Goal: Task Accomplishment & Management: Manage account settings

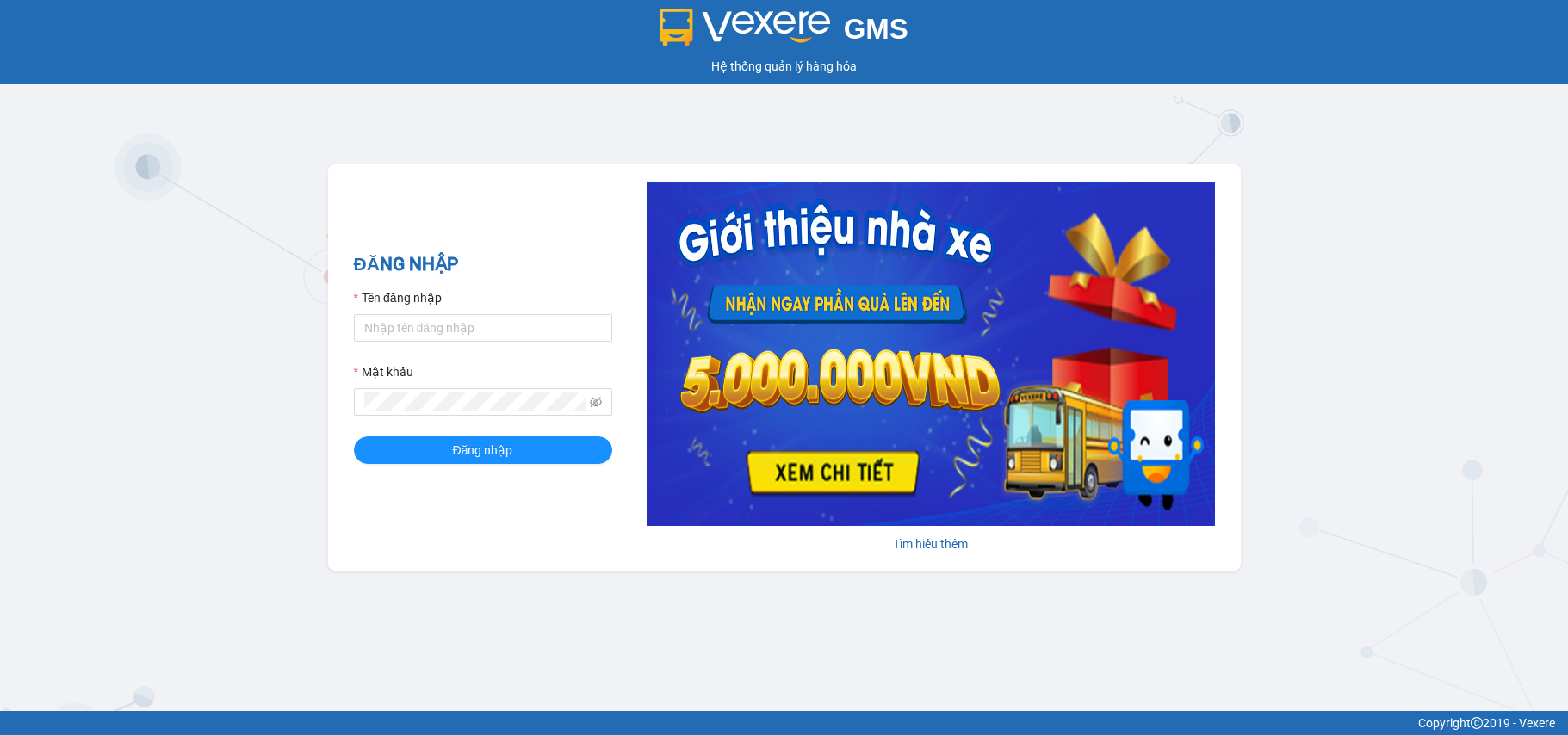
click at [446, 320] on input "Tên đăng nhập" at bounding box center [483, 328] width 259 height 27
type input "xuanht_bxtt.saoviet"
click at [354, 437] on button "Đăng nhập" at bounding box center [483, 450] width 259 height 27
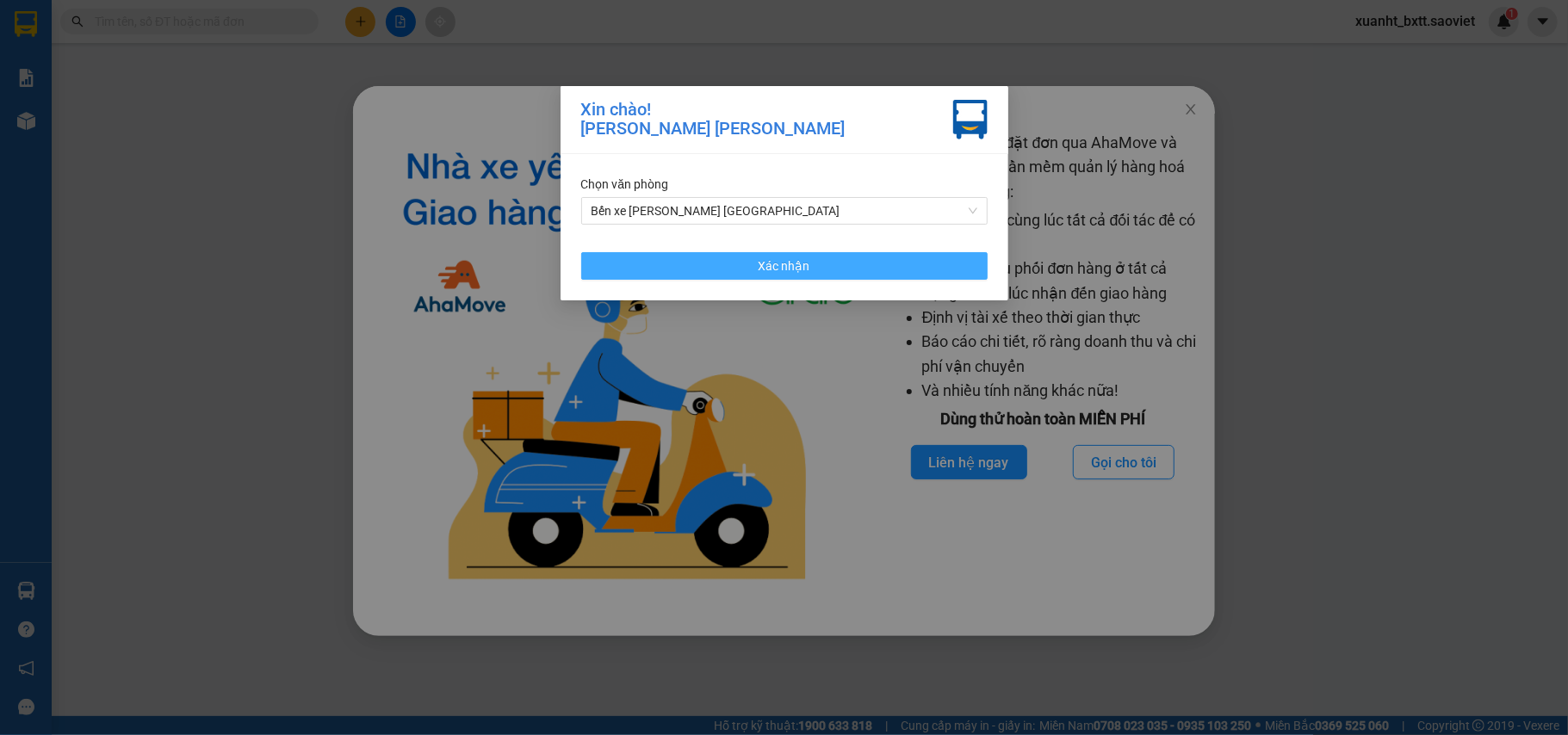
click at [894, 256] on button "Xác nhận" at bounding box center [785, 265] width 407 height 27
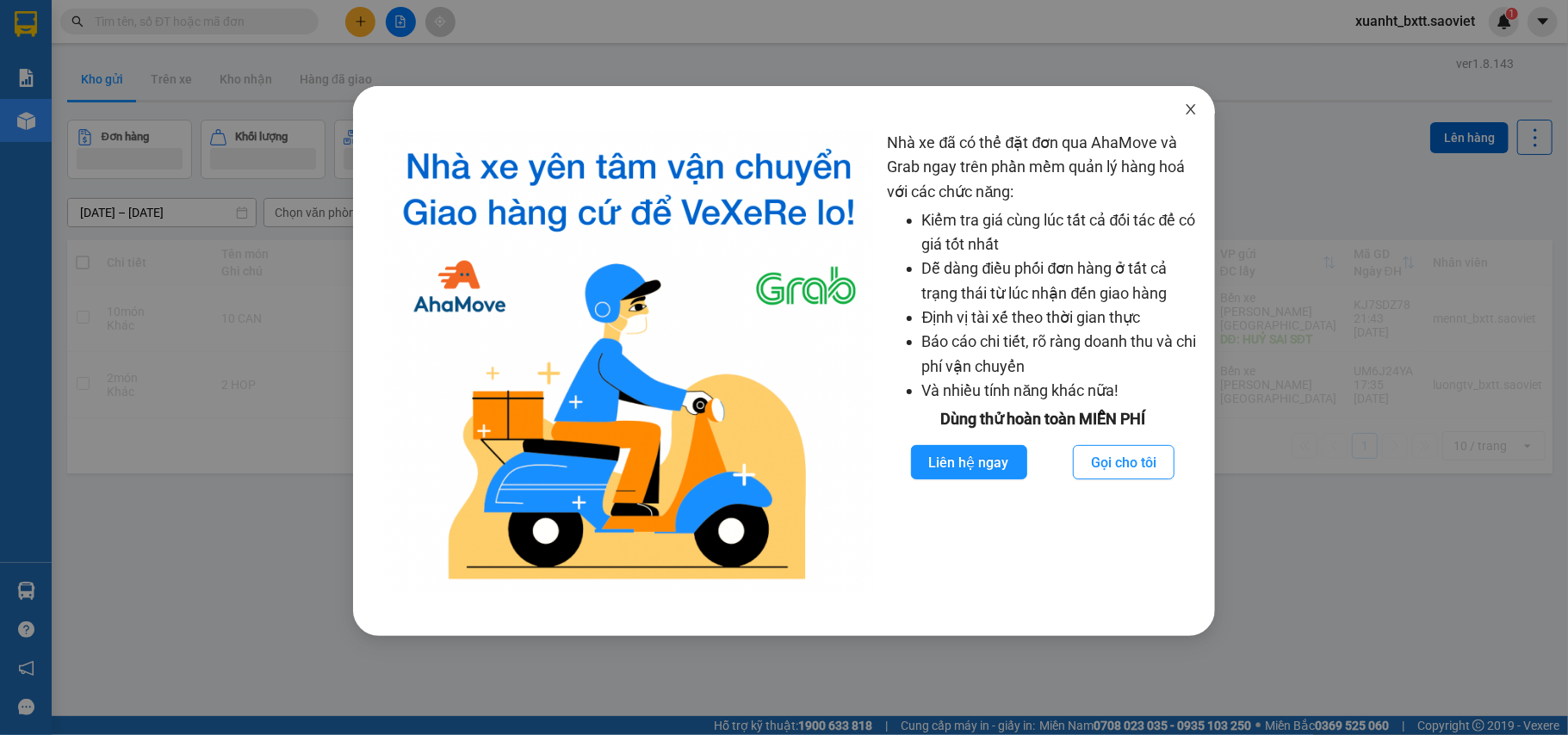
click at [1193, 121] on span "Close" at bounding box center [1192, 111] width 49 height 49
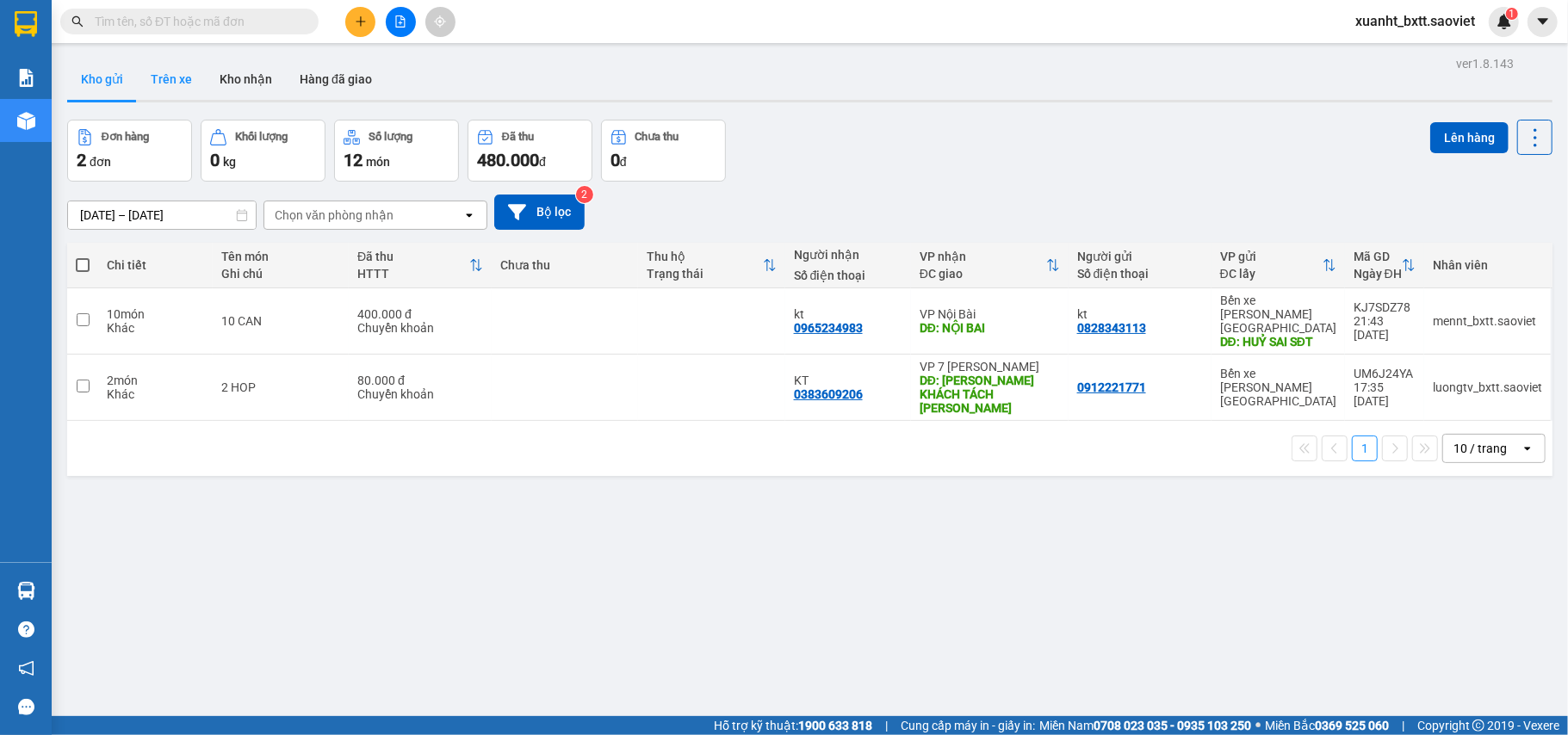
click at [187, 84] on button "Trên xe" at bounding box center [171, 79] width 69 height 42
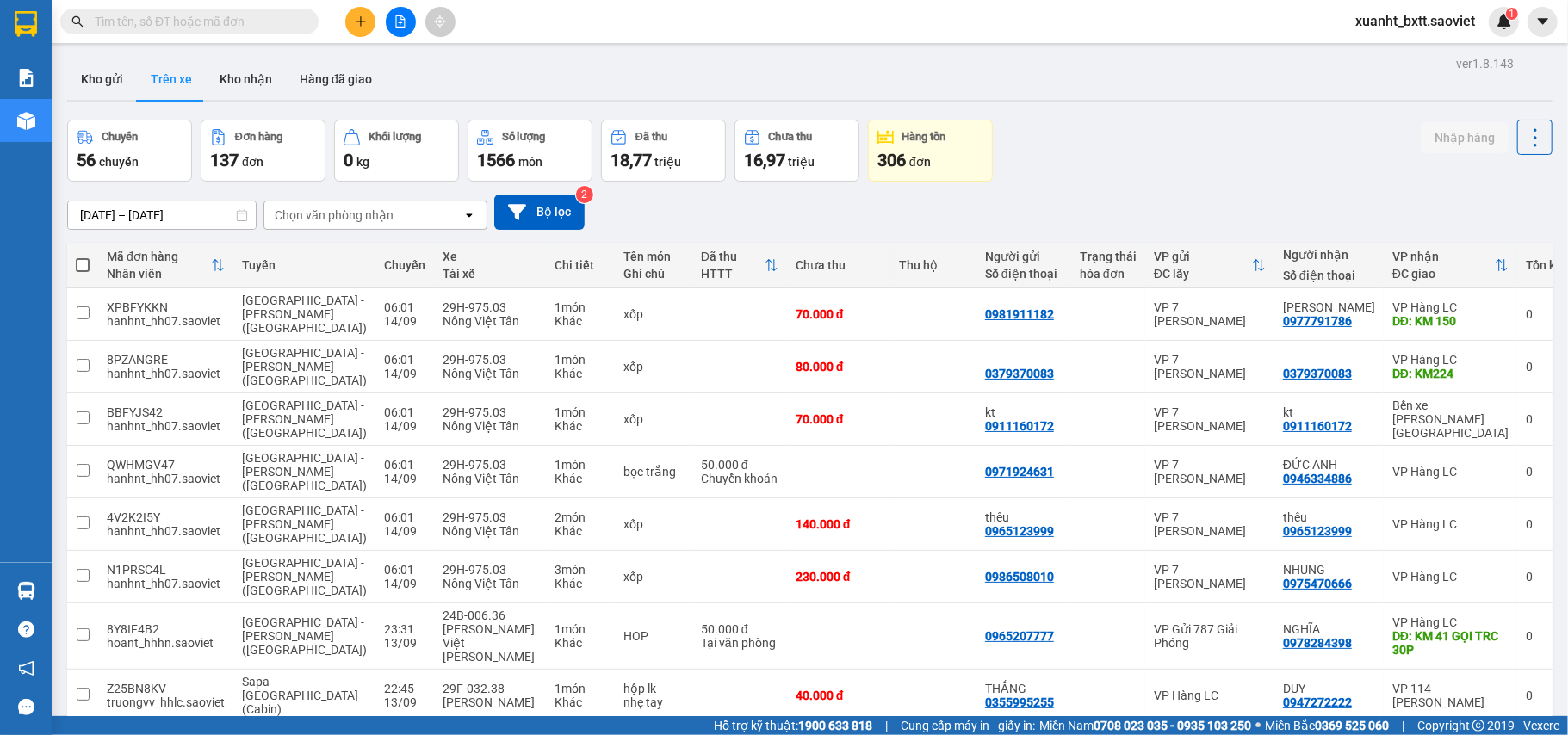
click at [355, 205] on div "Chọn văn phòng nhận" at bounding box center [364, 215] width 198 height 27
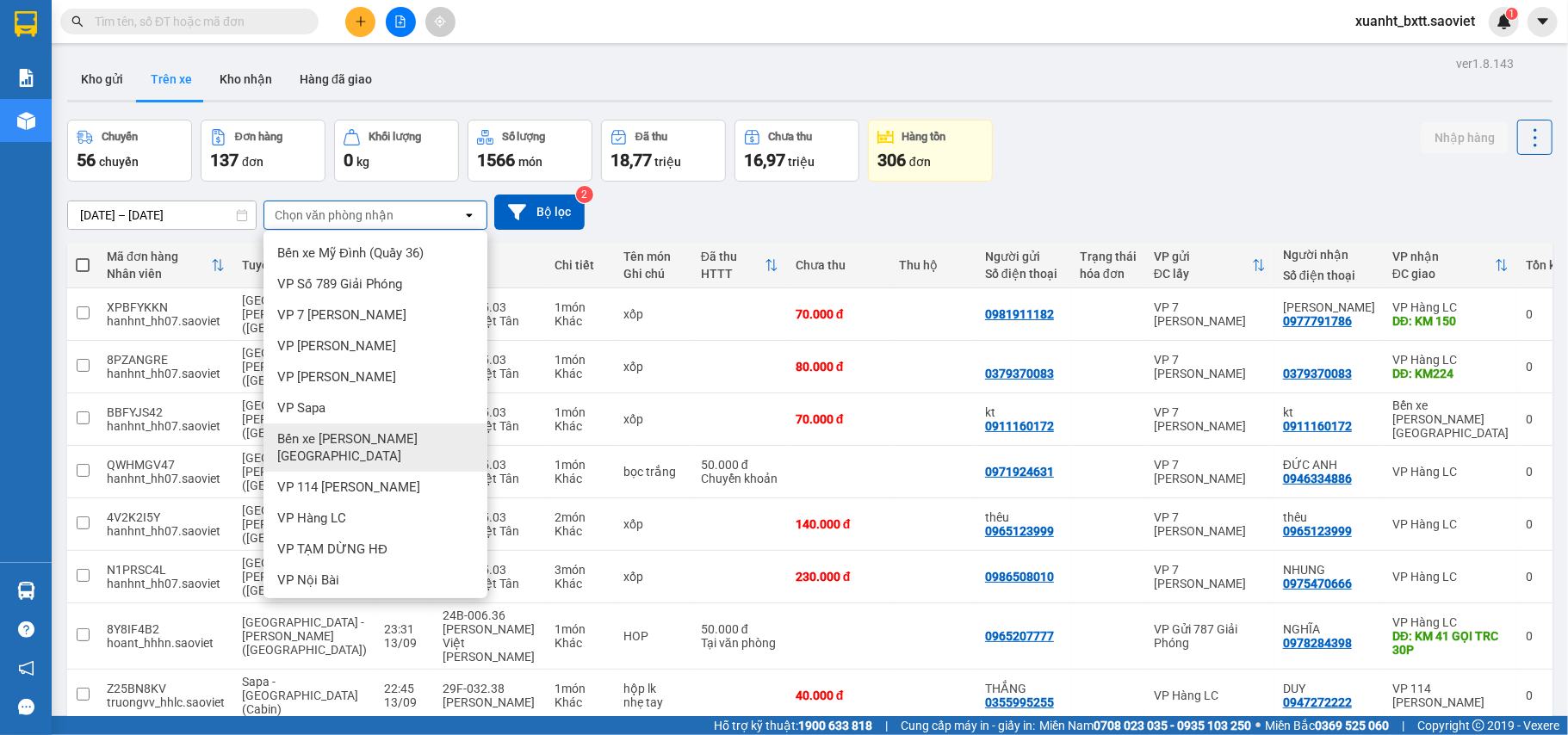
click at [341, 435] on span "Bến xe Trung tâm [GEOGRAPHIC_DATA]" at bounding box center [378, 447] width 203 height 34
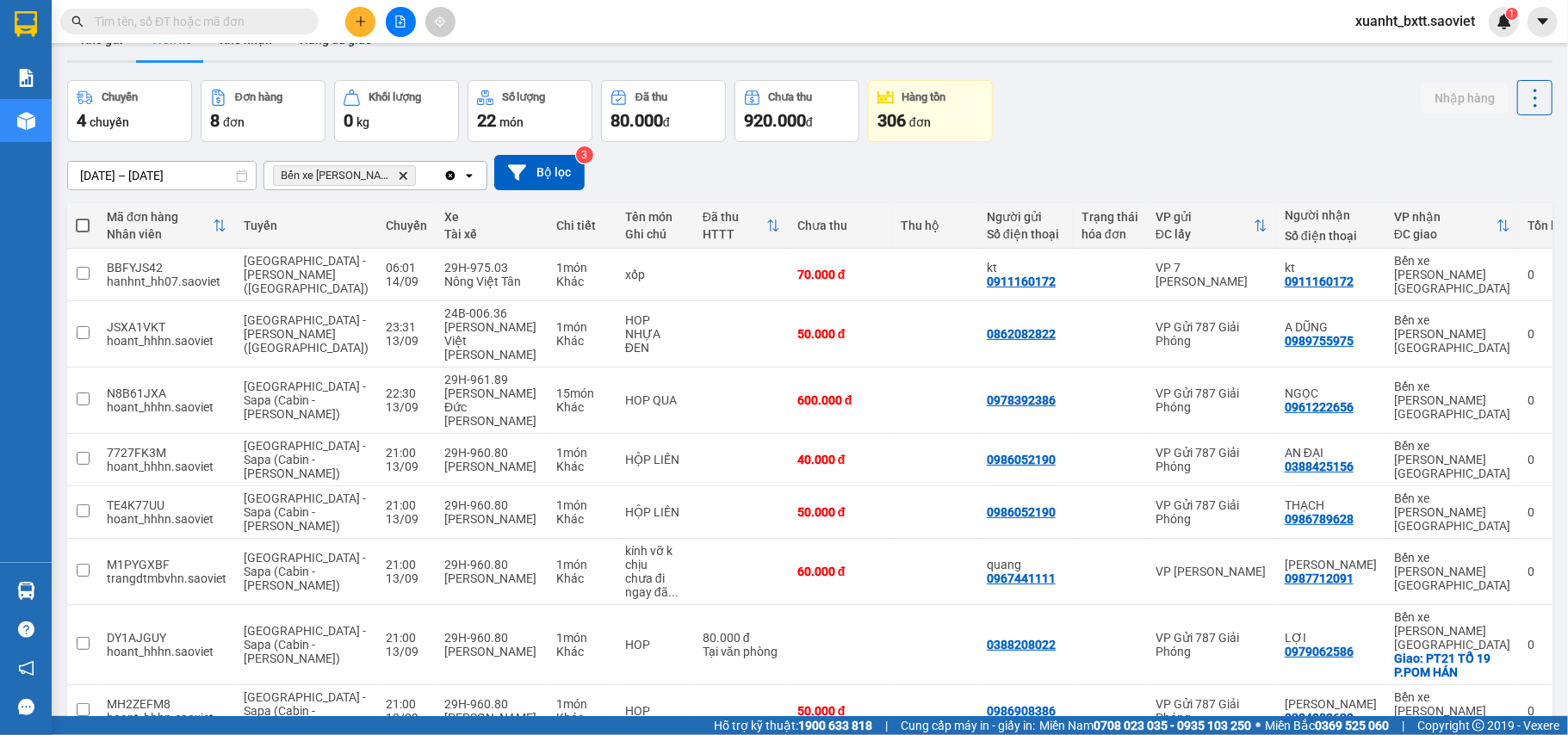
scroll to position [29, 0]
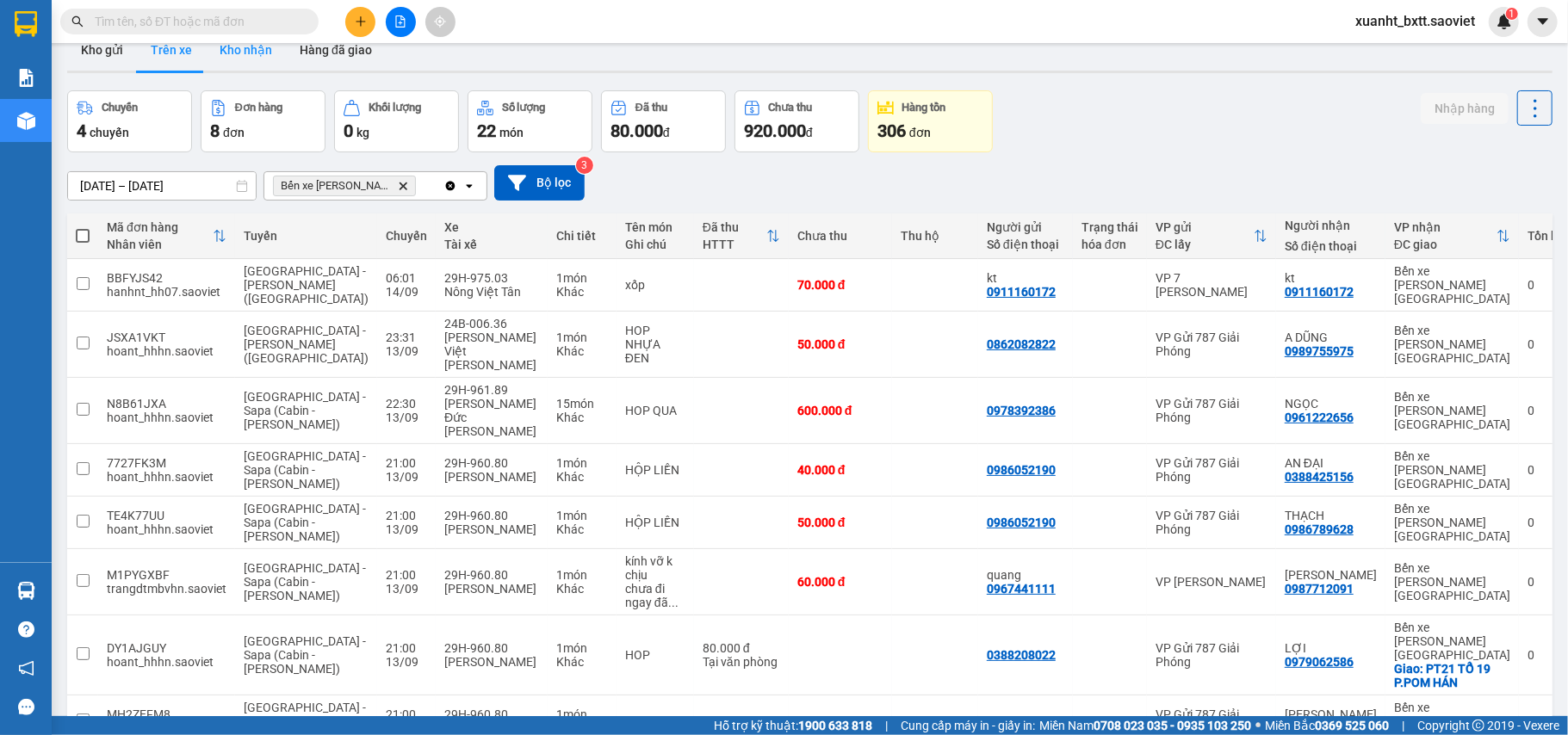
click at [252, 52] on button "Kho nhận" at bounding box center [246, 50] width 80 height 42
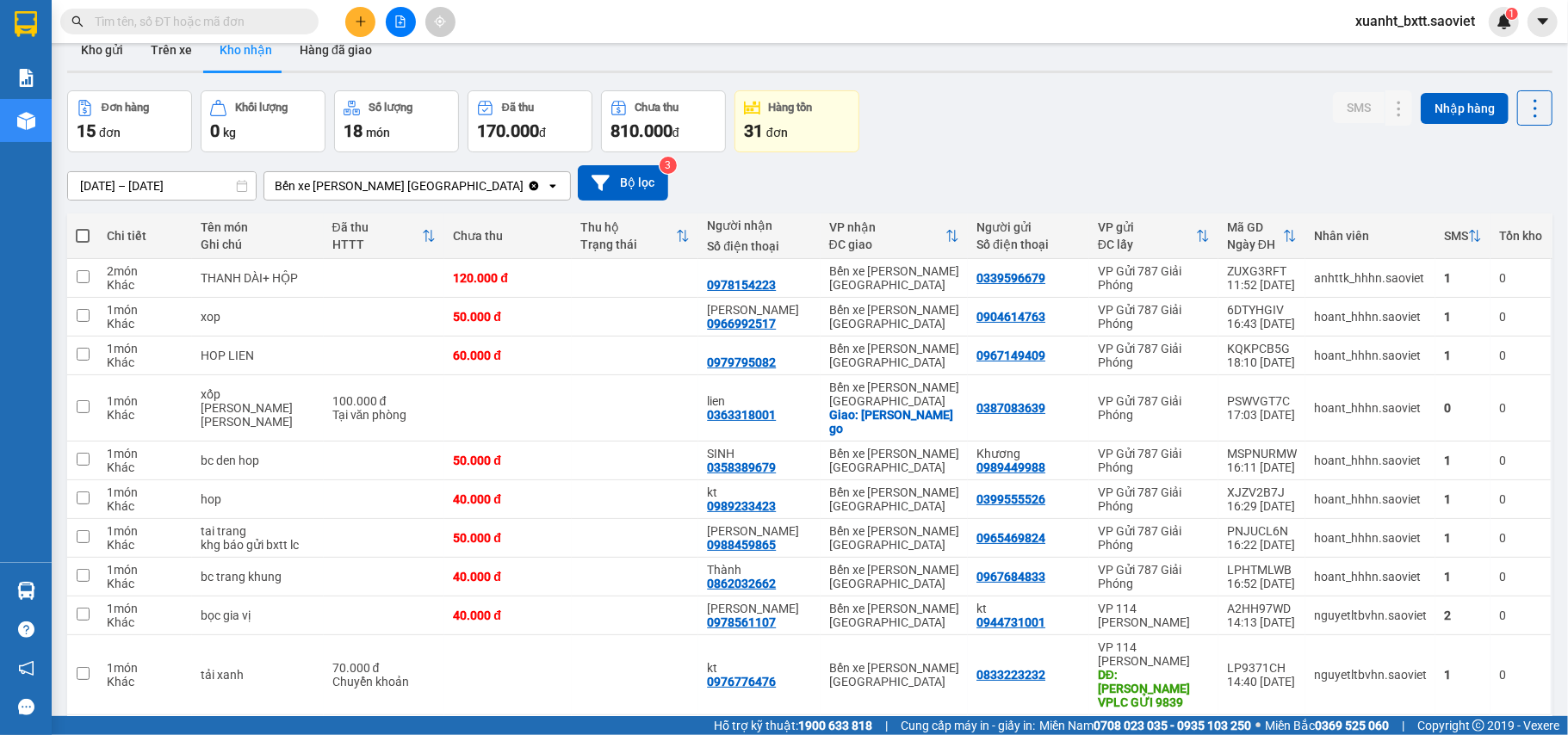
click at [176, 181] on input "[DATE] – [DATE]" at bounding box center [161, 186] width 188 height 27
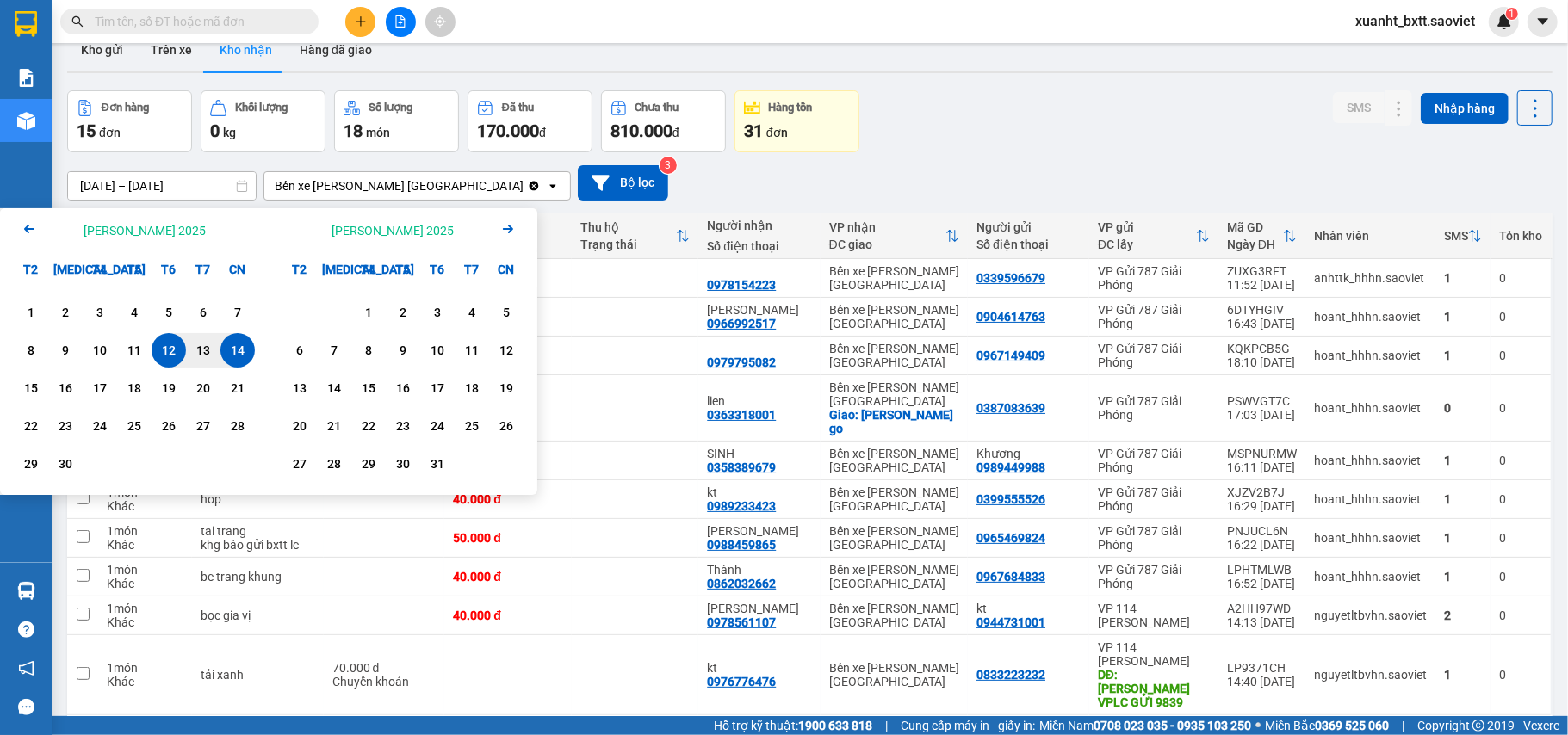
click at [26, 225] on icon "Arrow Left" at bounding box center [28, 228] width 20 height 20
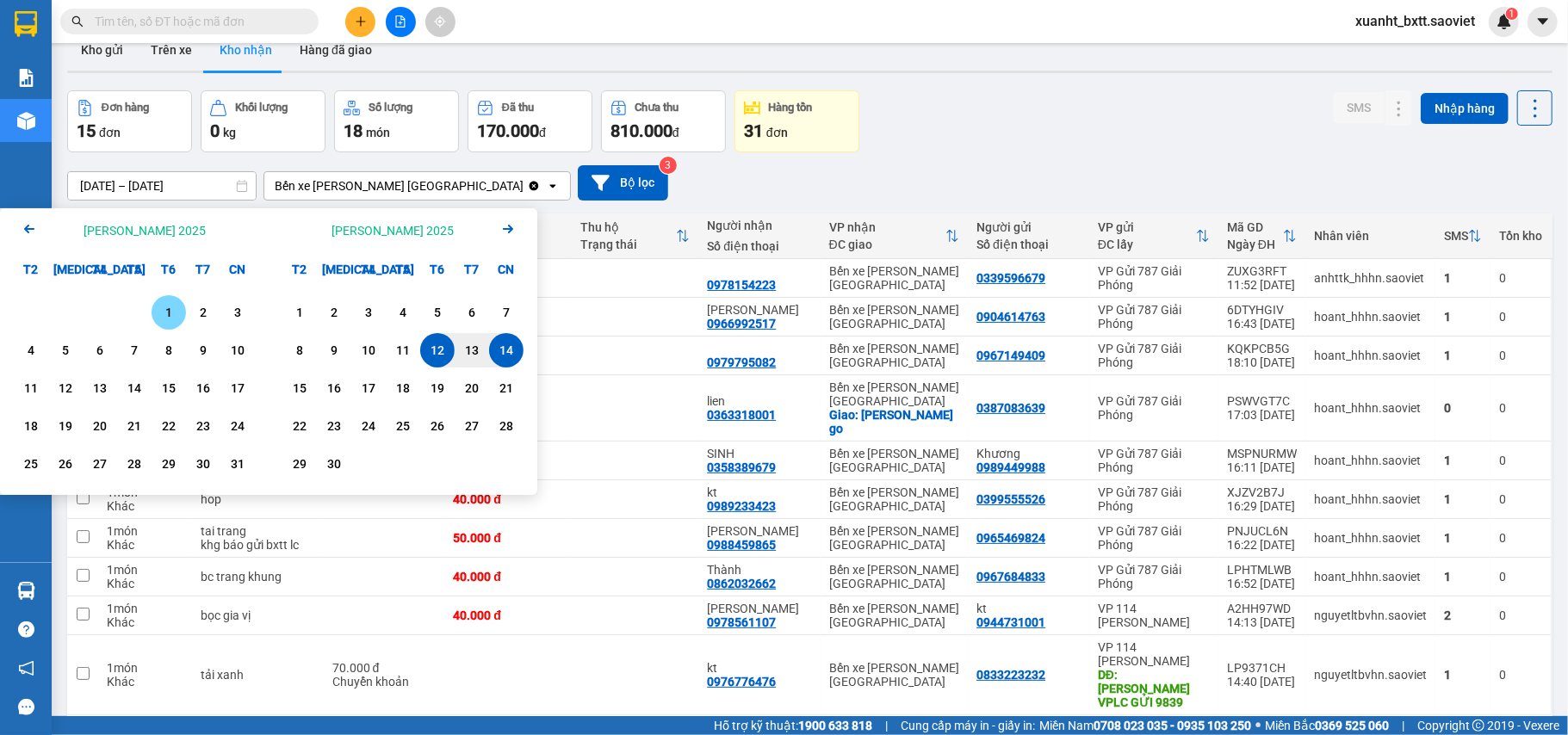
click at [26, 225] on icon "Arrow Left" at bounding box center [28, 228] width 20 height 20
click at [77, 311] on div "1" at bounding box center [65, 312] width 24 height 20
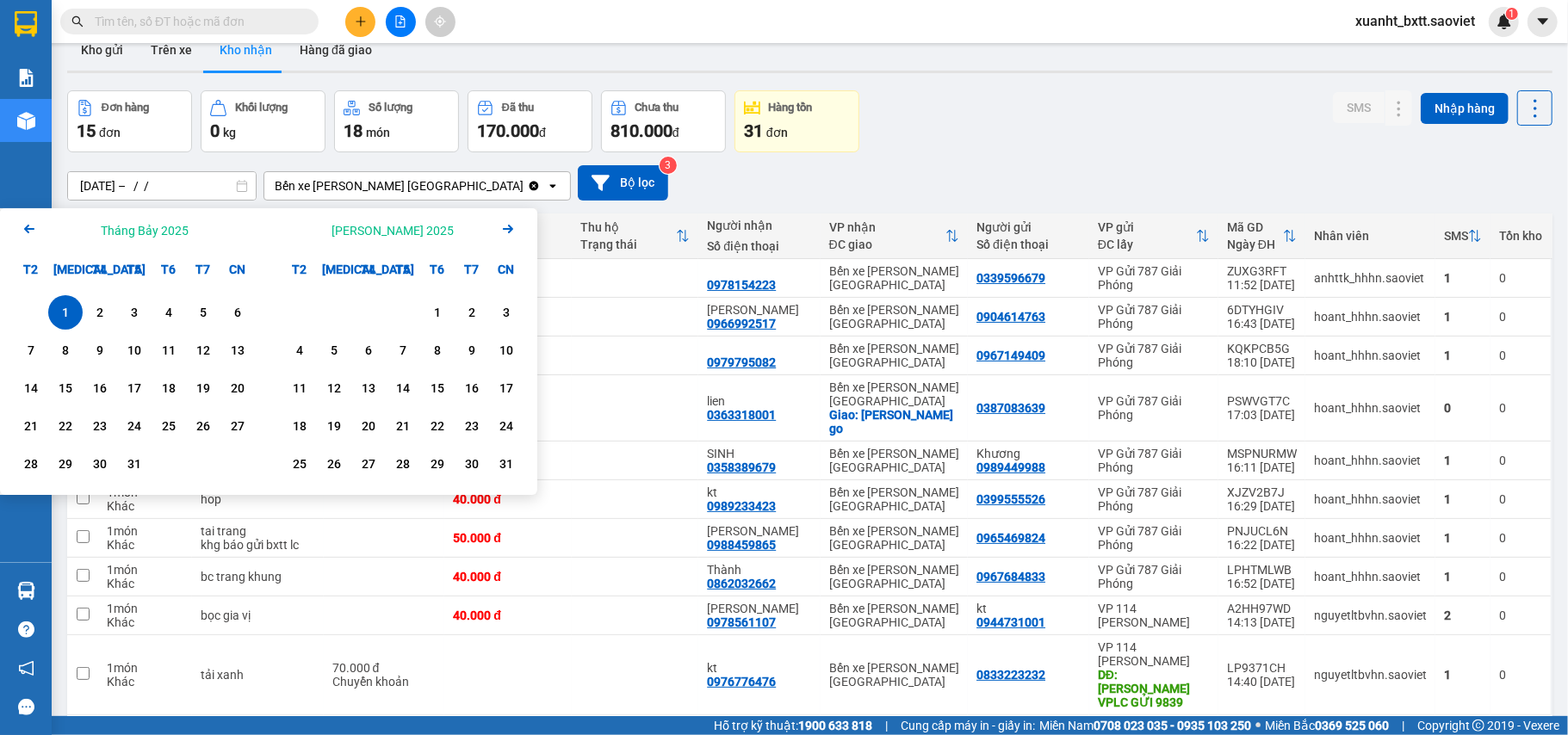
click at [517, 231] on icon "Arrow Right" at bounding box center [508, 228] width 20 height 20
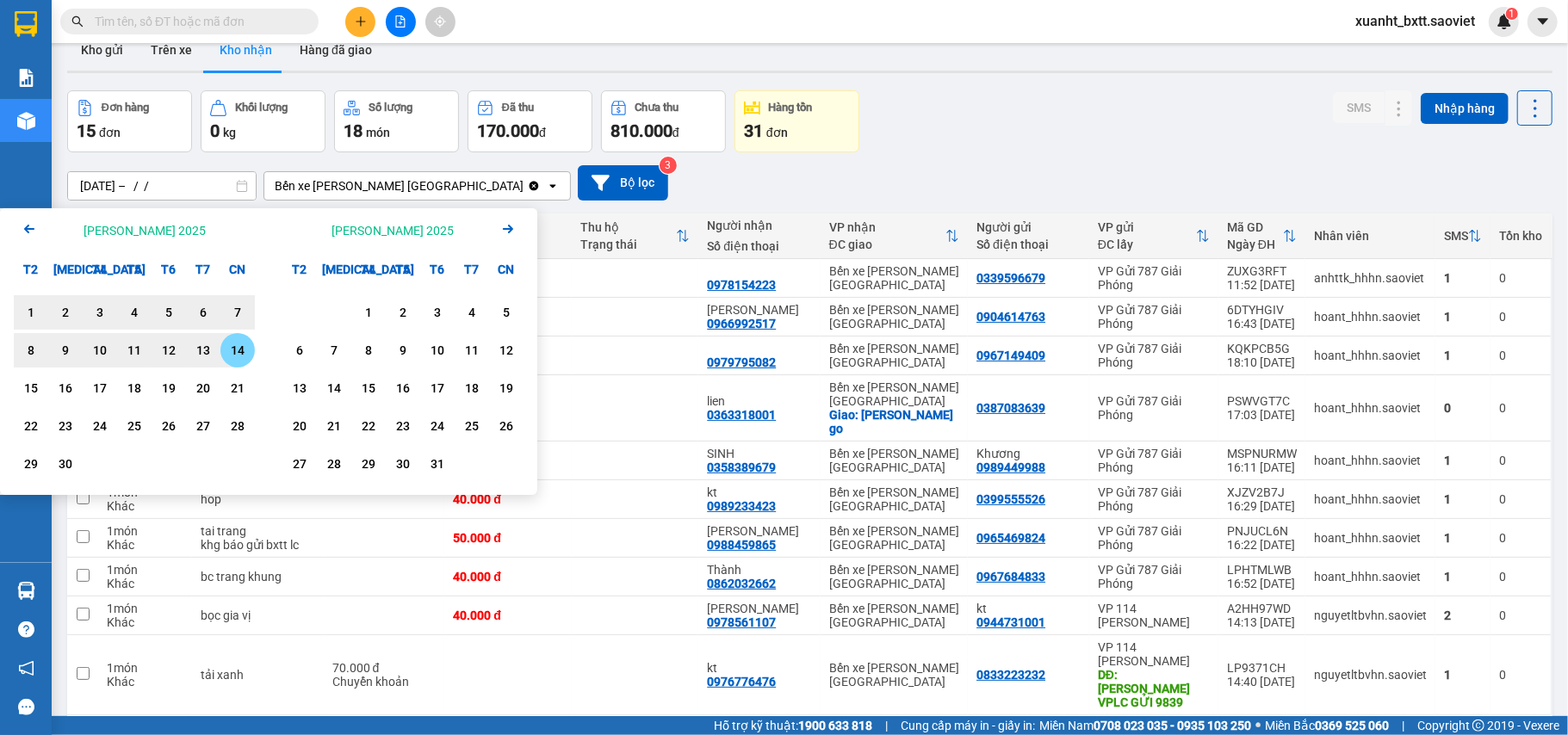
click at [222, 356] on div "14" at bounding box center [237, 350] width 34 height 34
type input "[DATE] – [DATE]"
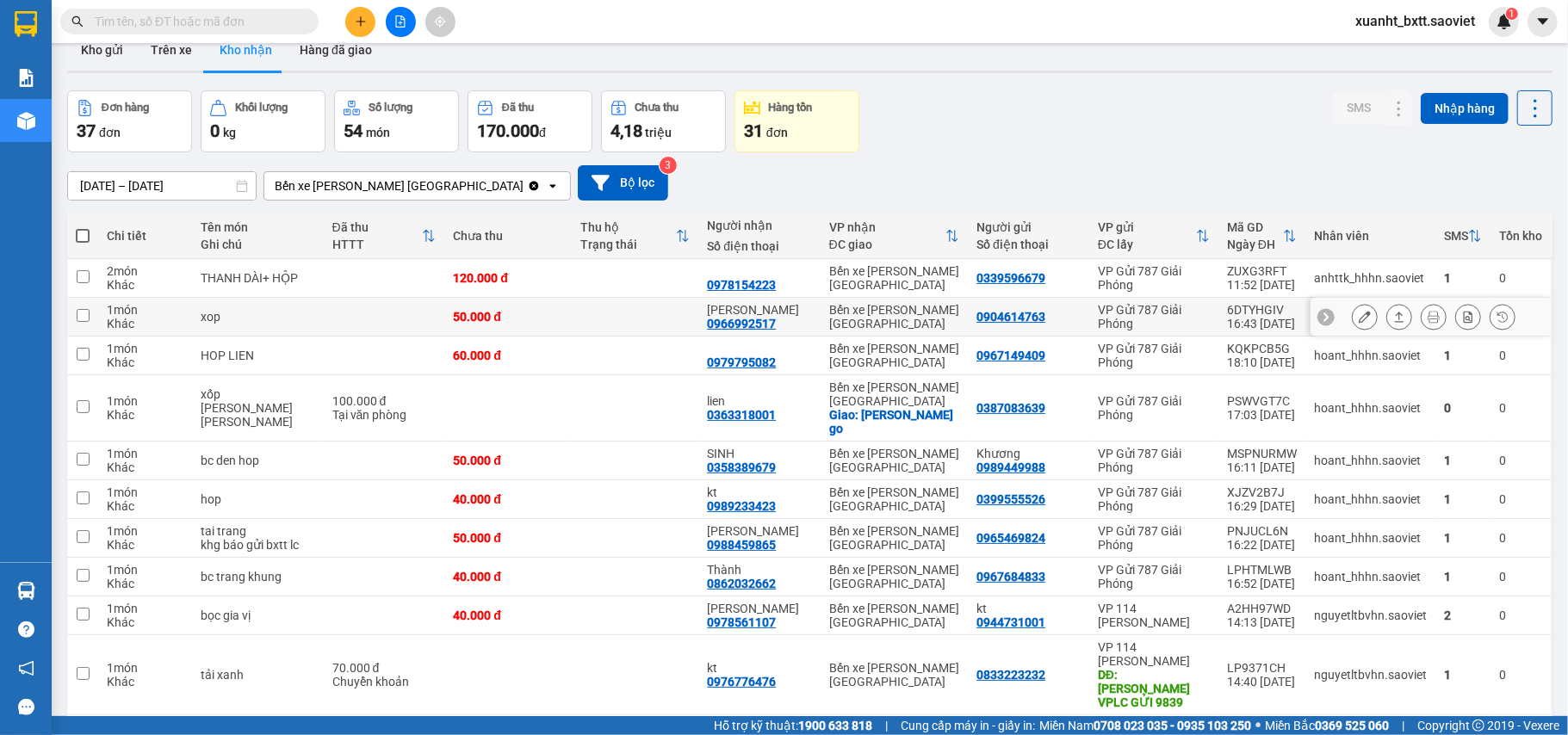
scroll to position [89, 0]
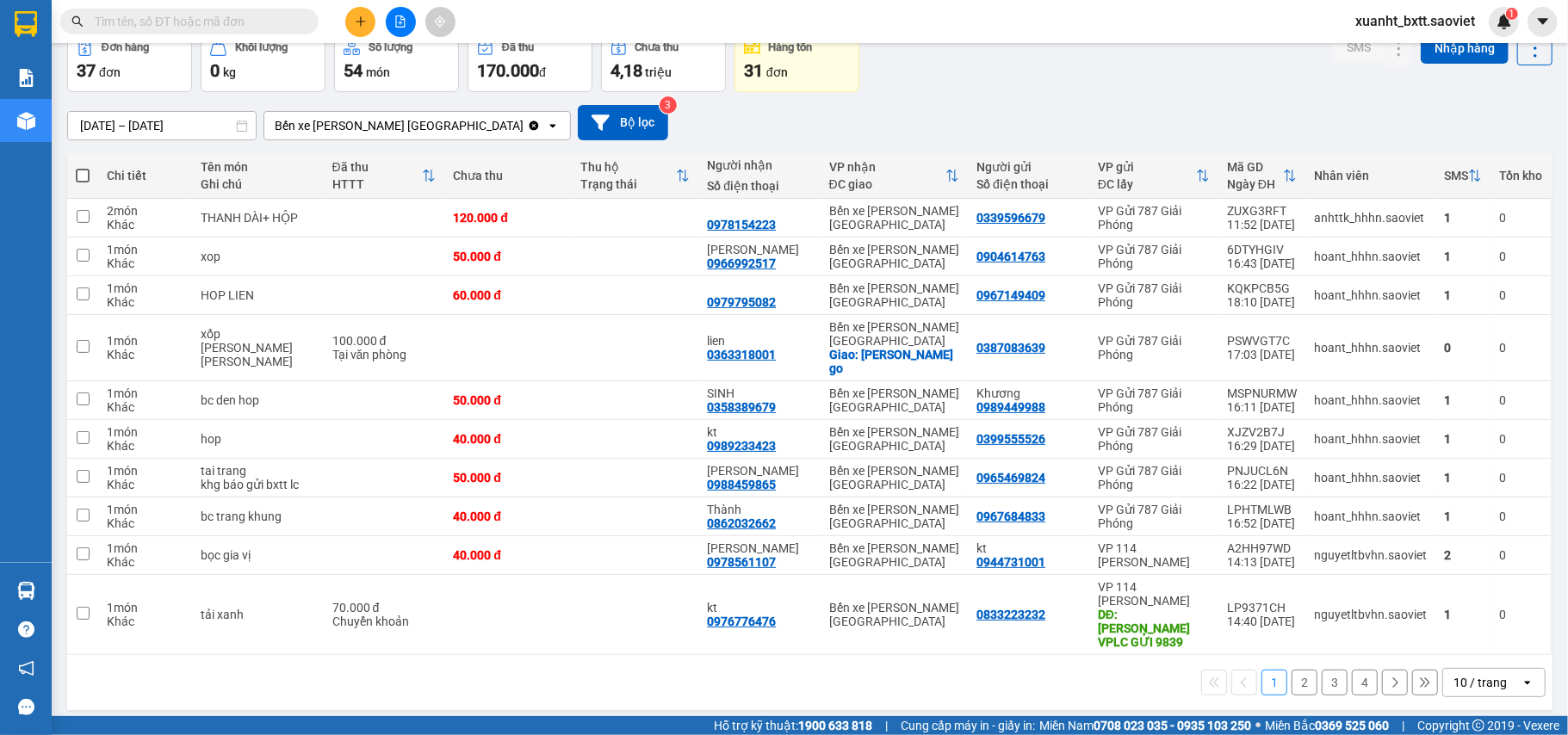
click at [1463, 677] on div "10 / trang" at bounding box center [1480, 682] width 53 height 18
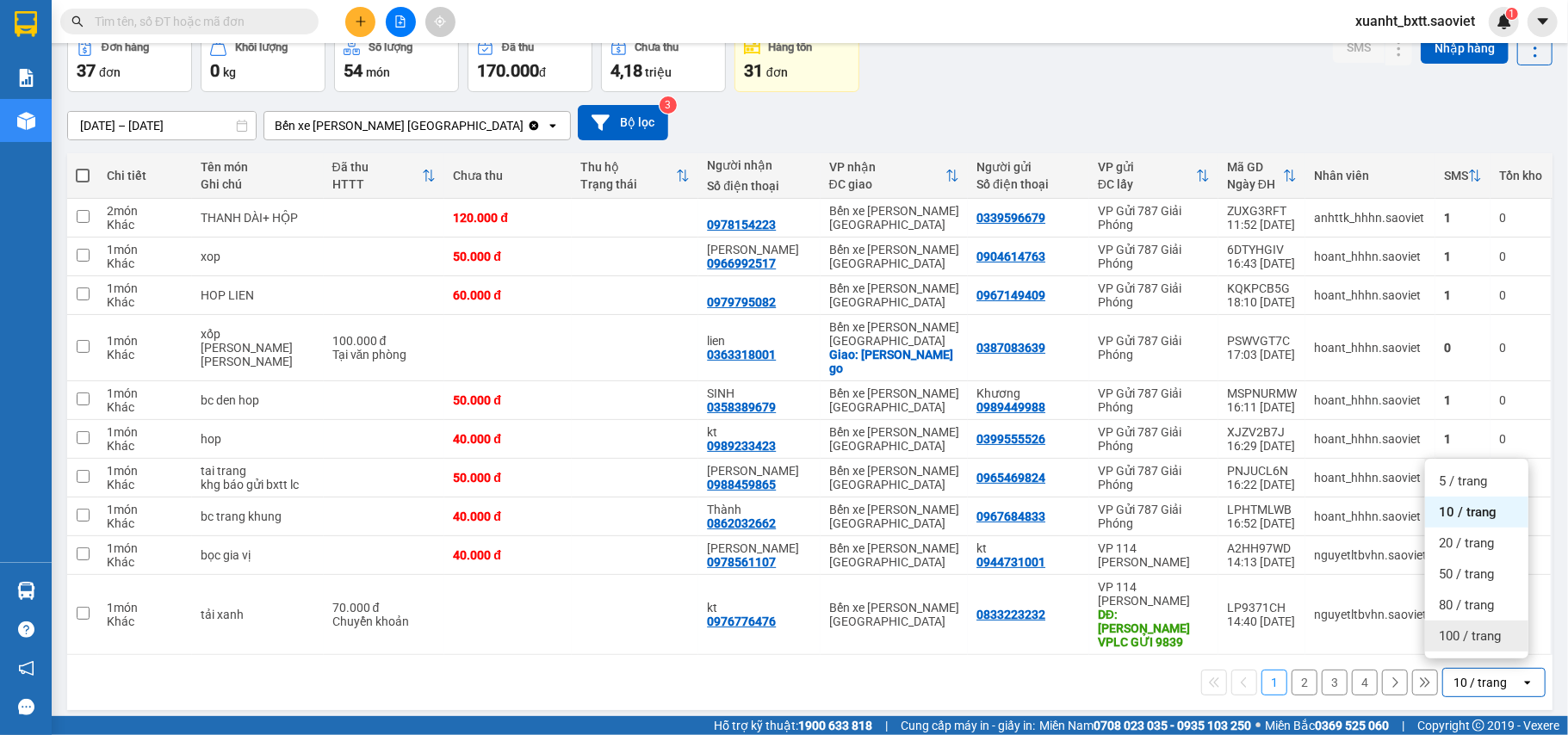
click at [1470, 637] on span "100 / trang" at bounding box center [1471, 636] width 62 height 18
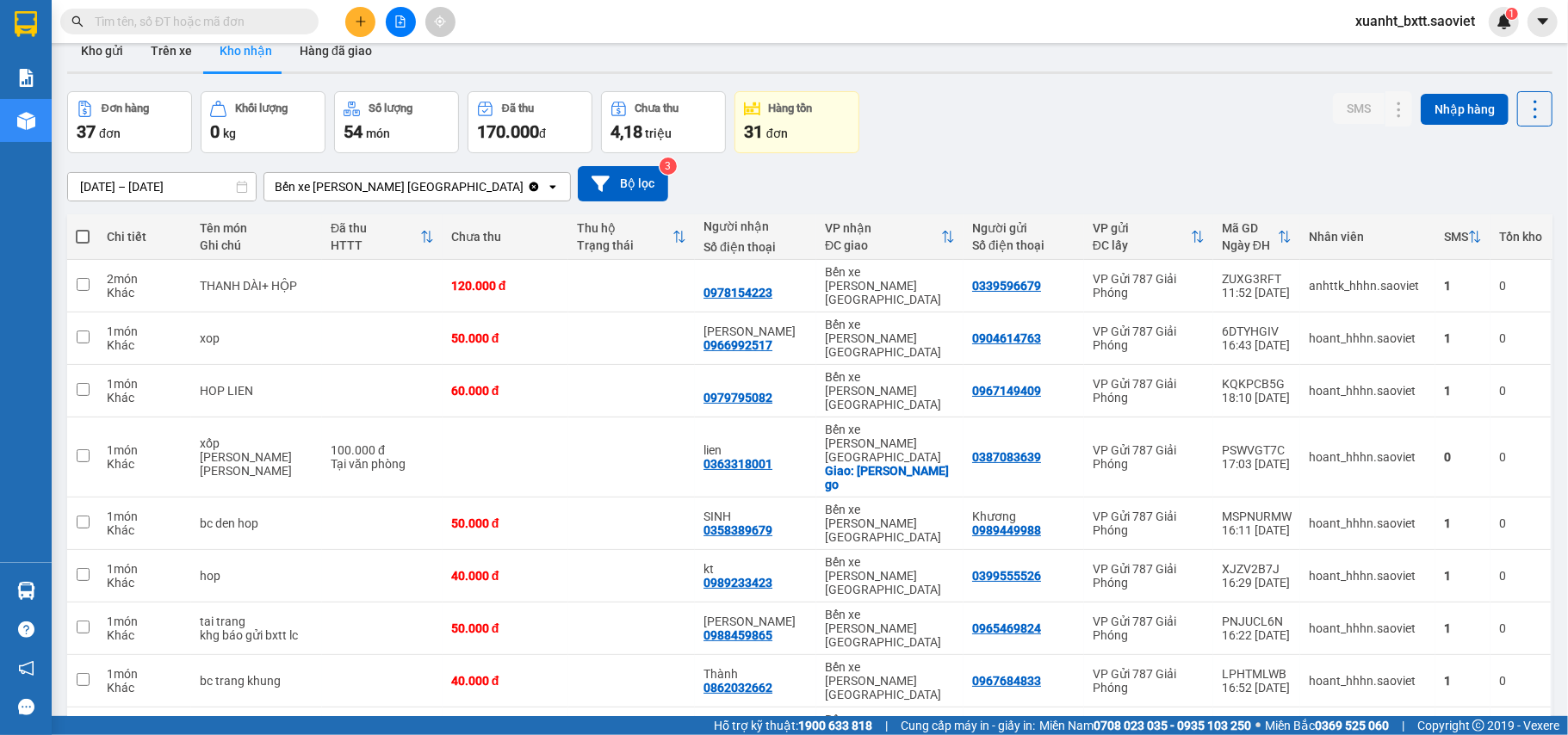
scroll to position [21, 0]
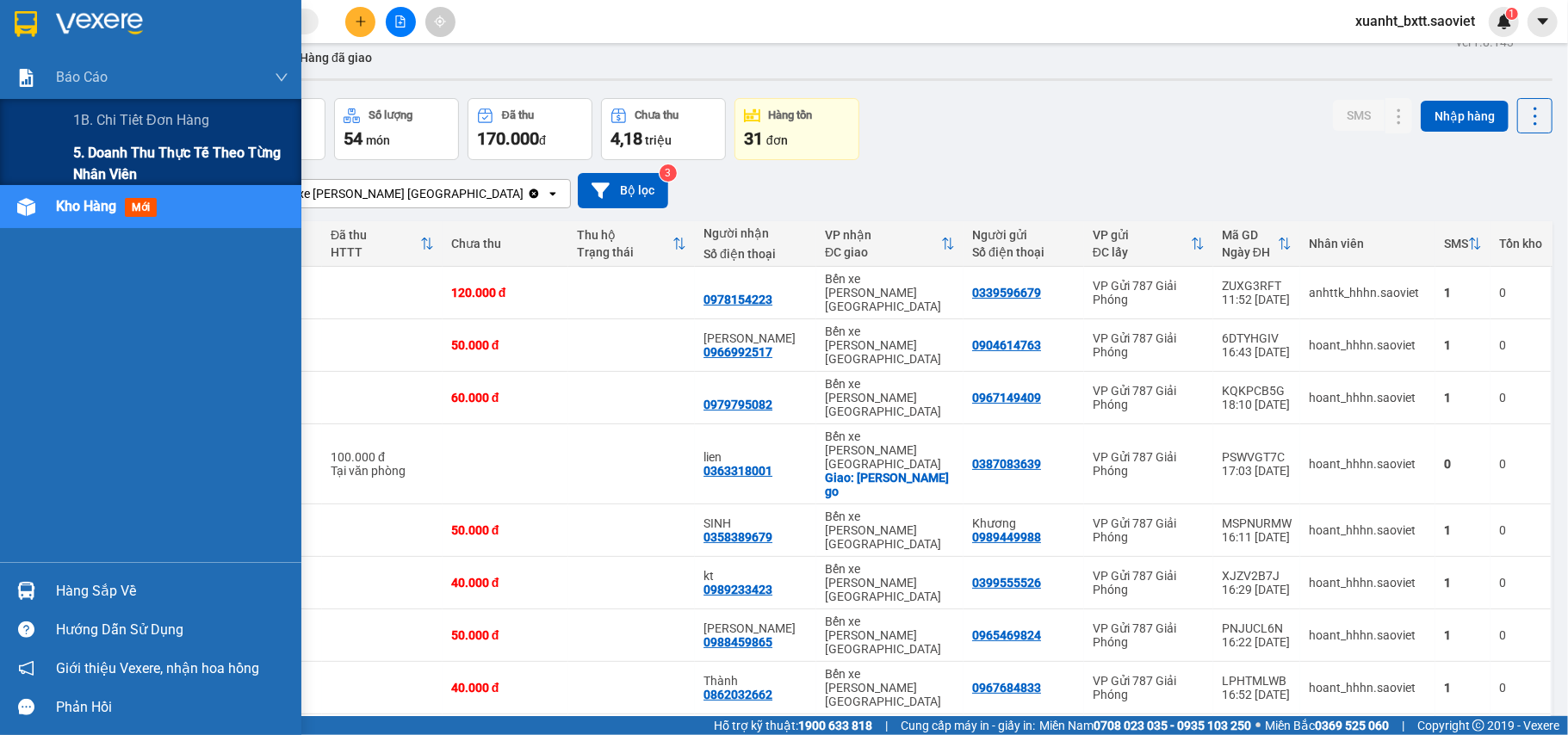
drag, startPoint x: 100, startPoint y: 158, endPoint x: 215, endPoint y: 177, distance: 116.6
click at [107, 161] on span "5. Doanh thu thực tế theo từng nhân viên" at bounding box center [180, 163] width 215 height 43
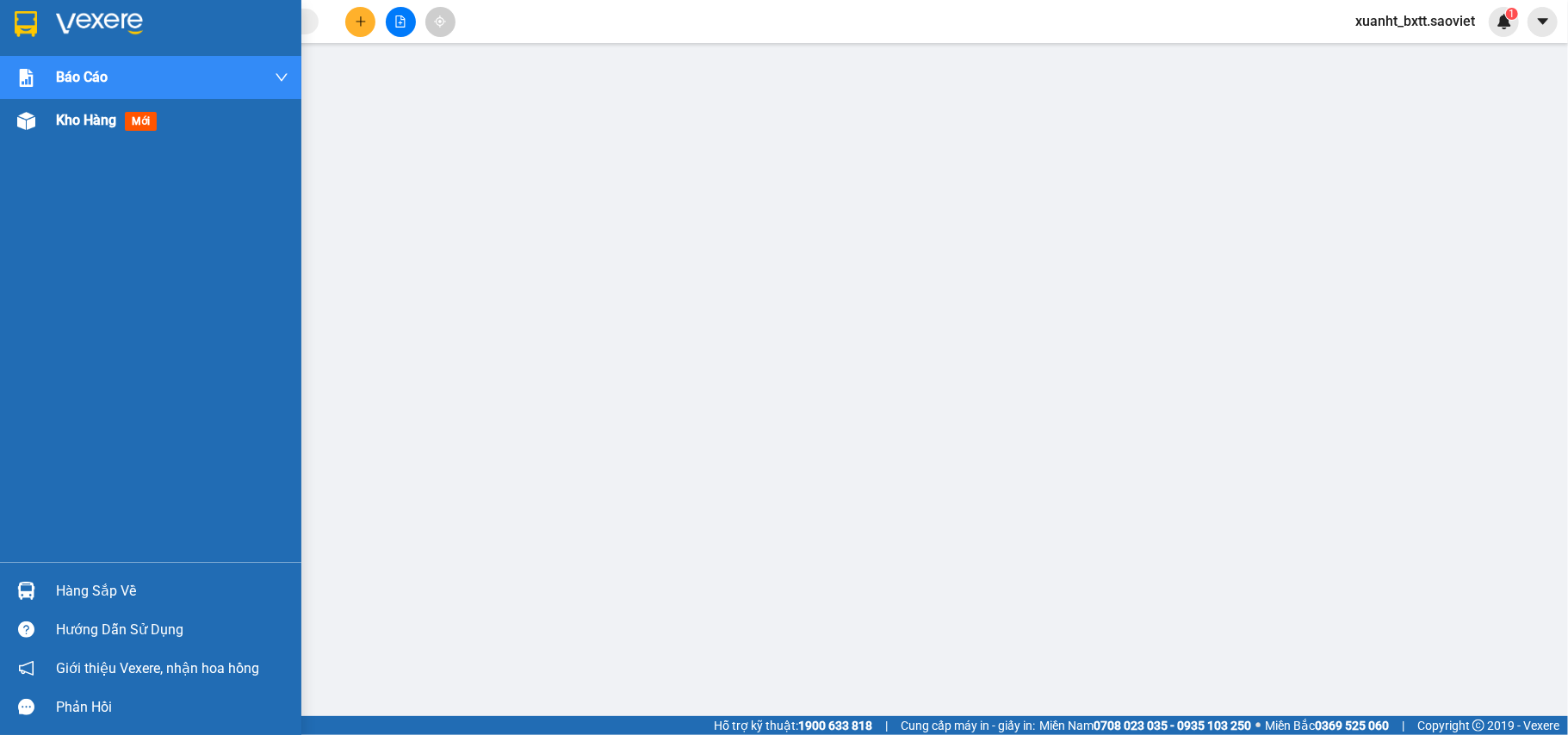
click at [12, 119] on div at bounding box center [26, 121] width 30 height 30
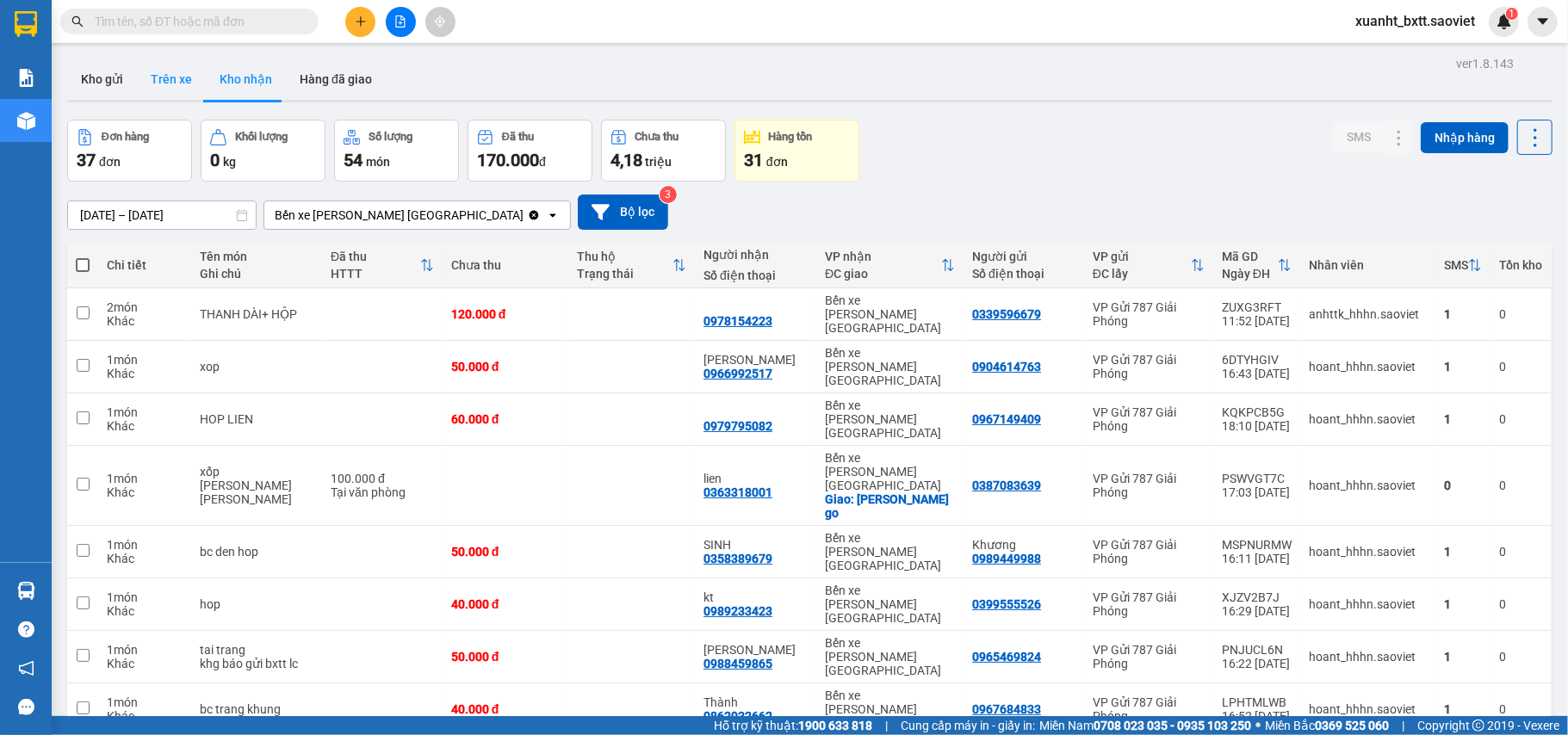
click at [173, 84] on button "Trên xe" at bounding box center [171, 79] width 69 height 42
type input "[DATE] – [DATE]"
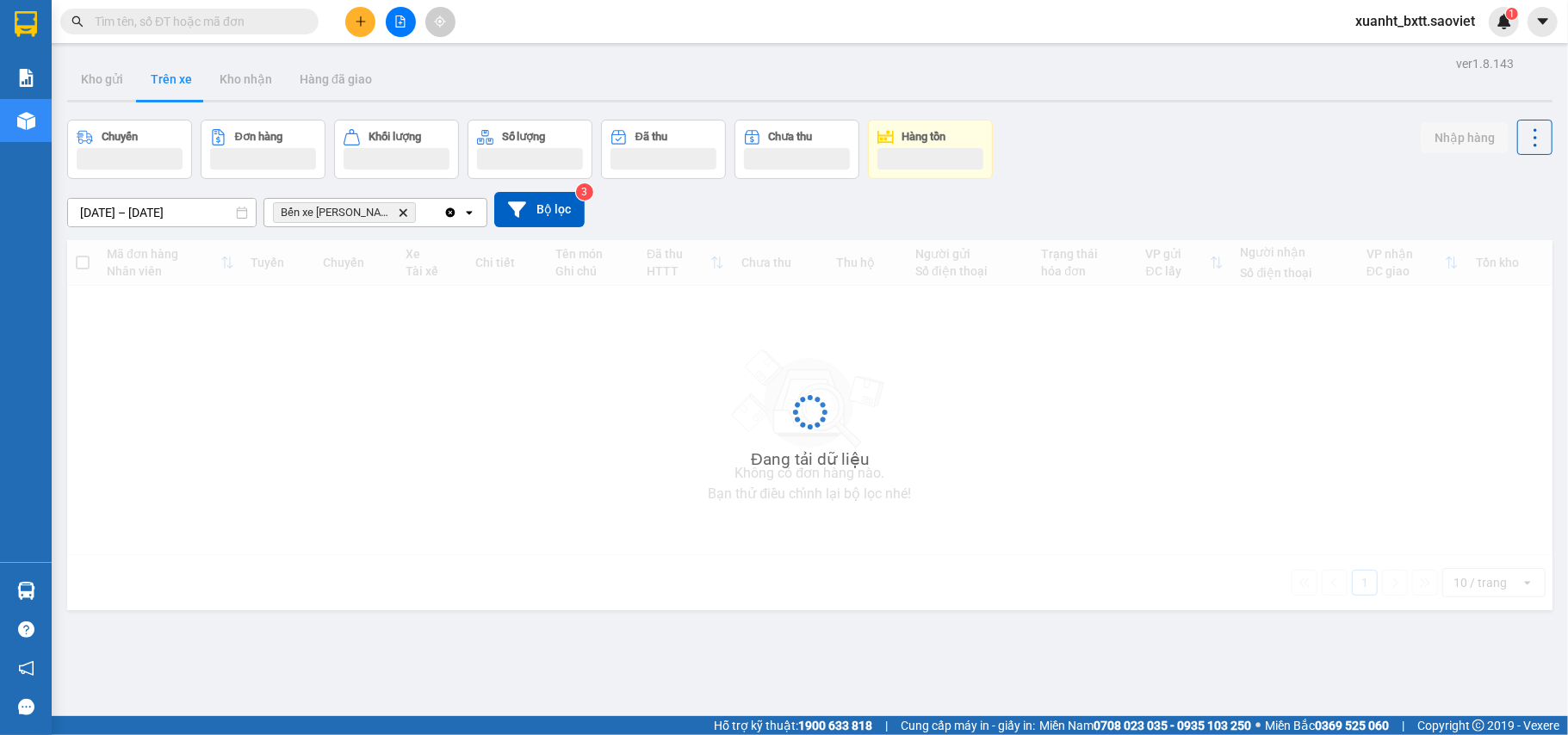
scroll to position [79, 0]
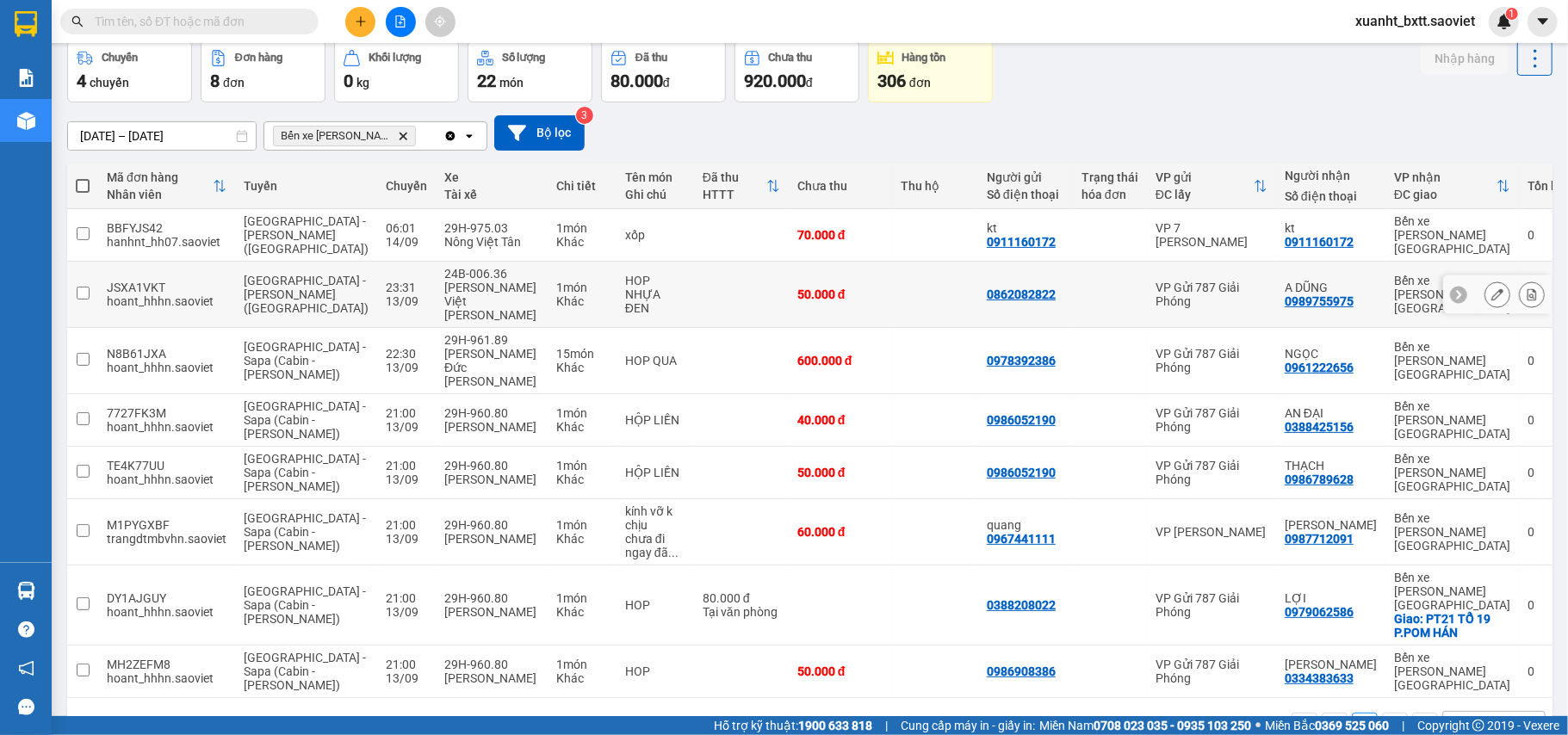
click at [697, 291] on td at bounding box center [741, 295] width 94 height 66
checkbox input "true"
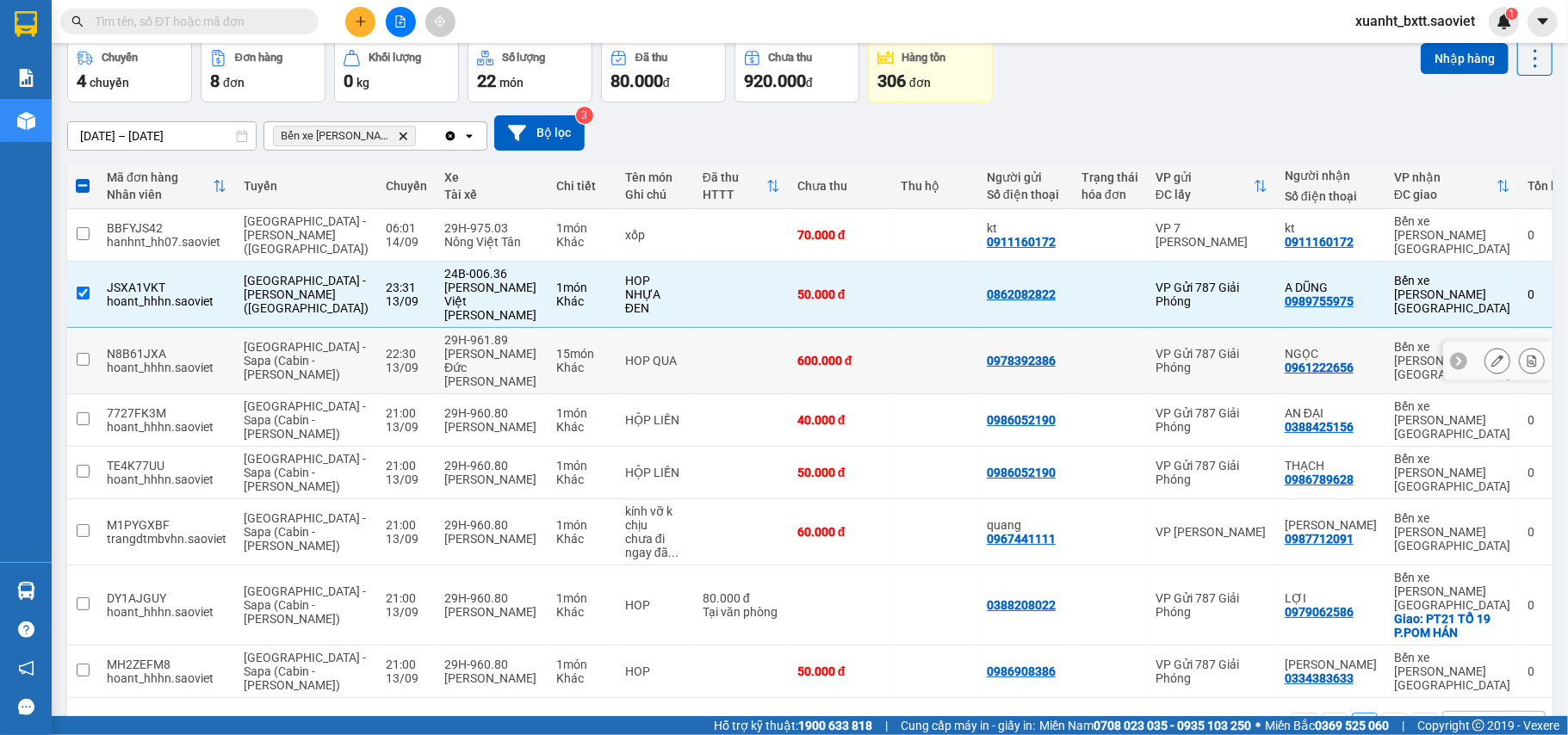
click at [695, 349] on td at bounding box center [741, 361] width 94 height 66
checkbox input "true"
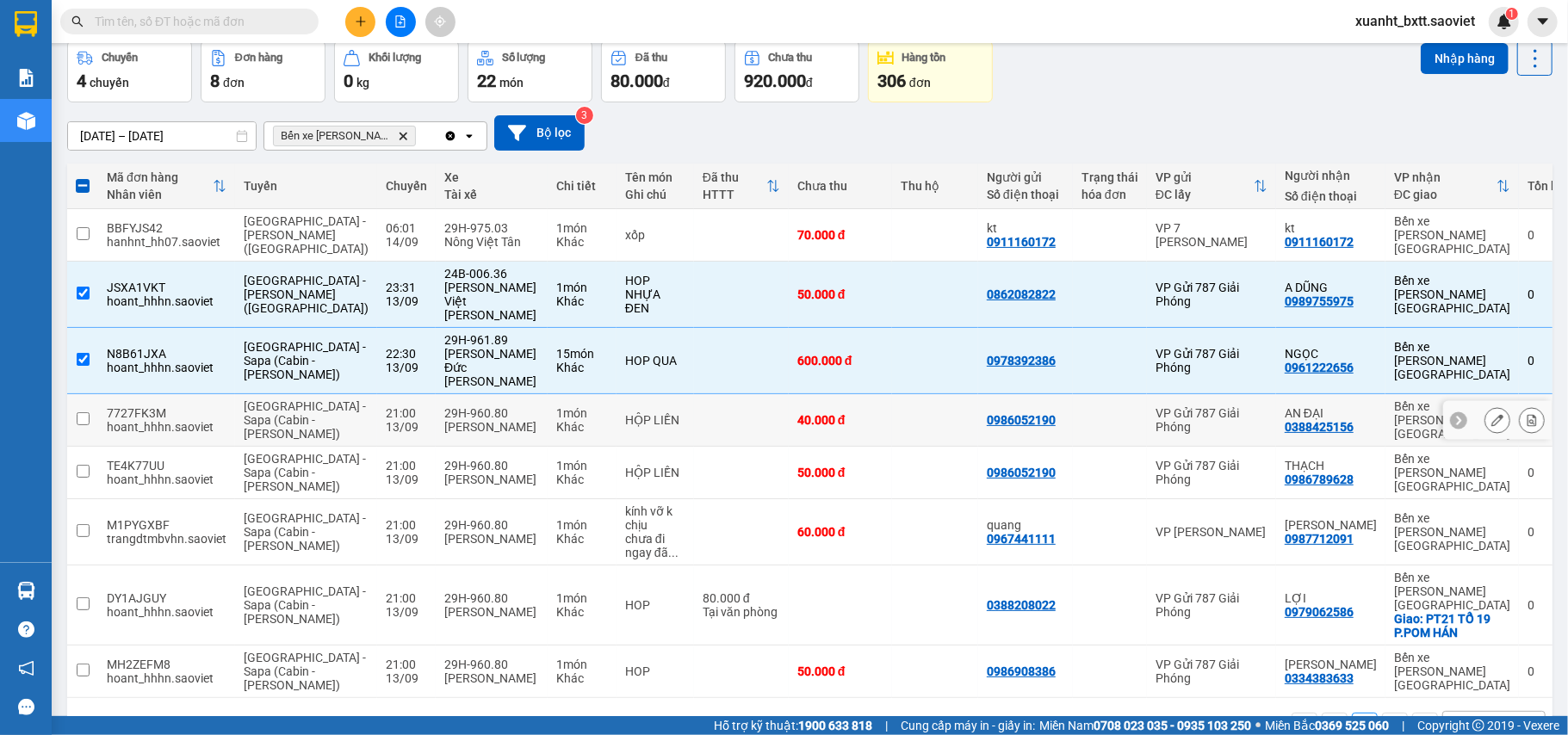
click at [695, 395] on td at bounding box center [741, 421] width 94 height 52
checkbox input "true"
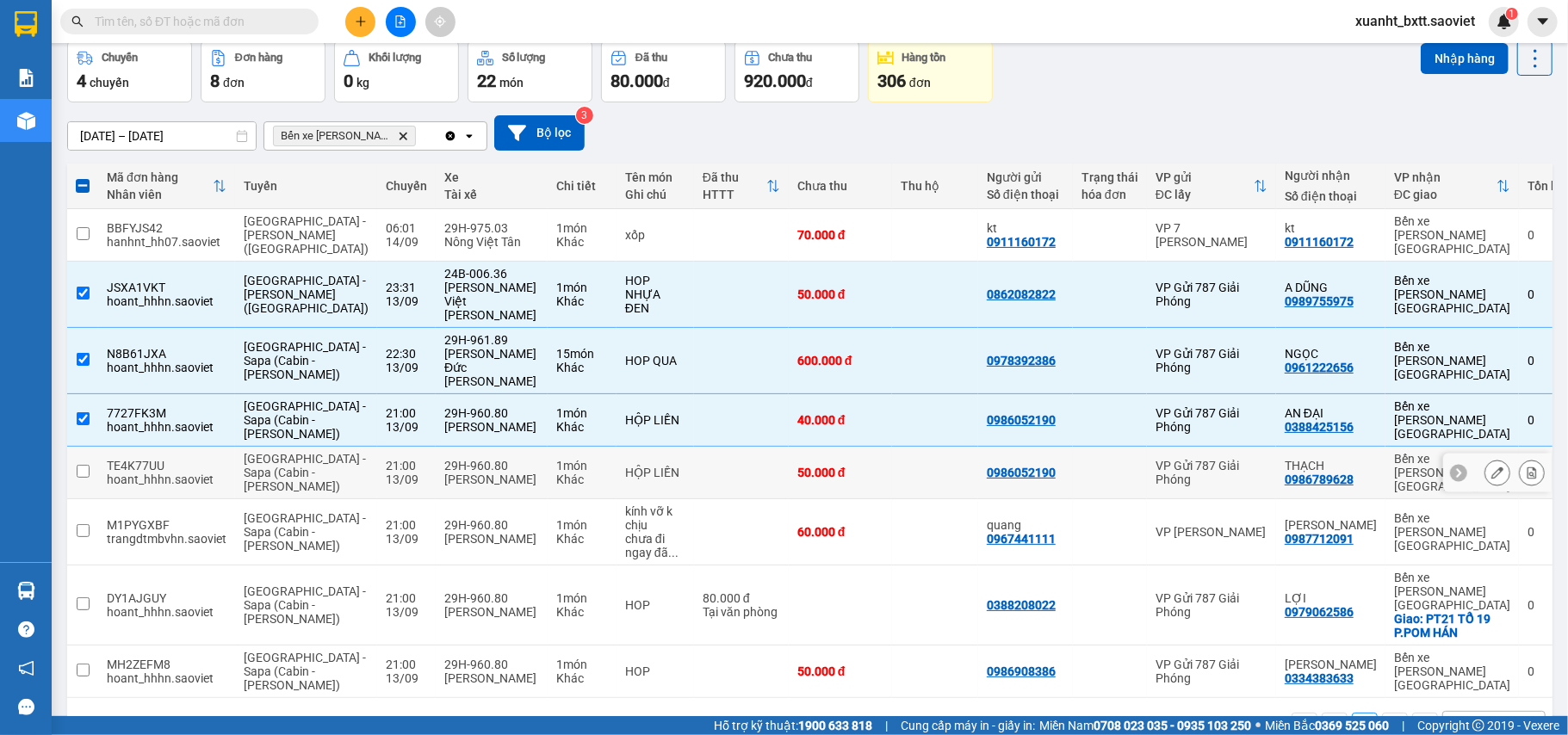
click at [695, 451] on td at bounding box center [741, 473] width 94 height 52
checkbox input "true"
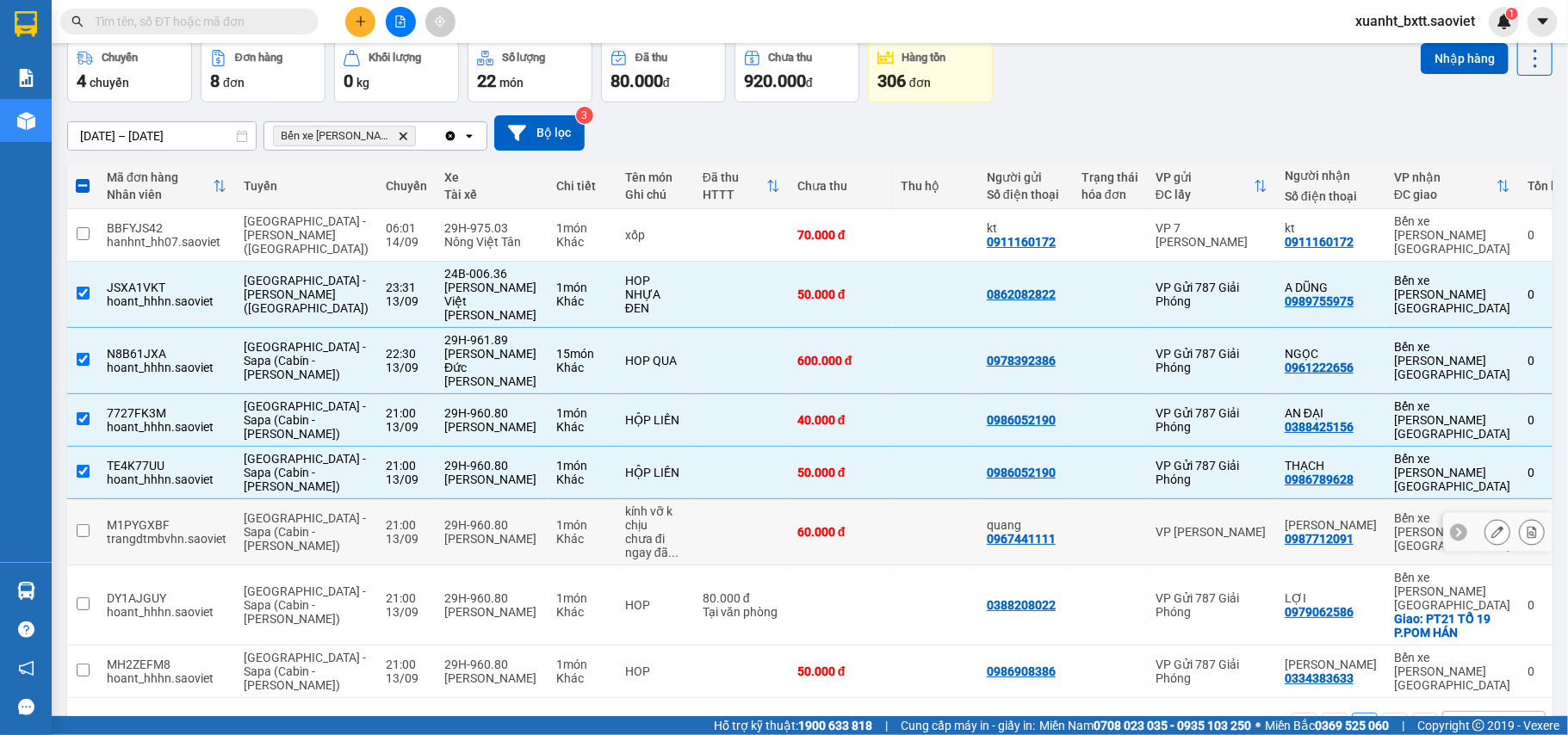
click at [695, 501] on td at bounding box center [741, 533] width 94 height 66
checkbox input "true"
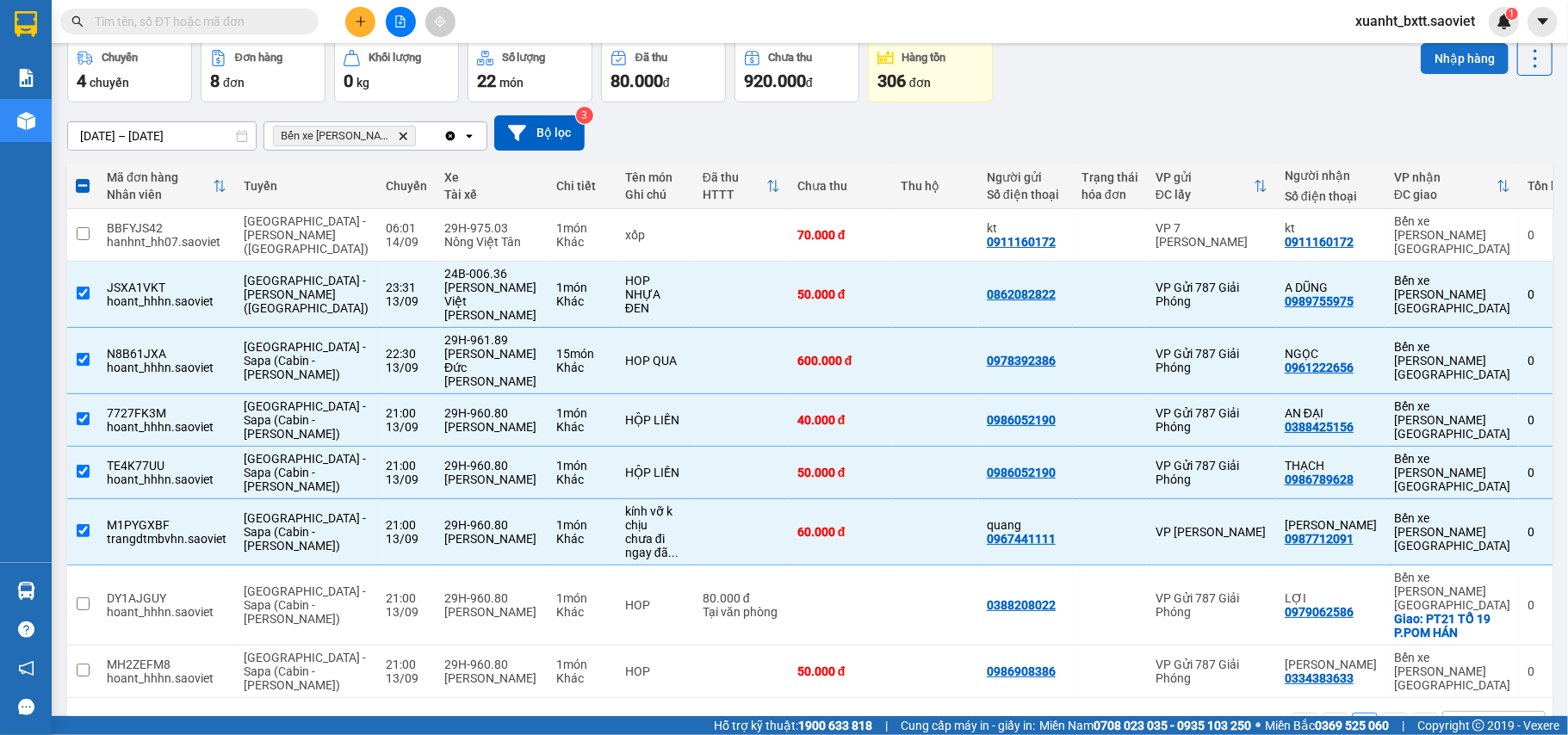
click at [1454, 52] on button "Nhập hàng" at bounding box center [1465, 58] width 88 height 31
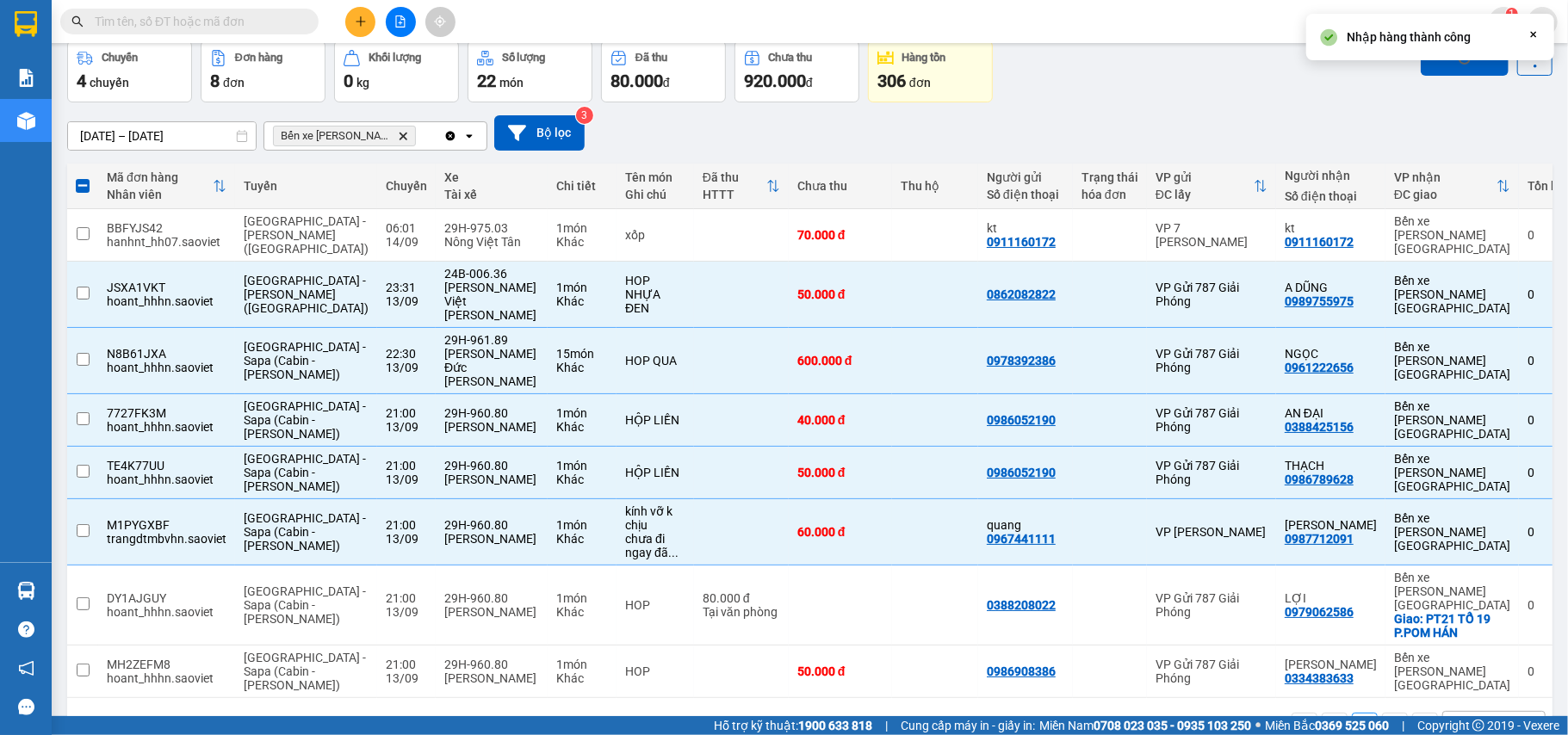
checkbox input "false"
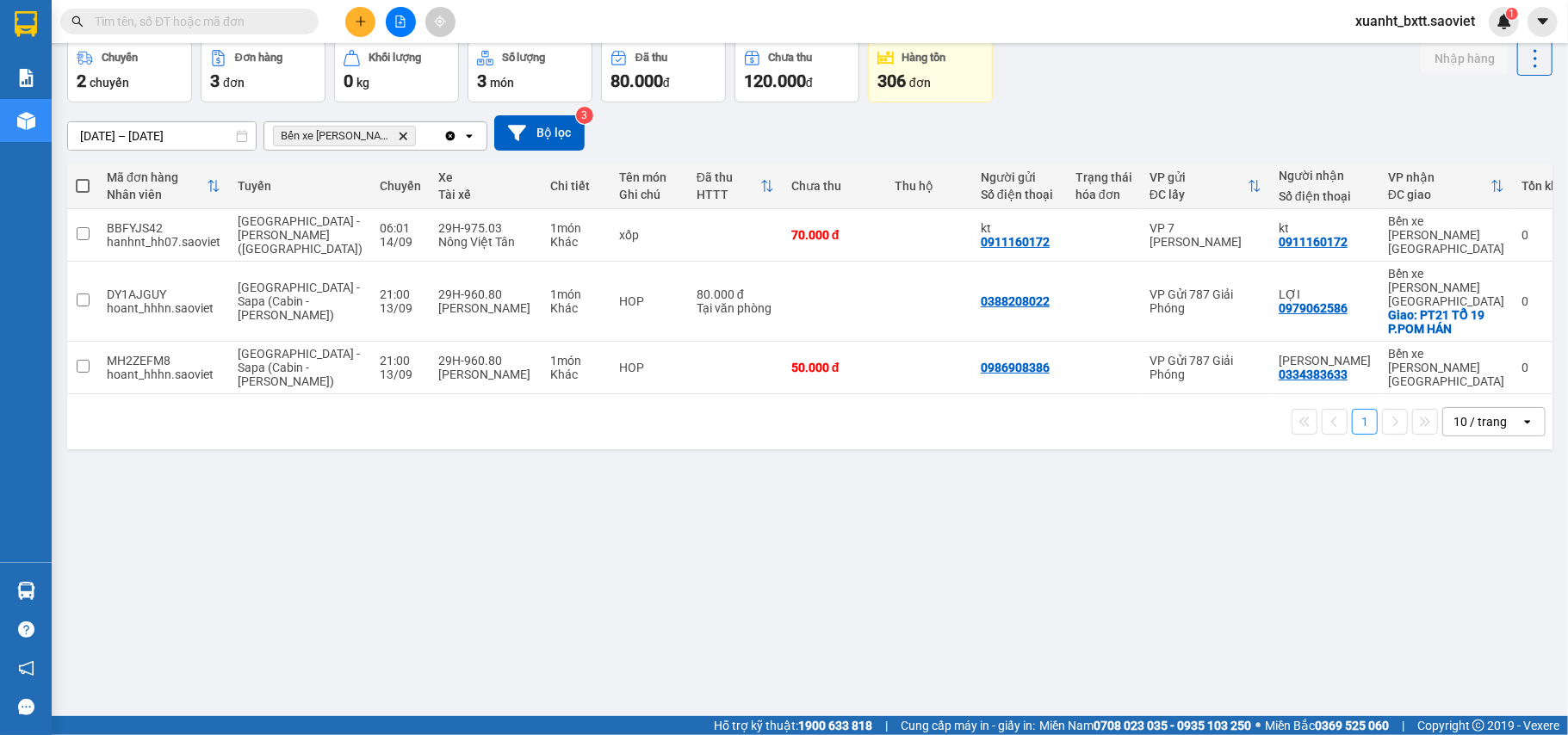
scroll to position [0, 0]
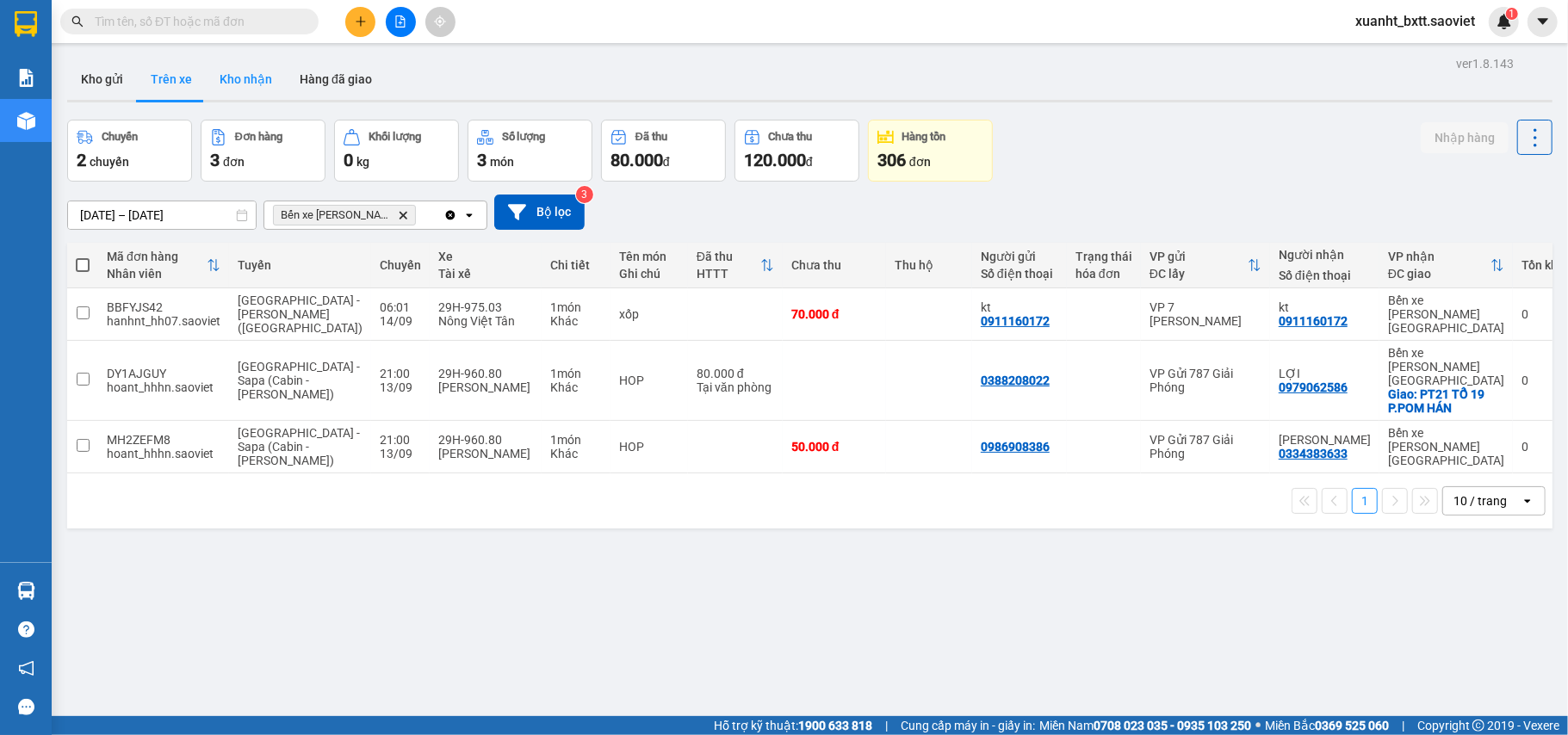
click at [275, 89] on button "Kho nhận" at bounding box center [246, 79] width 80 height 42
type input "[DATE] – [DATE]"
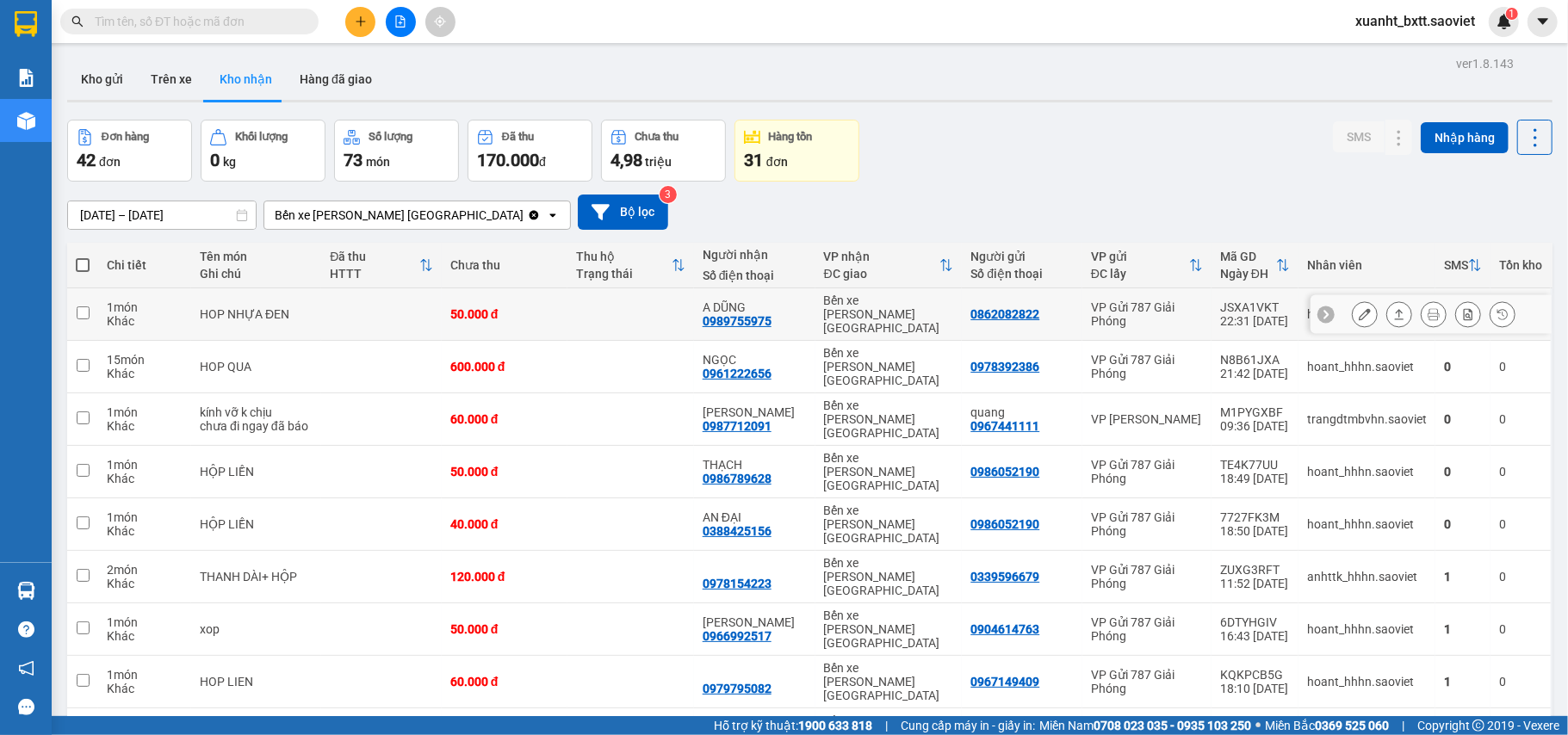
click at [627, 299] on td at bounding box center [630, 315] width 125 height 52
checkbox input "true"
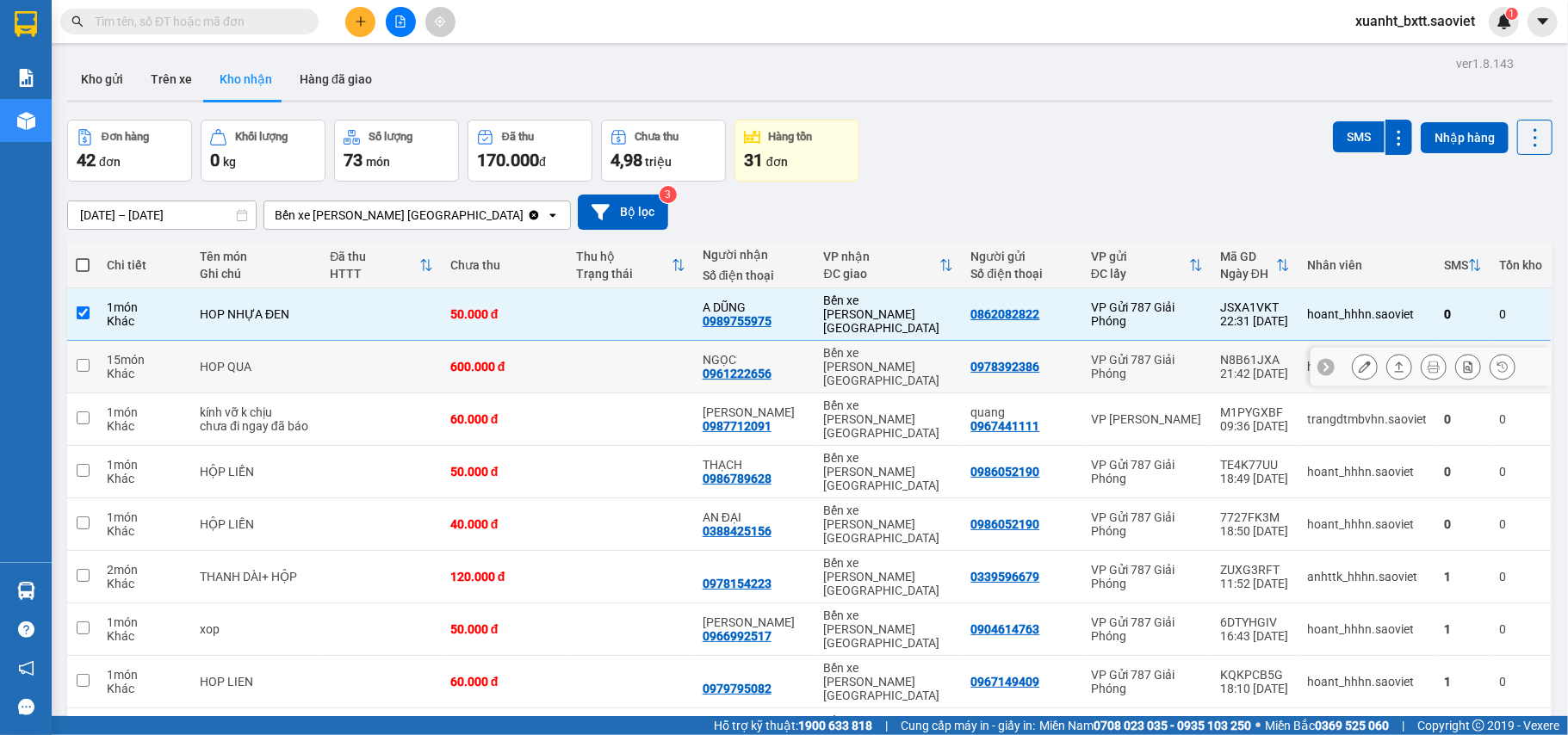
click at [617, 365] on td at bounding box center [630, 368] width 125 height 52
checkbox input "true"
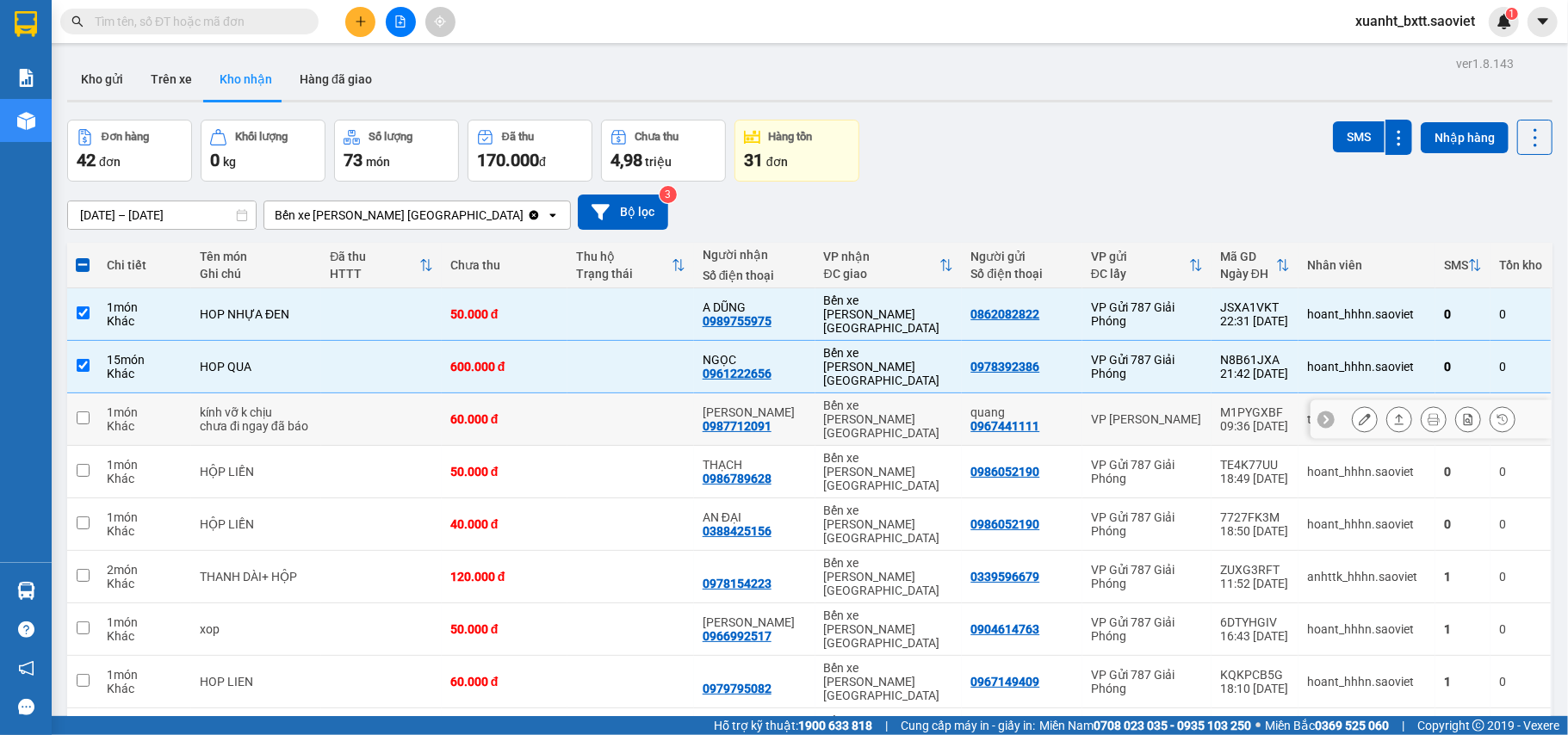
click at [611, 394] on td at bounding box center [630, 420] width 125 height 52
checkbox input "true"
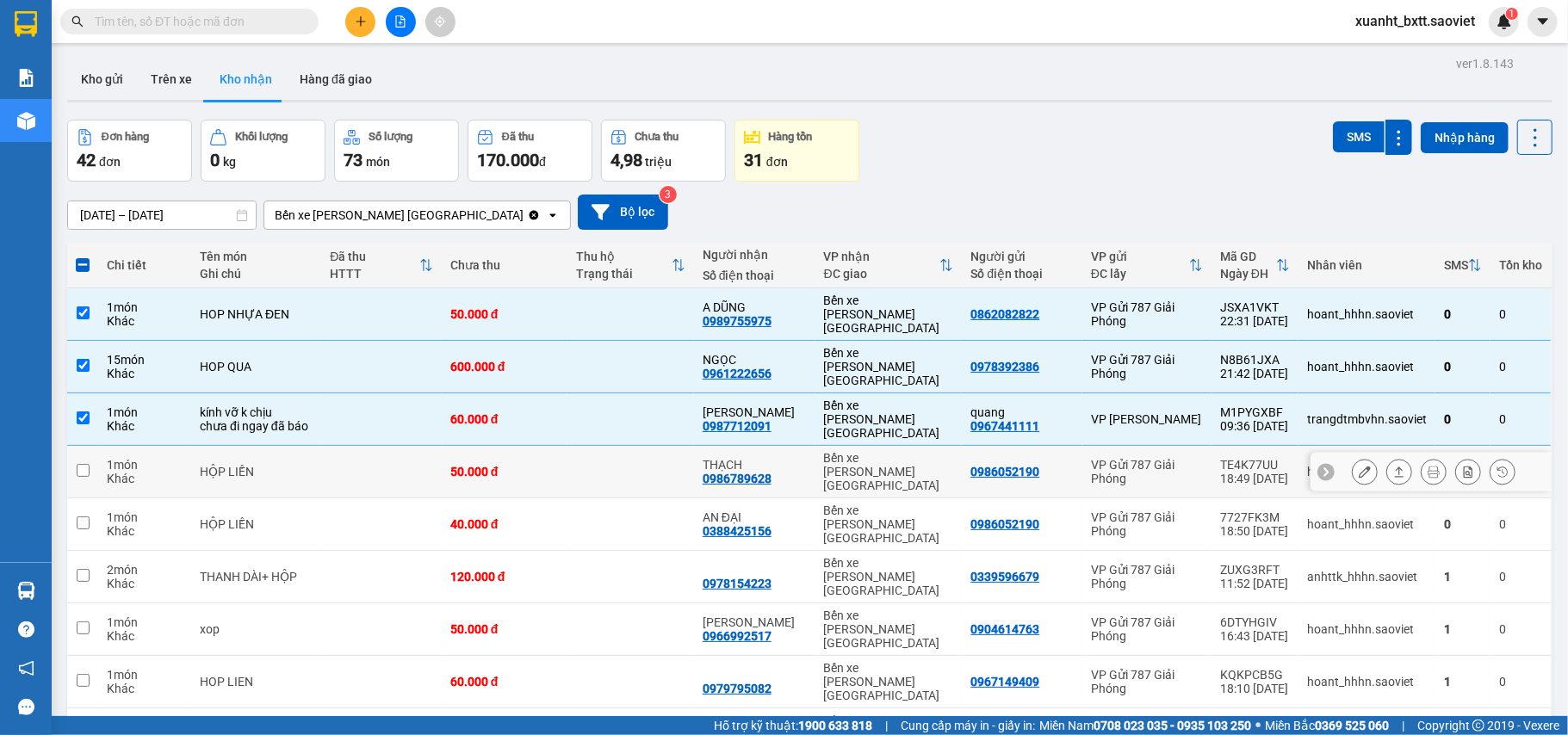
click at [606, 446] on td at bounding box center [630, 472] width 125 height 52
checkbox input "true"
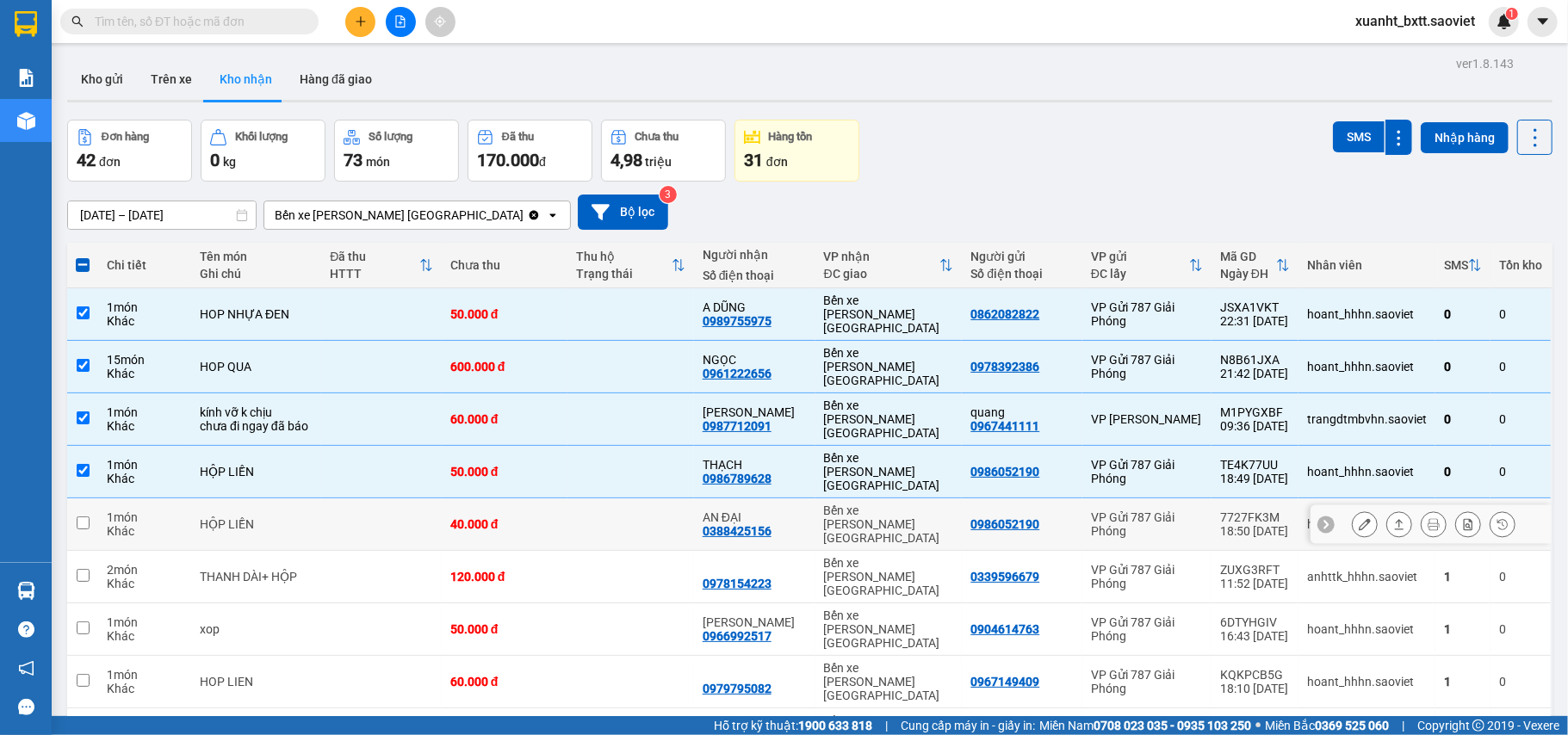
click at [606, 499] on td at bounding box center [630, 525] width 125 height 52
checkbox input "true"
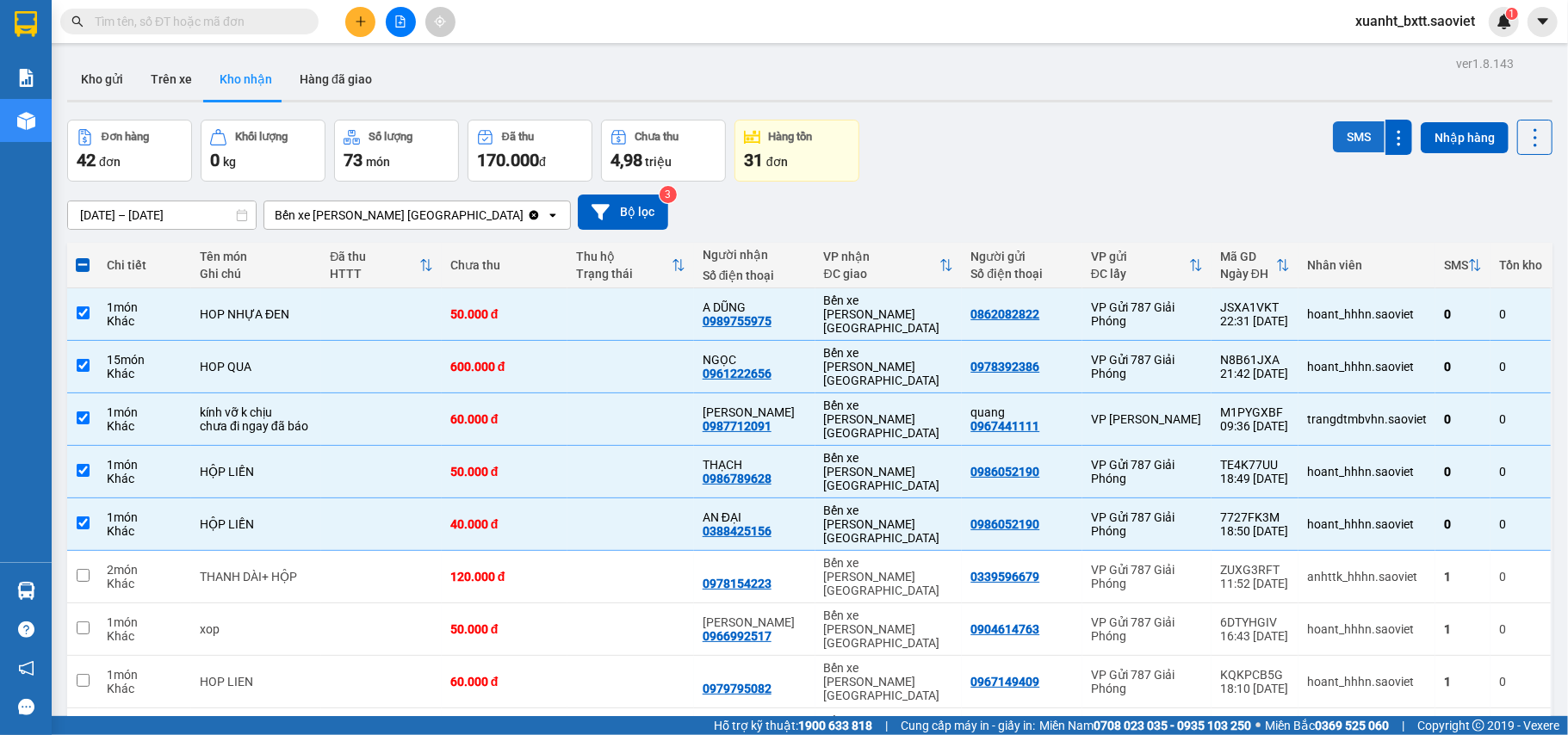
click at [1348, 132] on button "SMS" at bounding box center [1359, 137] width 52 height 31
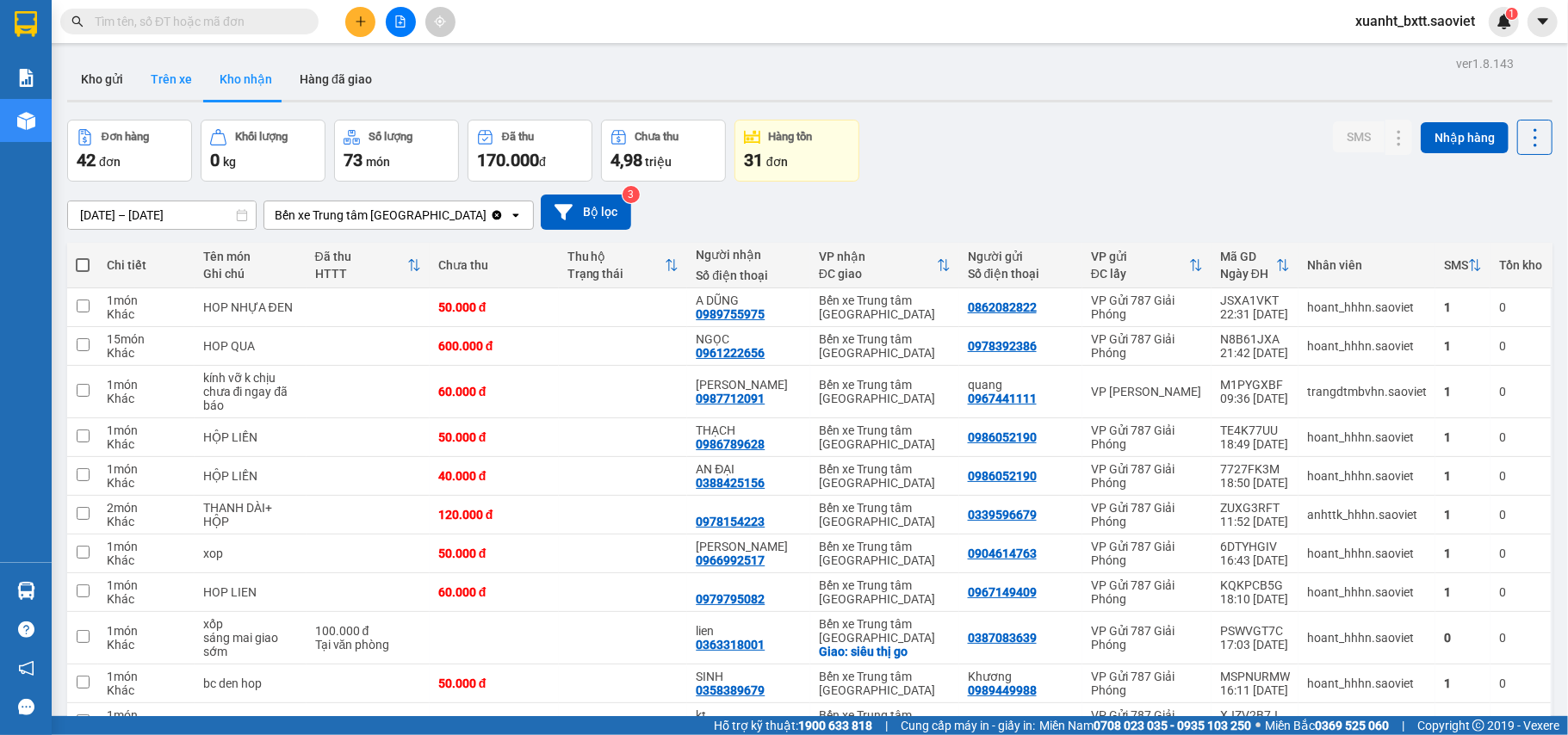
click at [195, 80] on button "Trên xe" at bounding box center [171, 79] width 69 height 42
type input "[DATE] – [DATE]"
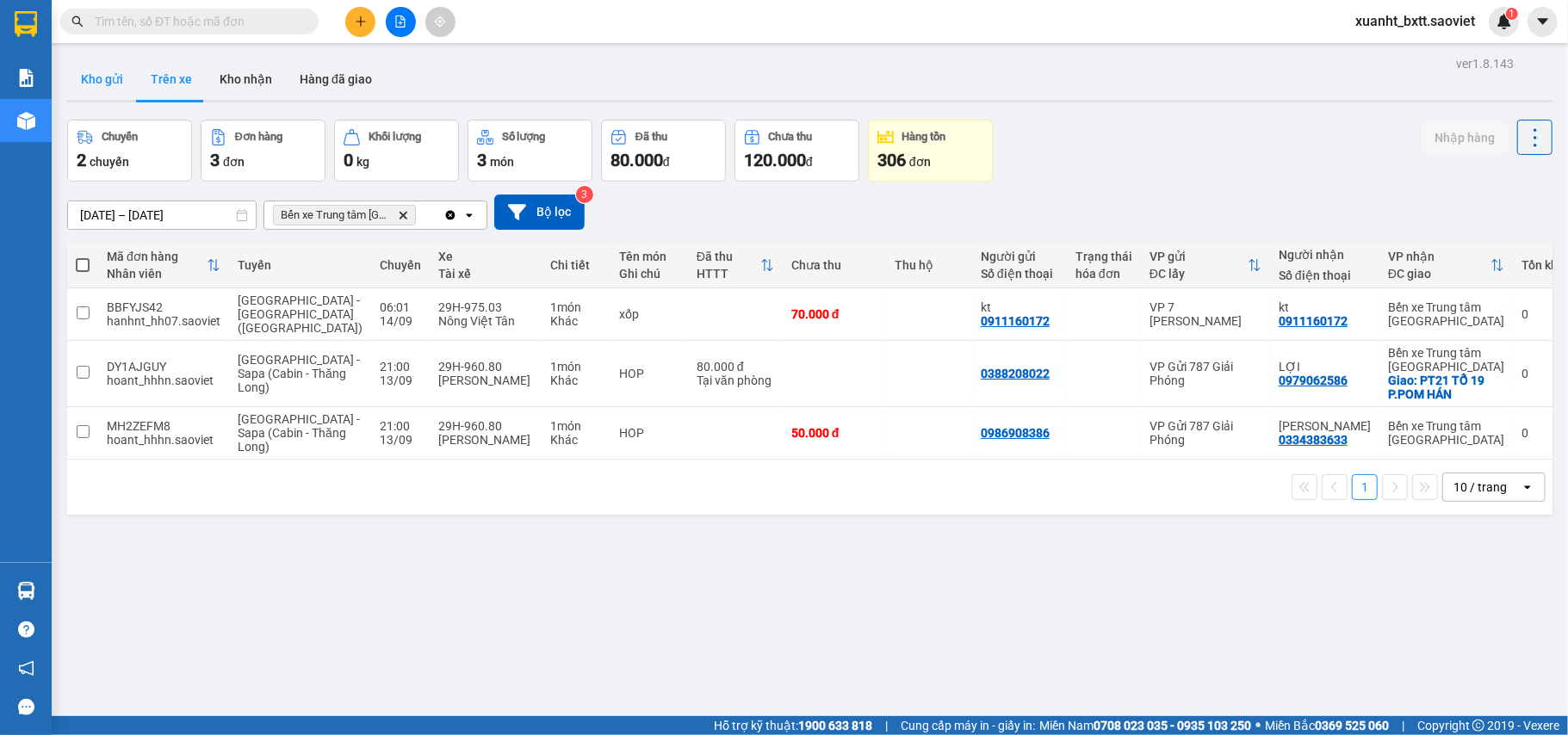
click at [105, 72] on button "Kho gửi" at bounding box center [102, 79] width 70 height 42
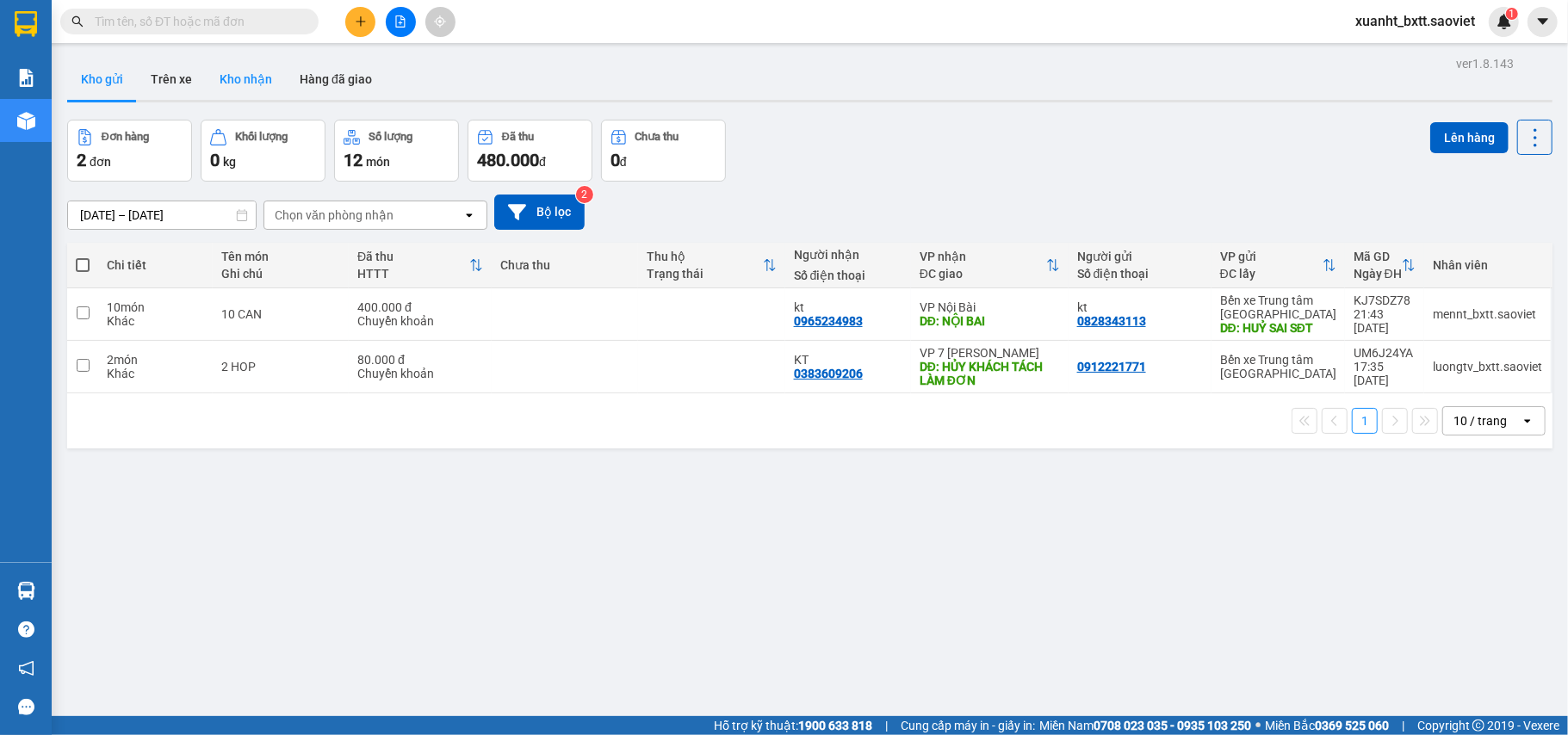
click at [260, 78] on button "Kho nhận" at bounding box center [246, 79] width 80 height 42
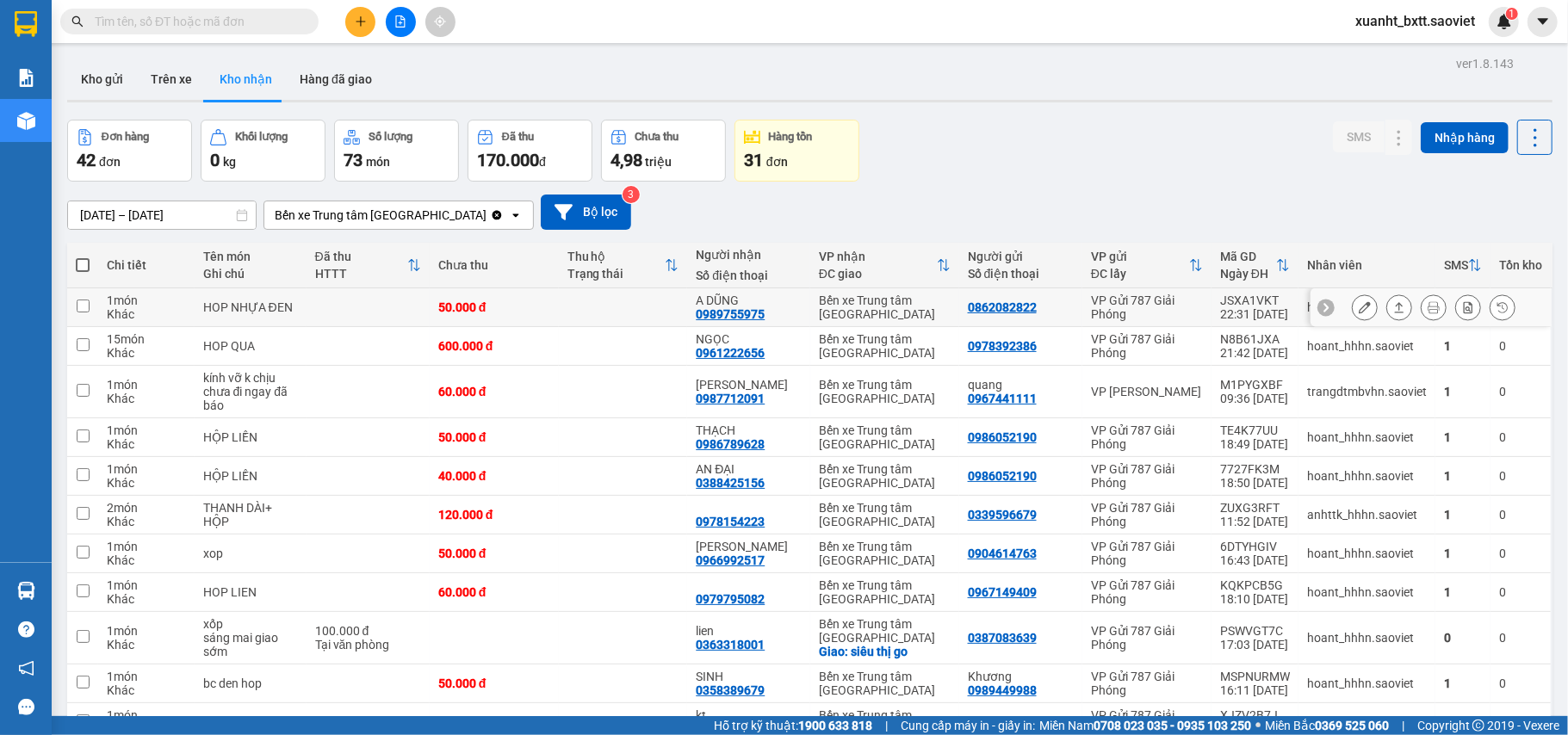
click at [1359, 304] on icon at bounding box center [1365, 307] width 12 height 12
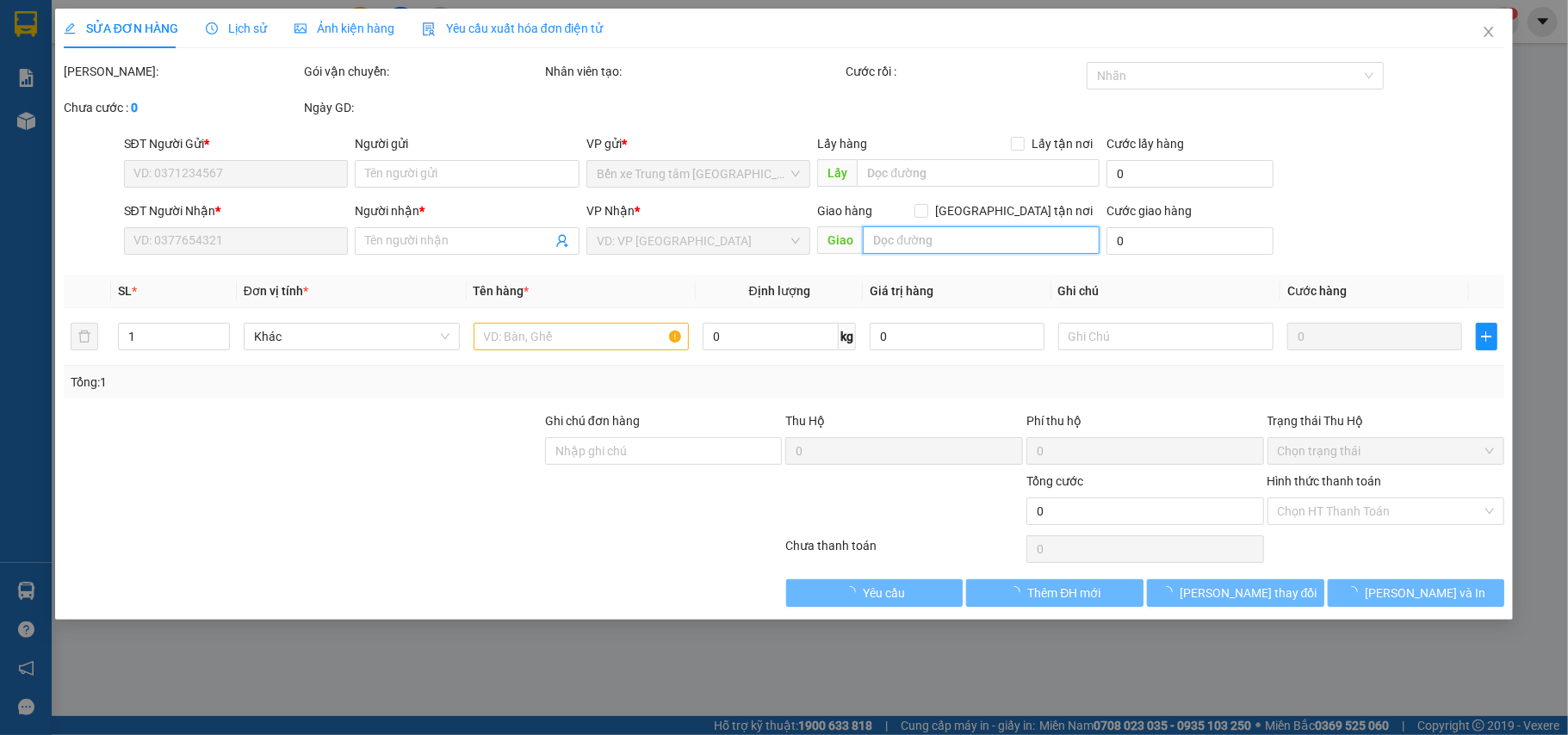
click at [989, 243] on input "text" at bounding box center [981, 240] width 237 height 27
type input "1"
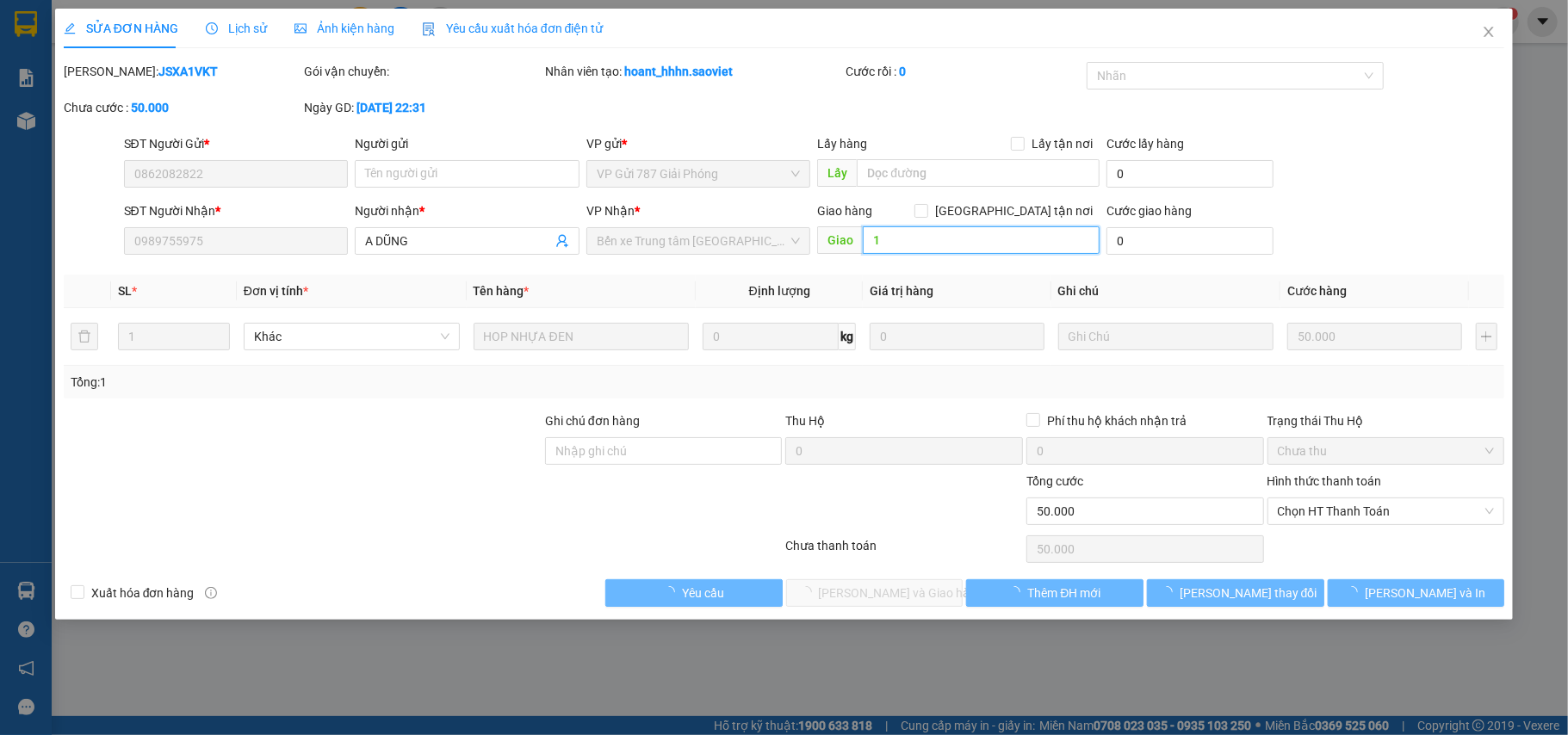
type input "0862082822"
type input "0989755975"
type input "A DŨNG"
type input "50.000"
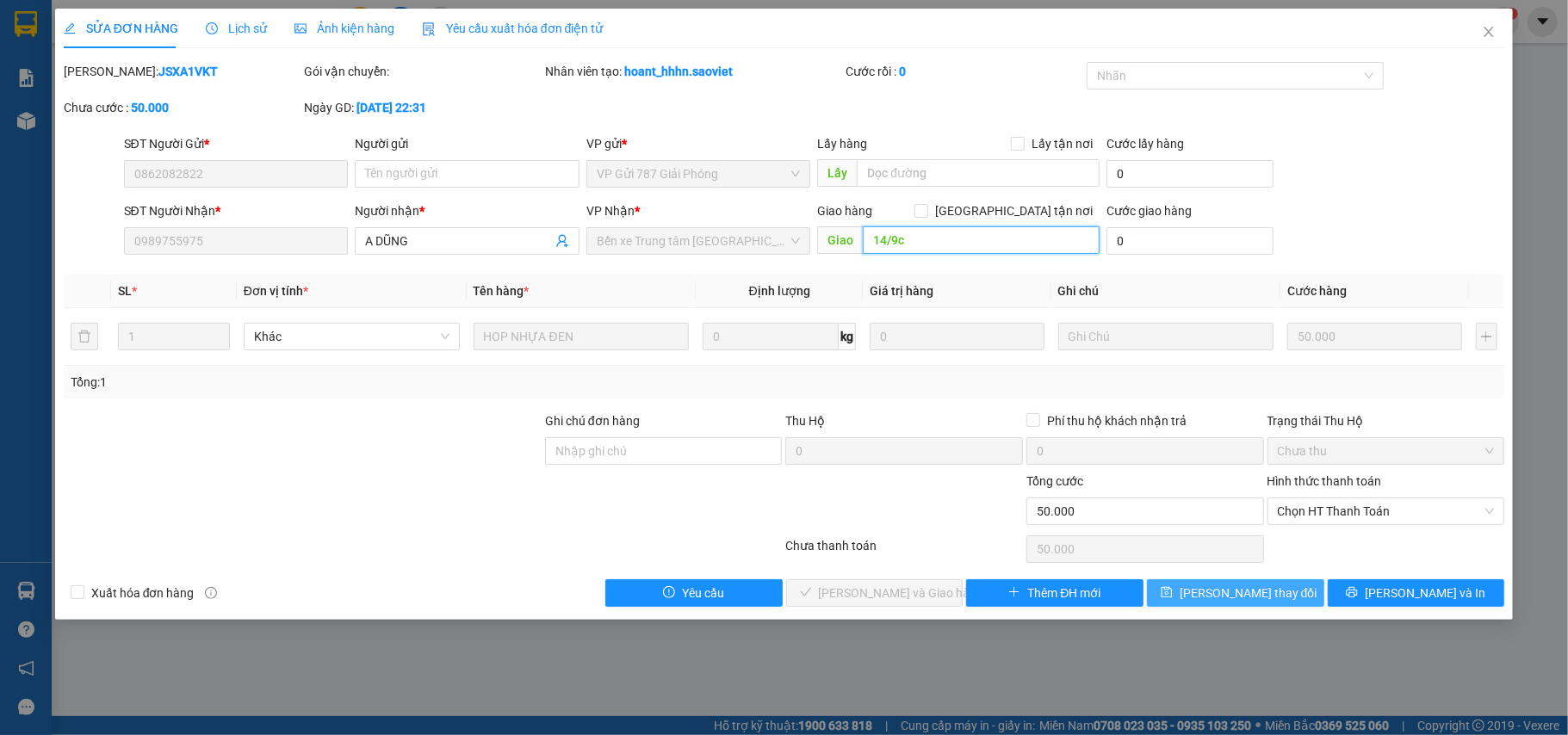
type input "14/9c"
click at [1248, 580] on button "[PERSON_NAME] thay đổi" at bounding box center [1235, 593] width 177 height 27
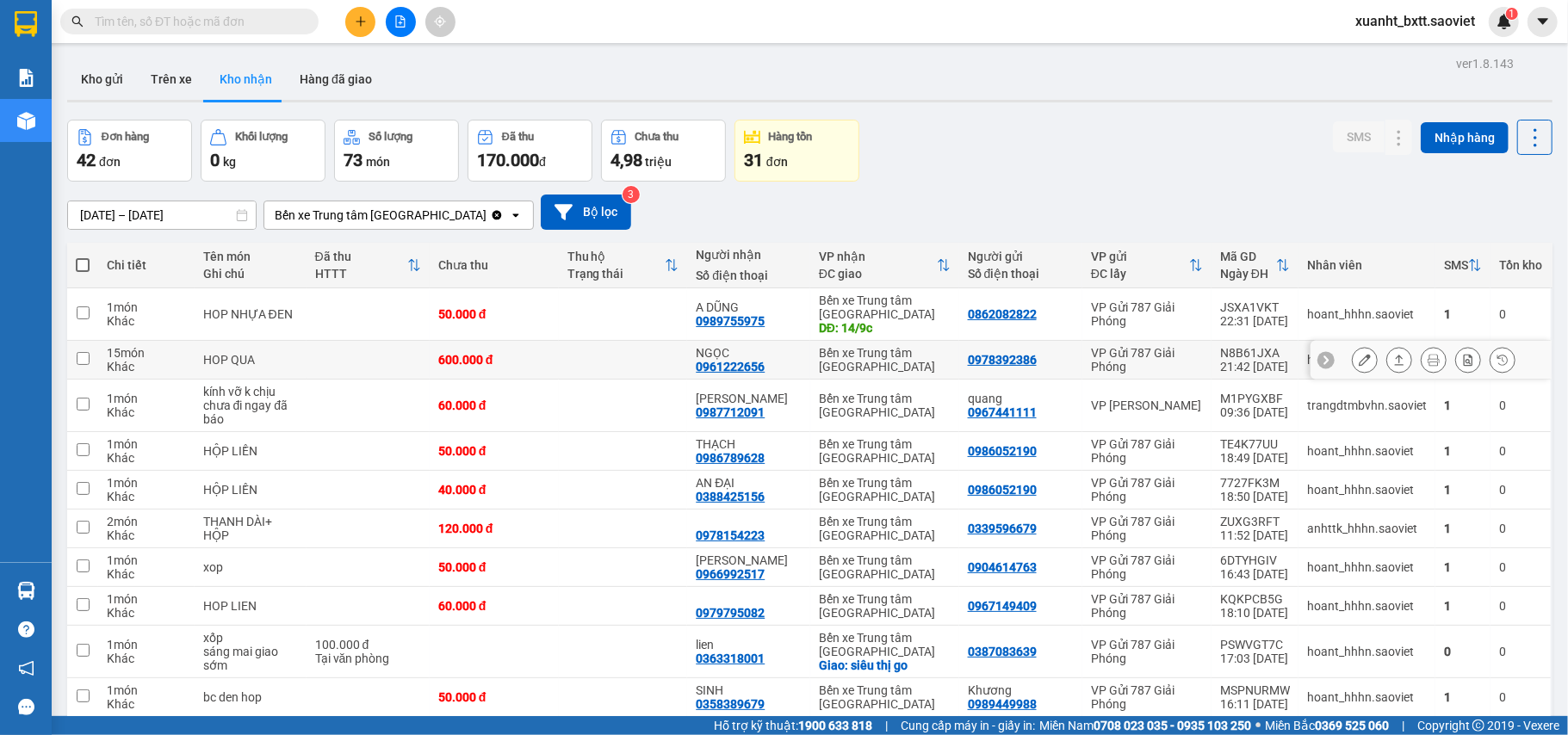
click at [1353, 353] on button at bounding box center [1365, 360] width 24 height 30
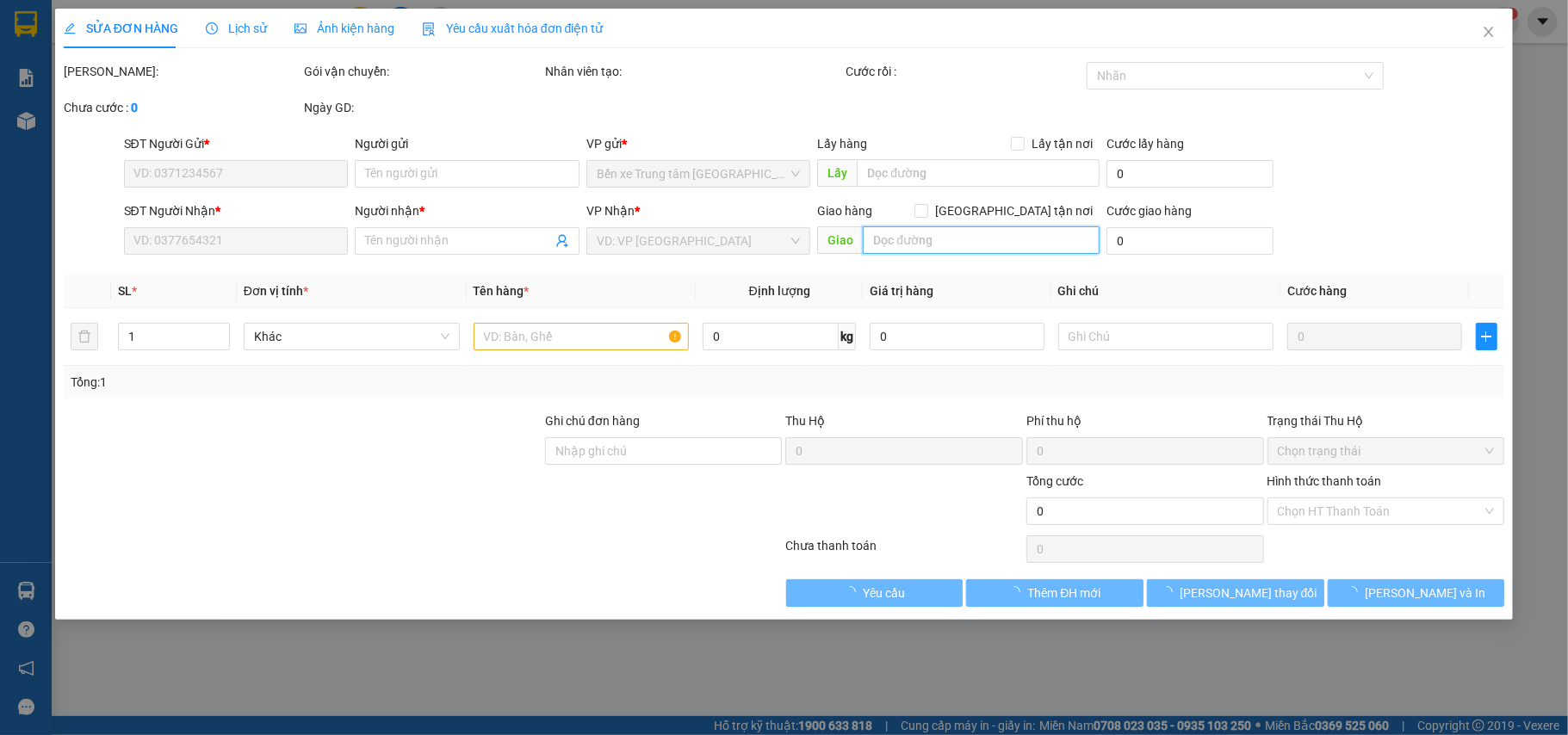
click at [949, 239] on input "text" at bounding box center [981, 240] width 237 height 27
paste input "14/9c"
type input "14/9c"
type input "0978392386"
type input "0961222656"
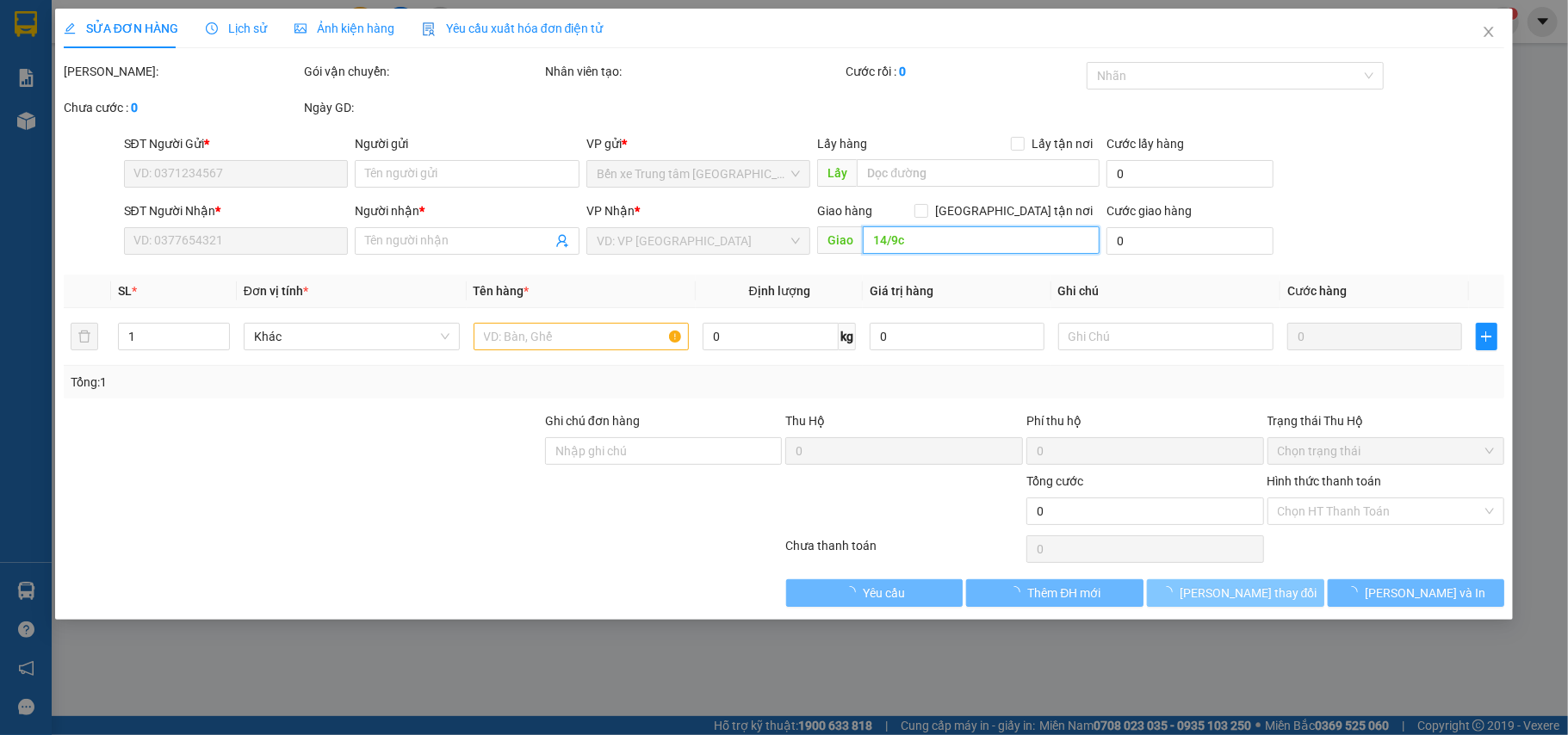
type input "NGỌC"
type input "600.000"
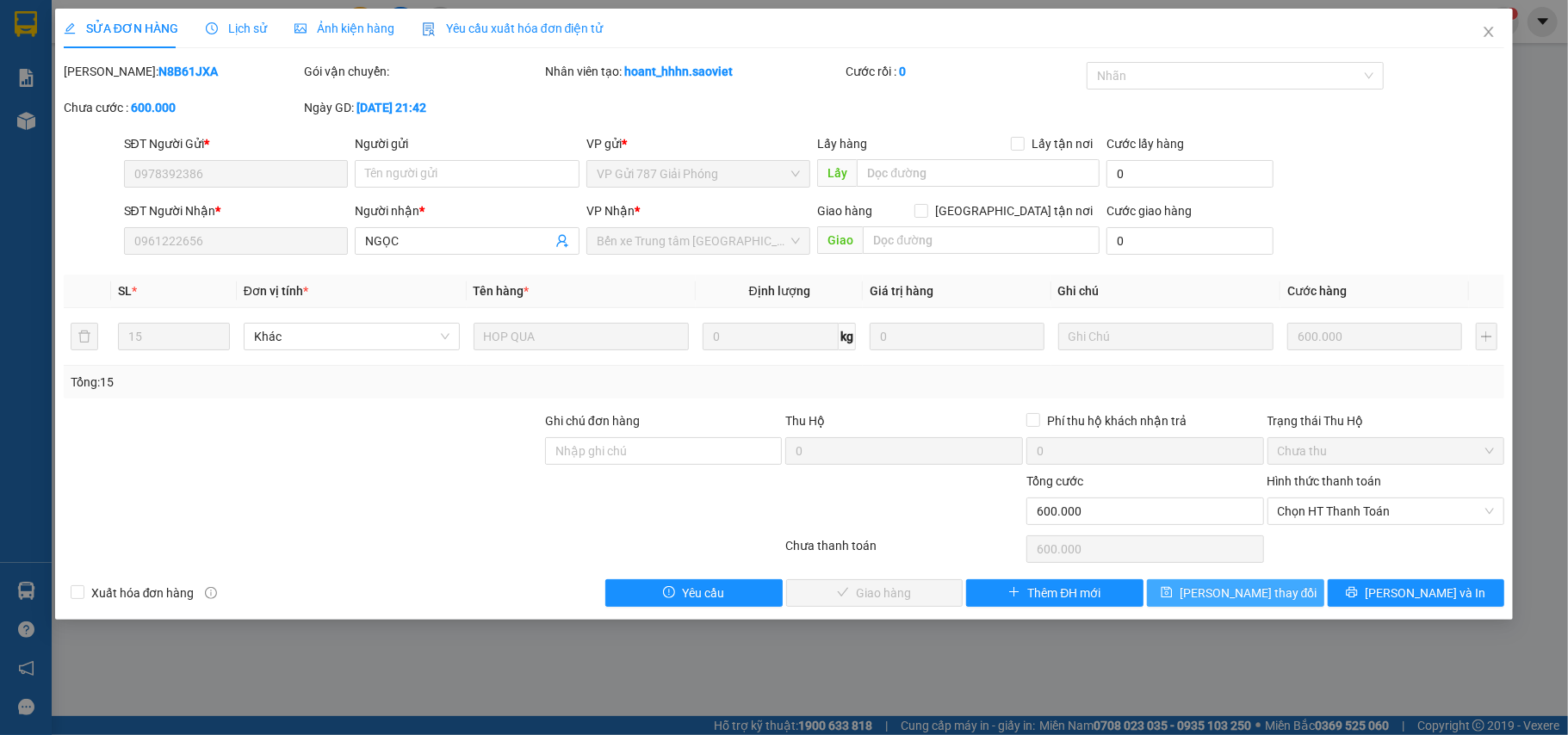
click at [1211, 594] on span "[PERSON_NAME] thay đổi" at bounding box center [1249, 592] width 138 height 18
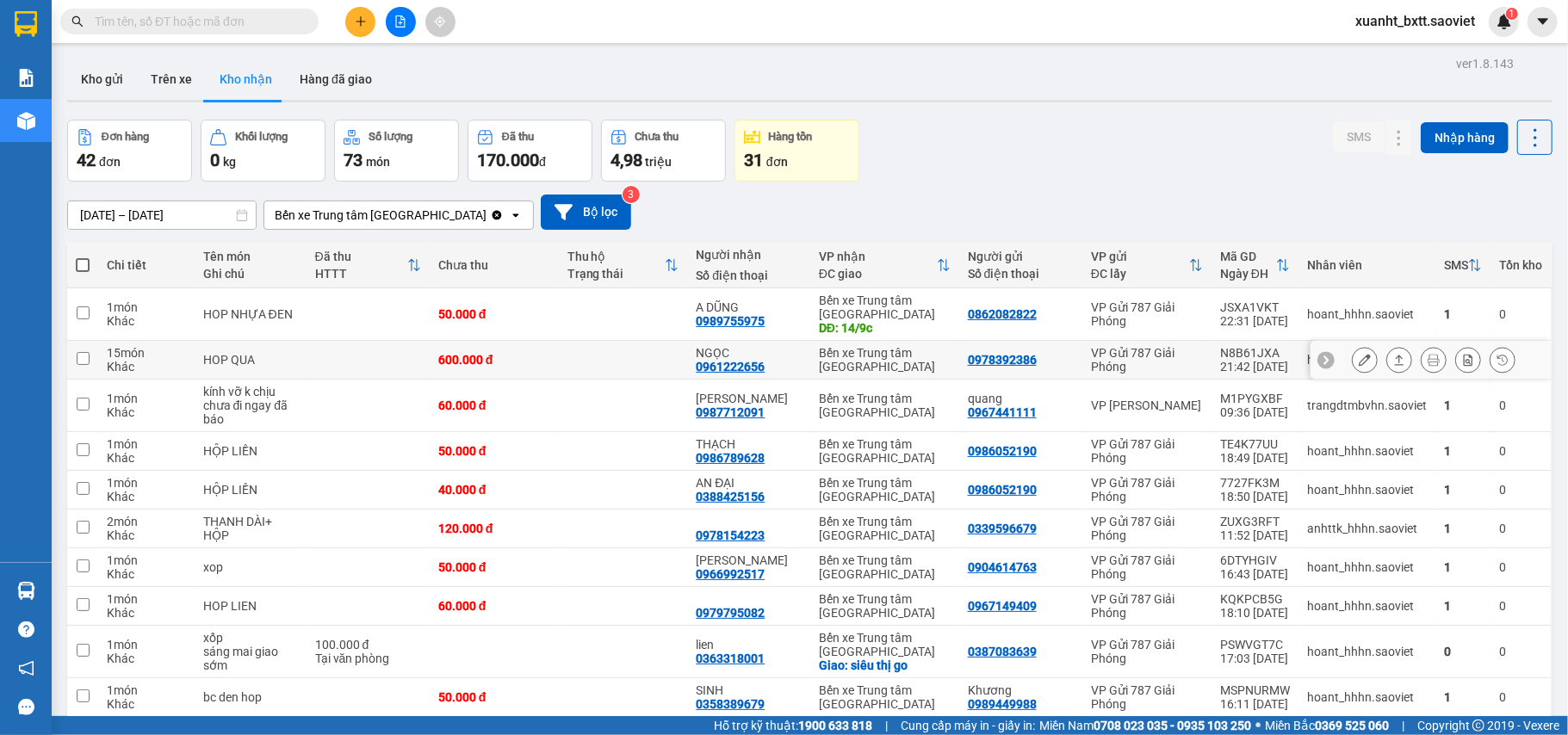
click at [1359, 360] on icon at bounding box center [1365, 360] width 12 height 12
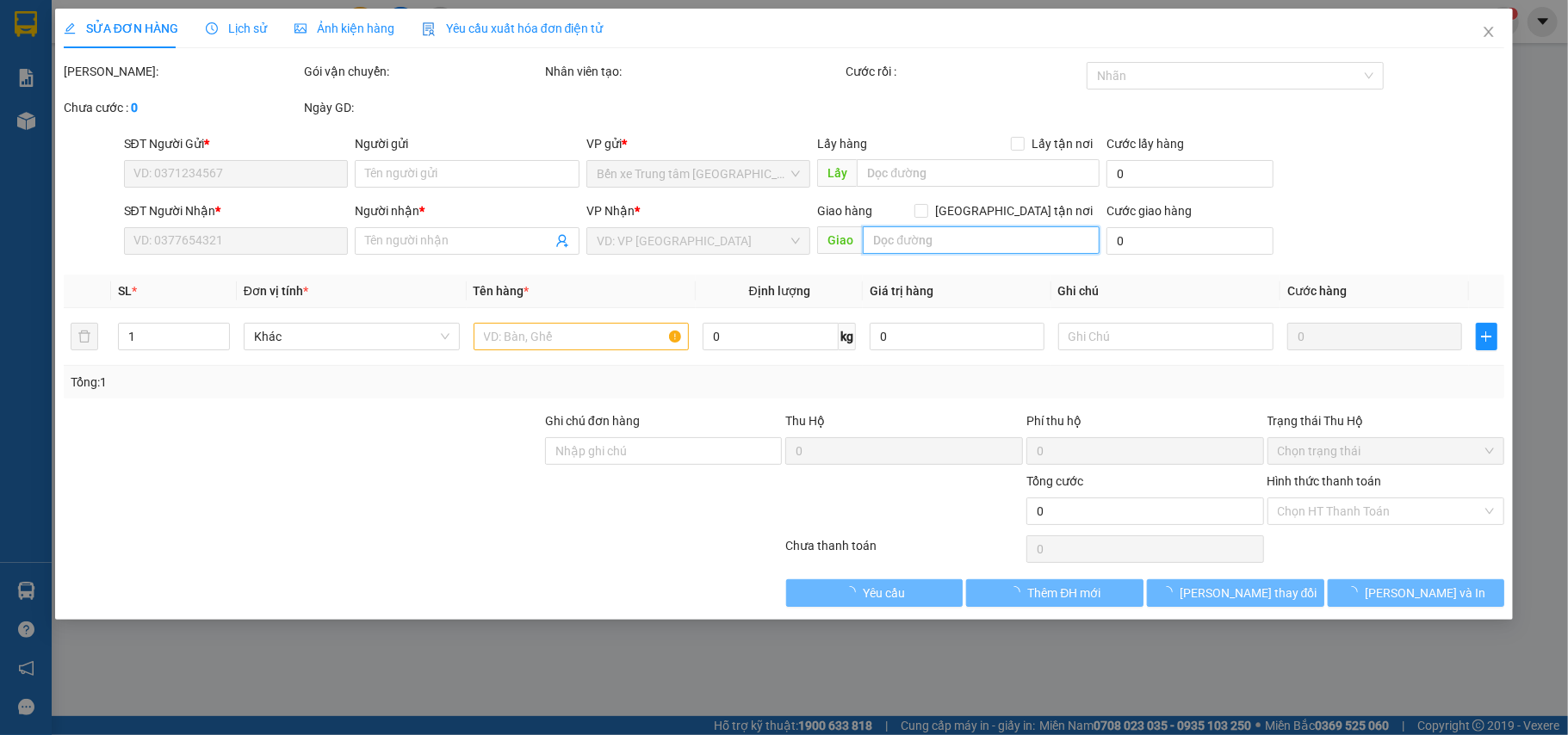
click at [916, 237] on input "text" at bounding box center [981, 240] width 237 height 27
type input "0978392386"
type input "0961222656"
type input "NGỌC"
type input "600.000"
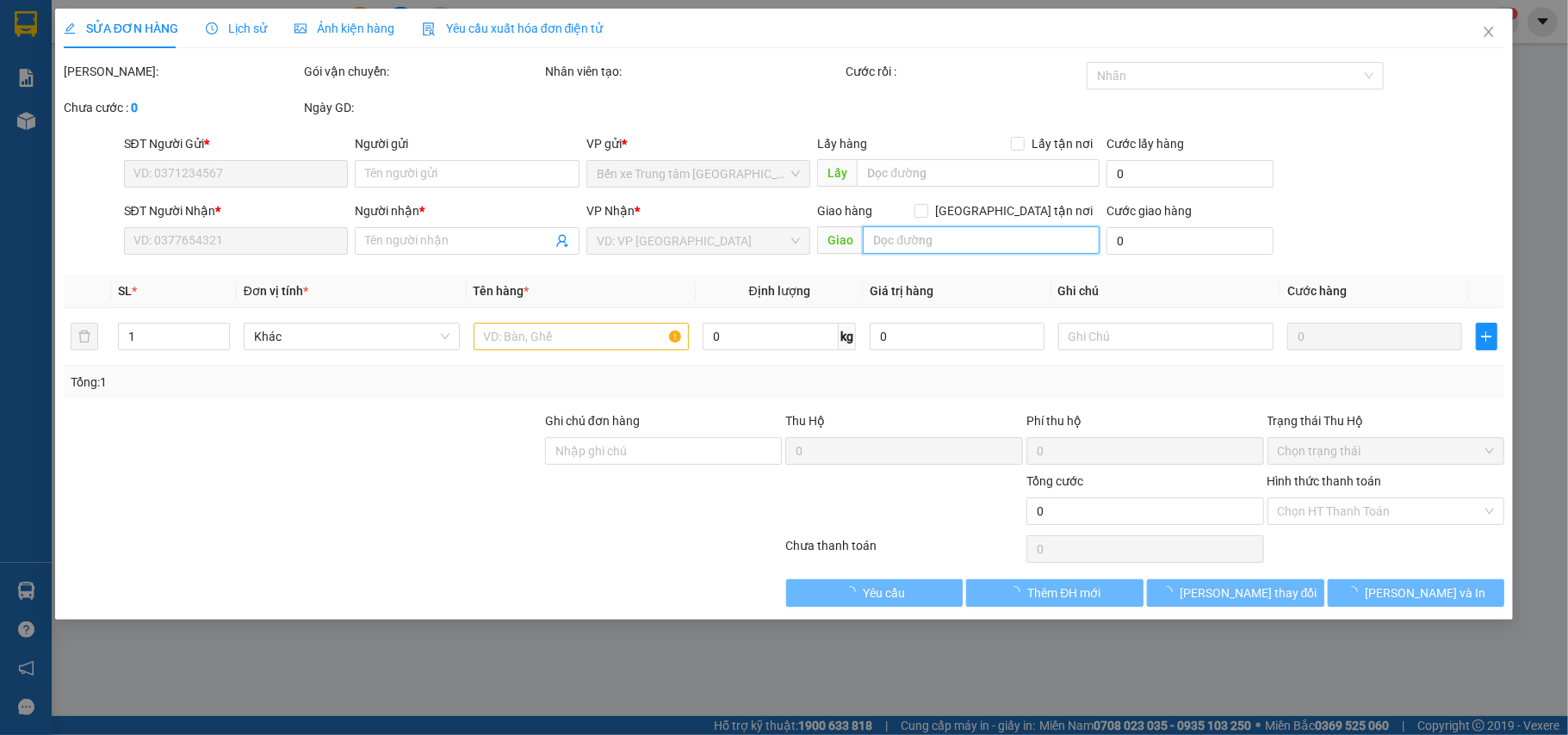
type input "600.000"
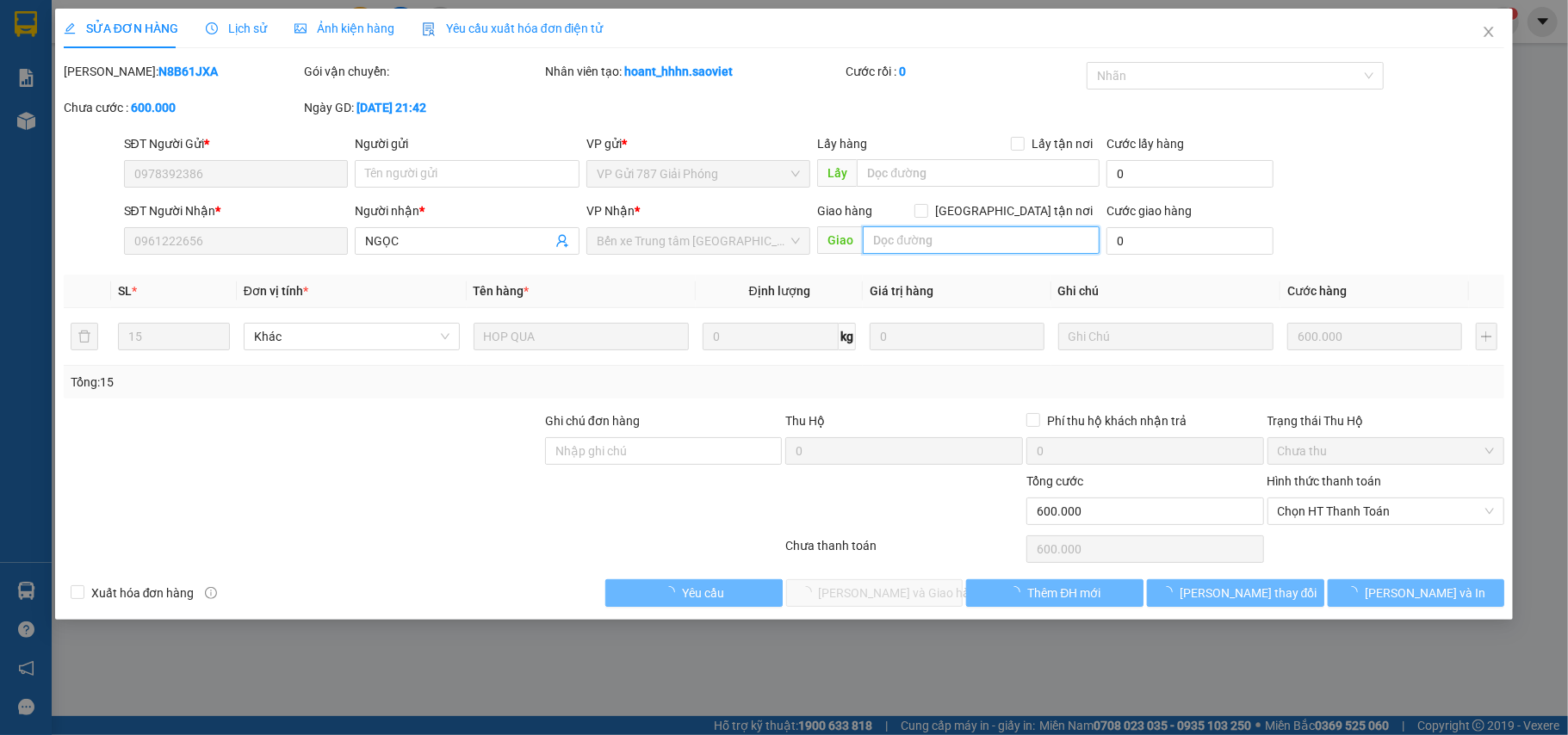
paste input "14/9c"
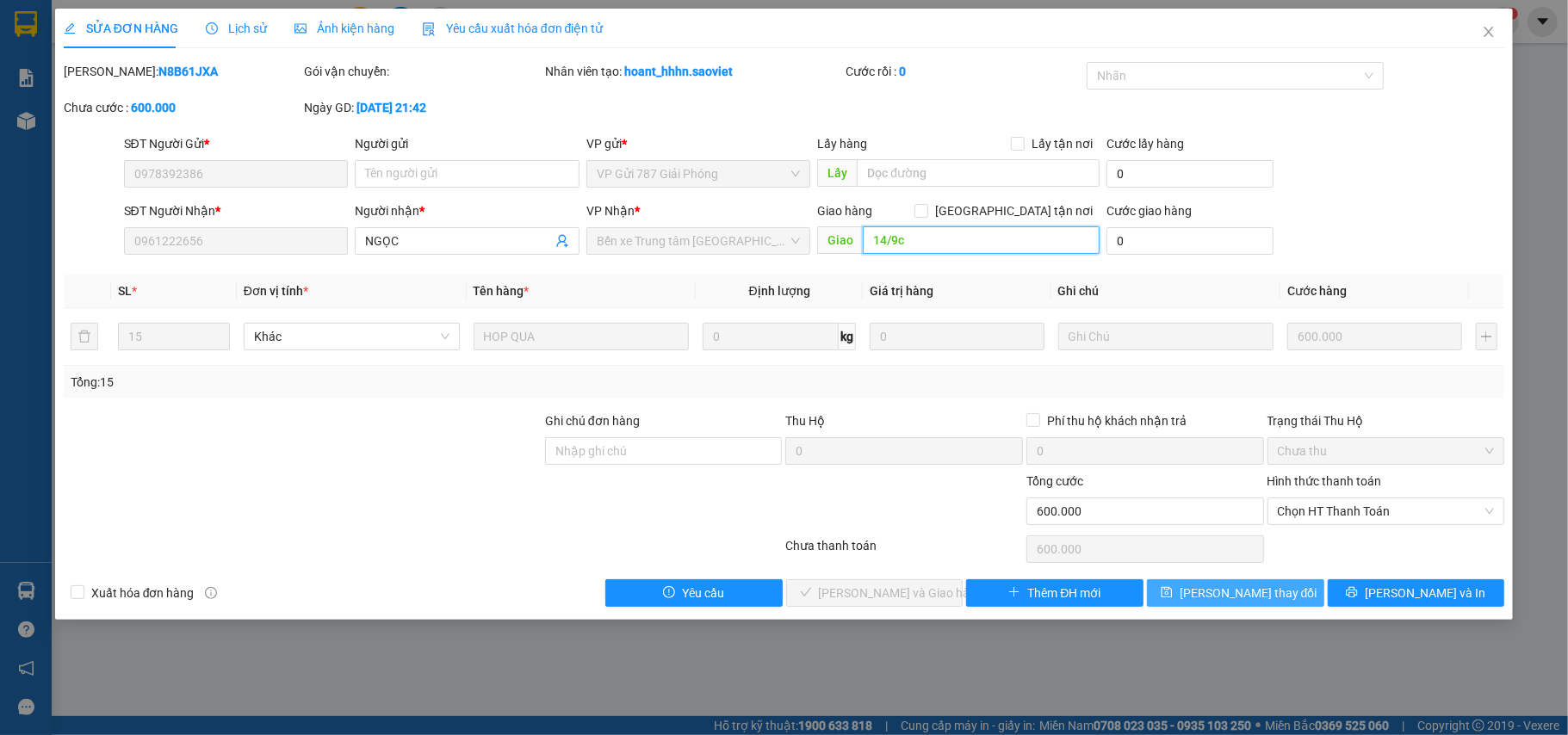
type input "14/9c"
drag, startPoint x: 1252, startPoint y: 590, endPoint x: 1276, endPoint y: 523, distance: 71.2
click at [1252, 590] on span "[PERSON_NAME] thay đổi" at bounding box center [1249, 592] width 138 height 18
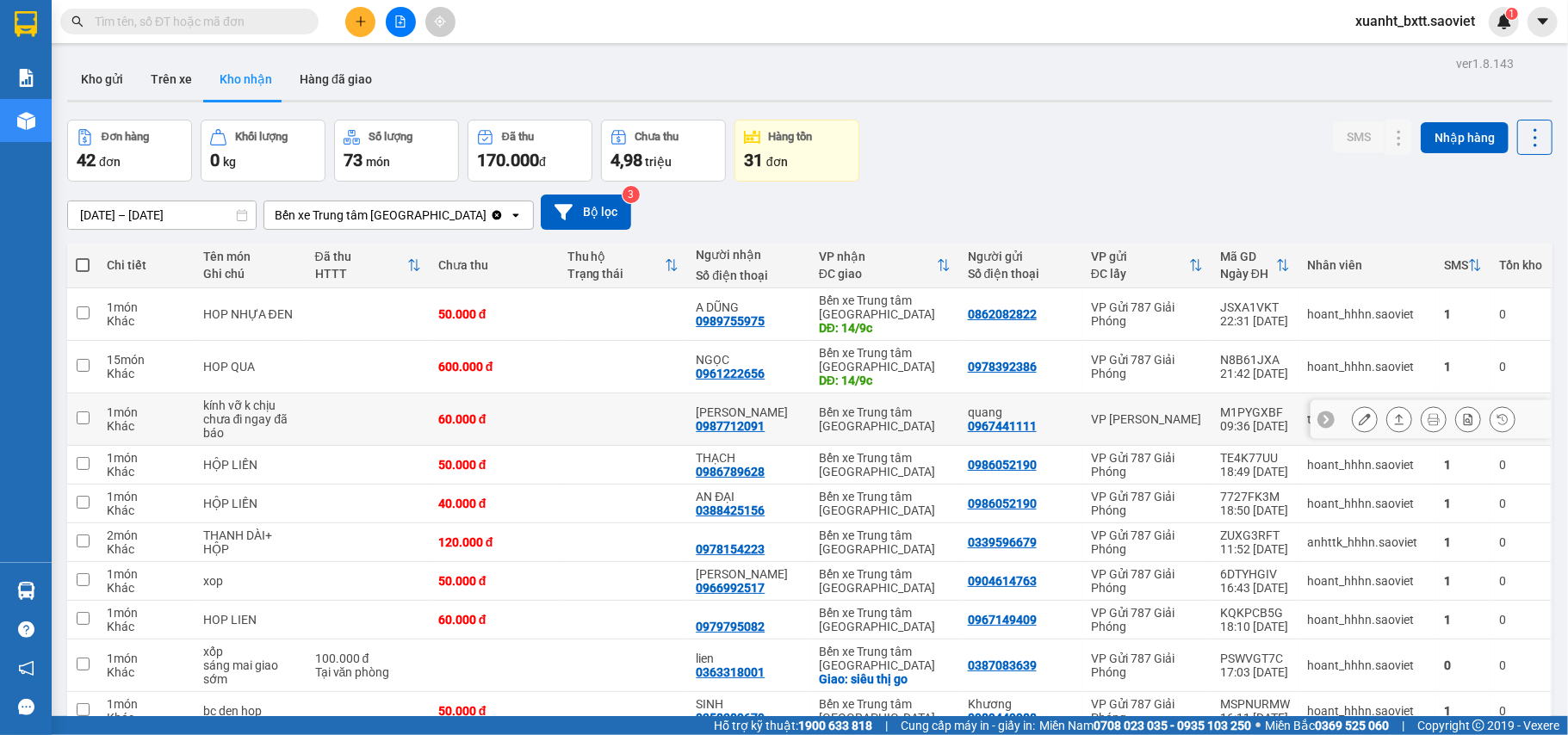
click at [1353, 414] on button at bounding box center [1365, 419] width 24 height 30
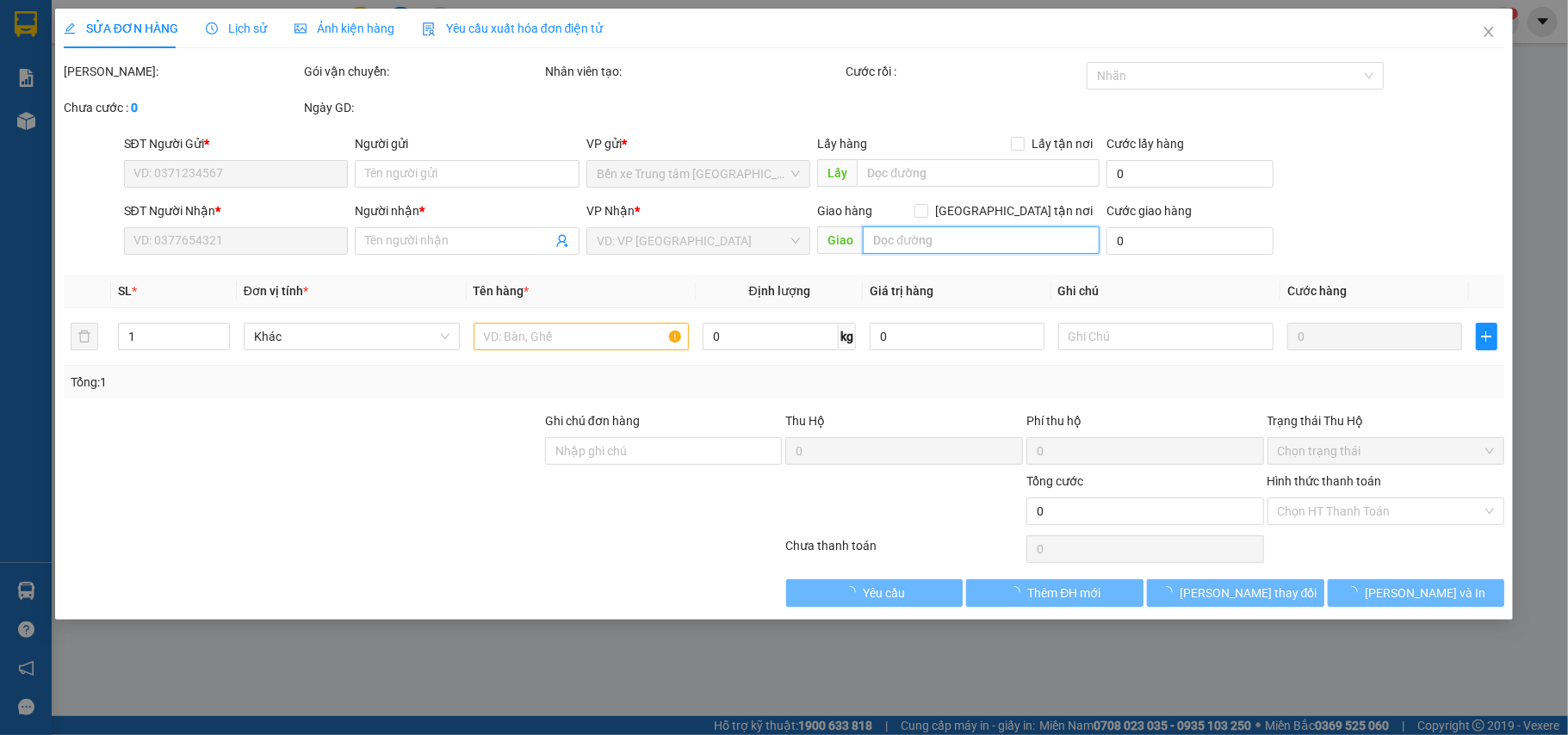
click at [909, 234] on input "text" at bounding box center [981, 240] width 237 height 27
paste input "14/9c"
type input "14/9c"
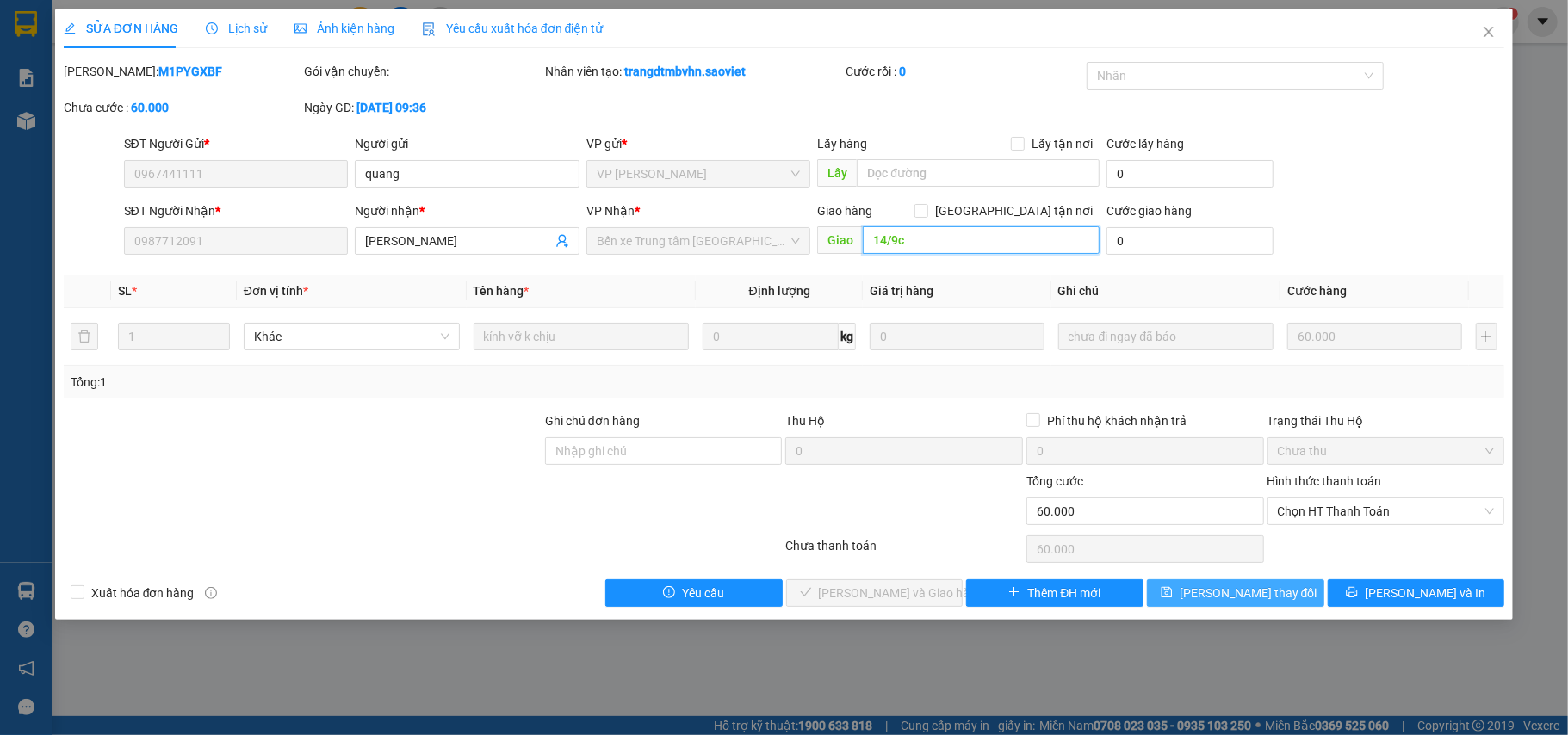
type input "0967441111"
type input "quang"
type input "0987712091"
type input "[PERSON_NAME]"
type input "60.000"
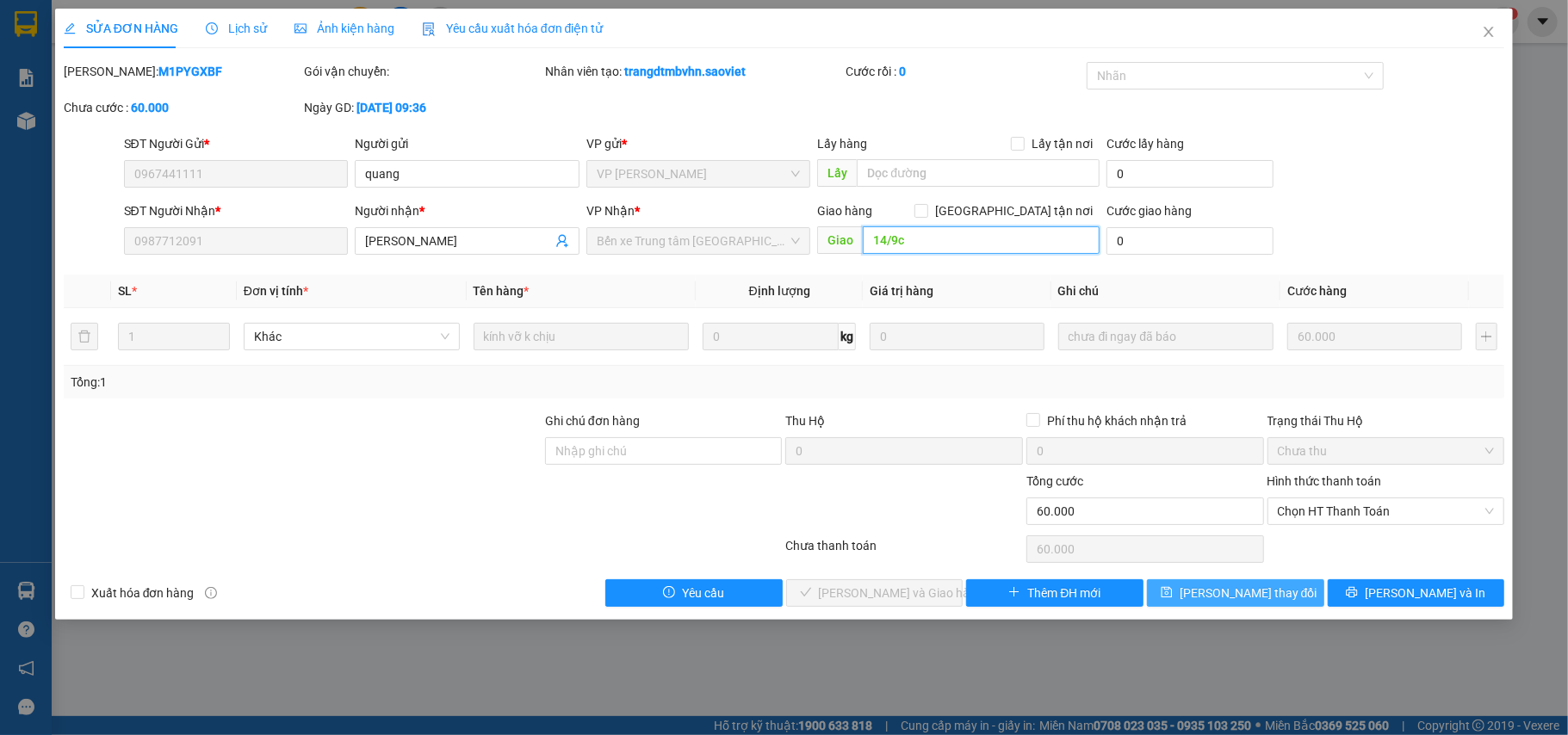
type input "60.000"
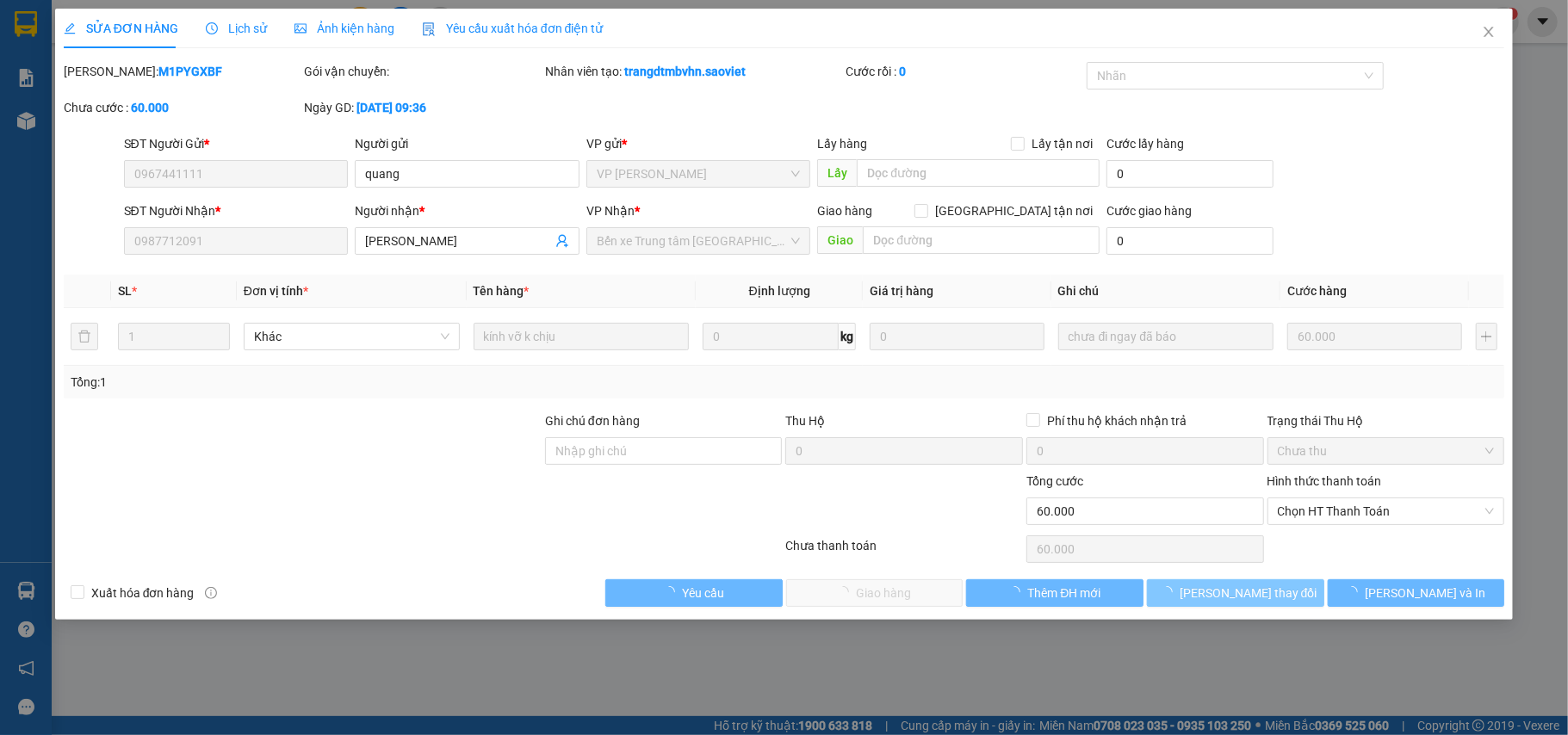
click at [1228, 596] on span "[PERSON_NAME] thay đổi" at bounding box center [1249, 592] width 138 height 18
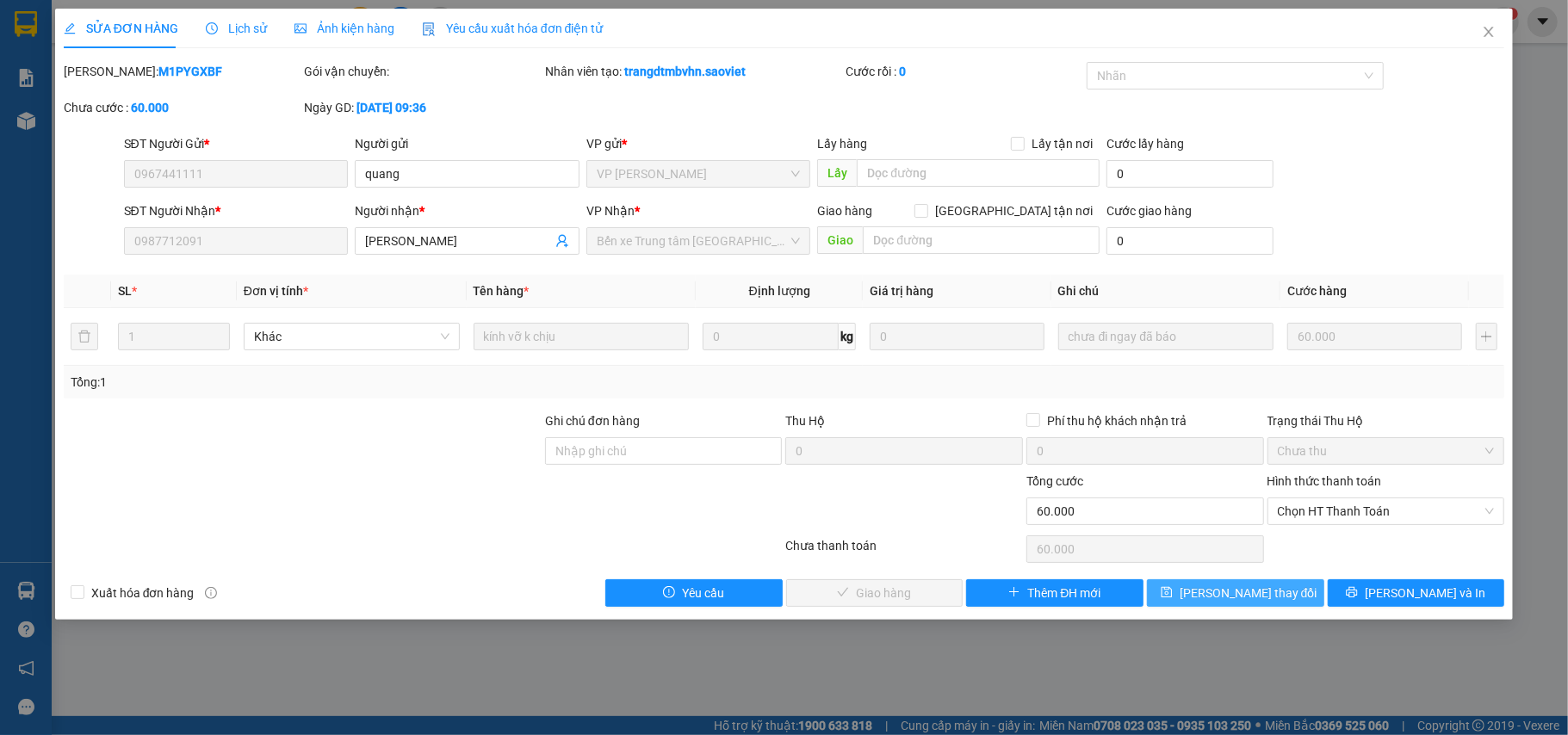
click at [1228, 596] on span "[PERSON_NAME] thay đổi" at bounding box center [1249, 592] width 138 height 18
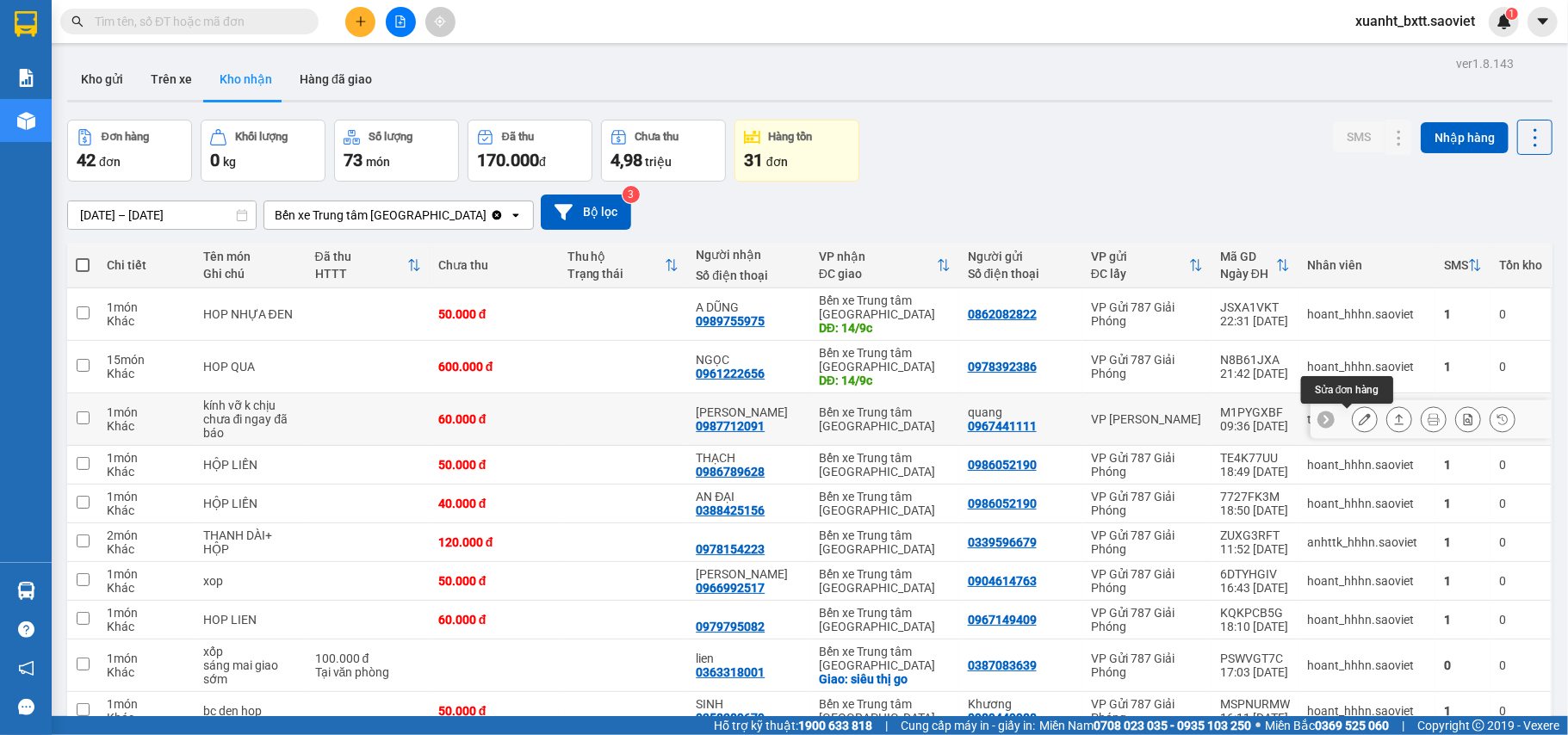
click at [1359, 421] on icon at bounding box center [1365, 419] width 12 height 12
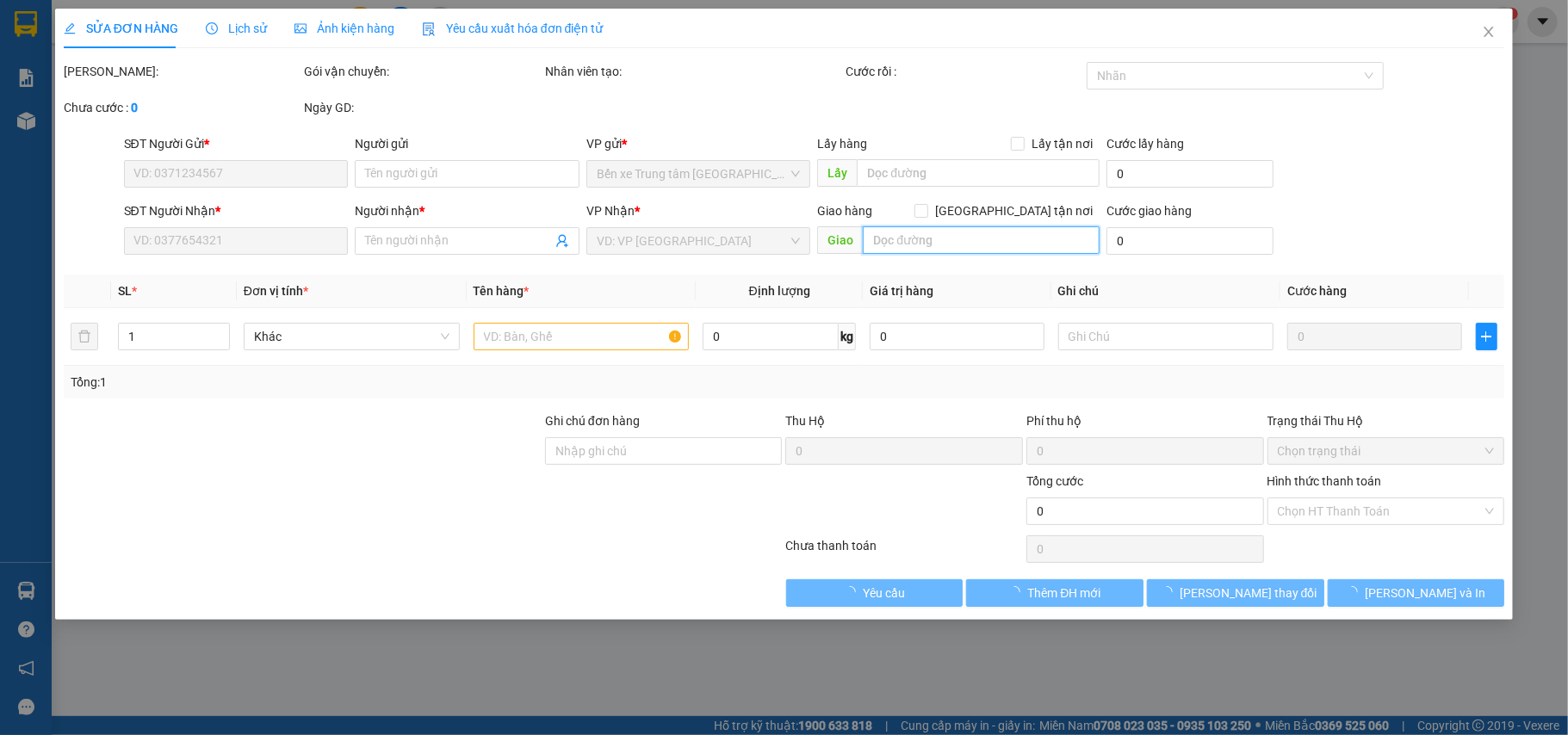
click at [918, 241] on input "text" at bounding box center [981, 240] width 237 height 27
type input "0967441111"
type input "quang"
type input "0987712091"
type input "[PERSON_NAME]"
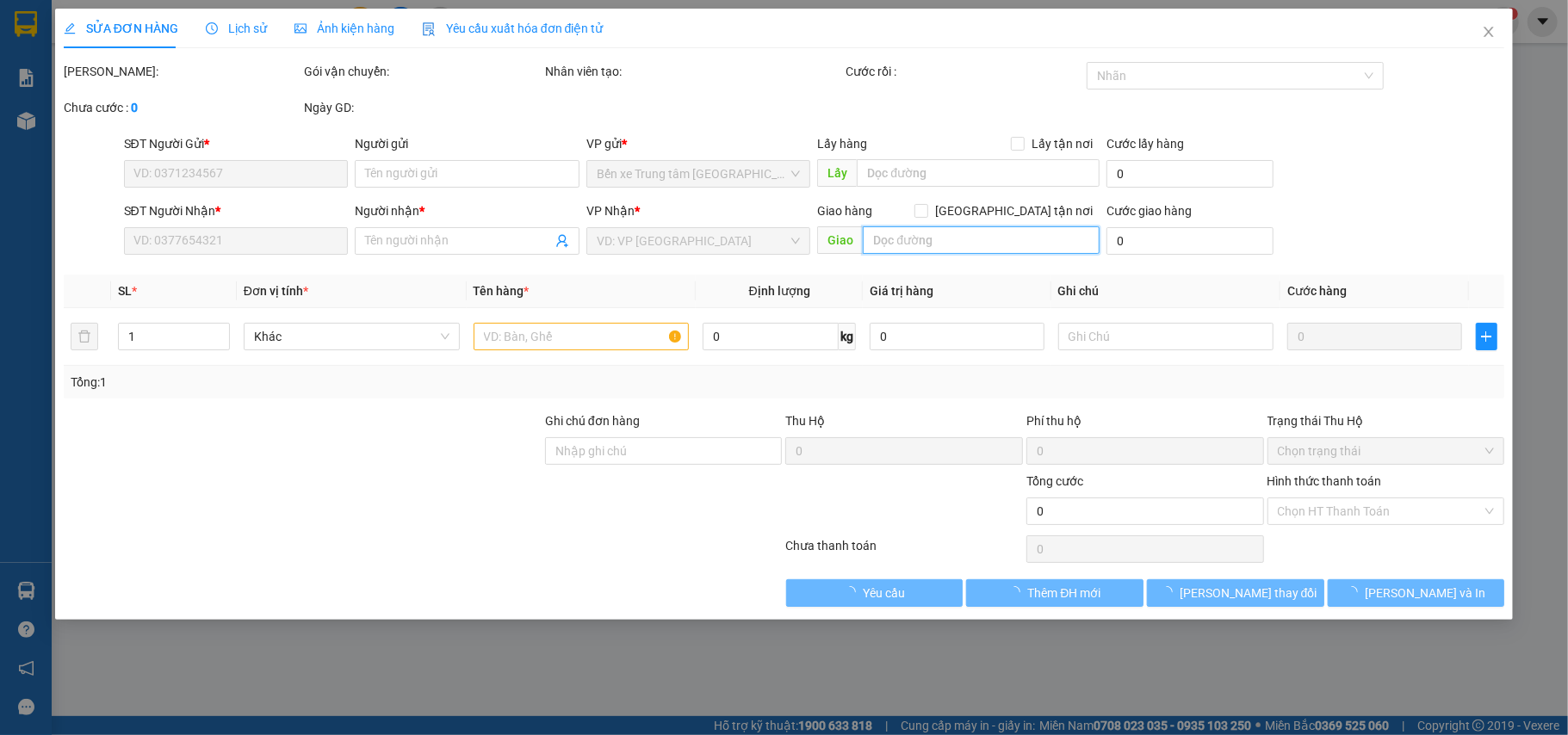
type input "60.000"
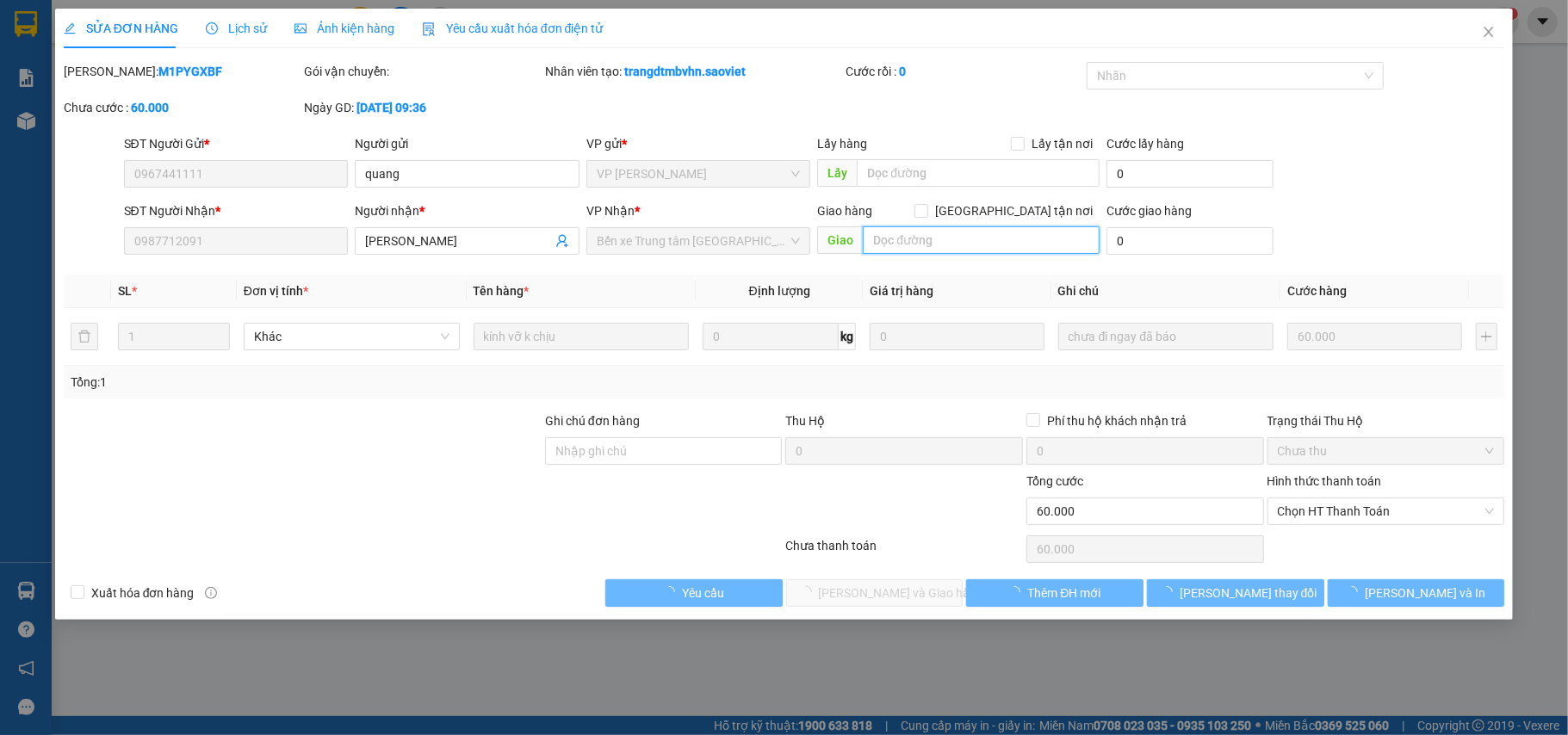
paste input "14/9c"
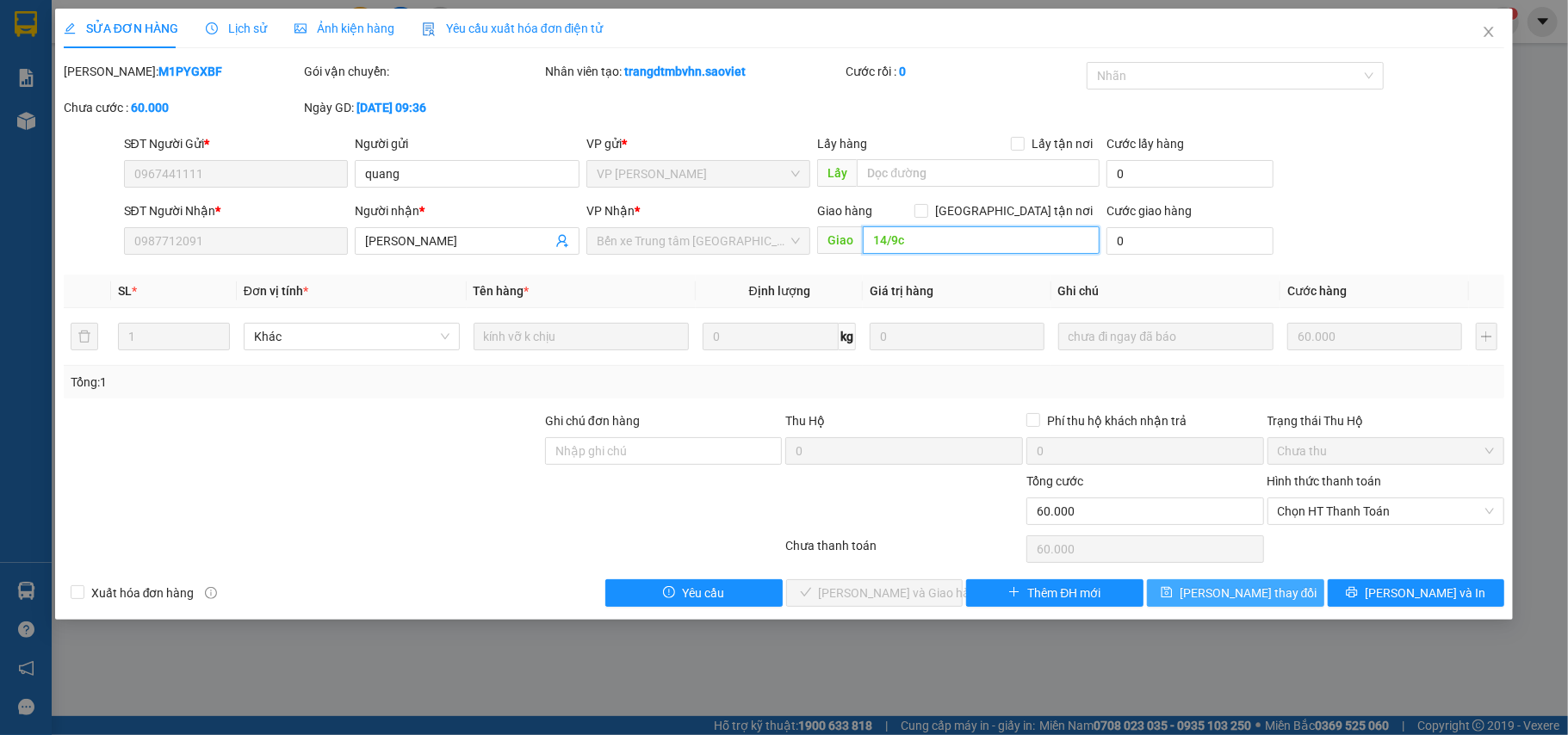
type input "14/9c"
drag, startPoint x: 1182, startPoint y: 594, endPoint x: 1287, endPoint y: 510, distance: 134.5
click at [1183, 594] on button "[PERSON_NAME] thay đổi" at bounding box center [1235, 593] width 177 height 27
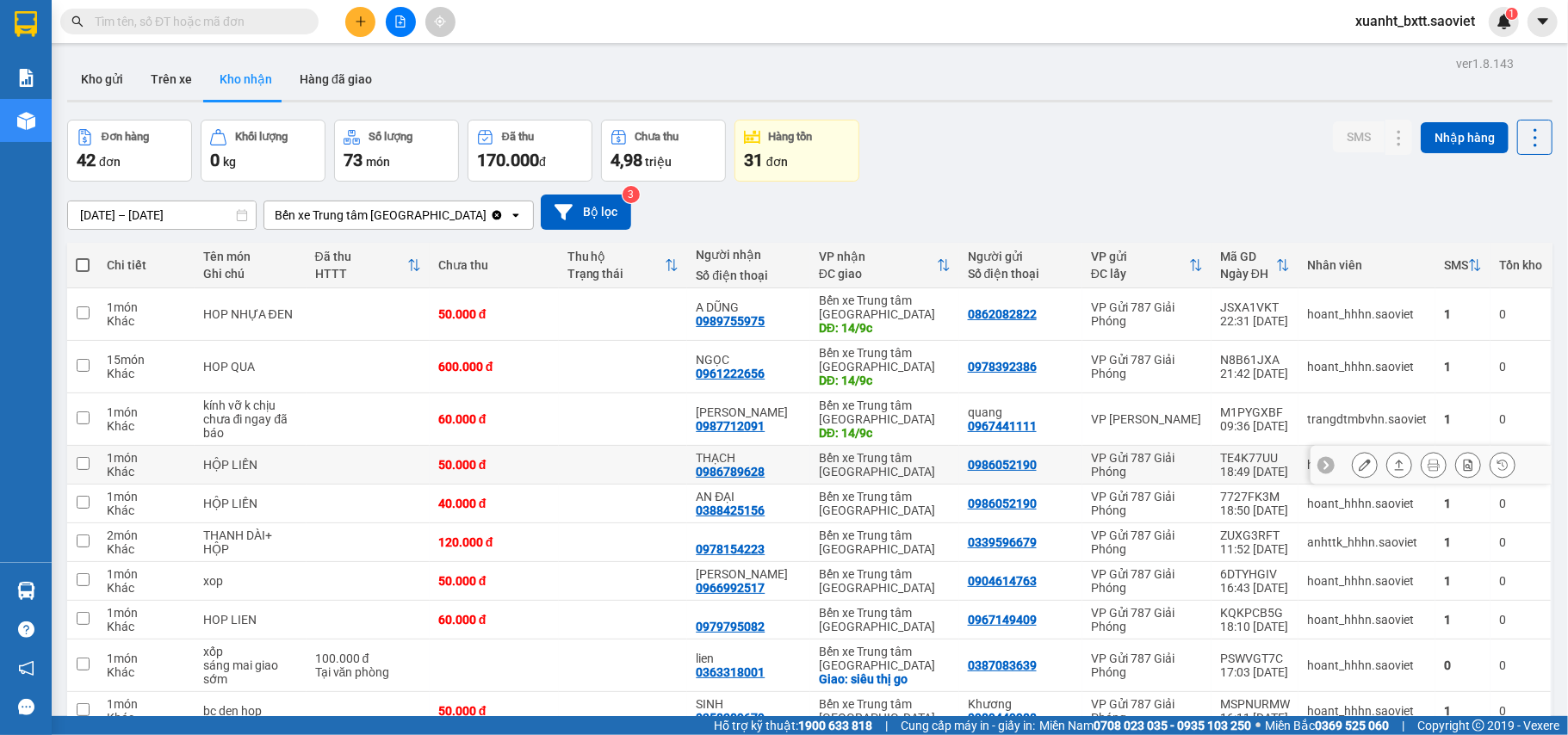
click at [1352, 472] on div at bounding box center [1365, 465] width 26 height 26
click at [1353, 470] on button at bounding box center [1365, 465] width 24 height 30
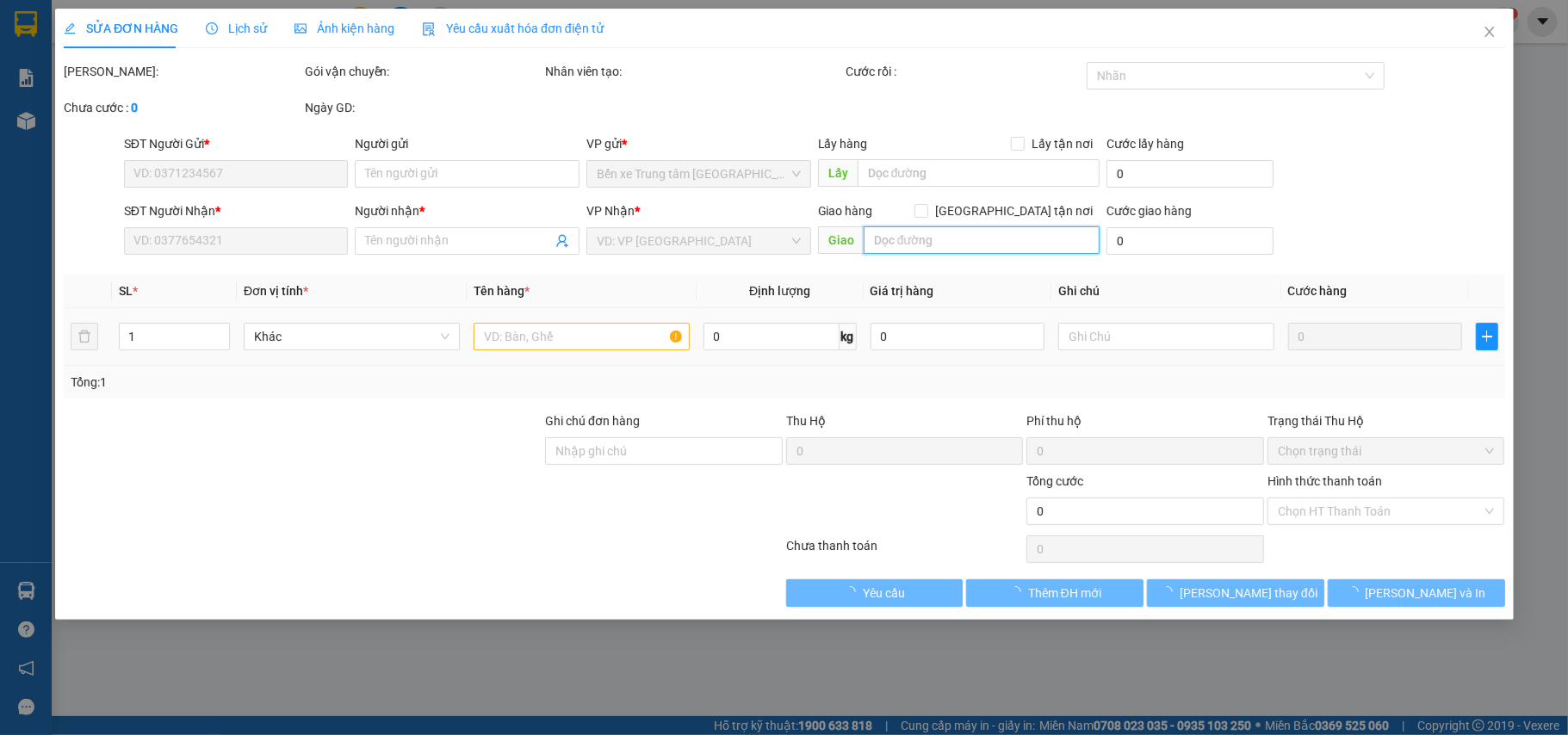
click at [907, 245] on input "text" at bounding box center [981, 240] width 237 height 27
type input "0986052190"
type input "0986789628"
type input "THẠCH"
type input "50.000"
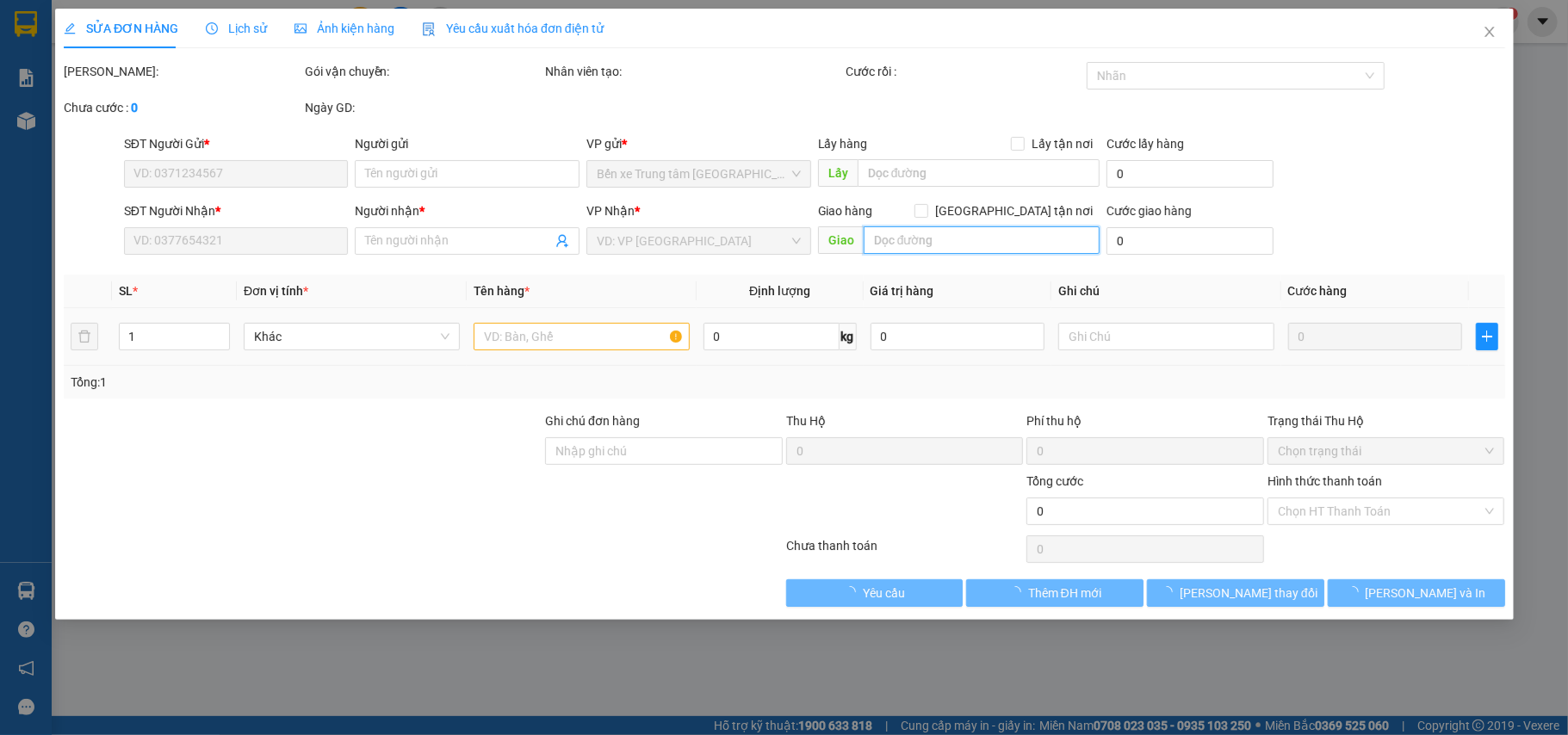
type input "50.000"
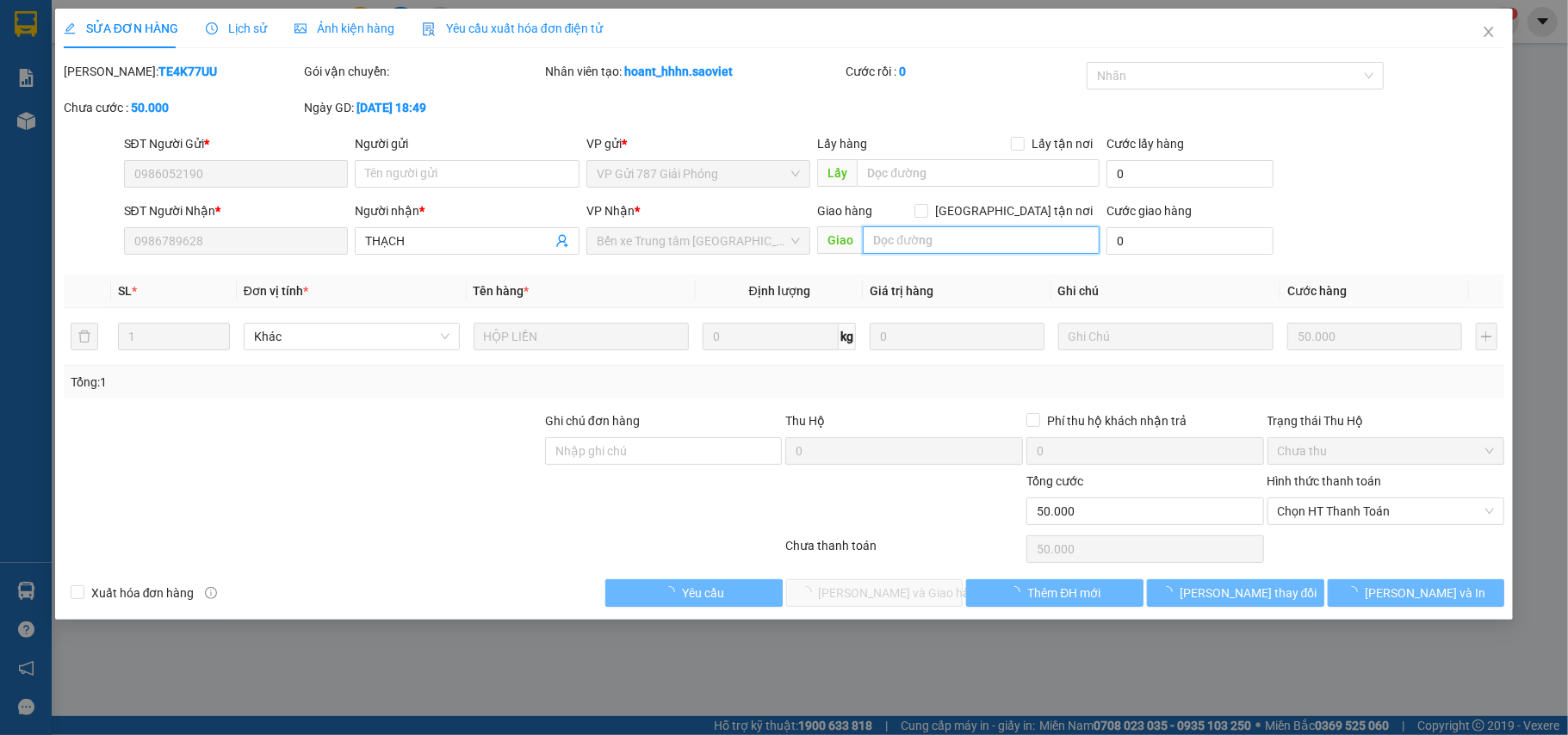
paste input "14/9c"
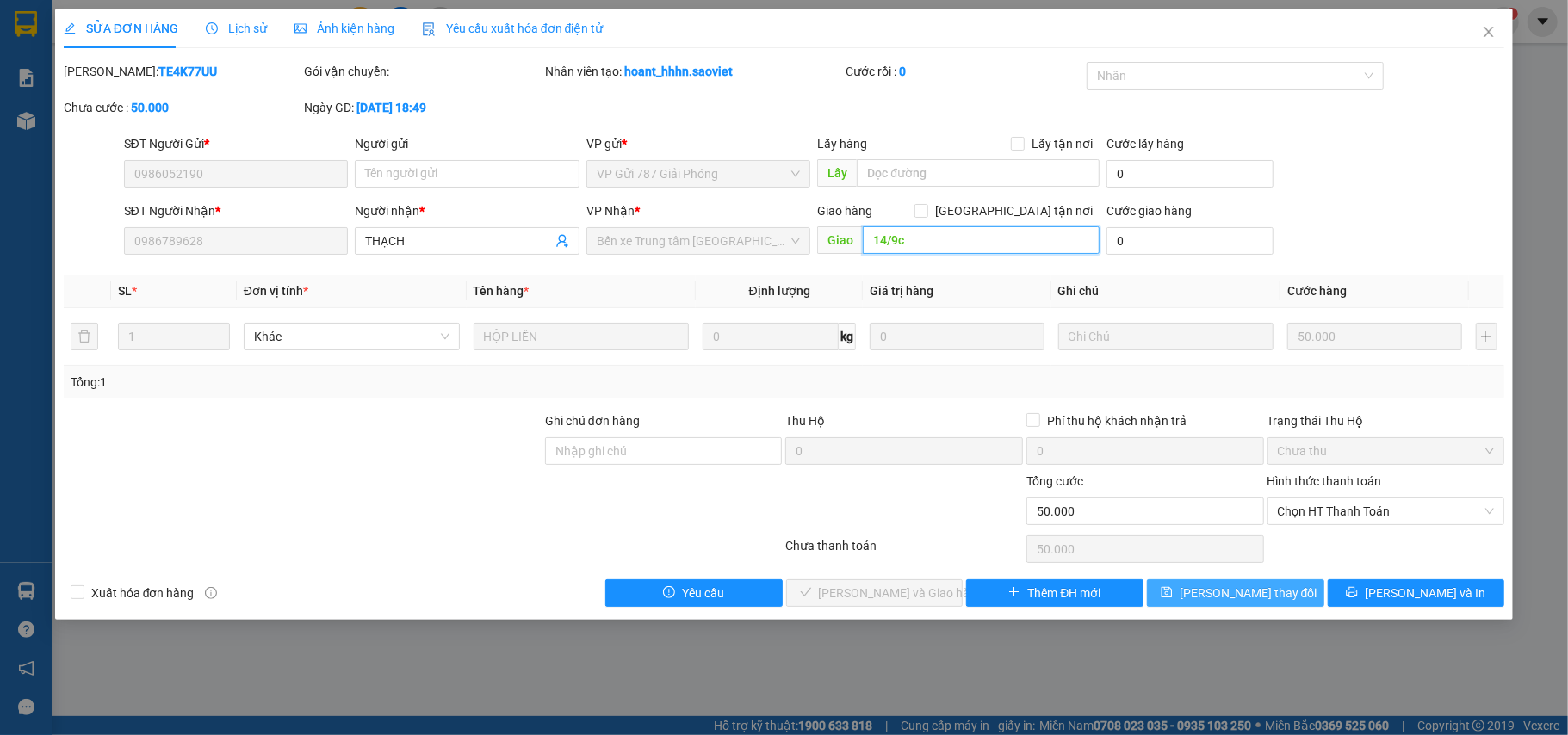
type input "14/9c"
click at [1173, 598] on icon "save" at bounding box center [1167, 592] width 12 height 12
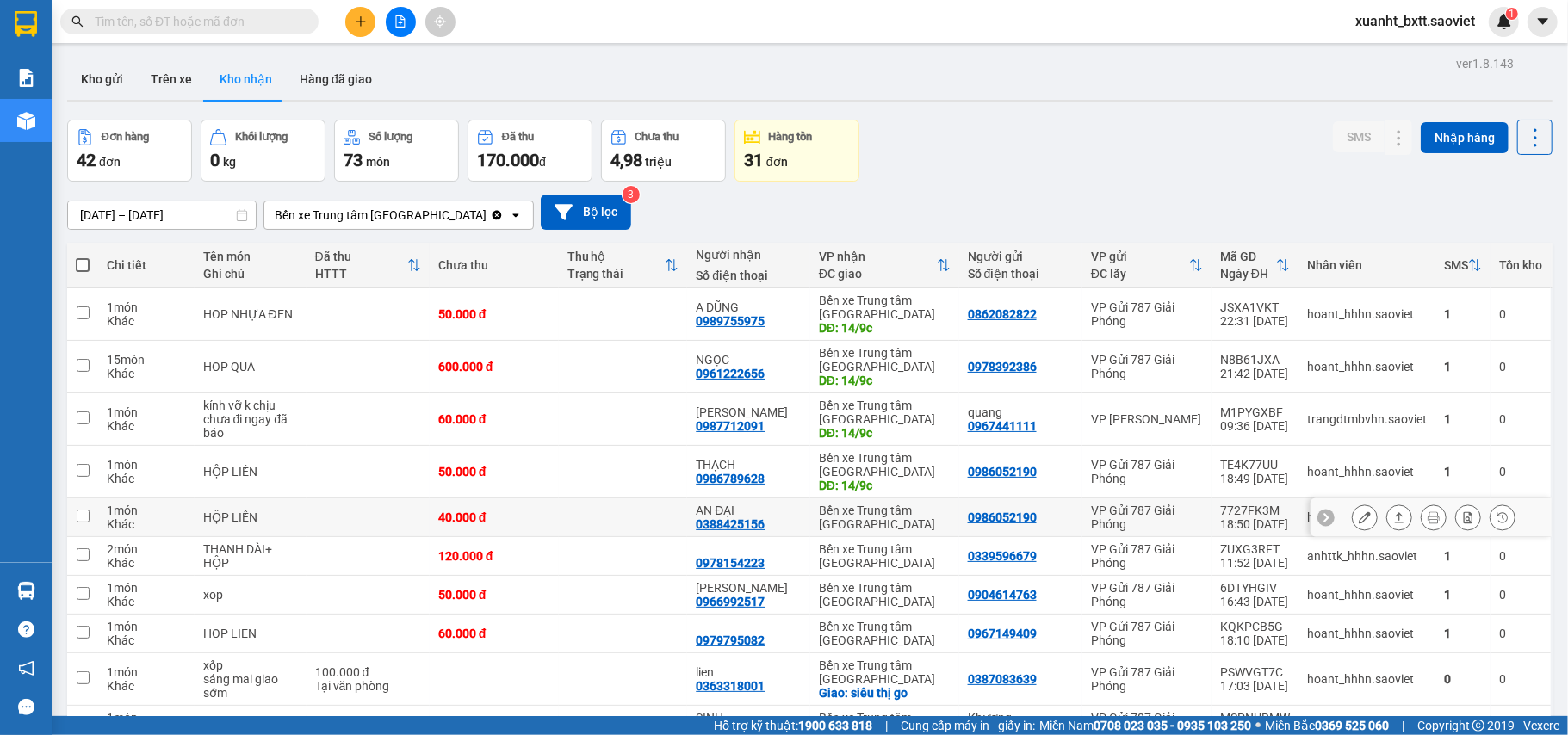
click at [1353, 517] on button at bounding box center [1365, 517] width 24 height 30
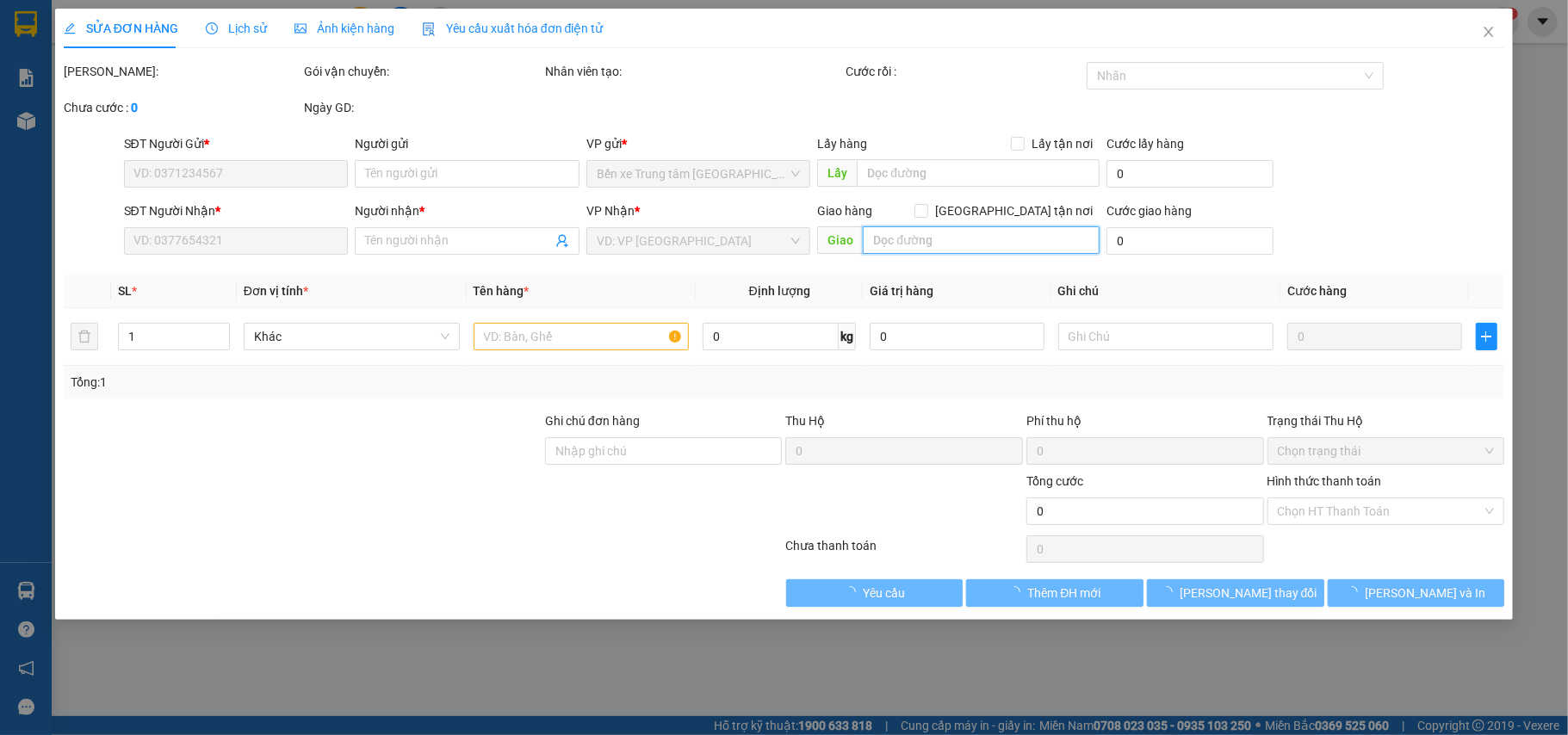
click at [949, 238] on input "text" at bounding box center [981, 240] width 237 height 27
paste input "14/9c"
type input "14/9c"
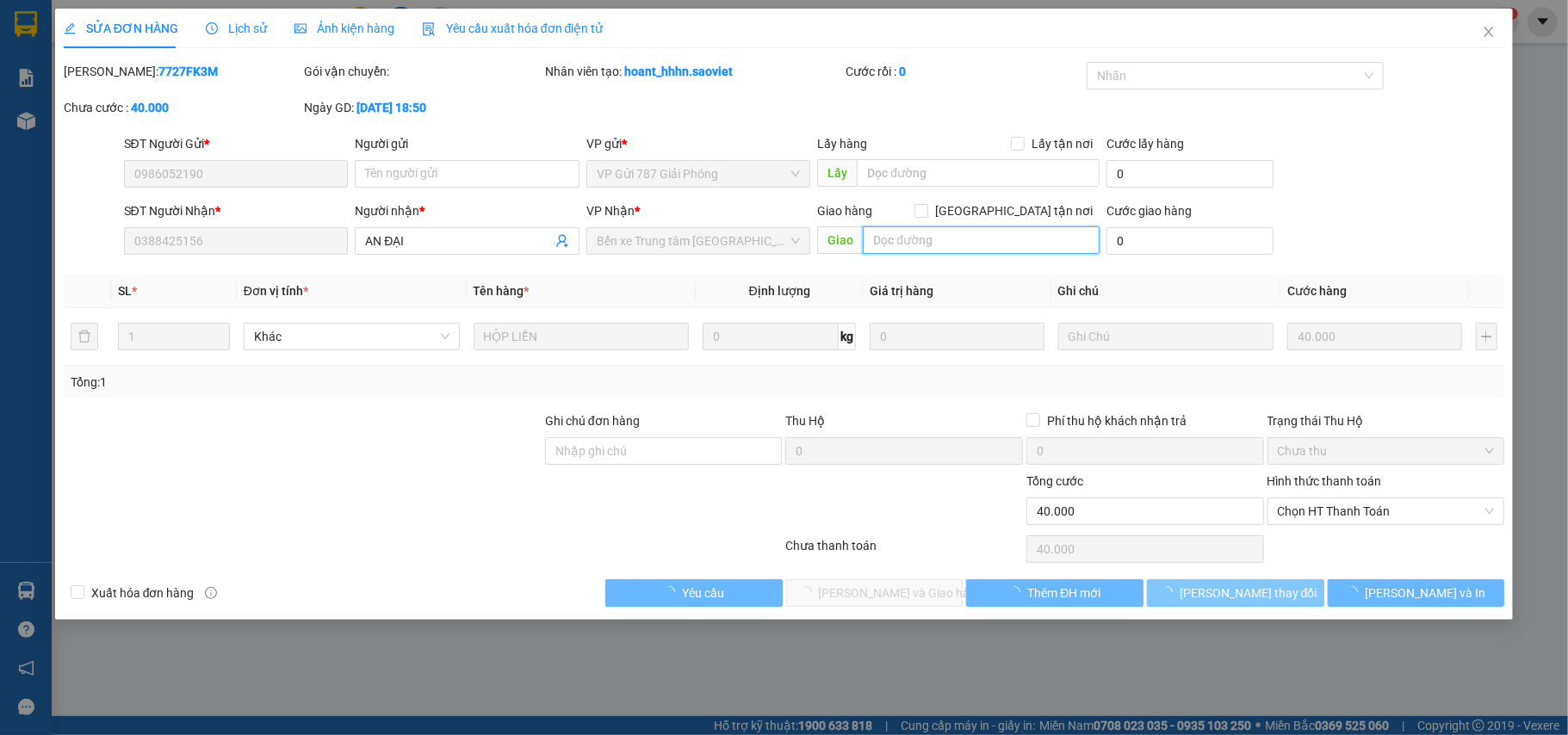
type input "0986052190"
type input "0388425156"
type input "AN ĐẠI"
type input "40.000"
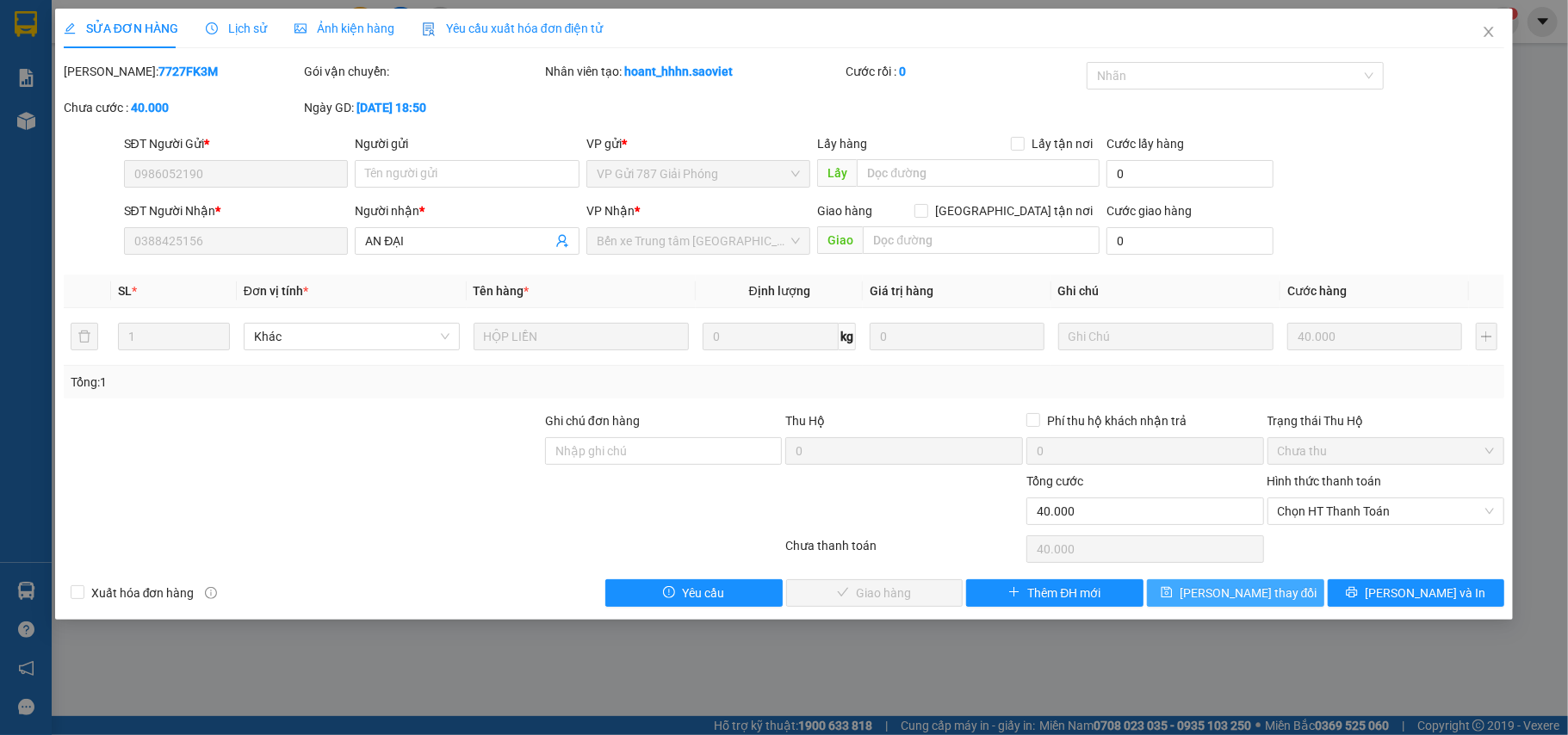
drag, startPoint x: 1214, startPoint y: 597, endPoint x: 1256, endPoint y: 552, distance: 61.6
click at [1214, 597] on span "[PERSON_NAME] thay đổi" at bounding box center [1249, 592] width 138 height 18
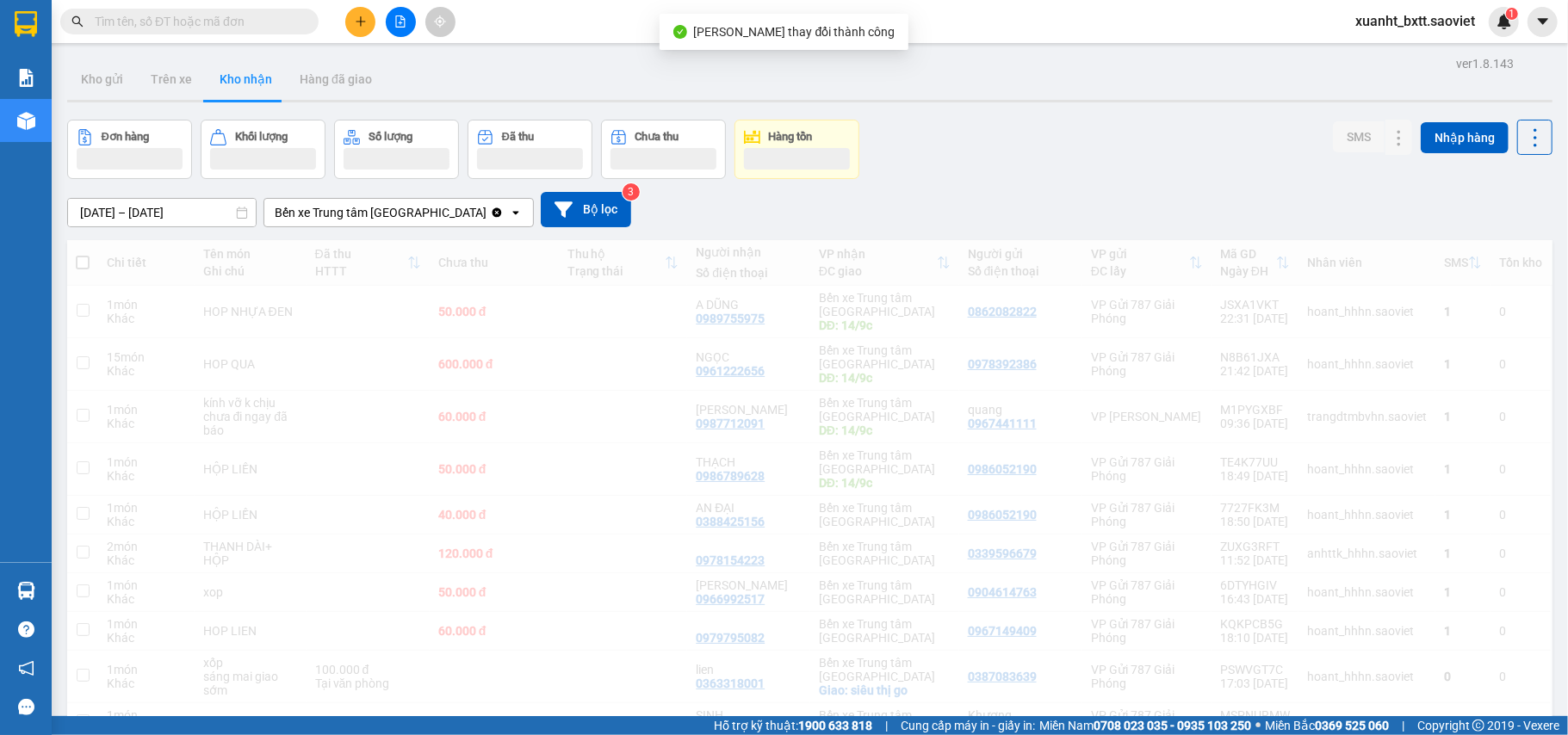
scroll to position [115, 0]
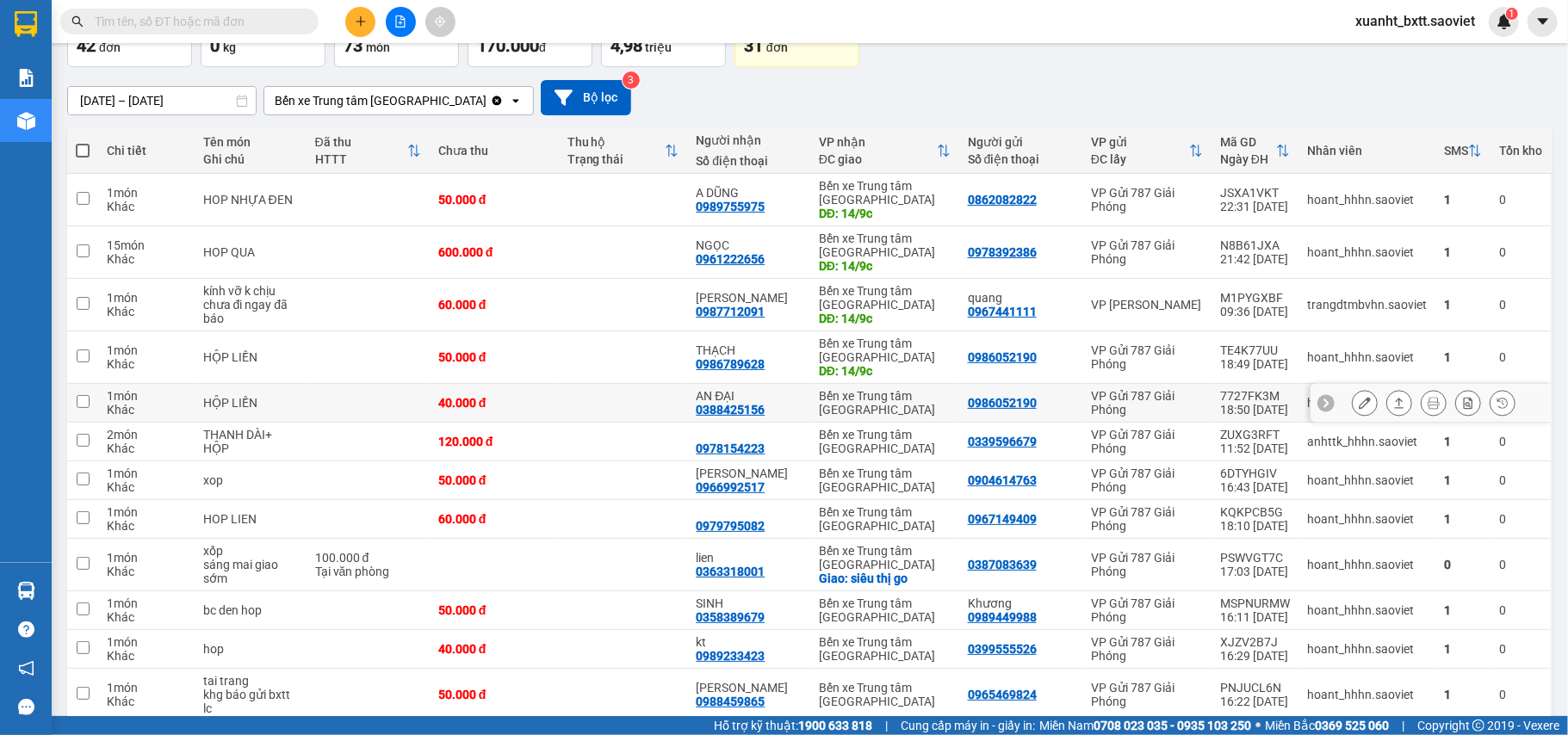
click at [1353, 395] on button at bounding box center [1365, 402] width 24 height 30
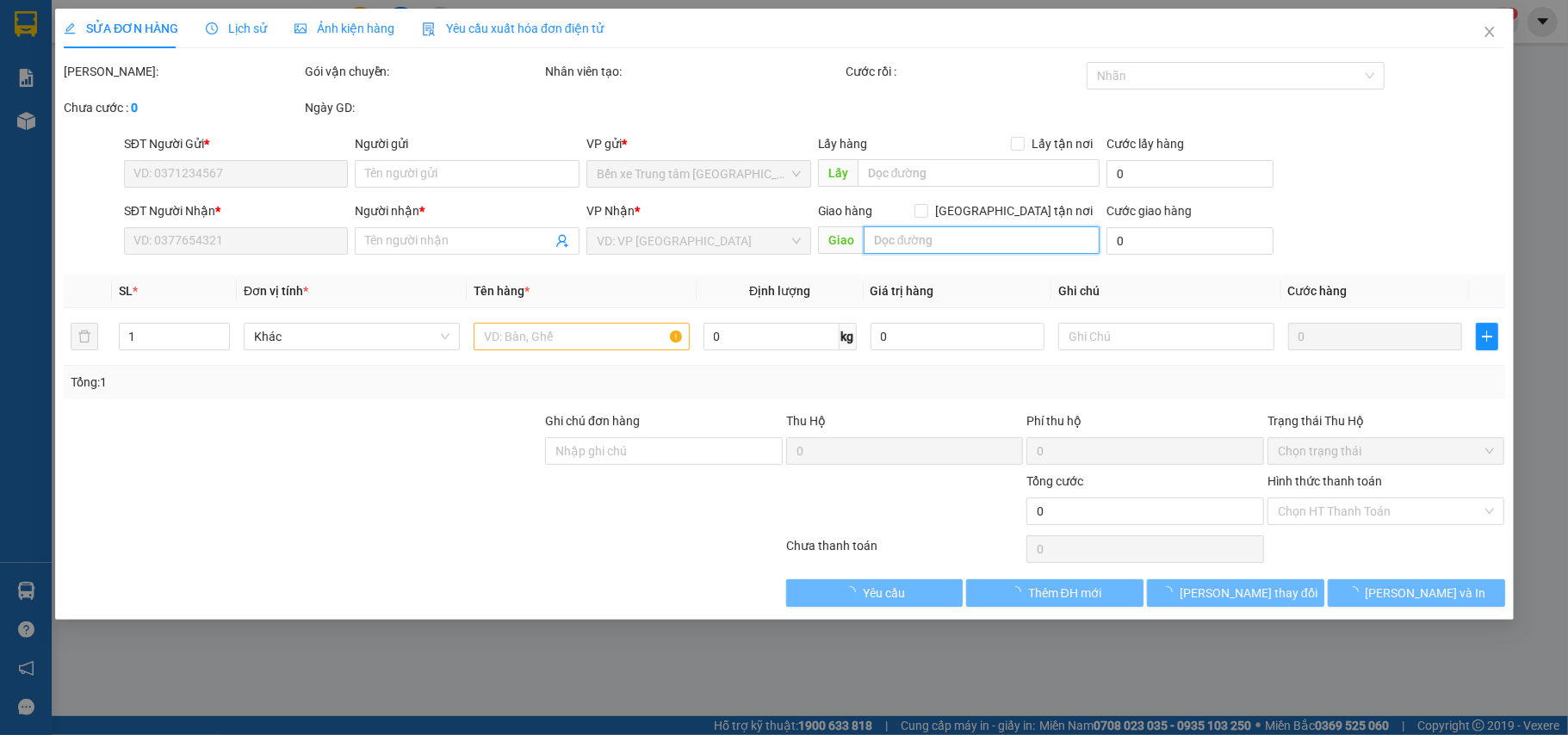
click at [931, 241] on input "text" at bounding box center [981, 240] width 237 height 27
type input "0986052190"
type input "0388425156"
type input "AN ĐẠI"
type input "40.000"
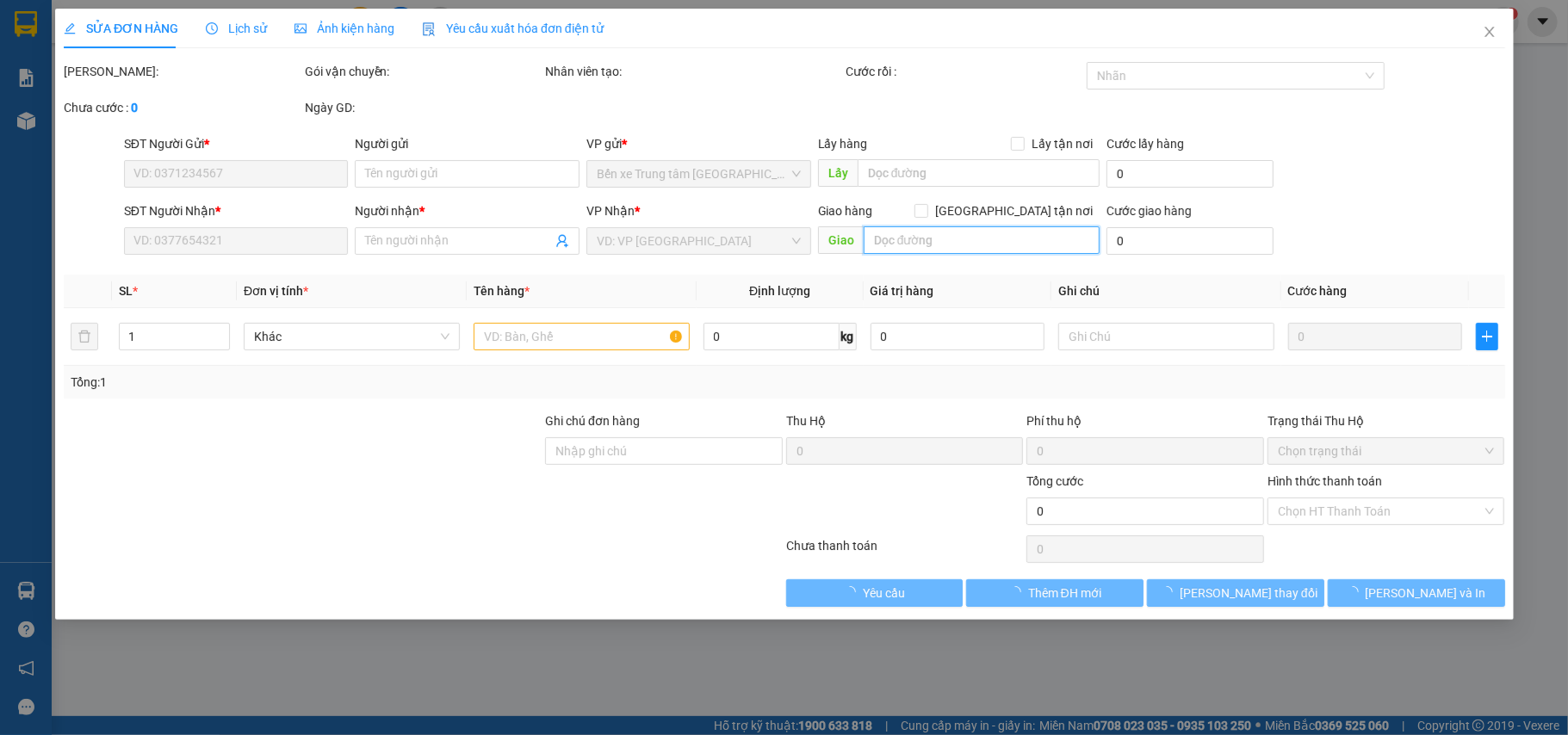
type input "40.000"
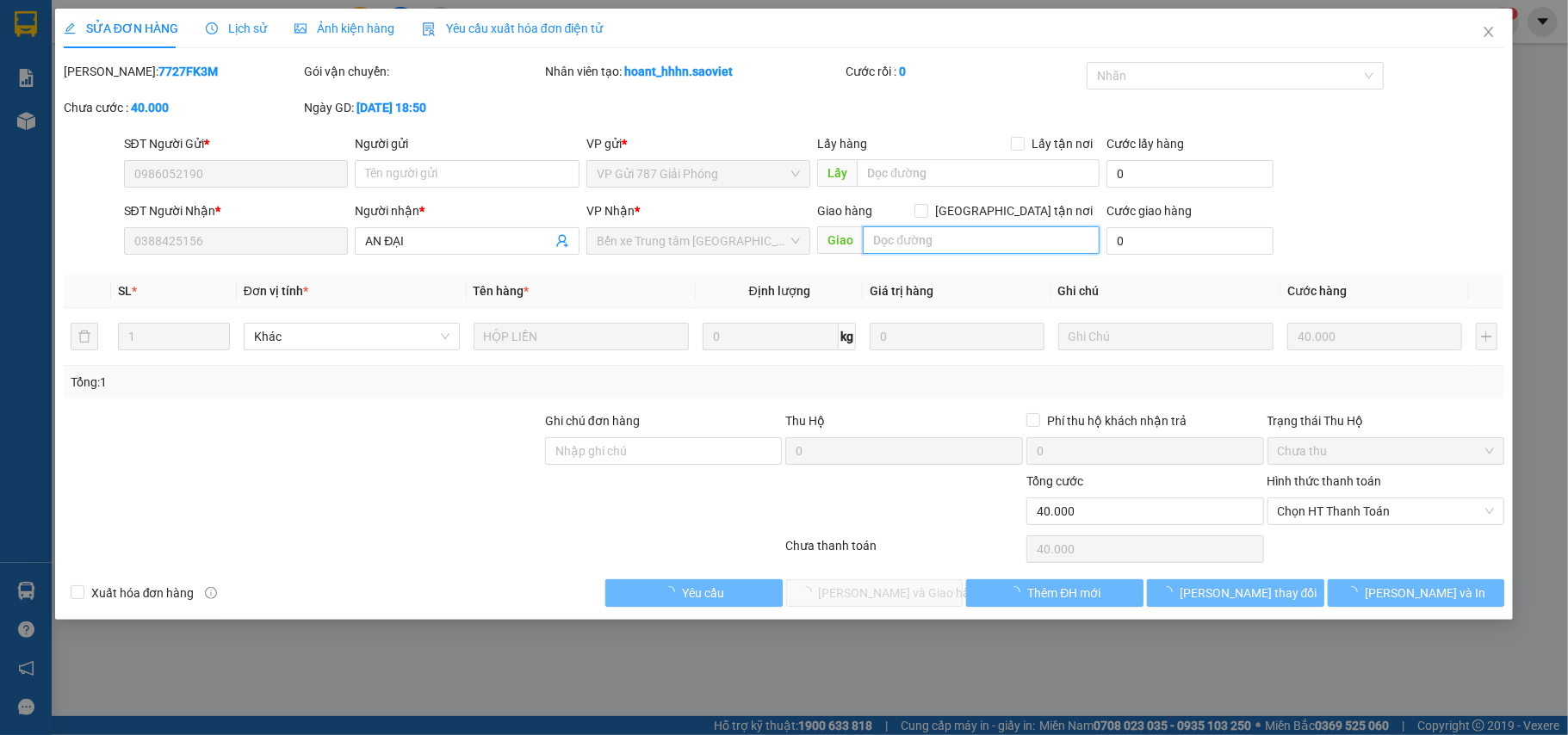
paste input "14/9c"
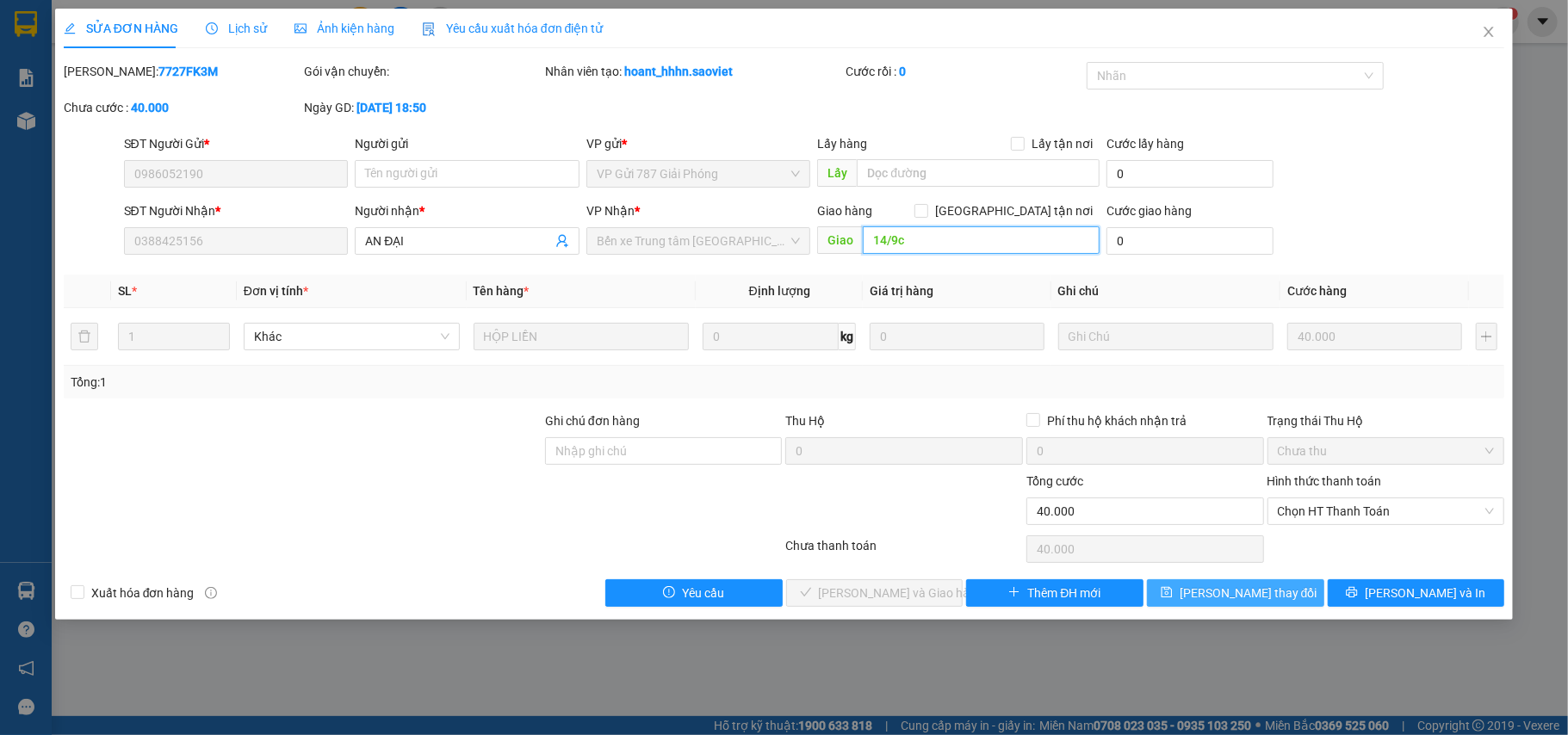
type input "14/9c"
click at [1252, 590] on span "[PERSON_NAME] thay đổi" at bounding box center [1249, 592] width 138 height 18
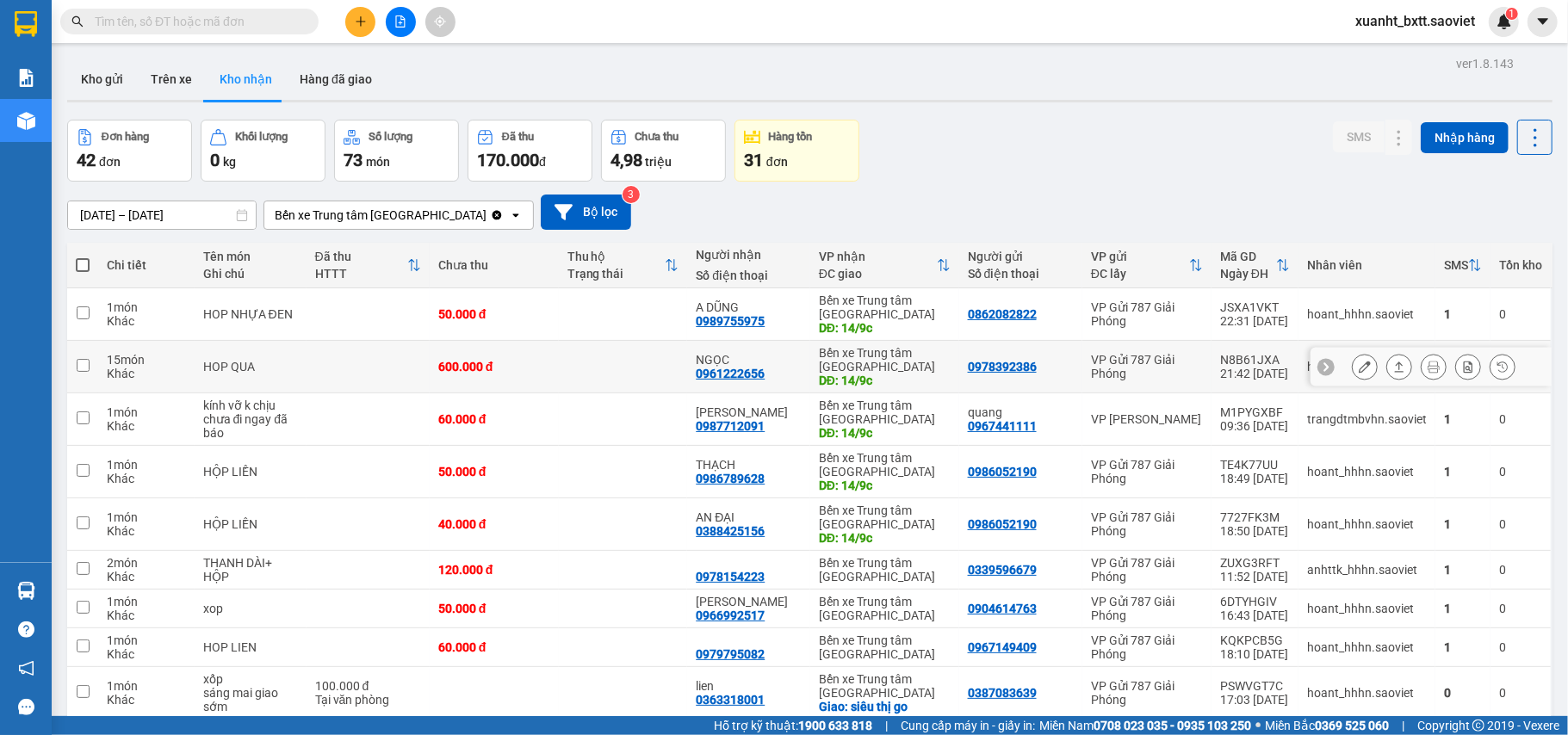
scroll to position [229, 0]
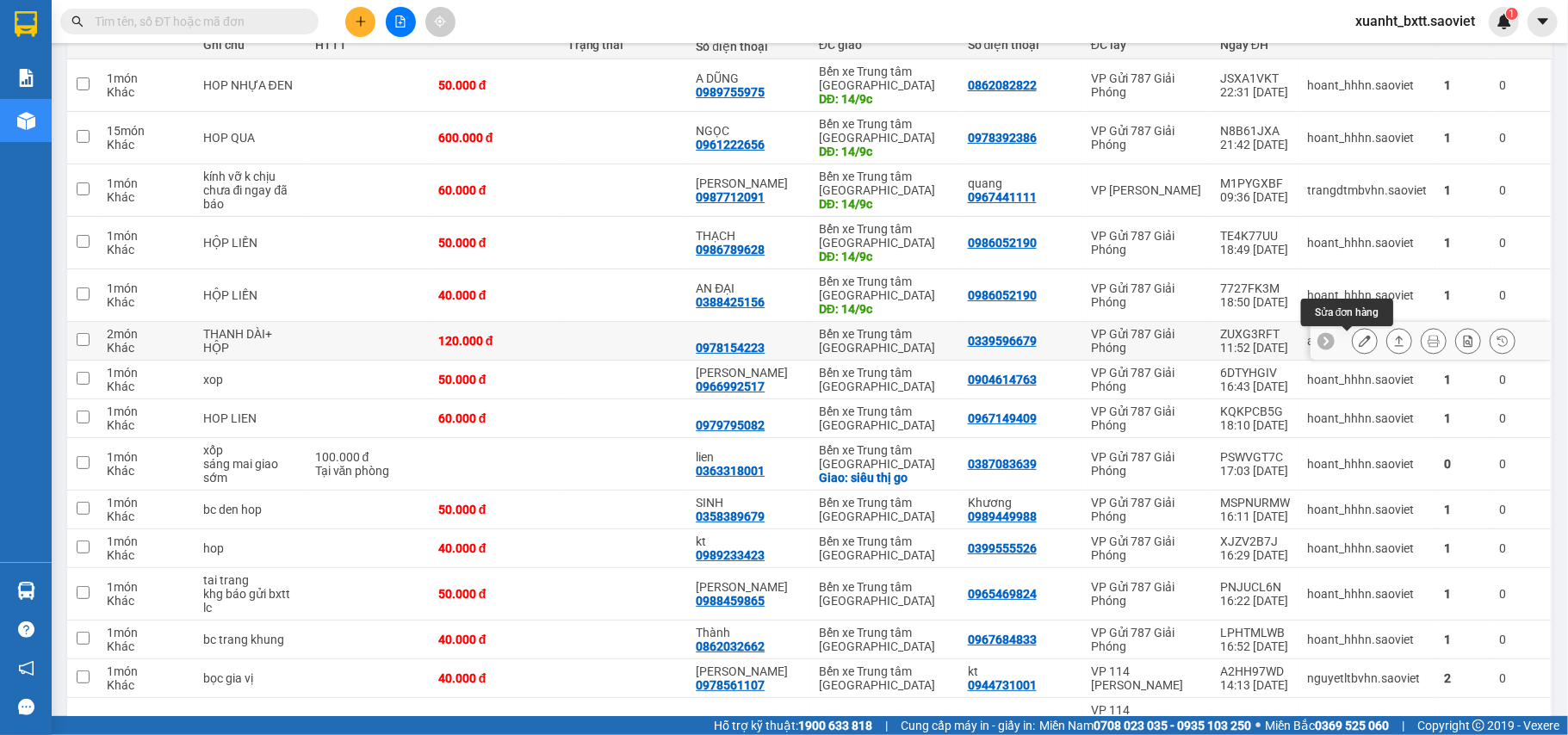
click at [1359, 342] on icon at bounding box center [1365, 340] width 12 height 12
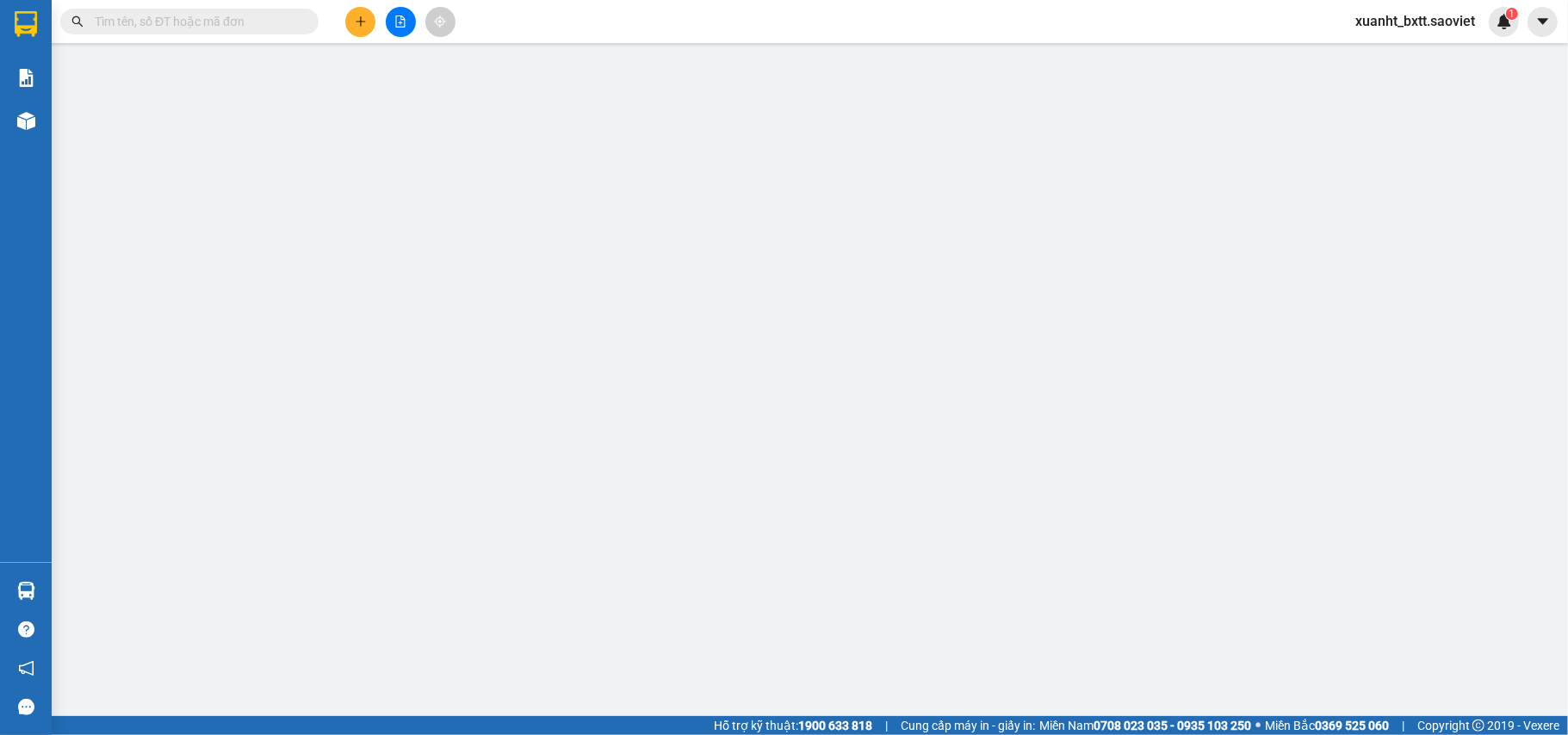
type input "0339596679"
type input "0978154223"
type input "120.000"
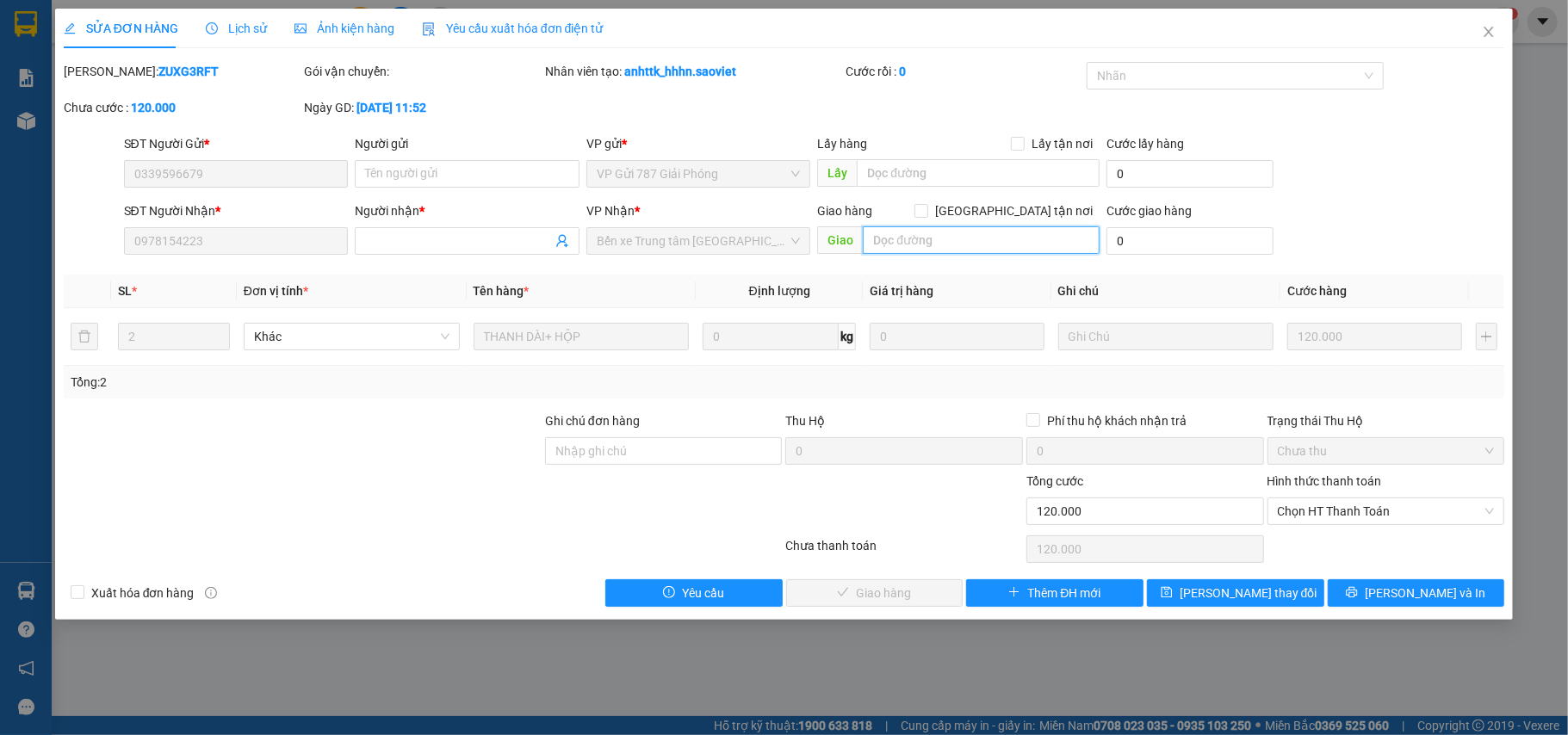
click at [972, 246] on input "text" at bounding box center [981, 240] width 237 height 27
paste input "14/9c"
type input "14/9c"
click at [1197, 586] on button "[PERSON_NAME] thay đổi" at bounding box center [1235, 593] width 177 height 27
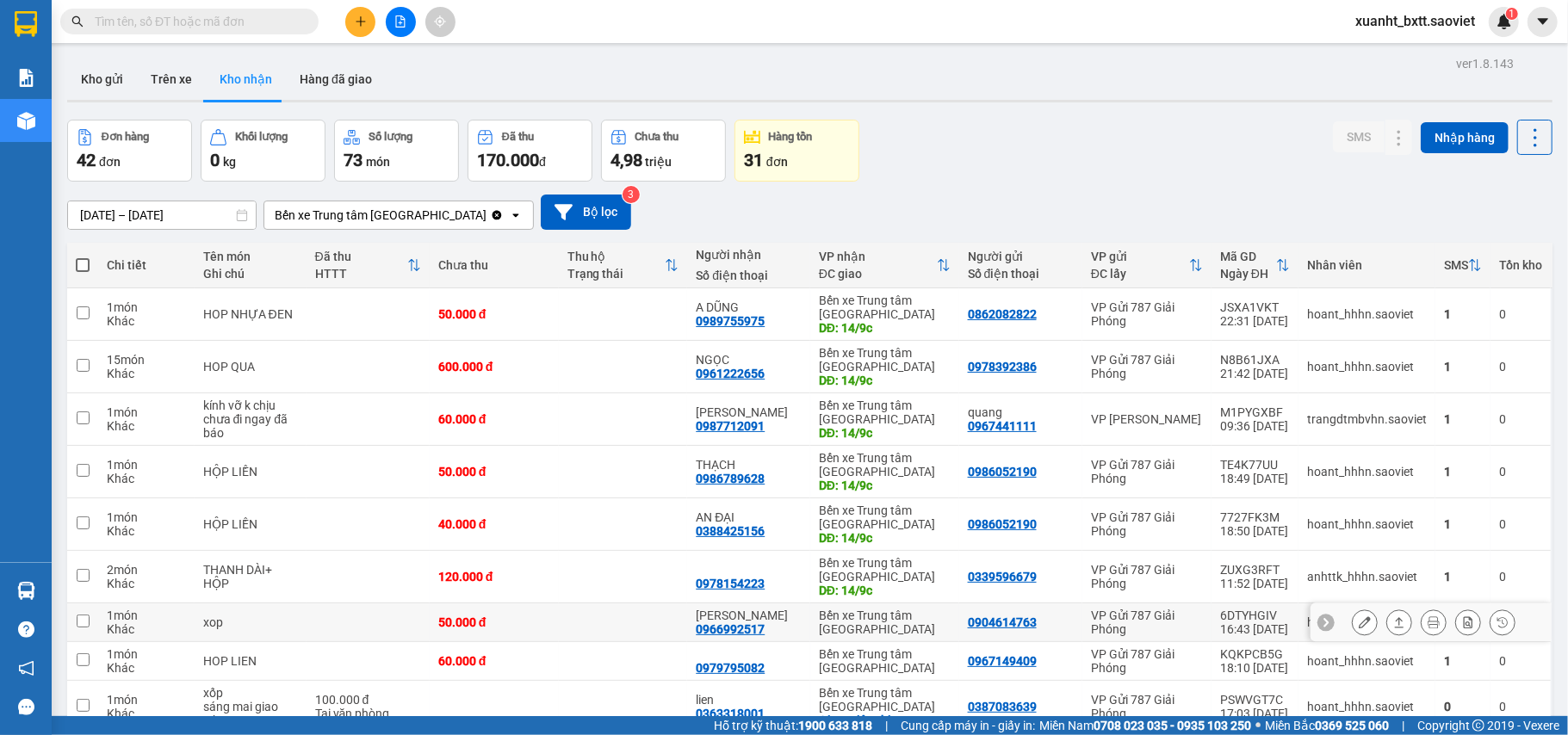
scroll to position [115, 0]
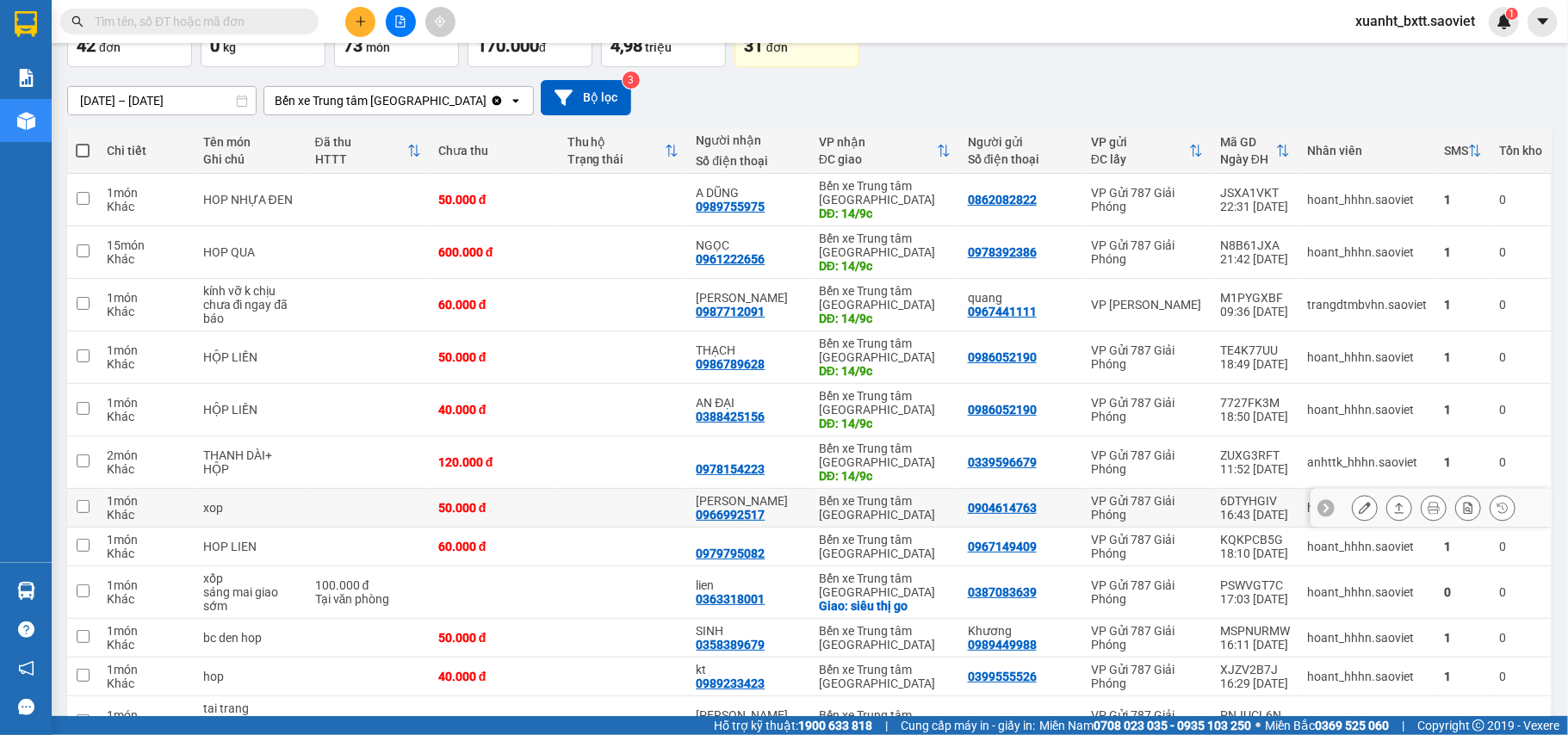
click at [1359, 510] on icon at bounding box center [1365, 508] width 12 height 12
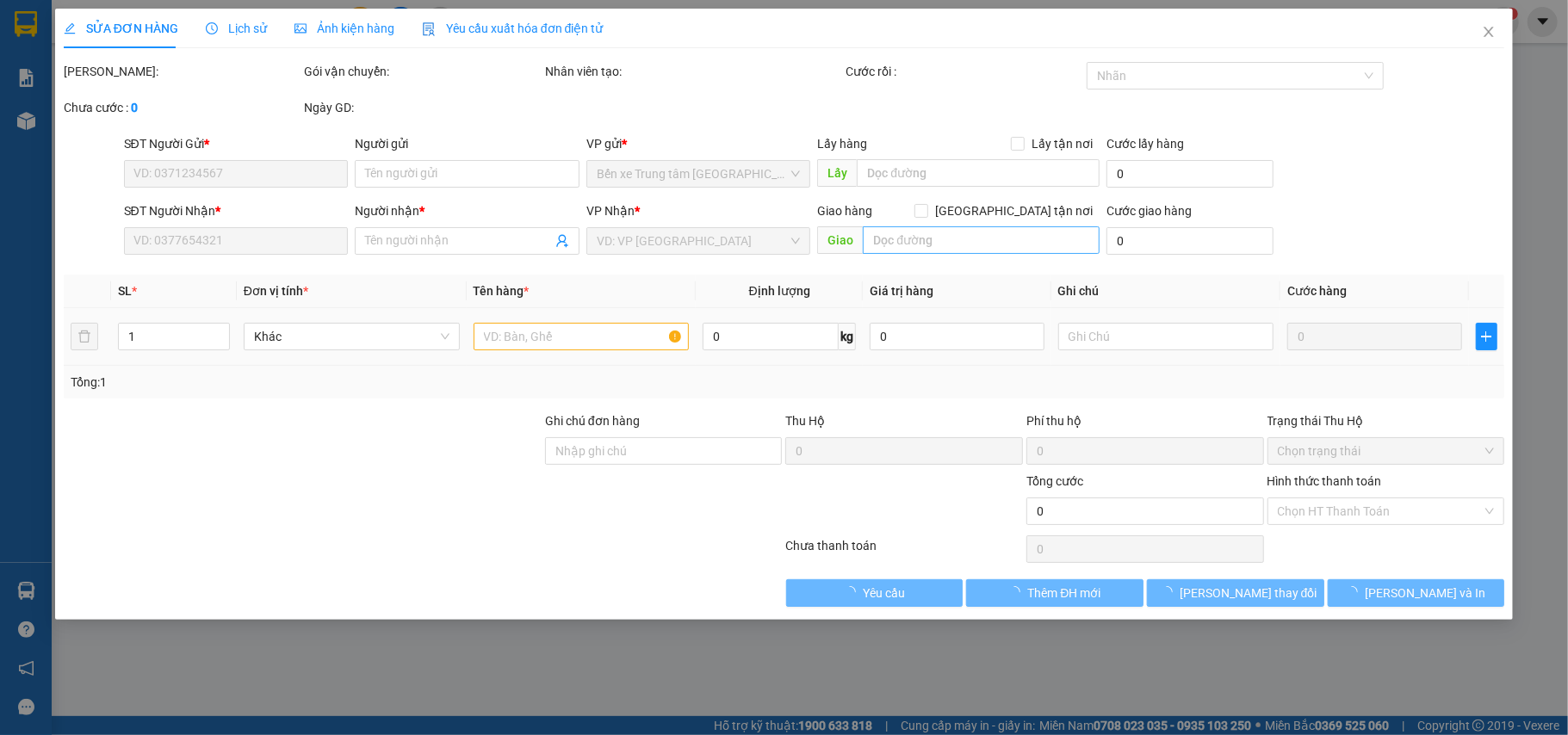
type input "0904614763"
type input "0966992517"
type input "[PERSON_NAME]"
type input "50.000"
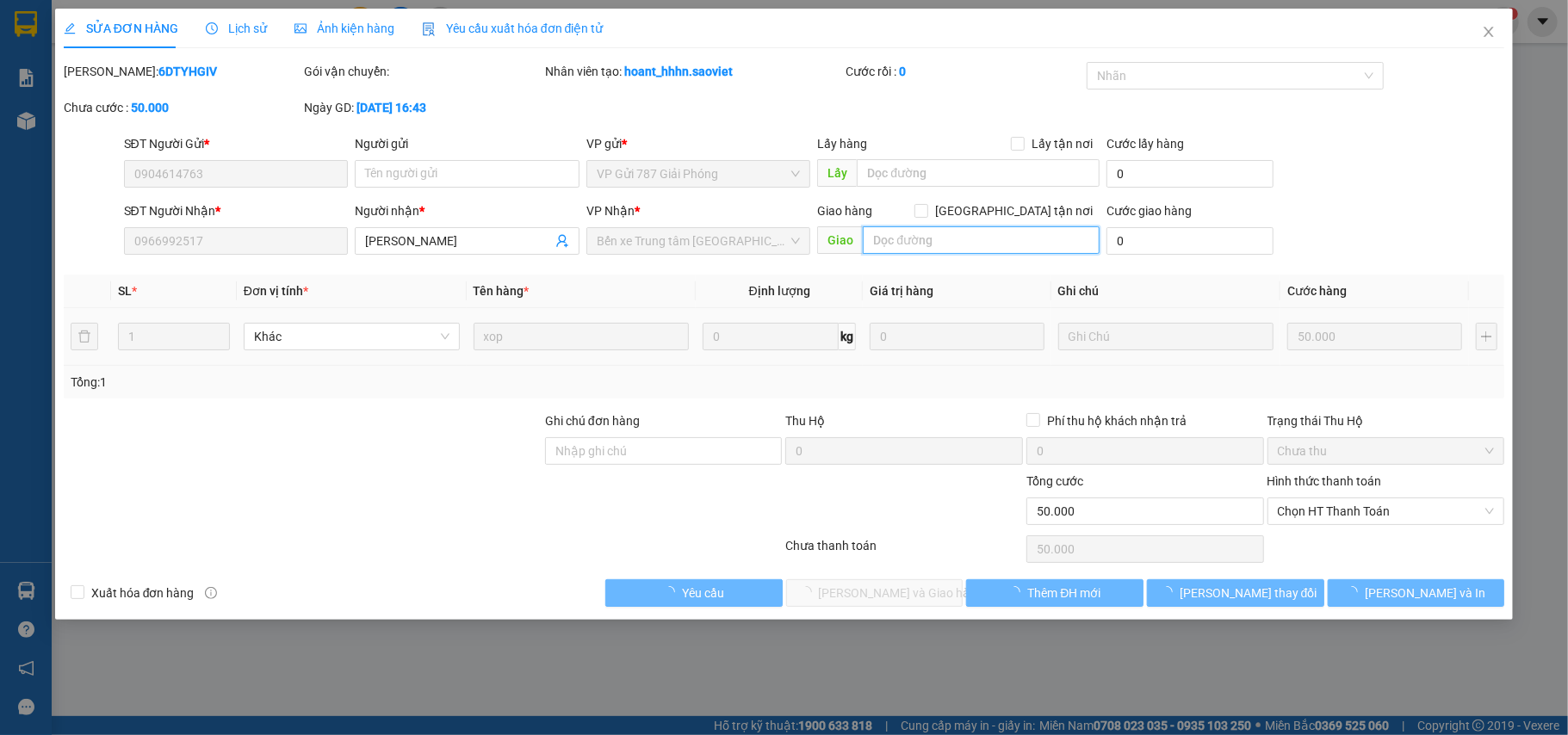
click at [938, 228] on input "text" at bounding box center [981, 240] width 237 height 27
paste input "14/9c"
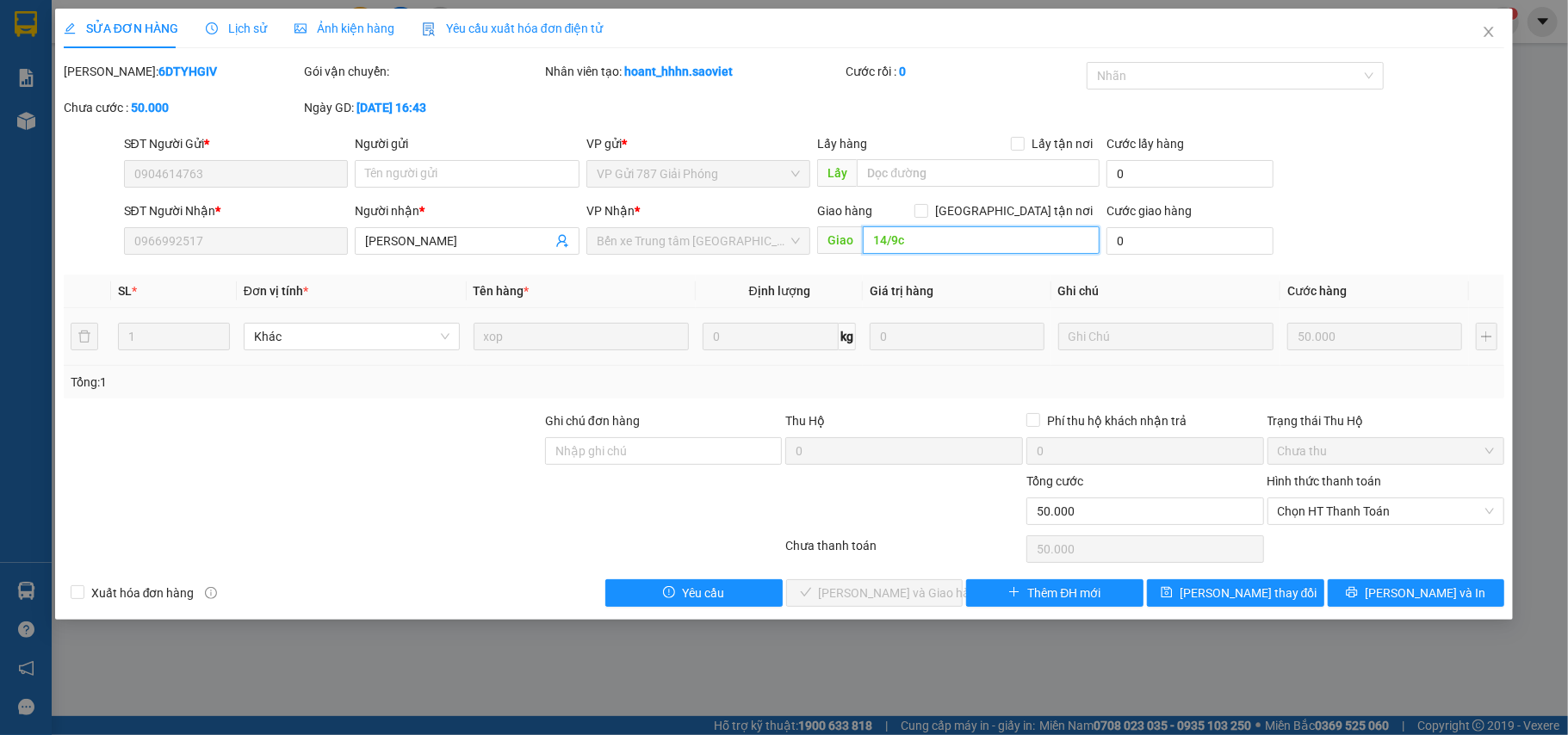
type input "14/9c"
click at [1207, 594] on button "[PERSON_NAME] thay đổi" at bounding box center [1235, 593] width 177 height 27
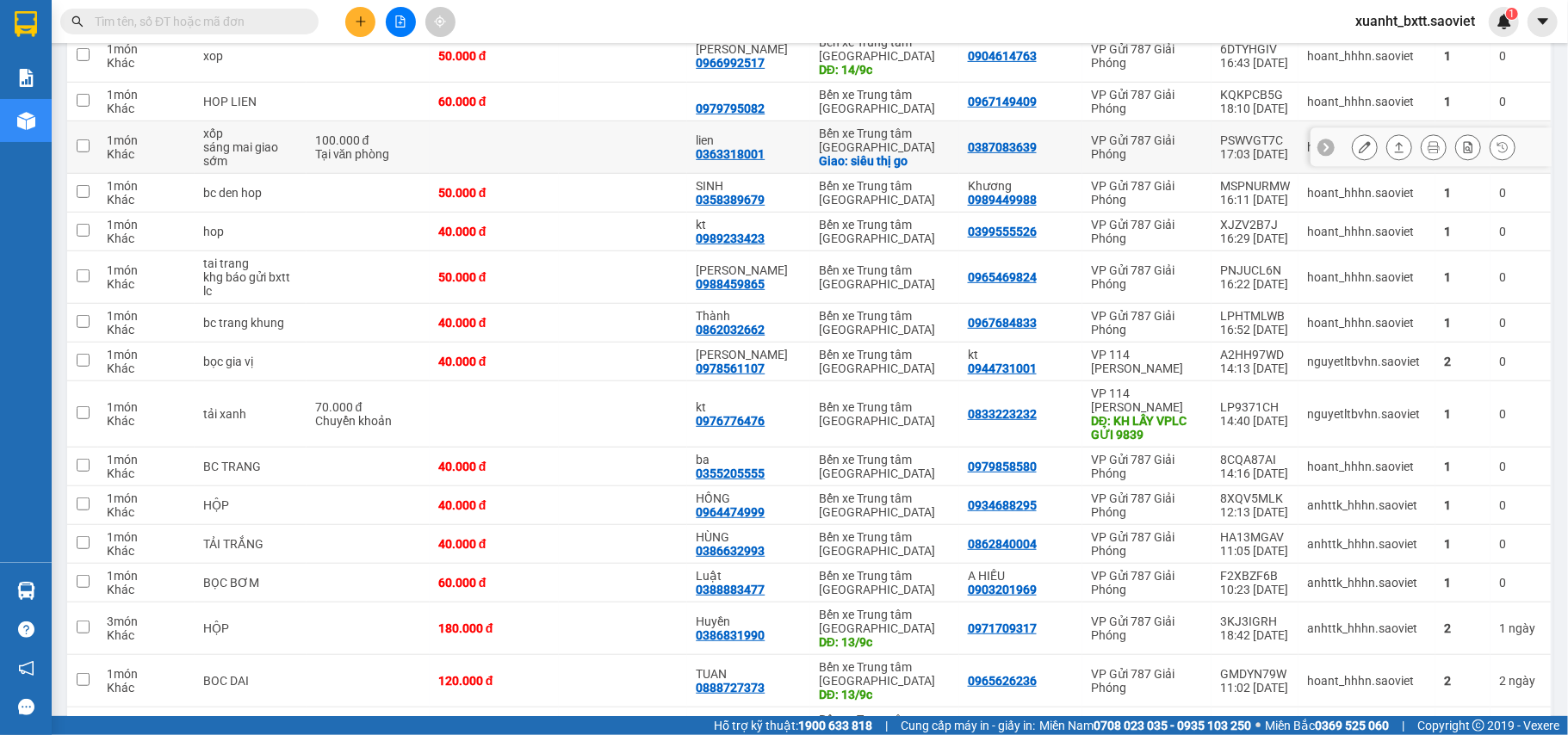
scroll to position [344, 0]
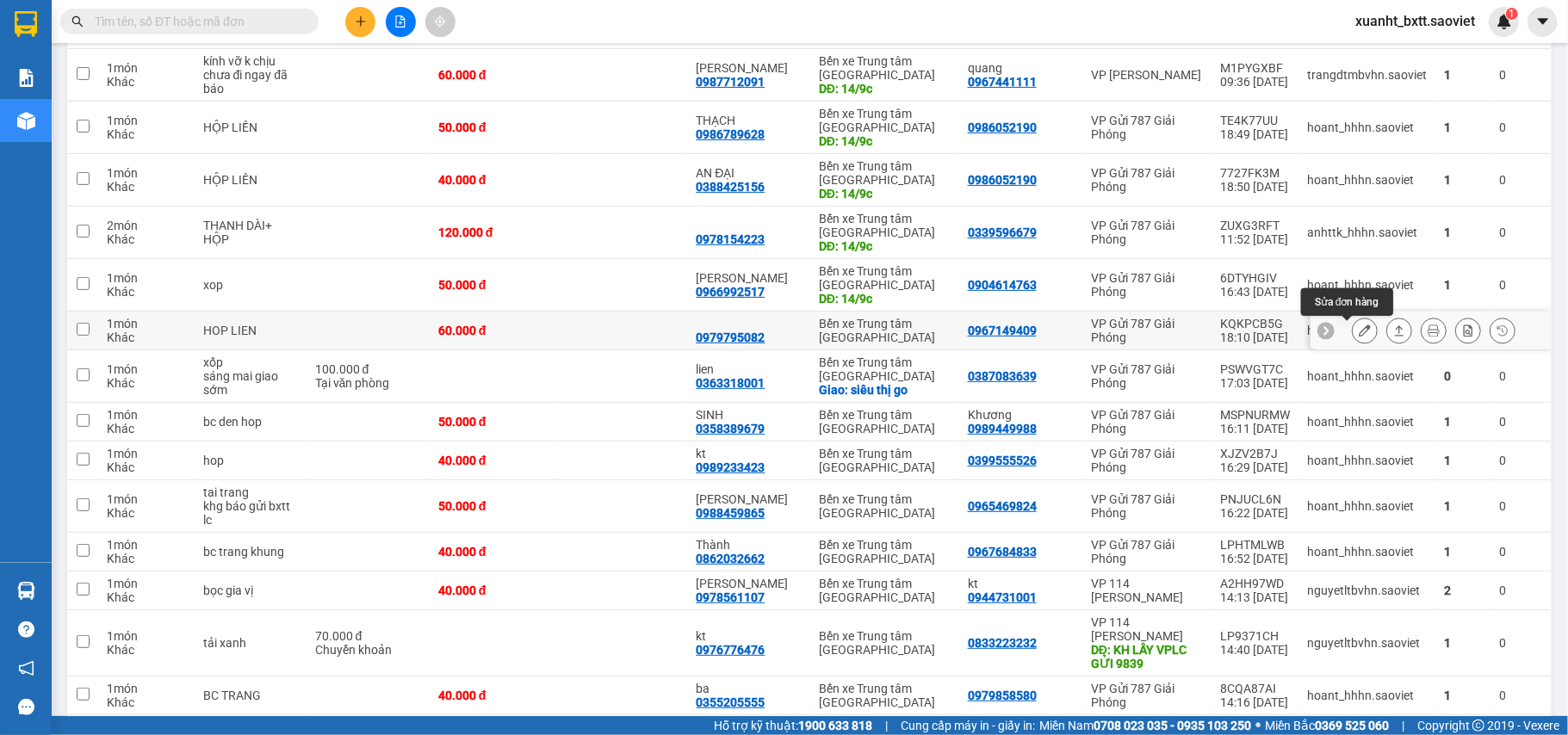
click at [1353, 341] on button at bounding box center [1365, 331] width 24 height 30
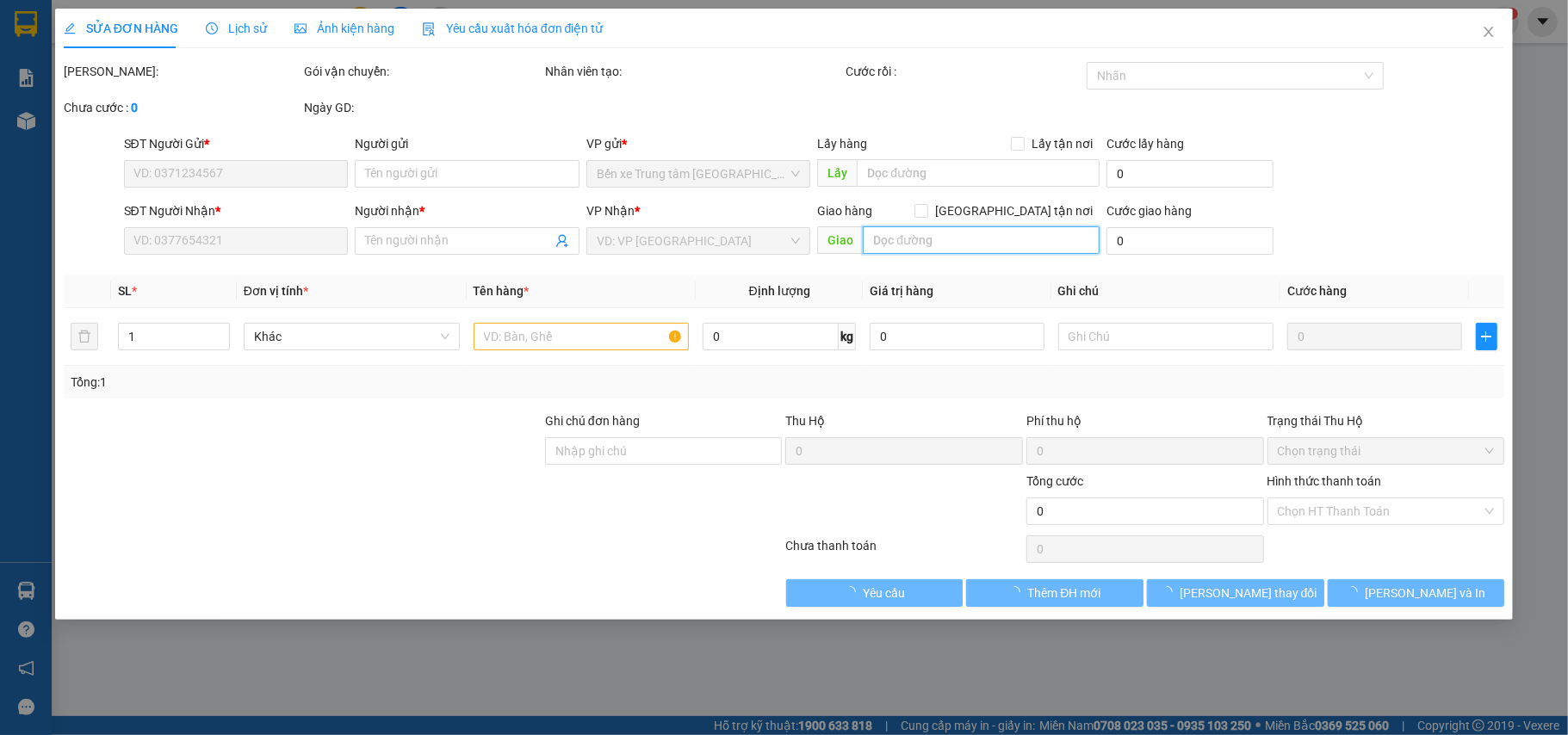
click at [905, 238] on input "text" at bounding box center [981, 240] width 237 height 27
paste input "14/9c"
type input "14/9c"
type input "0967149409"
type input "0979795082"
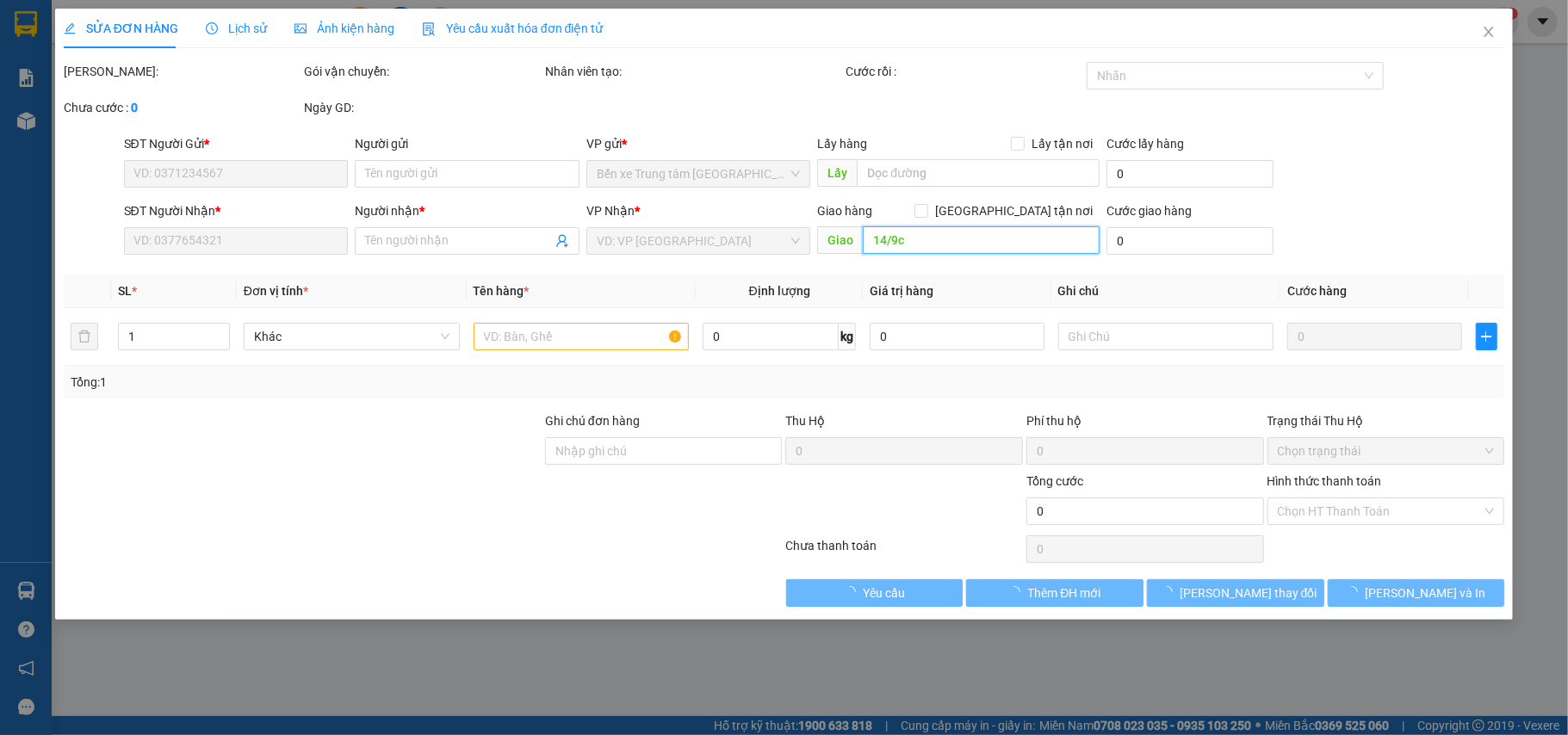
type input "60.000"
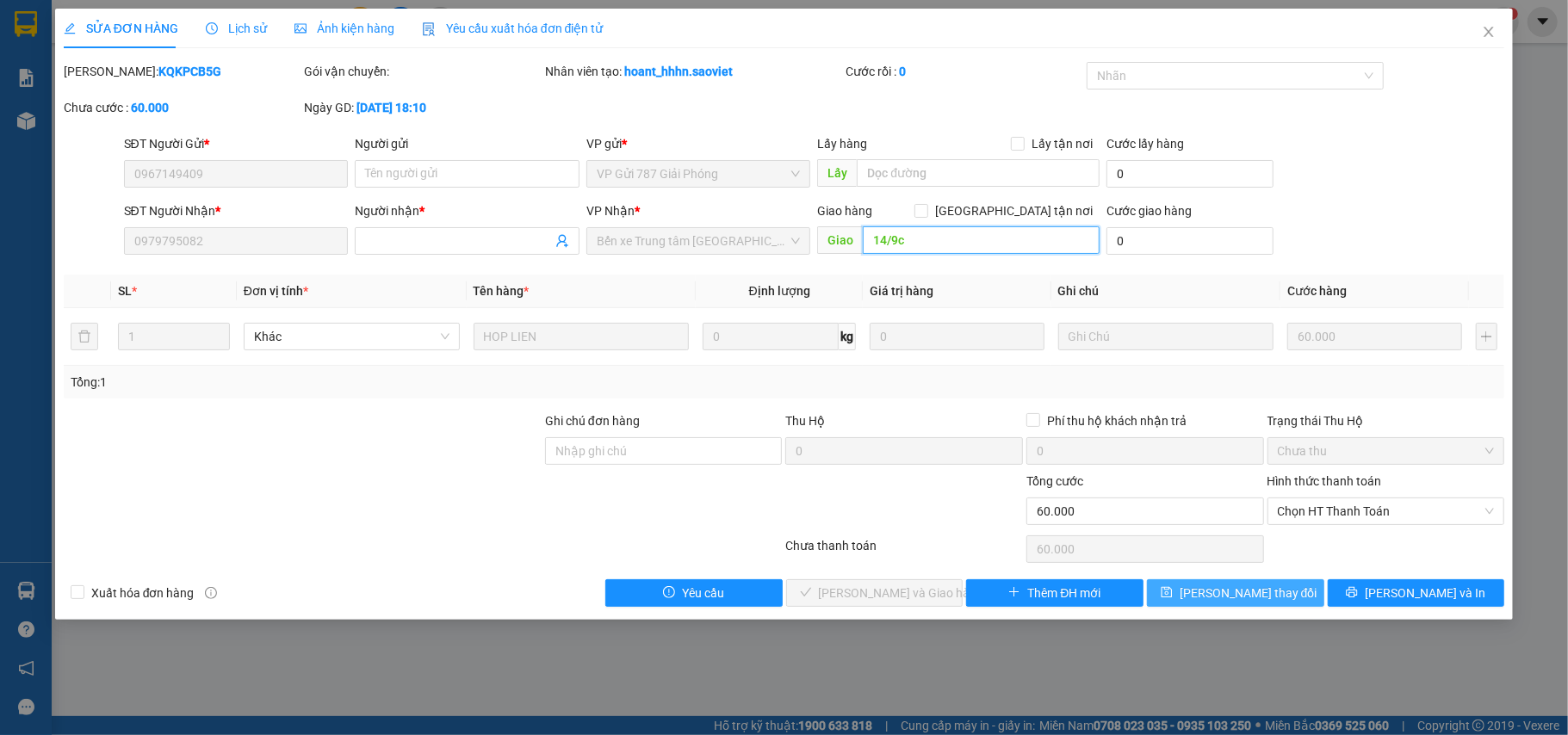
type input "14/9c"
click at [1252, 593] on span "[PERSON_NAME] thay đổi" at bounding box center [1249, 592] width 138 height 18
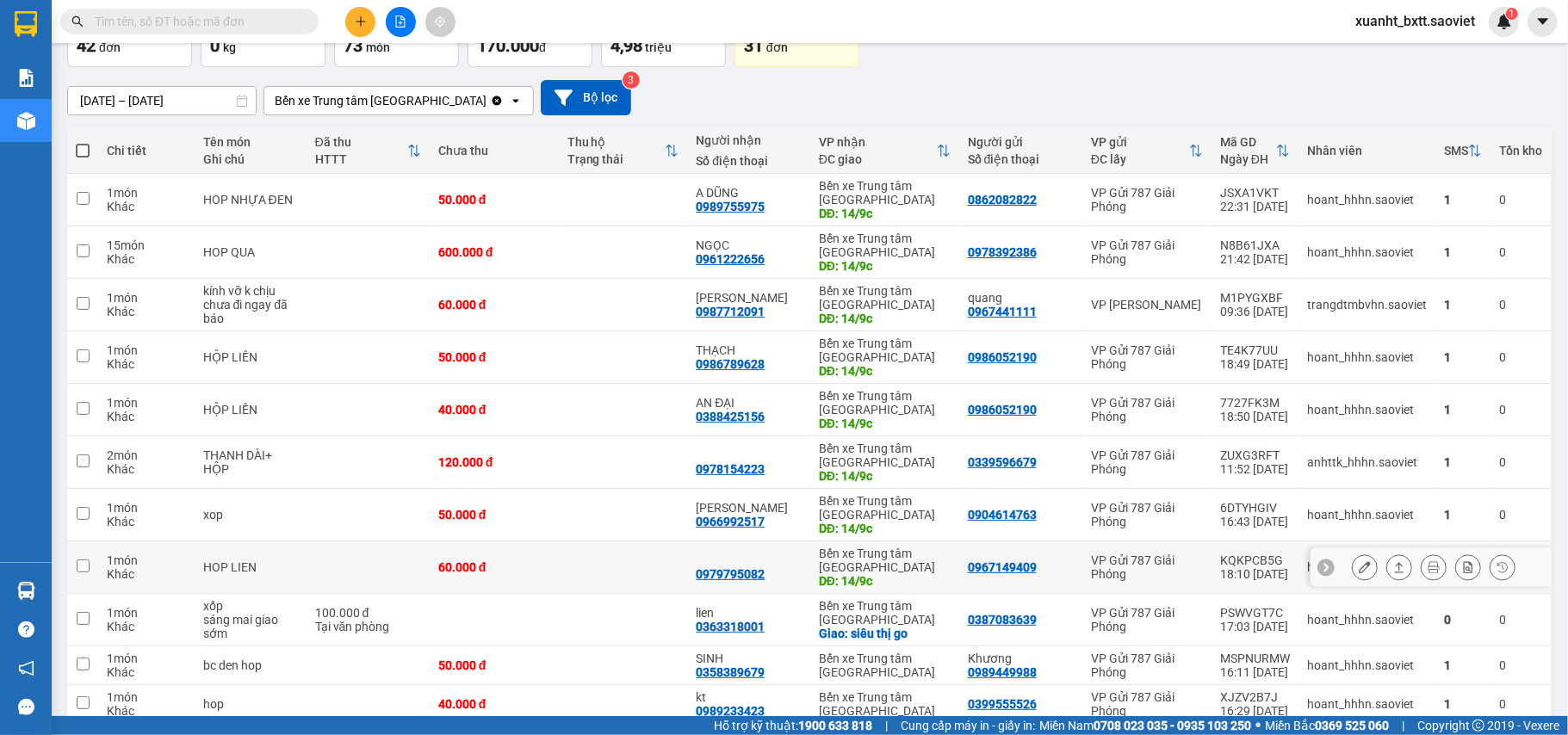
scroll to position [459, 0]
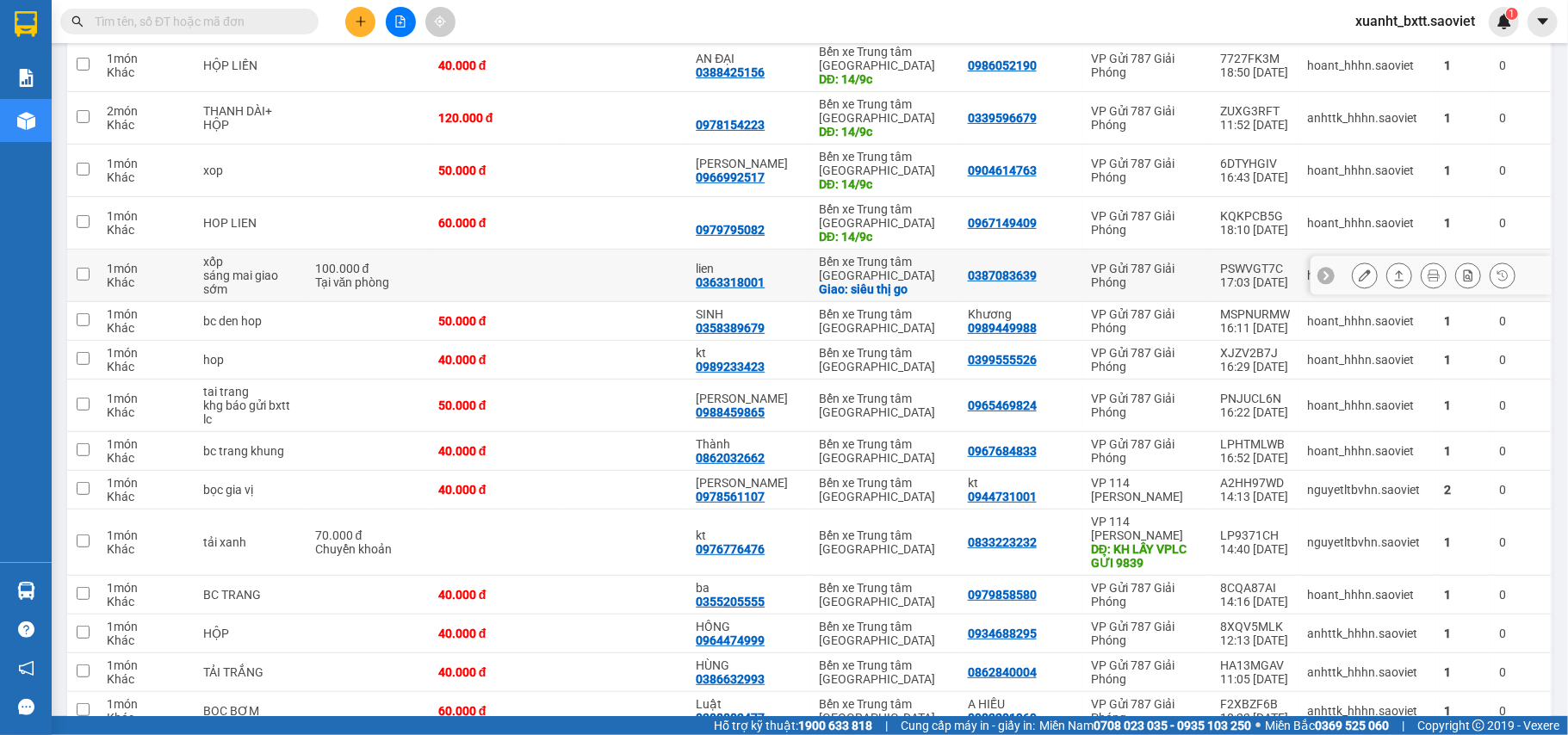
click at [1359, 280] on icon at bounding box center [1365, 275] width 12 height 12
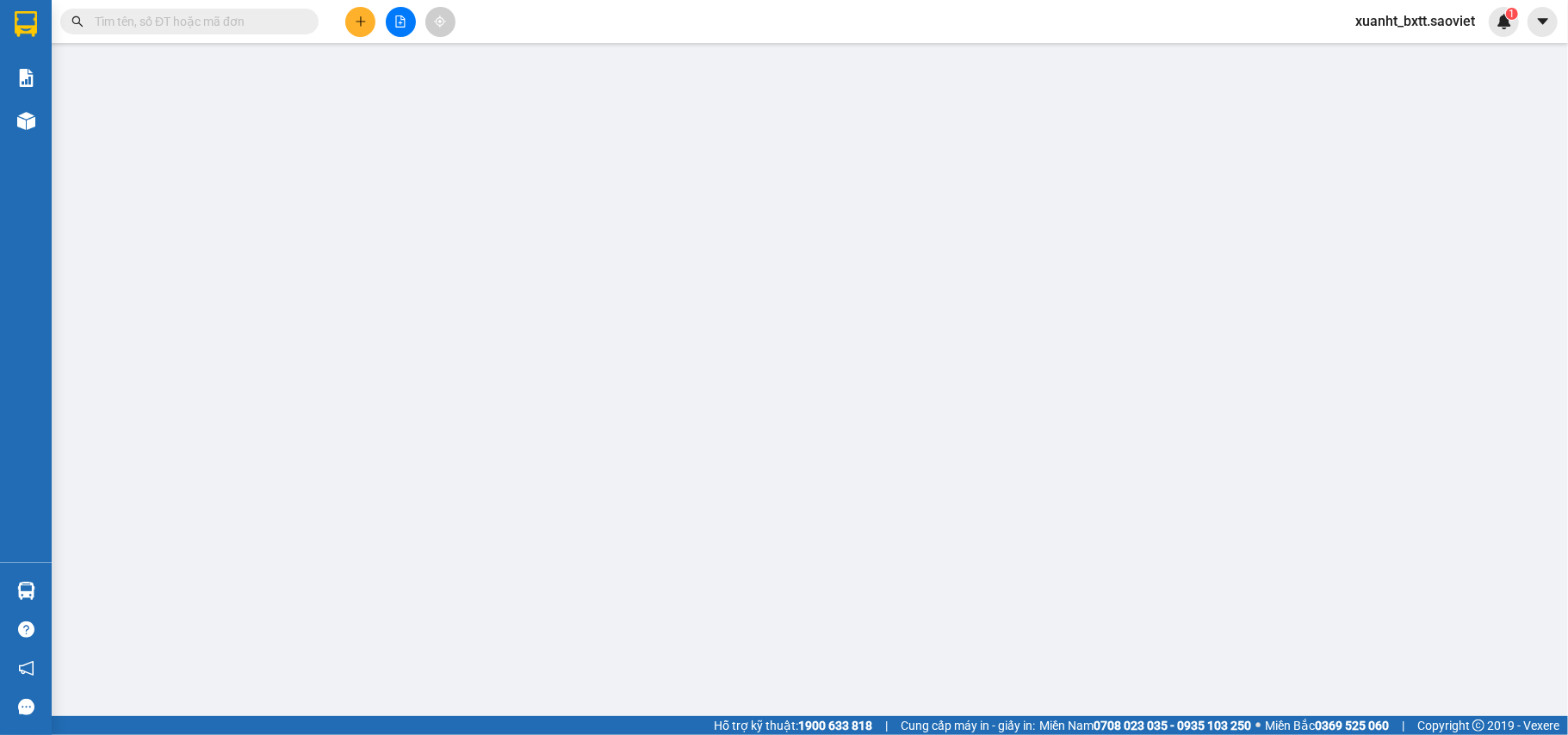
type input "0387083639"
type input "0363318001"
type input "lien"
checkbox input "true"
type input "siêu thị go"
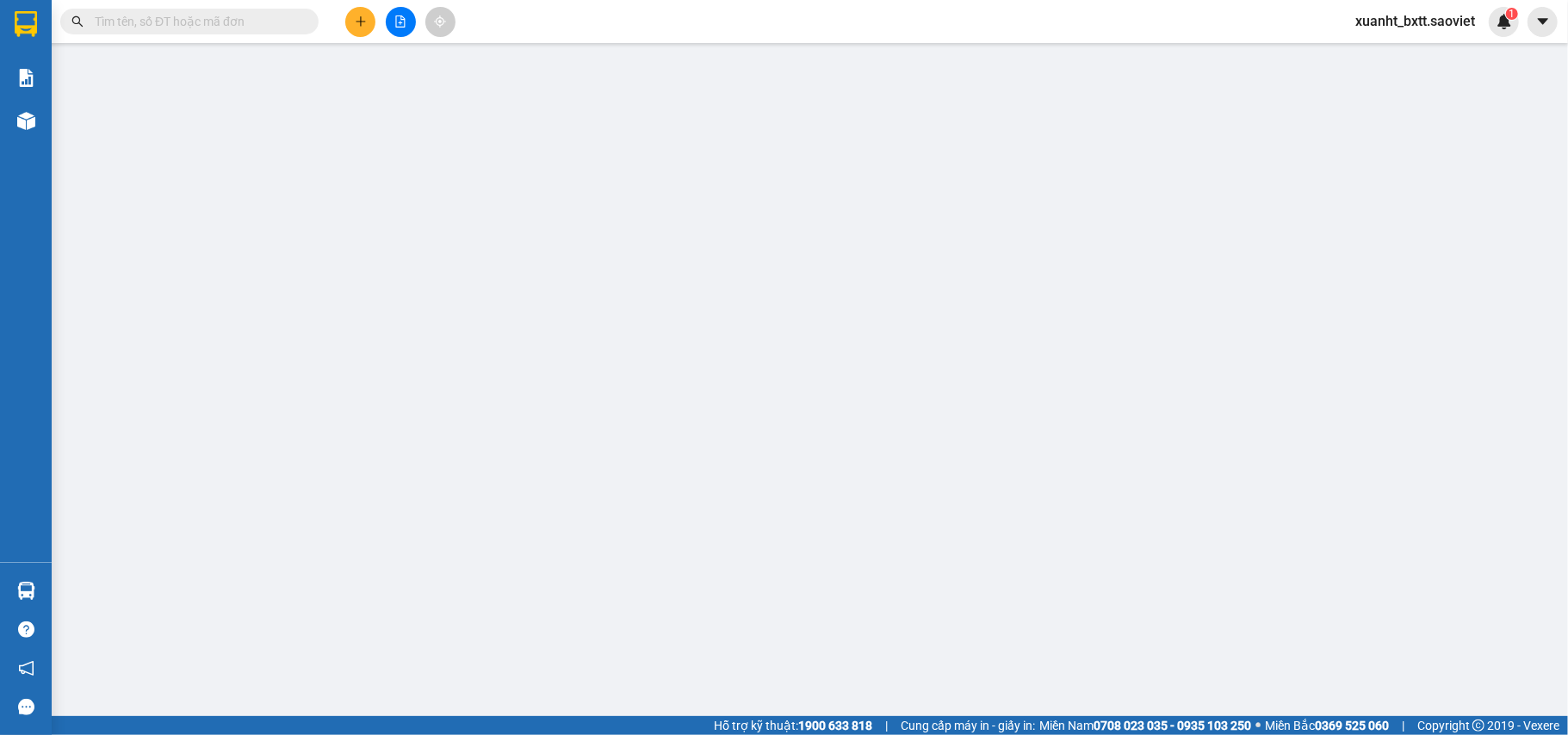
type input "100.000"
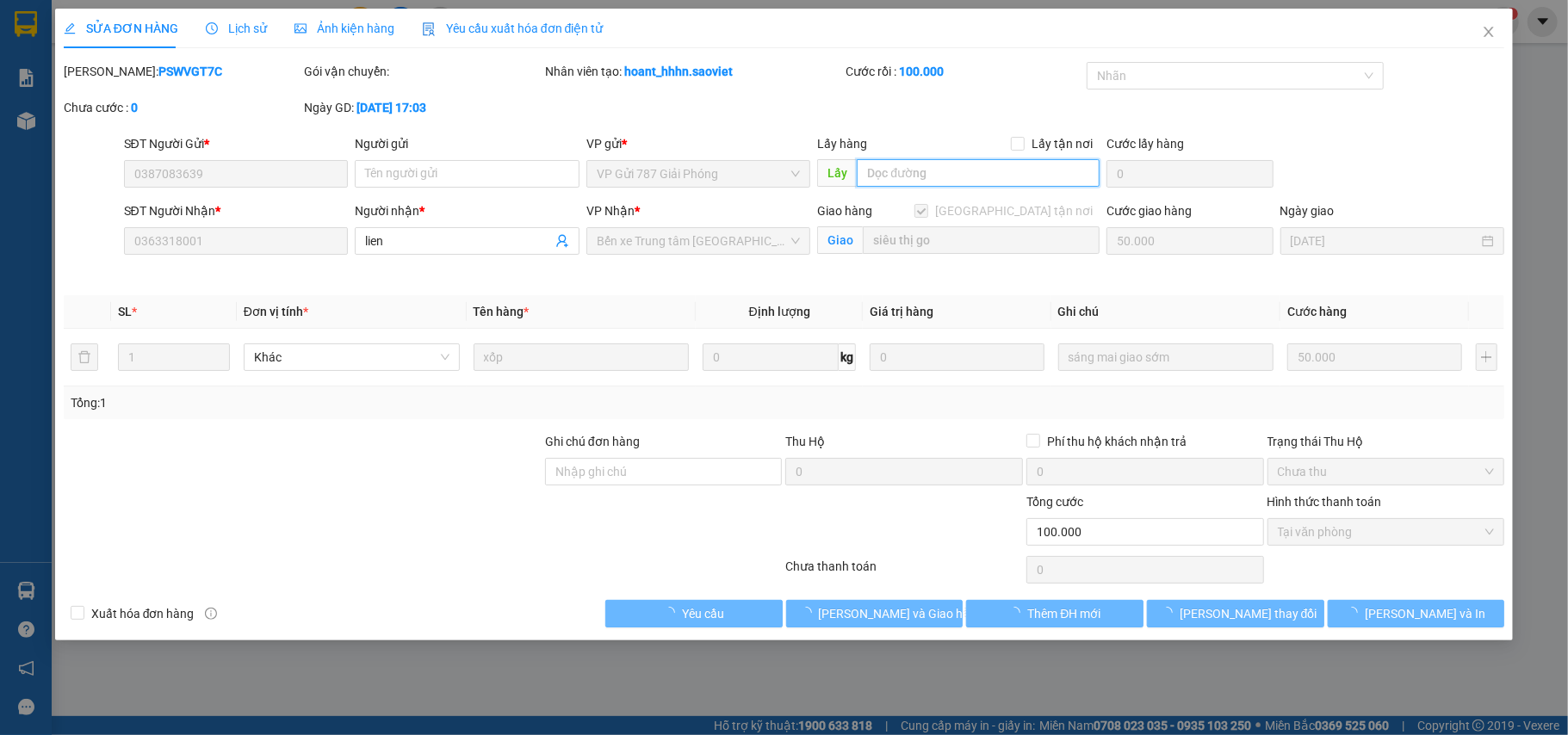
click at [985, 172] on input "text" at bounding box center [979, 173] width 243 height 27
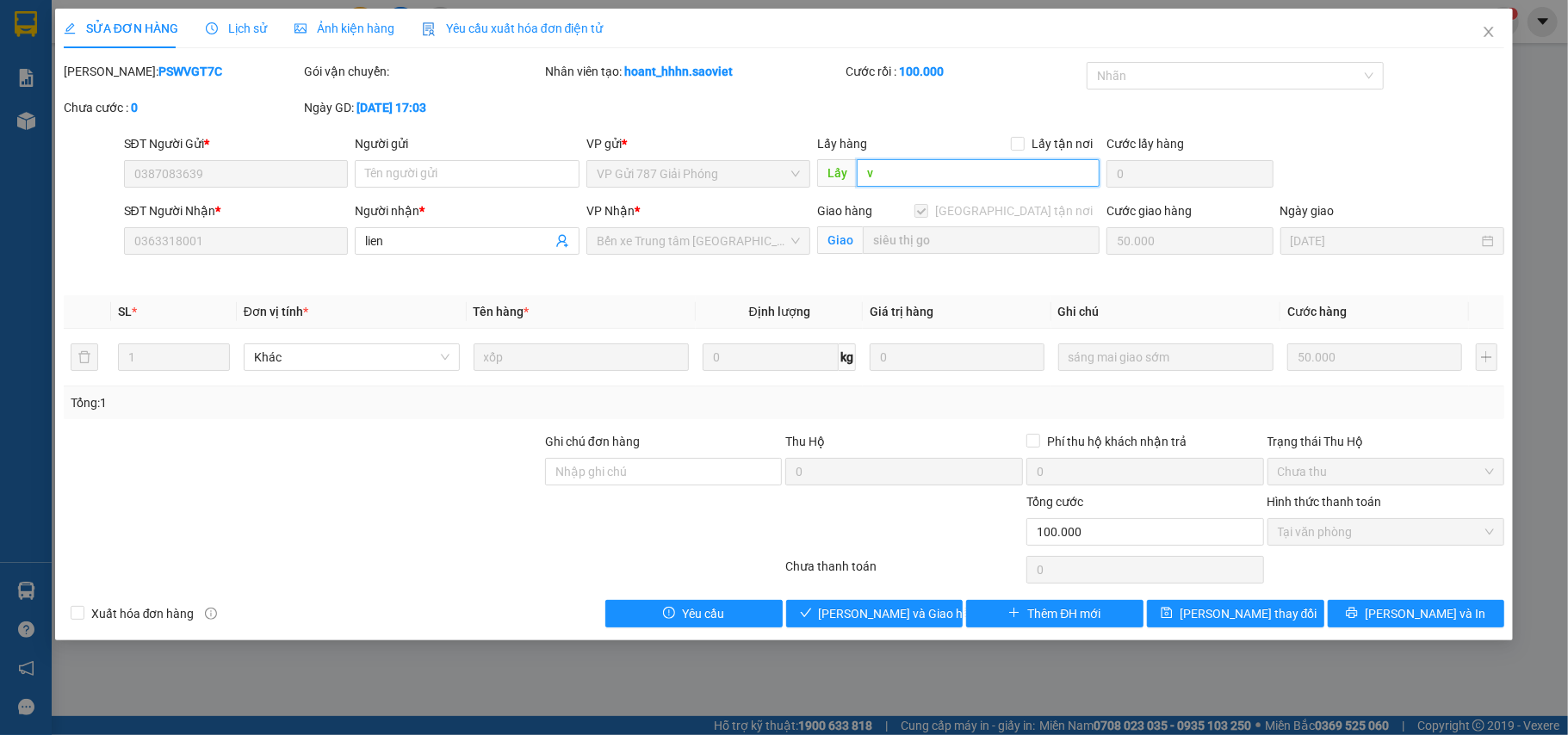
type input "v"
click at [1486, 26] on icon "close" at bounding box center [1489, 32] width 14 height 14
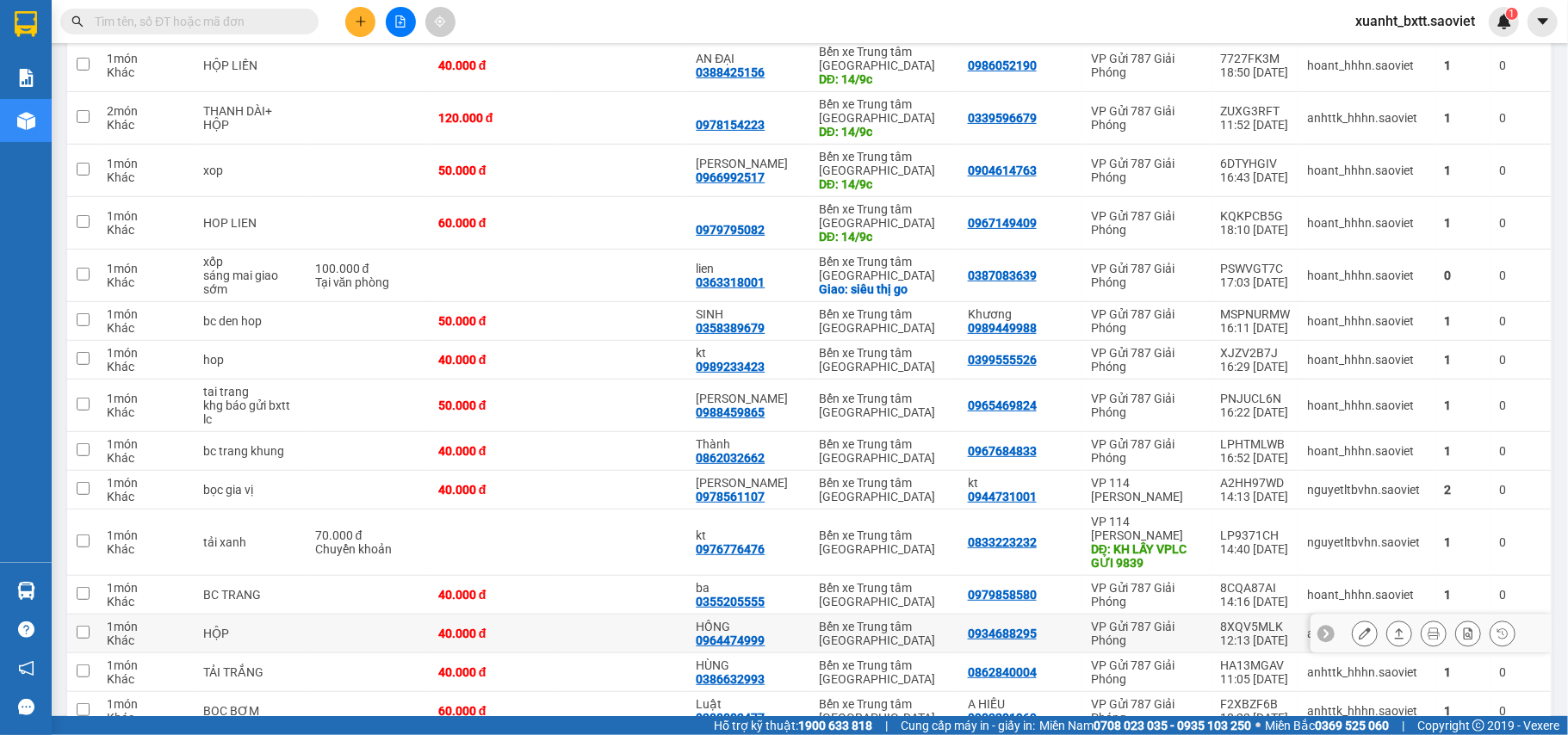
scroll to position [574, 0]
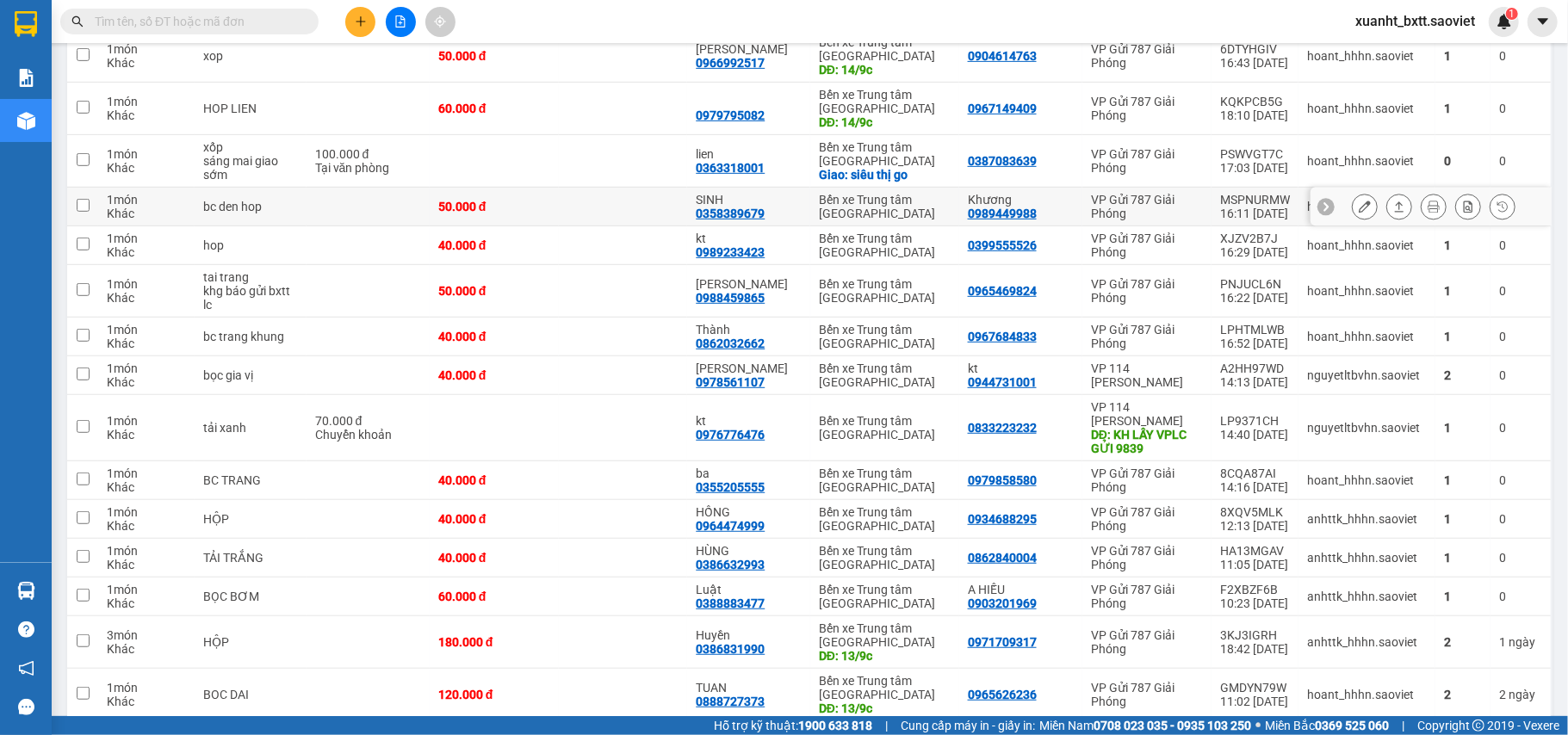
click at [1359, 208] on icon at bounding box center [1365, 206] width 12 height 12
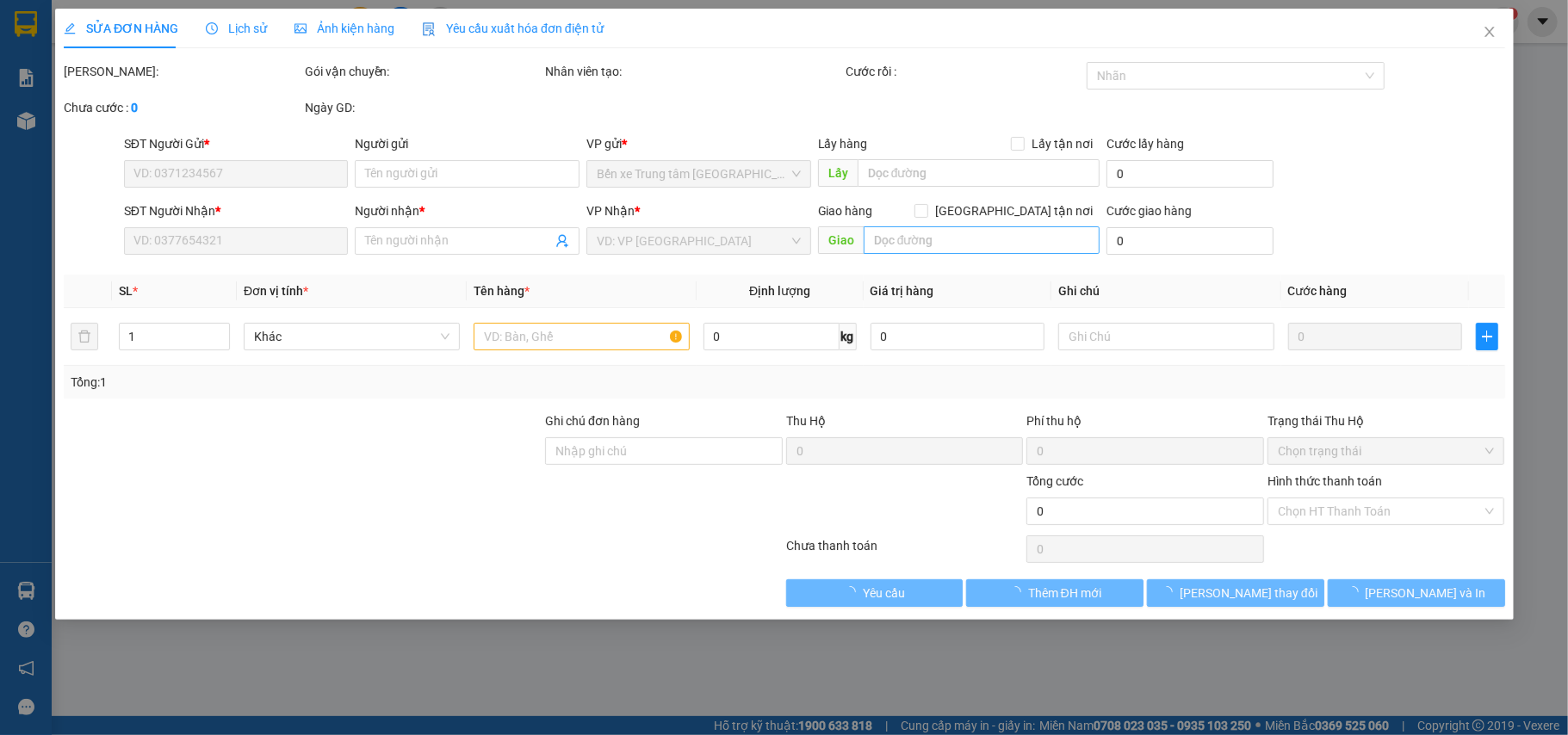
type input "0989449988"
type input "Khương"
type input "0358389679"
type input "SINH"
type input "50.000"
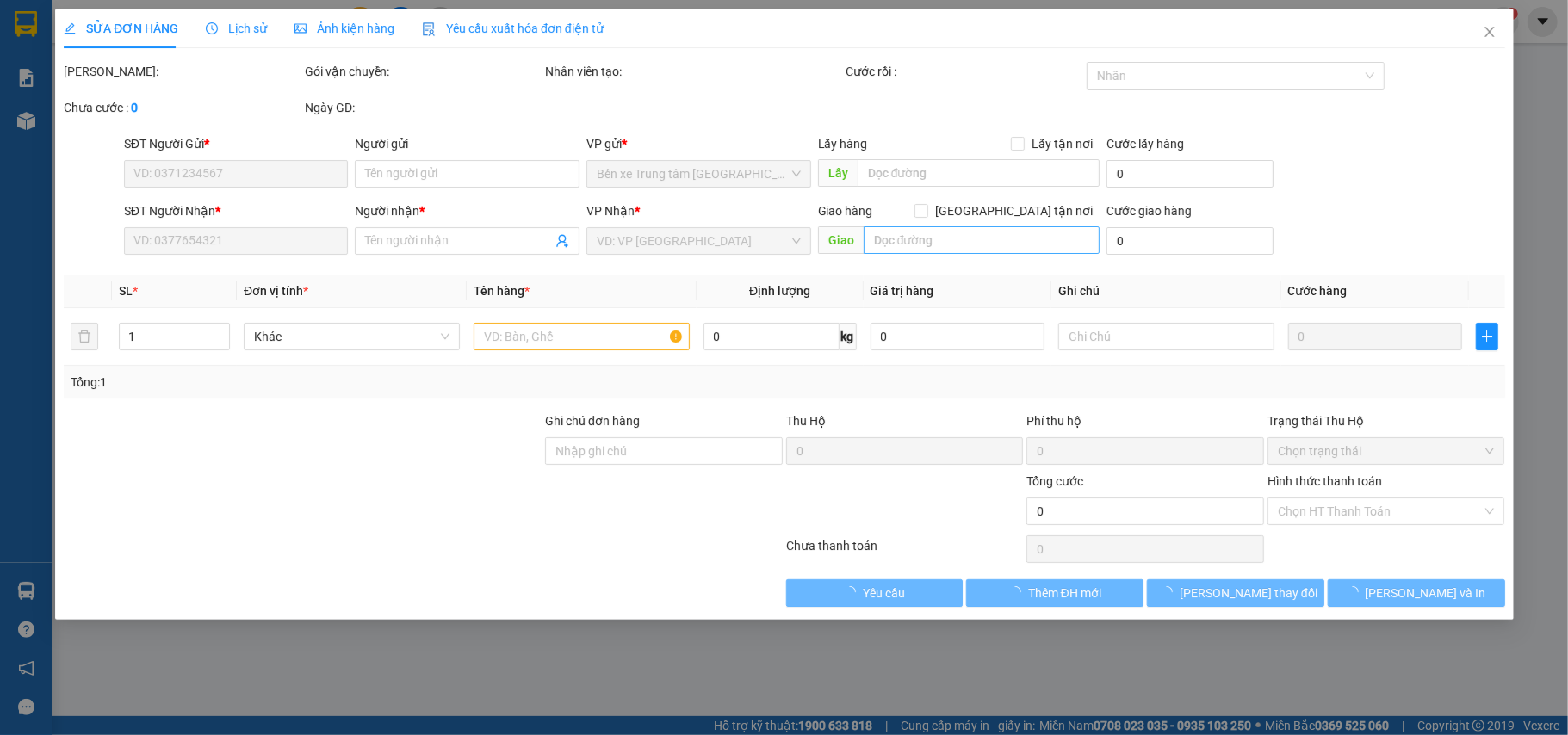
type input "50.000"
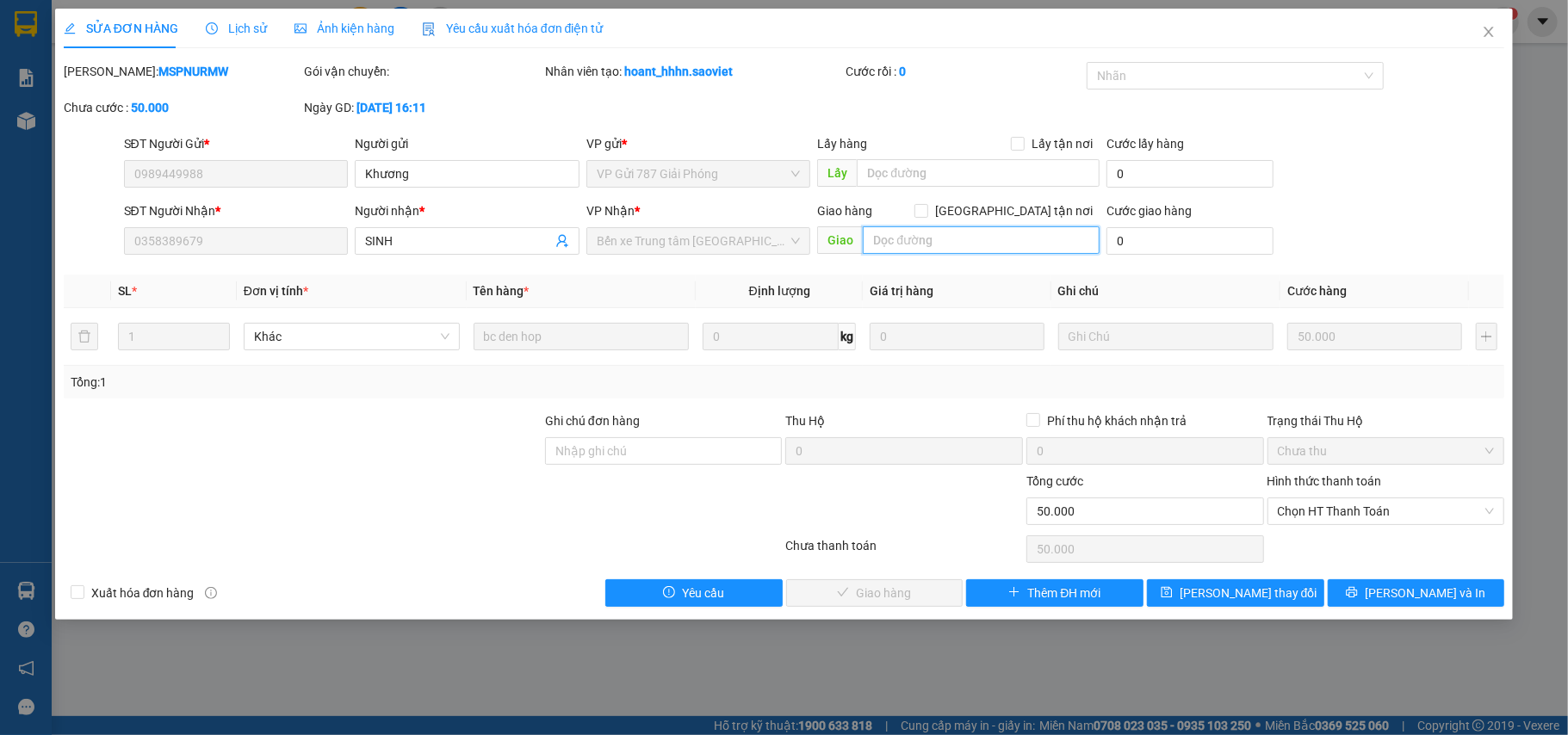
click at [901, 241] on input "text" at bounding box center [981, 240] width 237 height 27
paste input "14/9c"
type input "14/9c"
click at [1186, 585] on button "[PERSON_NAME] thay đổi" at bounding box center [1235, 593] width 177 height 27
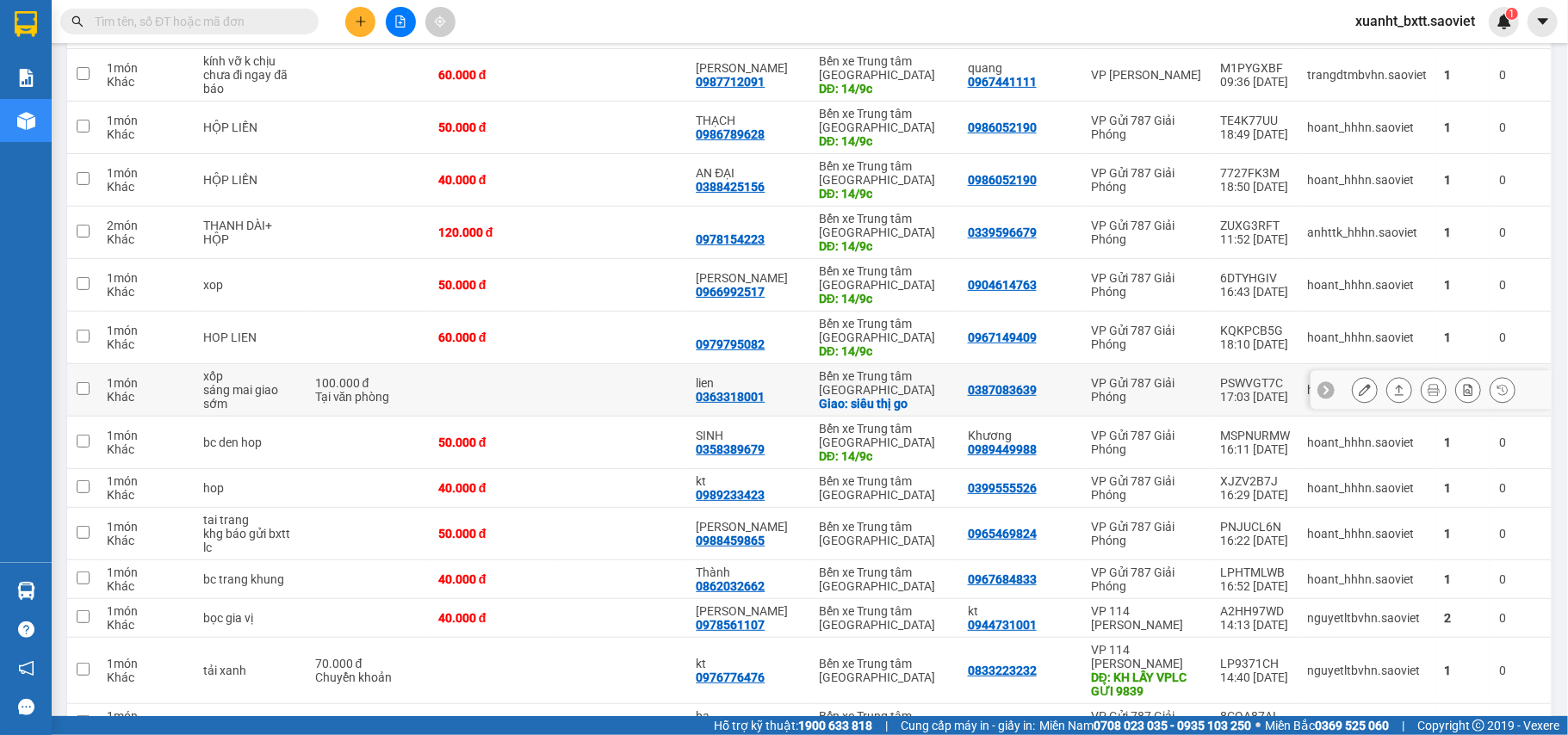
scroll to position [459, 0]
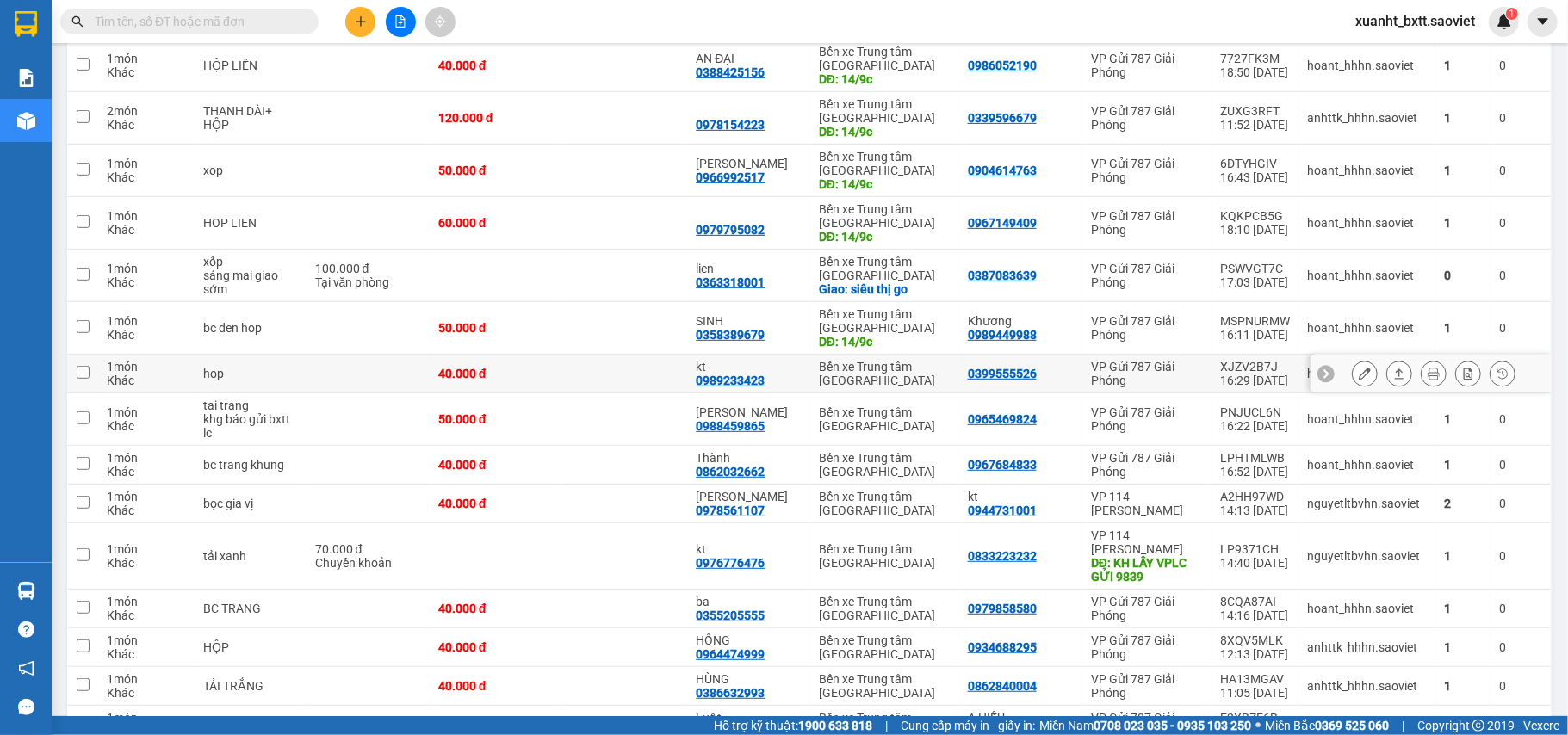
click at [1359, 379] on icon at bounding box center [1365, 373] width 12 height 12
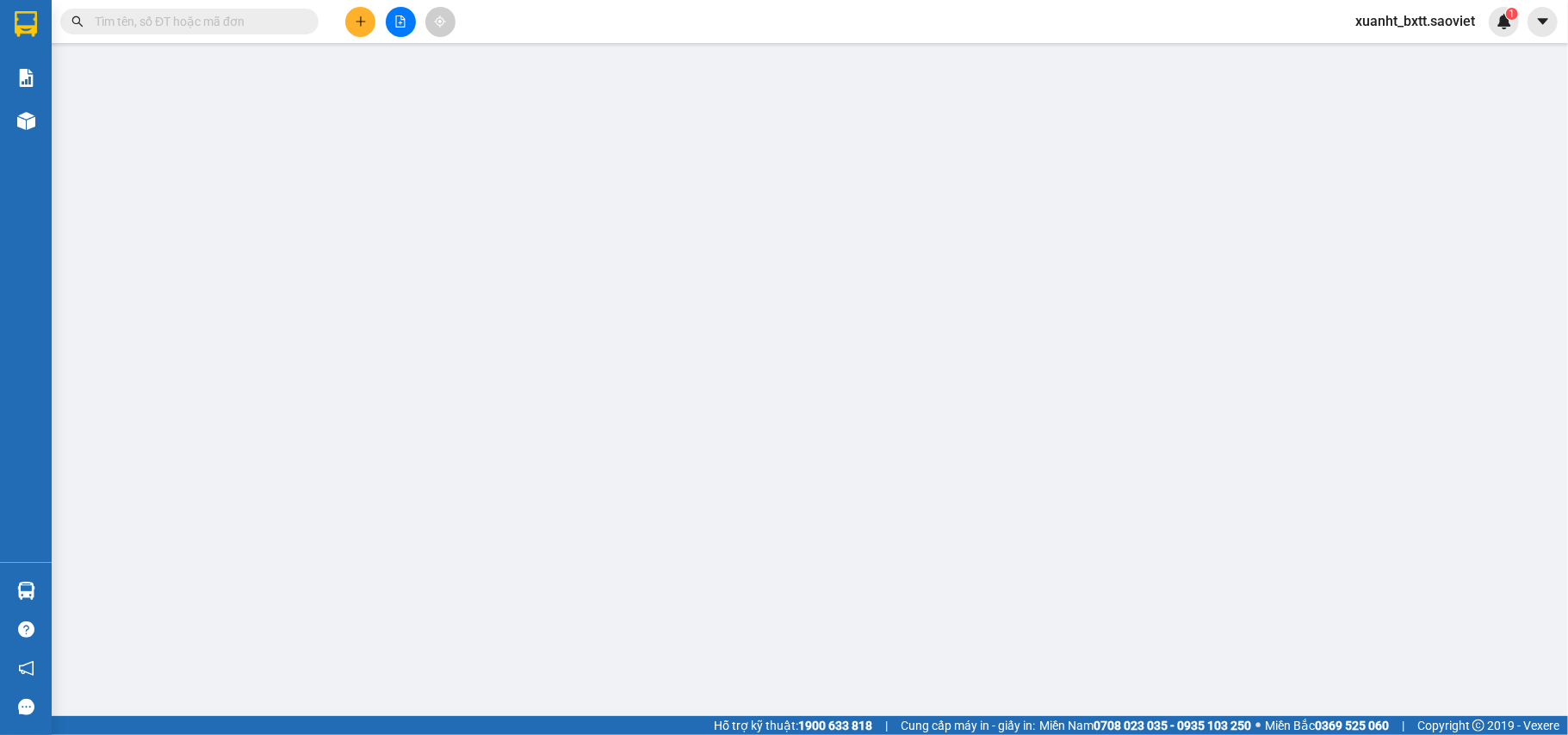
type input "0399555526"
type input "0989233423"
type input "kt"
type input "40.000"
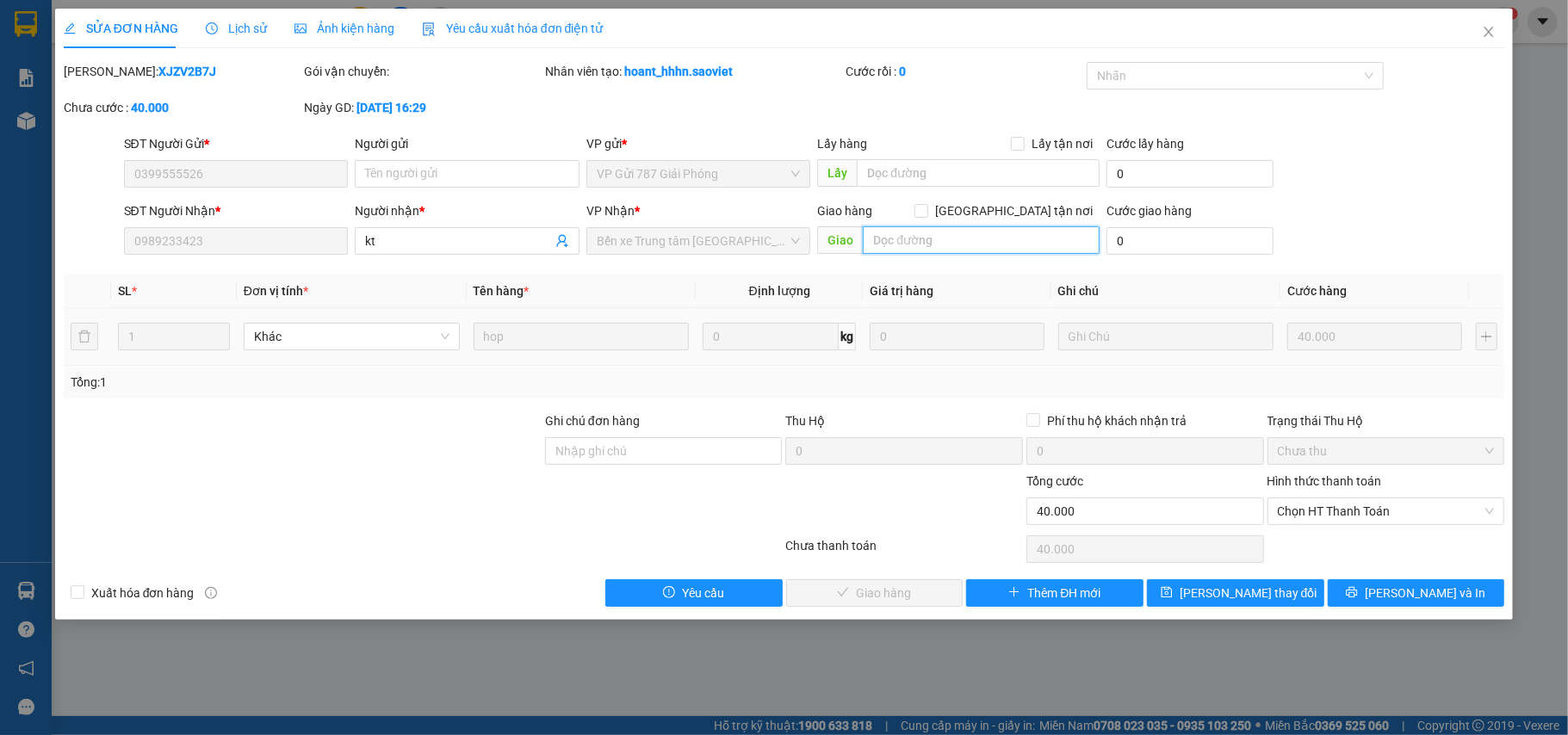
click at [947, 229] on input "text" at bounding box center [981, 240] width 237 height 27
paste input "14/9c"
type input "14/9c"
click at [1285, 598] on button "[PERSON_NAME] thay đổi" at bounding box center [1235, 593] width 177 height 27
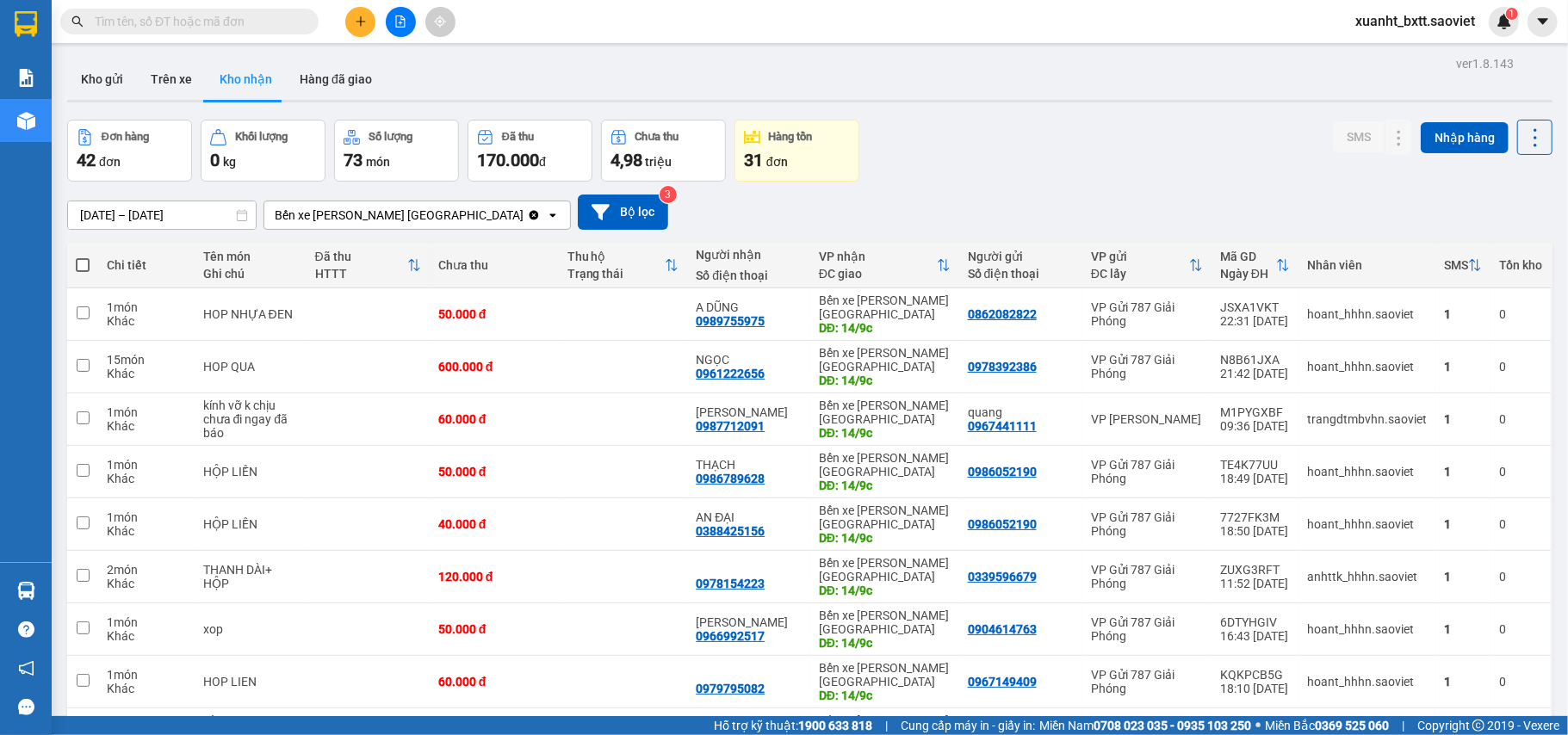
scroll to position [1265, 0]
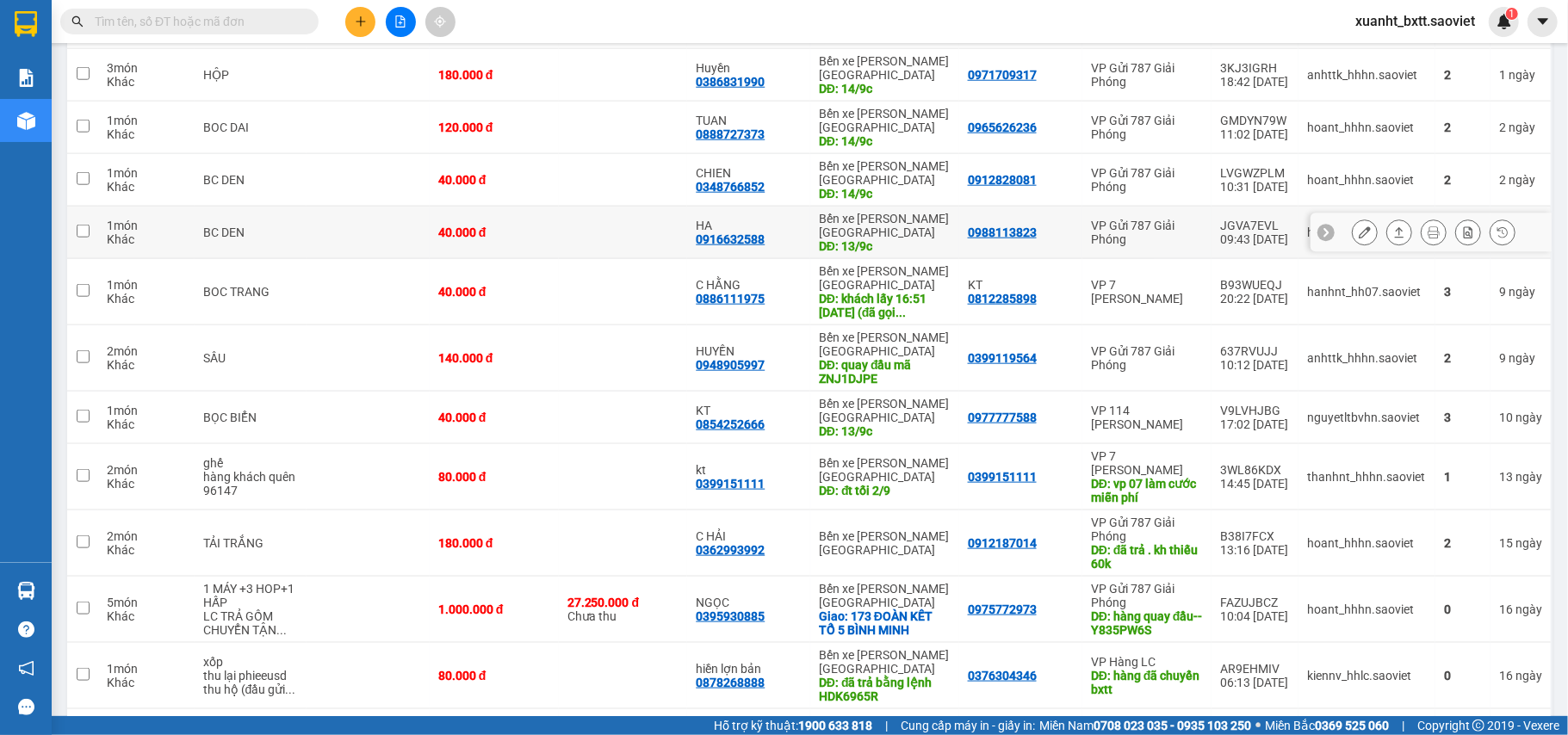
click at [1355, 231] on button at bounding box center [1365, 232] width 24 height 30
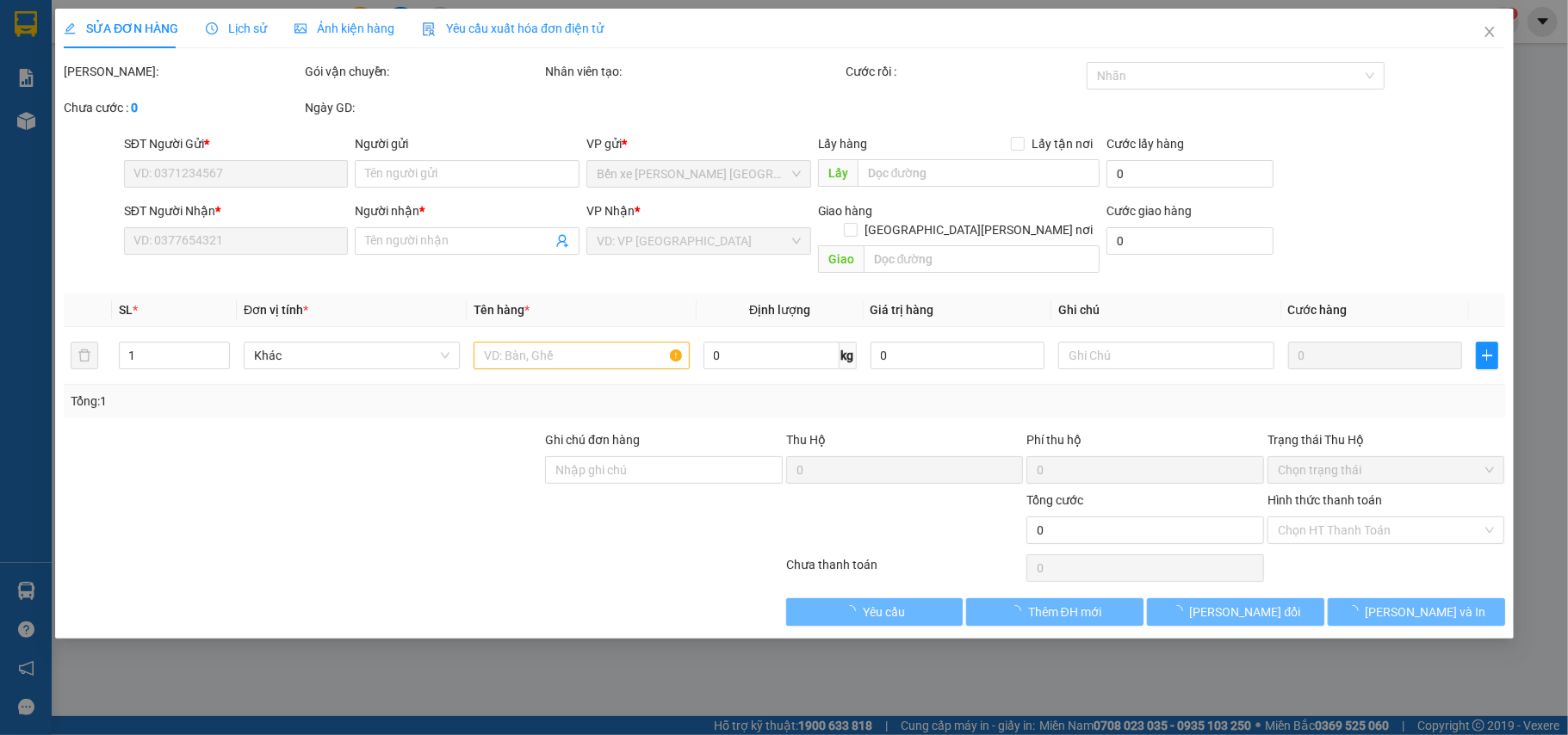
type input "0988113823"
type input "0916632588"
type input "HA"
type input "13/9c"
type input "40.000"
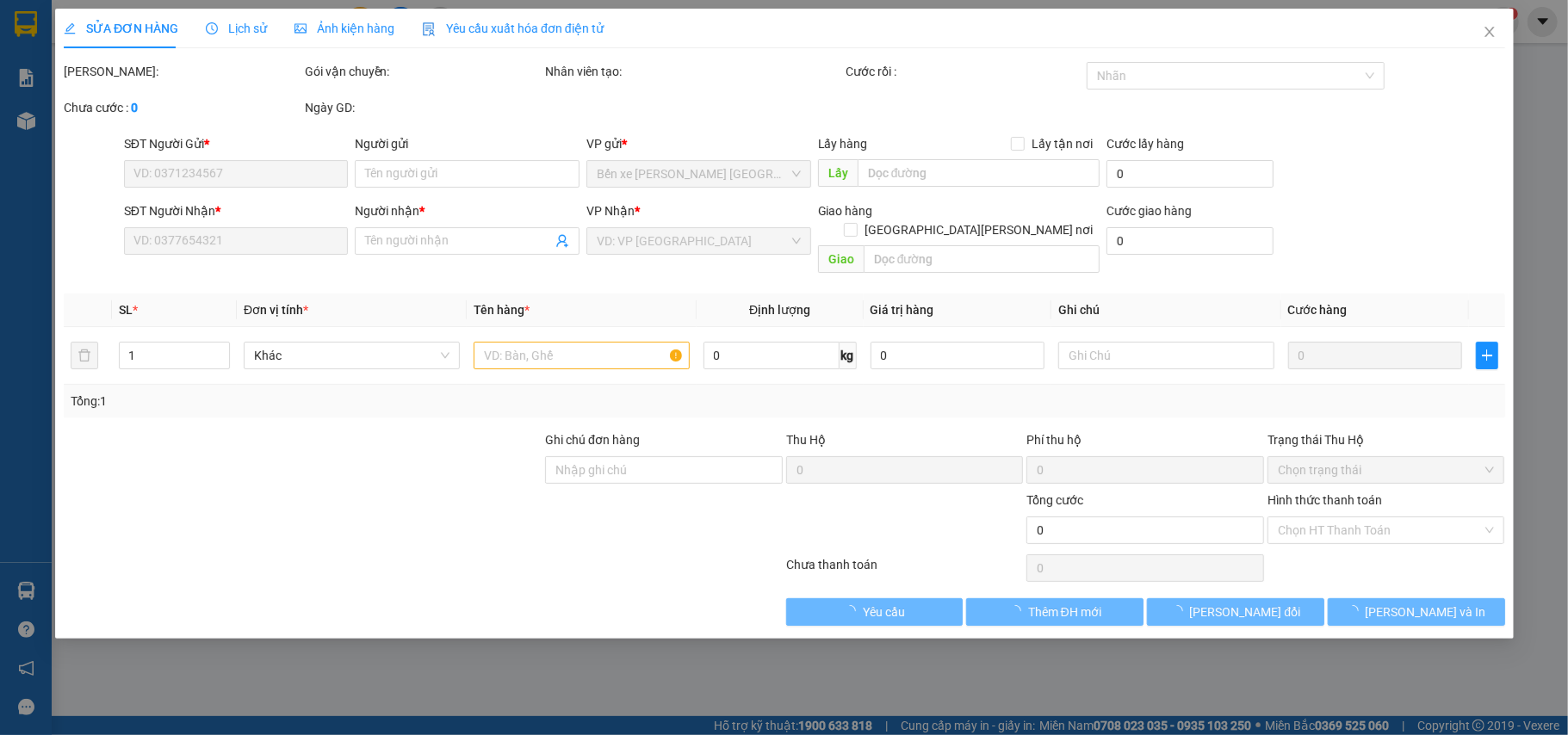
type input "40.000"
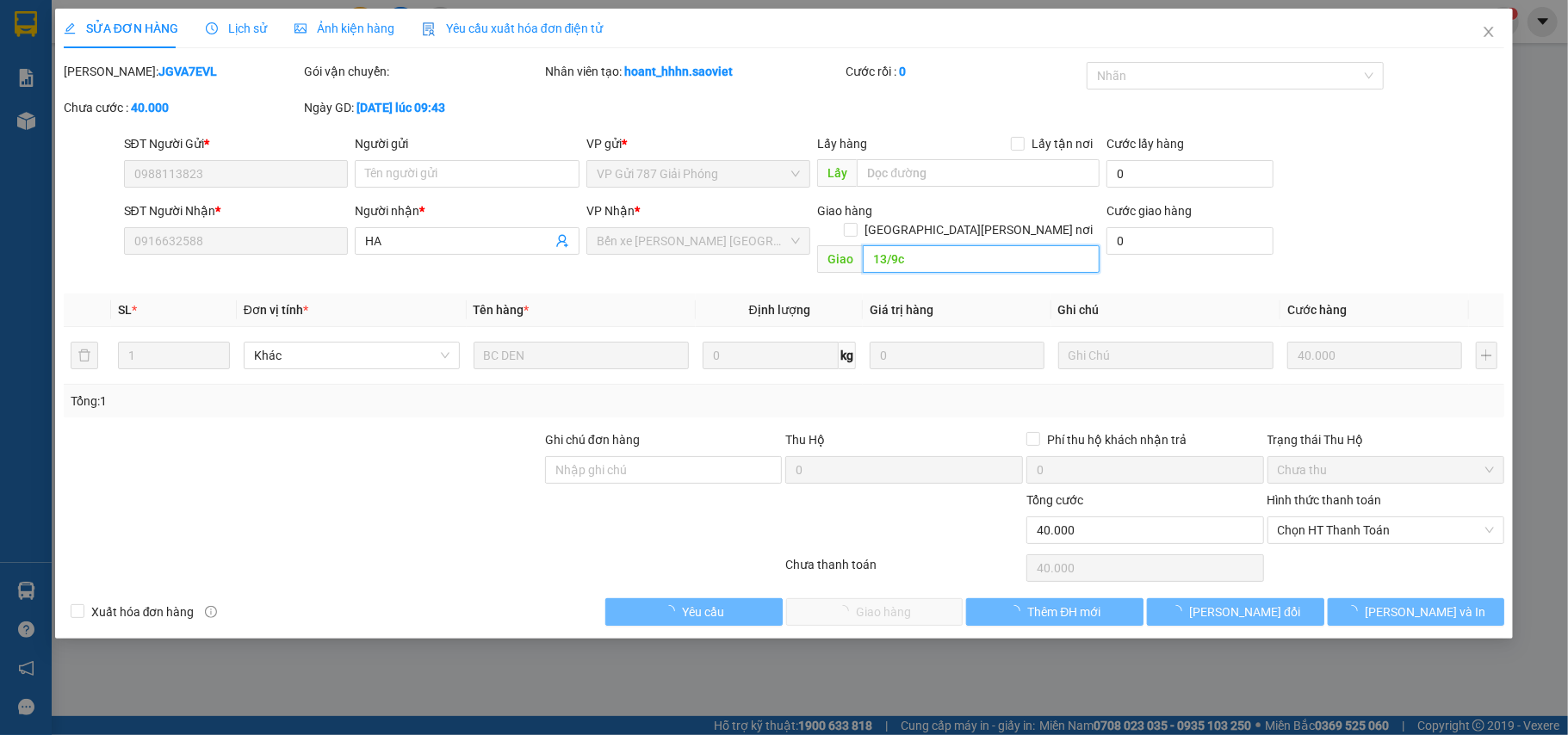
click at [931, 250] on input "13/9c" at bounding box center [981, 259] width 237 height 27
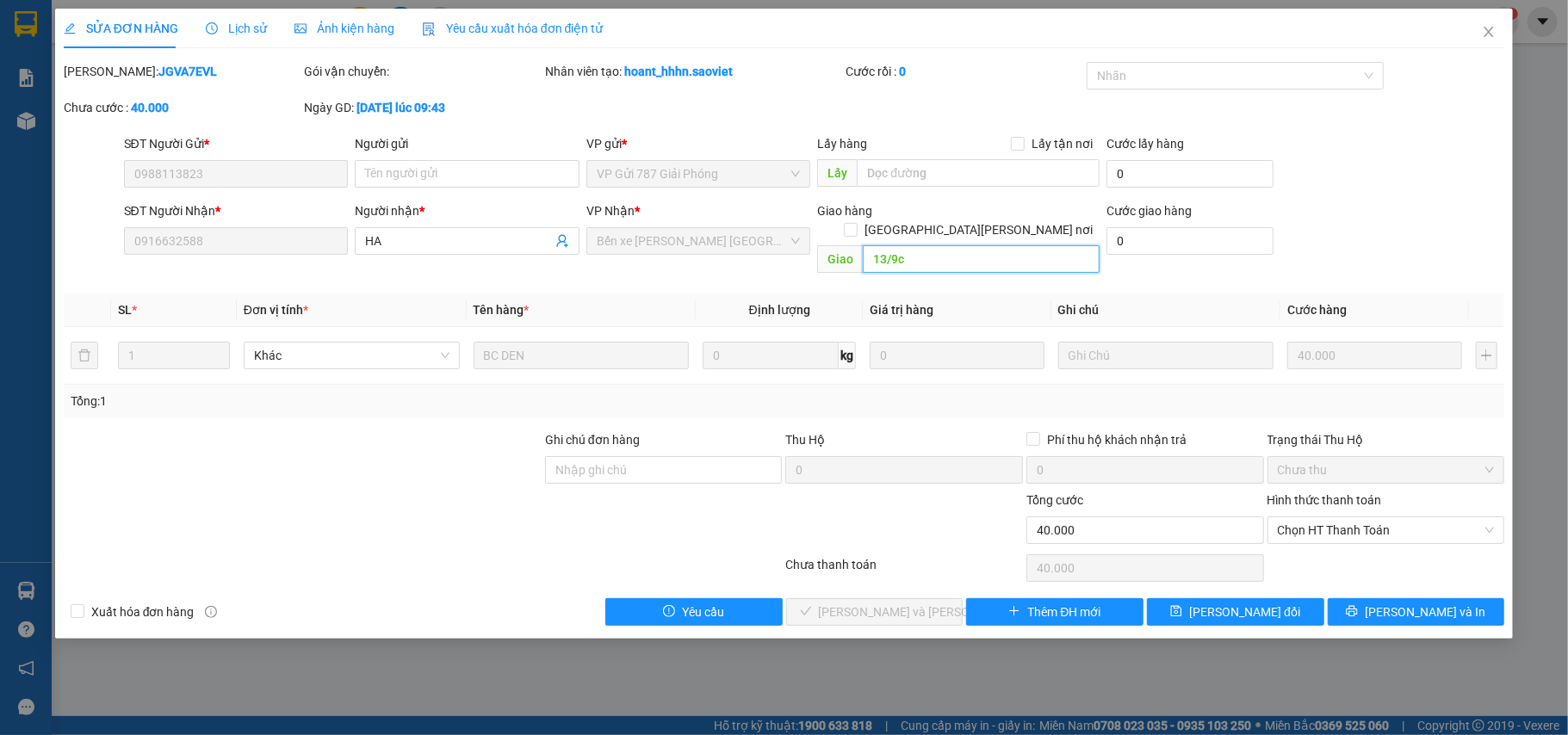
paste input "4"
type input "14/9c"
click at [1248, 603] on span "Lưu thay đổi" at bounding box center [1245, 612] width 111 height 18
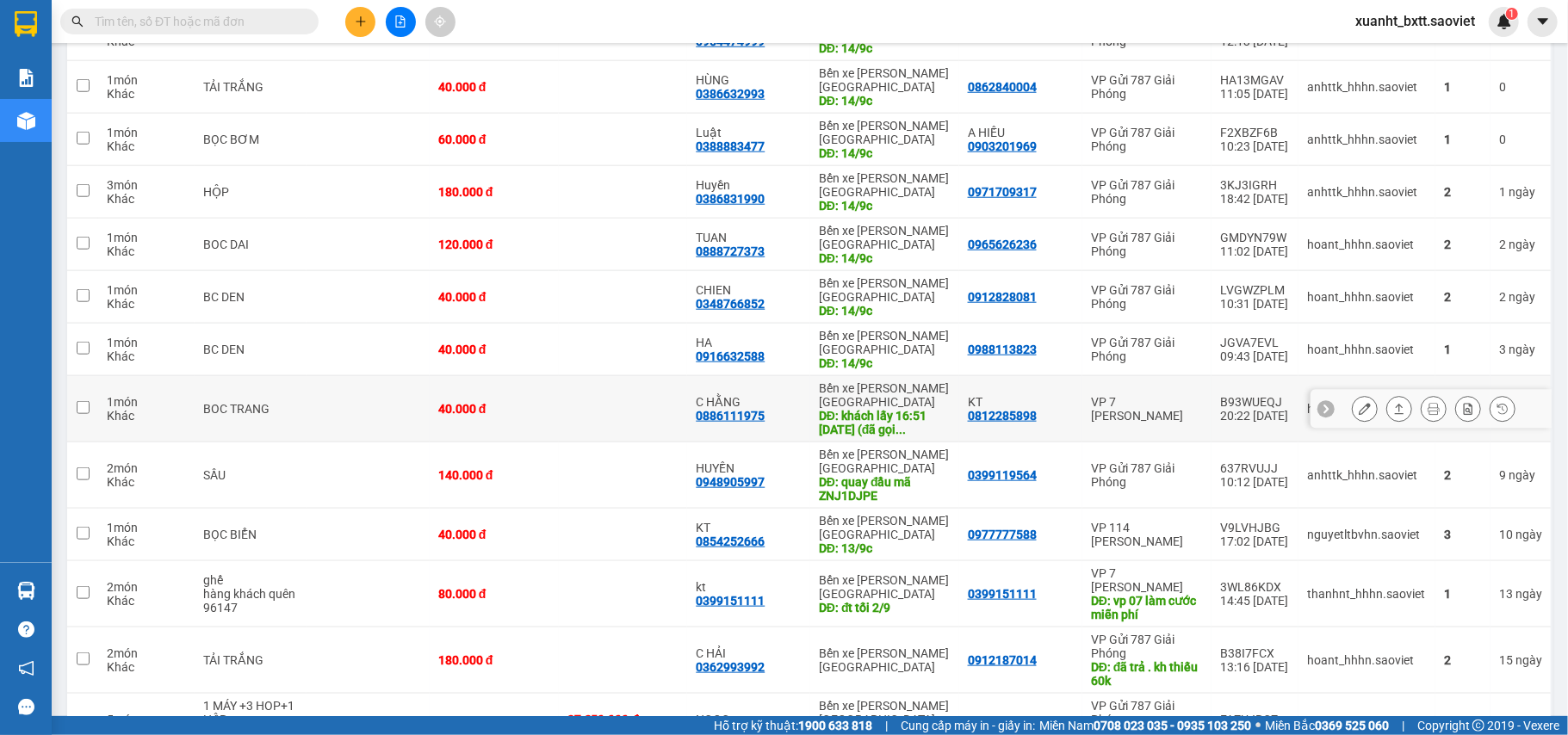
scroll to position [1262, 0]
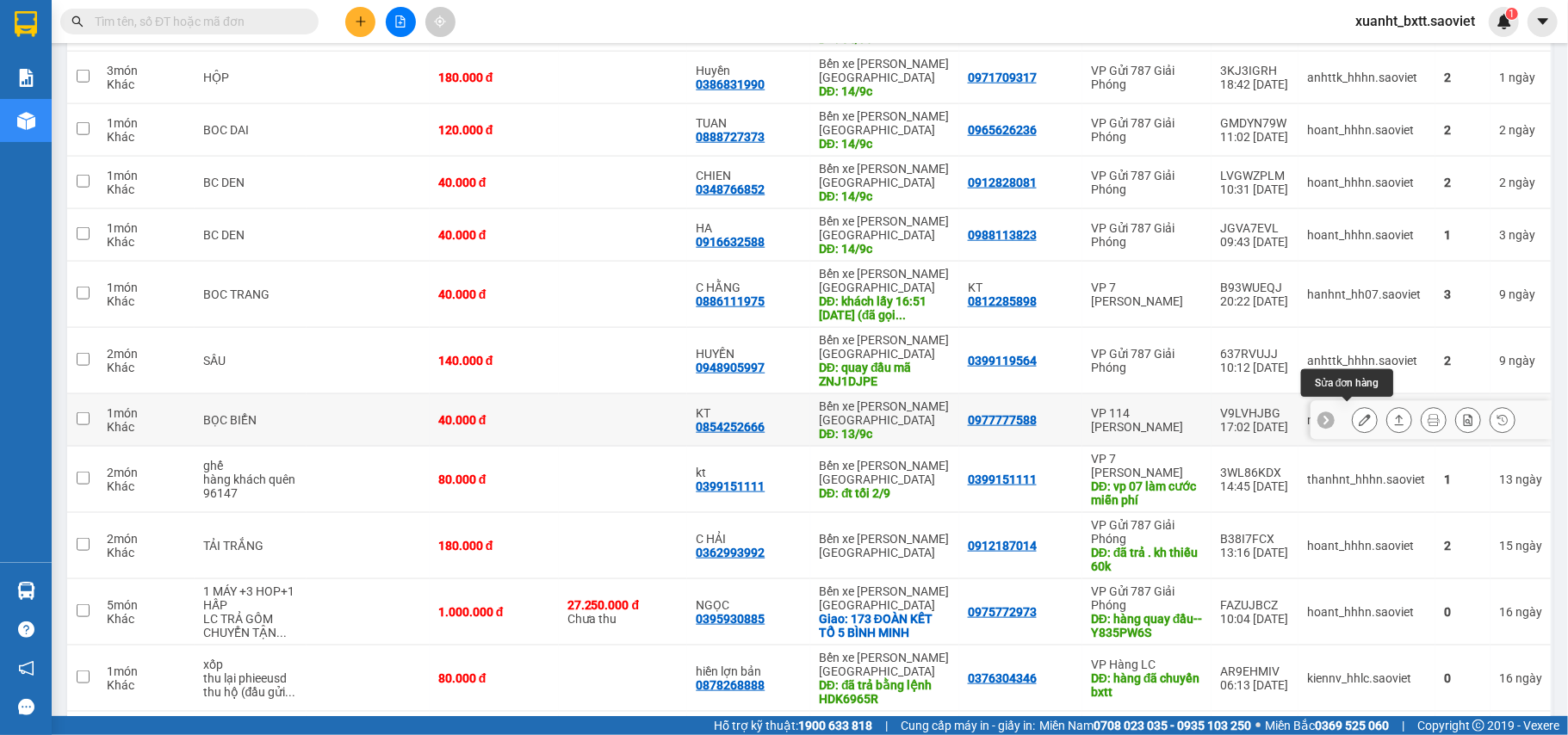
click at [1359, 414] on icon at bounding box center [1365, 420] width 12 height 12
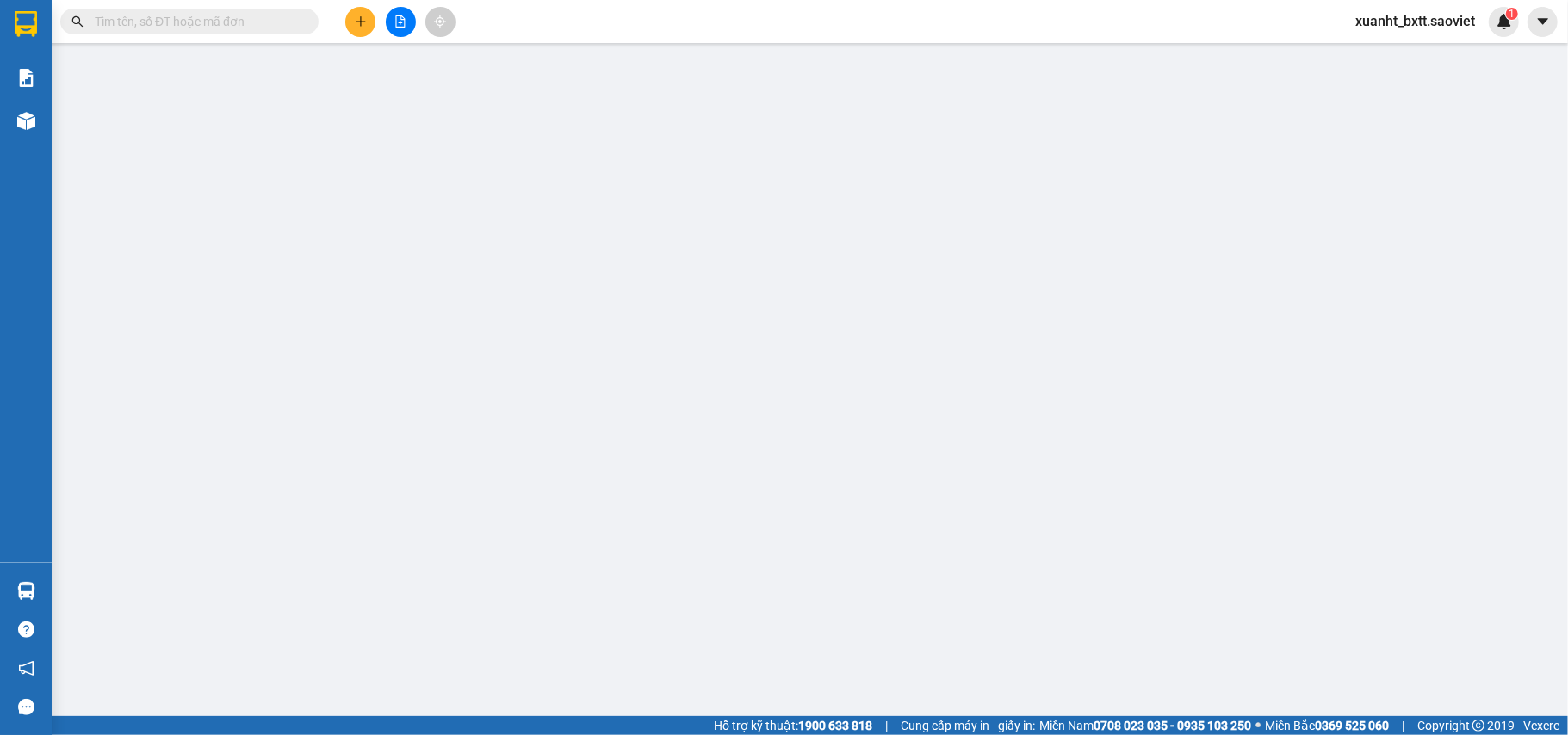
type input "0977777588"
type input "0854252666"
type input "KT"
type input "13/9c"
type input "40.000"
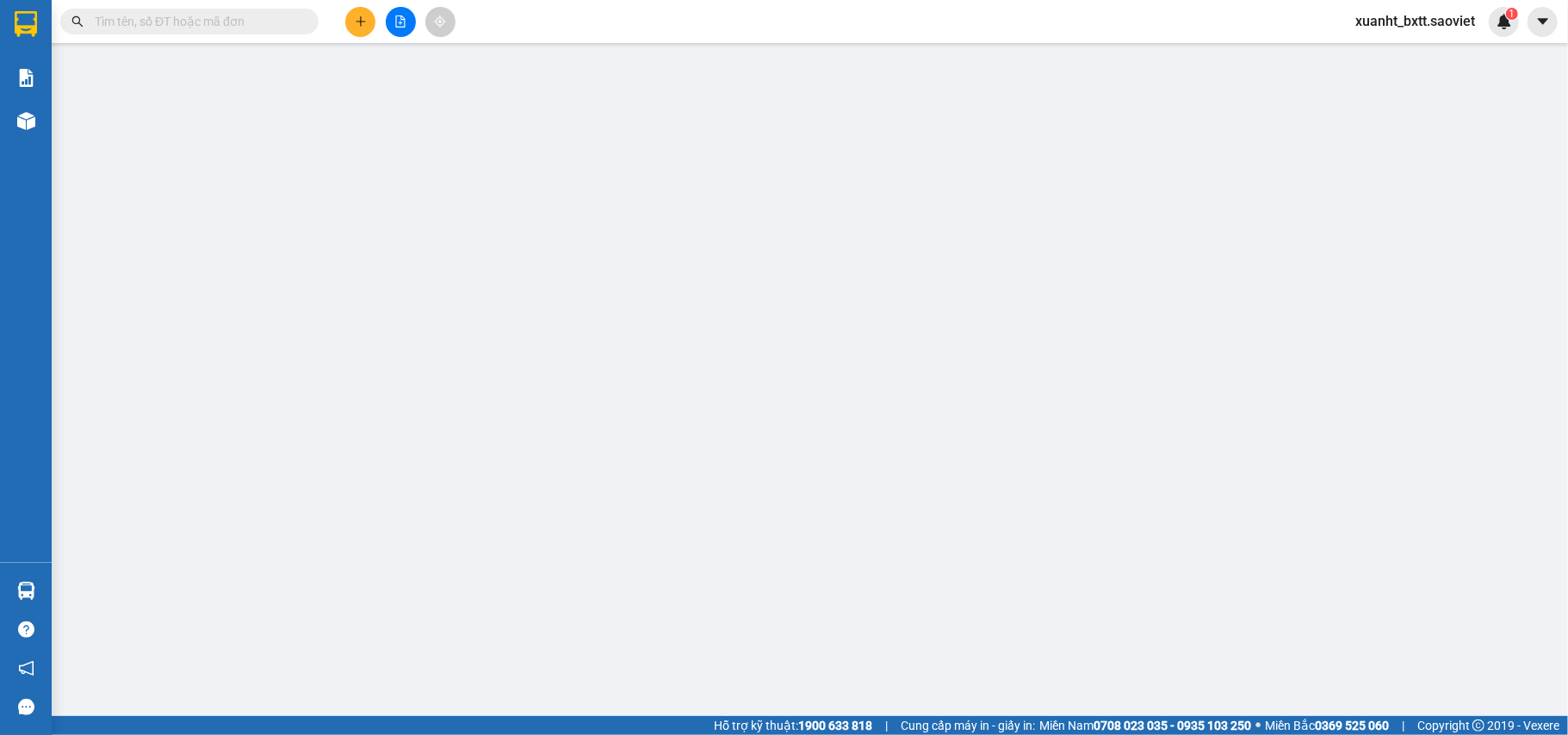
type input "40.000"
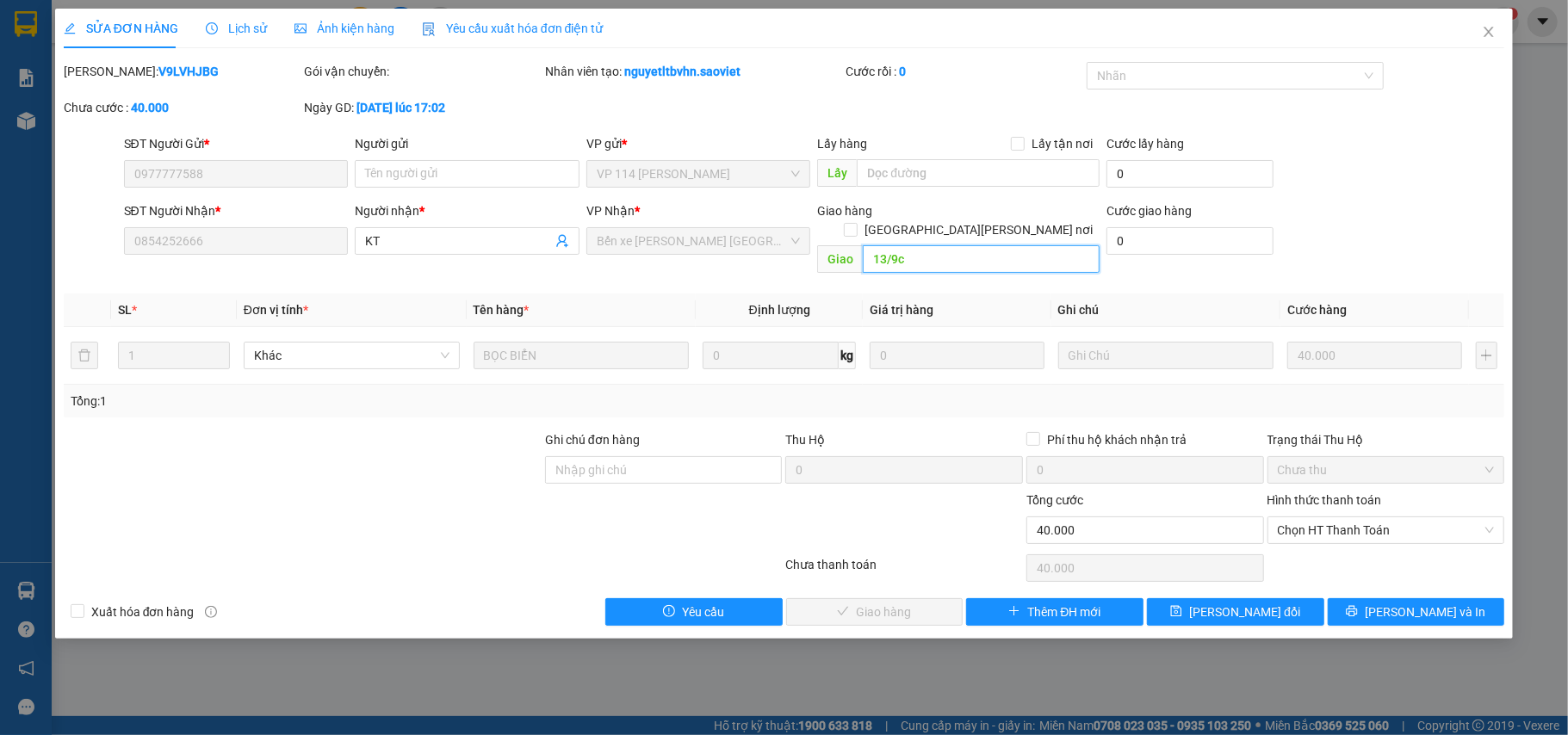
click at [927, 245] on input "13/9c" at bounding box center [981, 259] width 237 height 27
paste input "4"
type input "14/9c"
click at [1261, 603] on span "[PERSON_NAME] thay đổi" at bounding box center [1245, 612] width 111 height 18
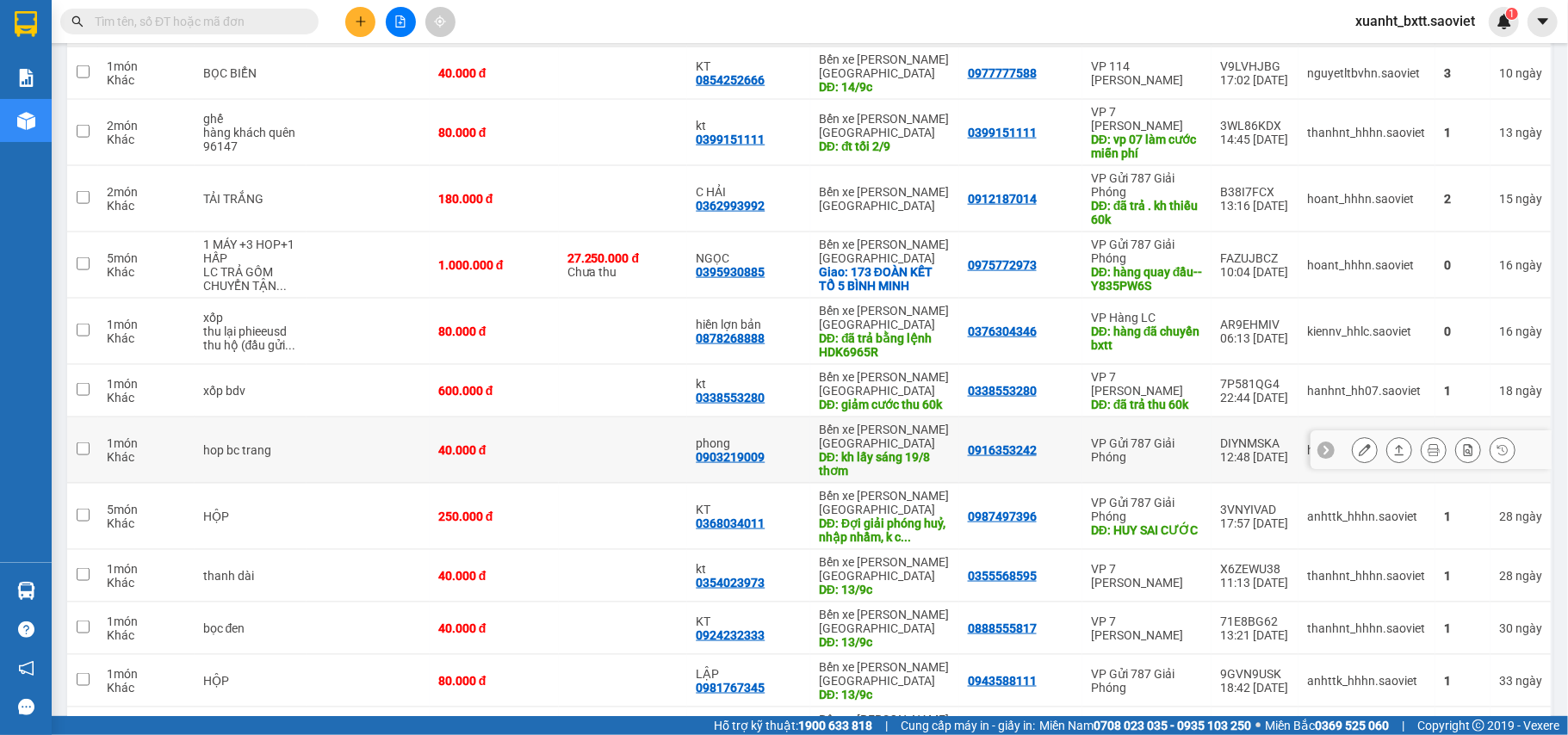
scroll to position [1724, 0]
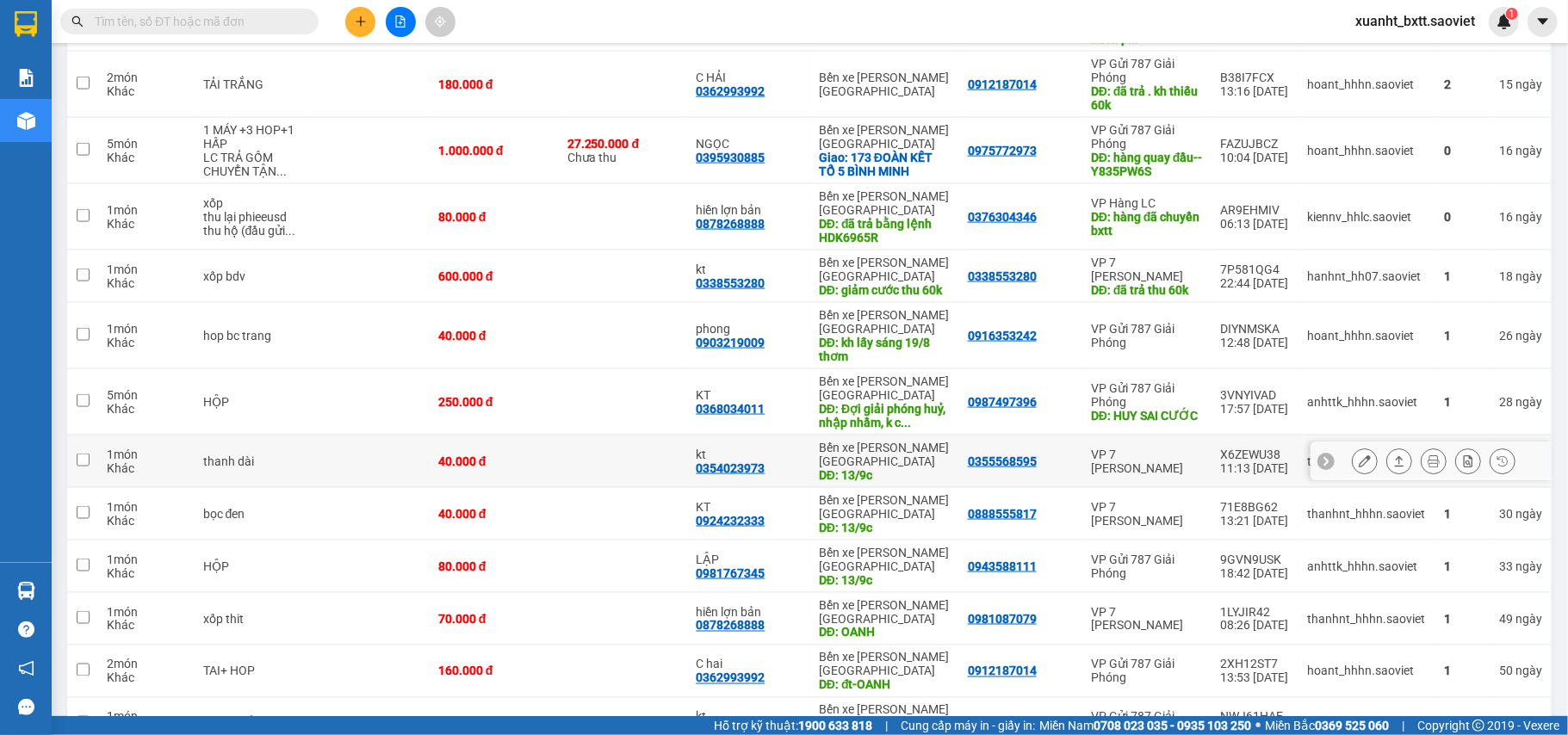
click at [1359, 468] on icon at bounding box center [1365, 461] width 12 height 12
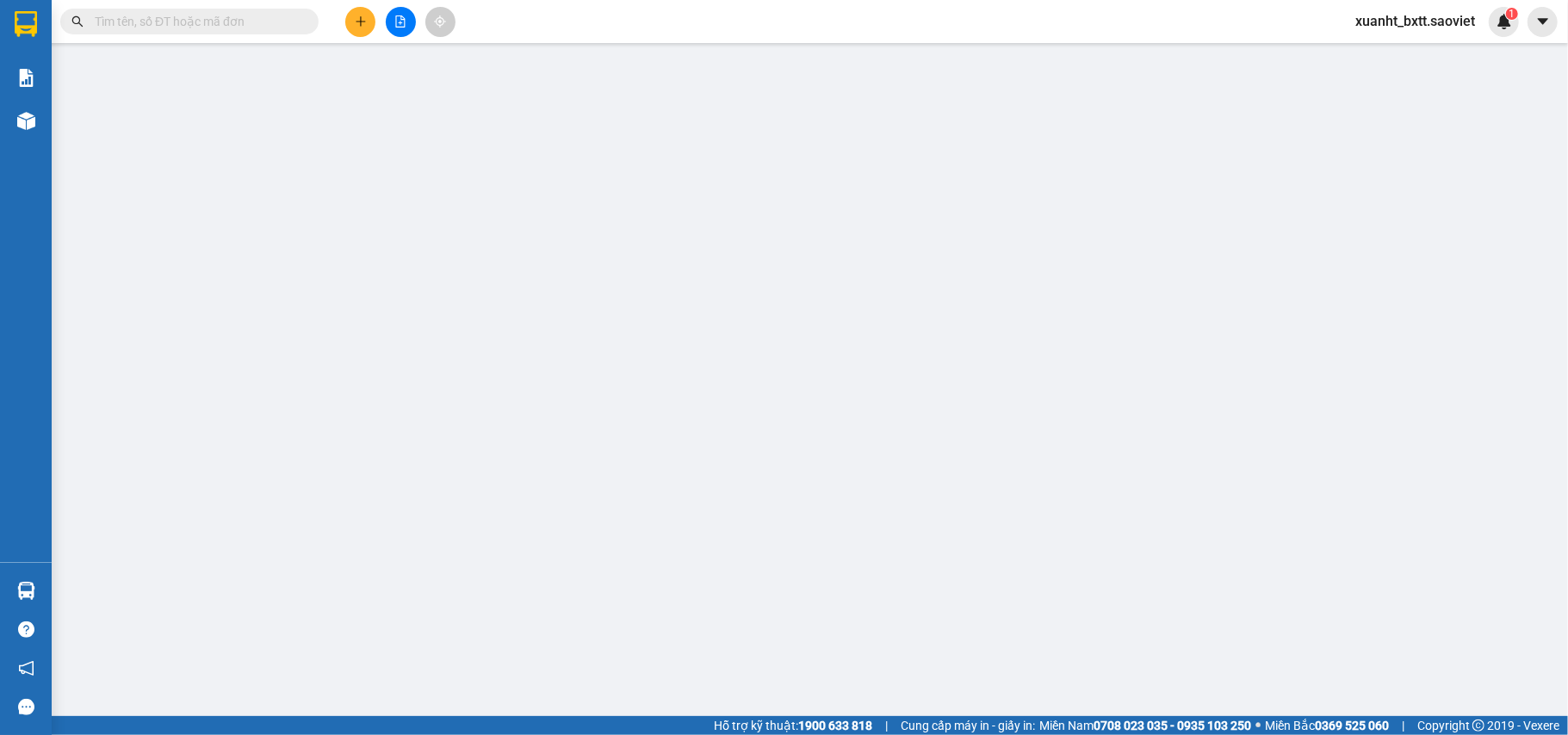
type input "0355568595"
type input "0354023973"
type input "kt"
type input "13/9c"
type input "40.000"
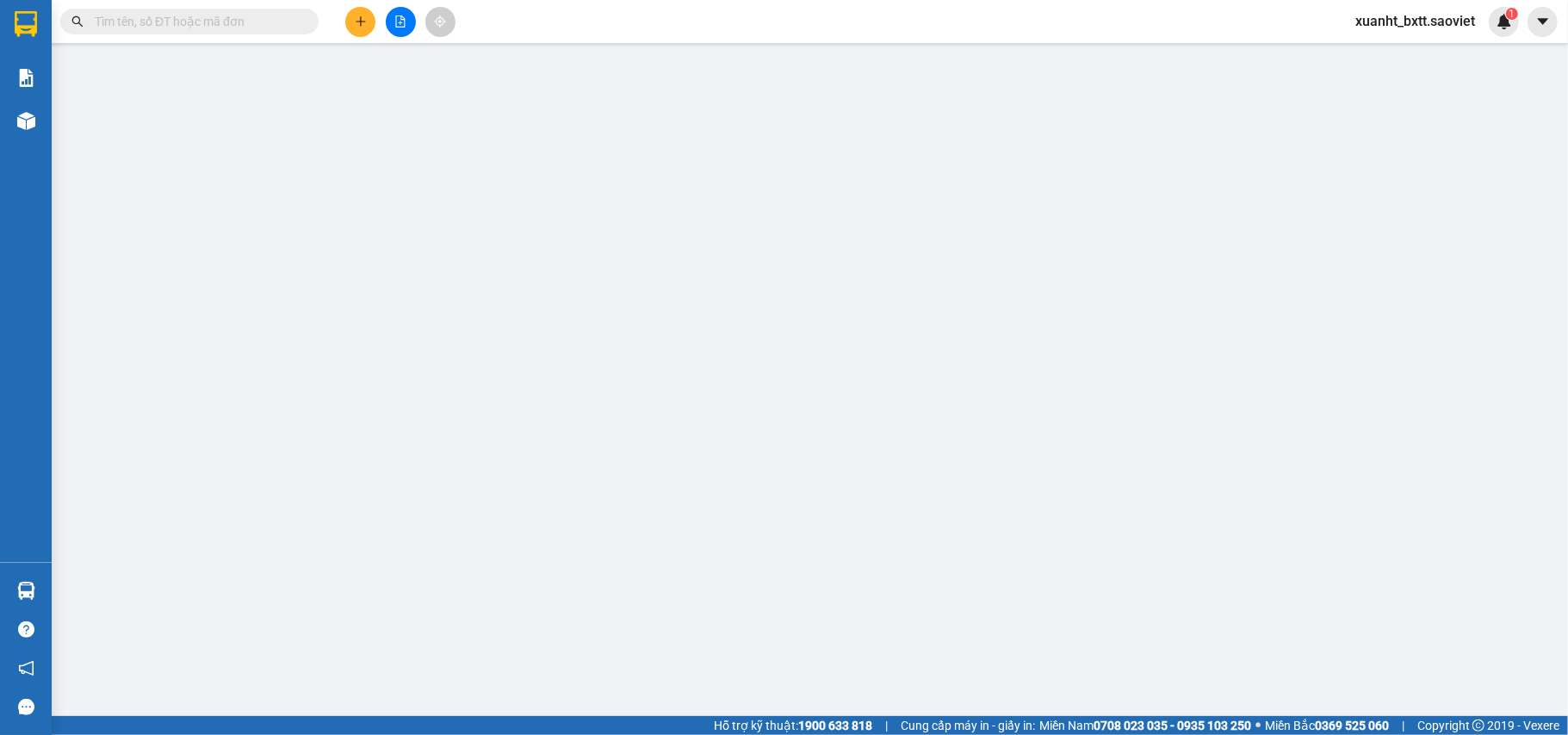
type input "40.000"
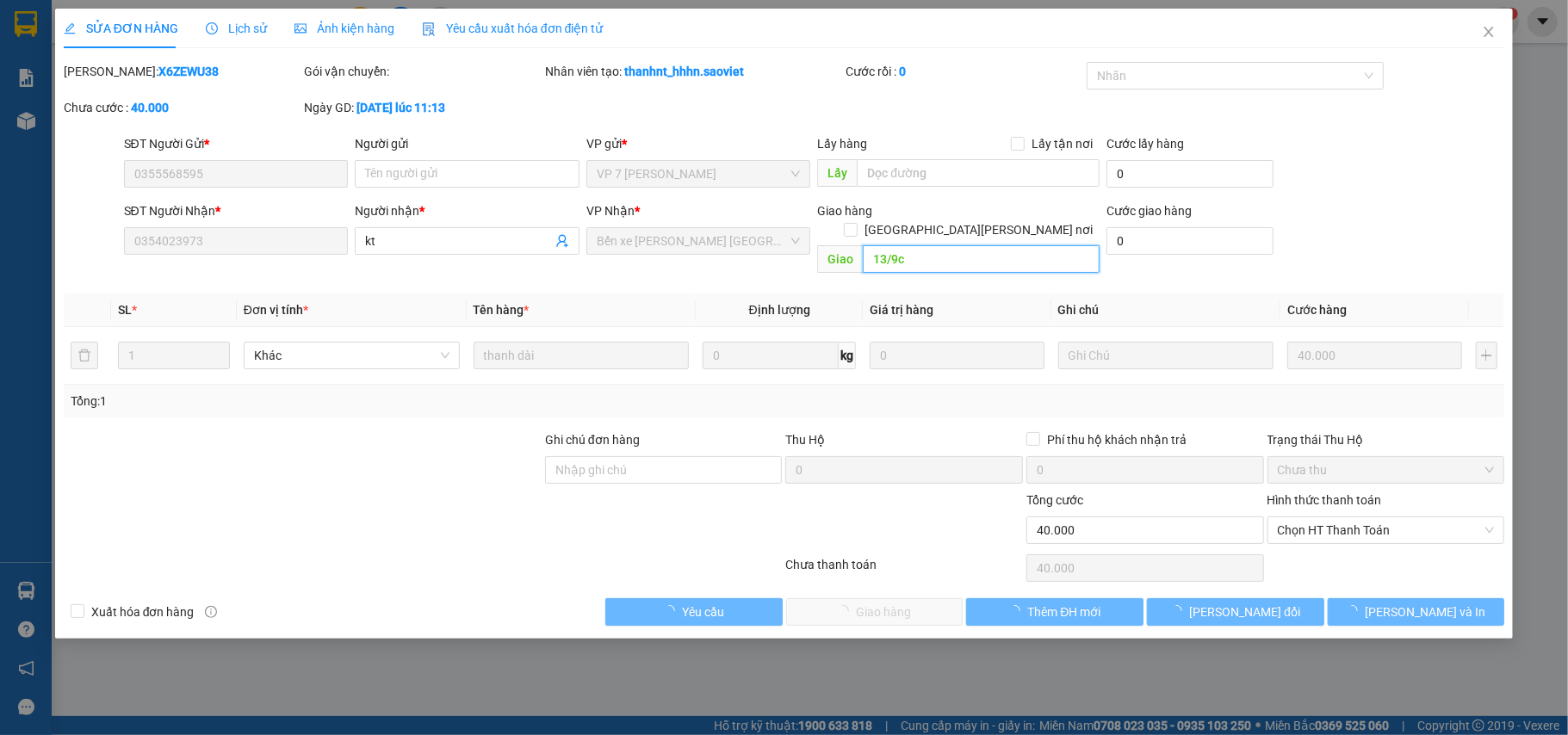
click at [942, 245] on input "13/9c" at bounding box center [981, 259] width 237 height 27
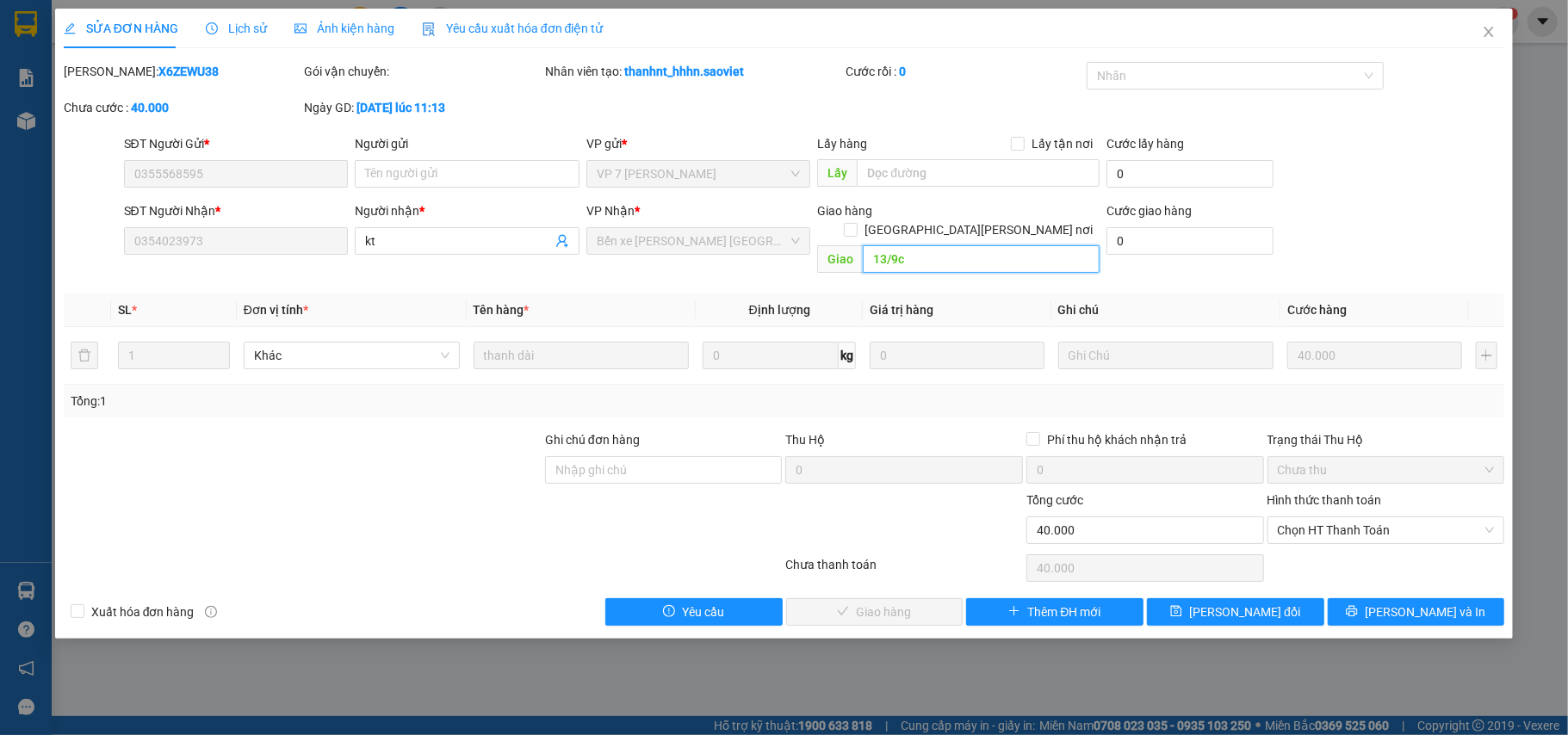
click at [907, 245] on input "13/9c" at bounding box center [981, 259] width 237 height 27
click at [903, 245] on input "13/9c" at bounding box center [981, 259] width 237 height 27
paste input "4"
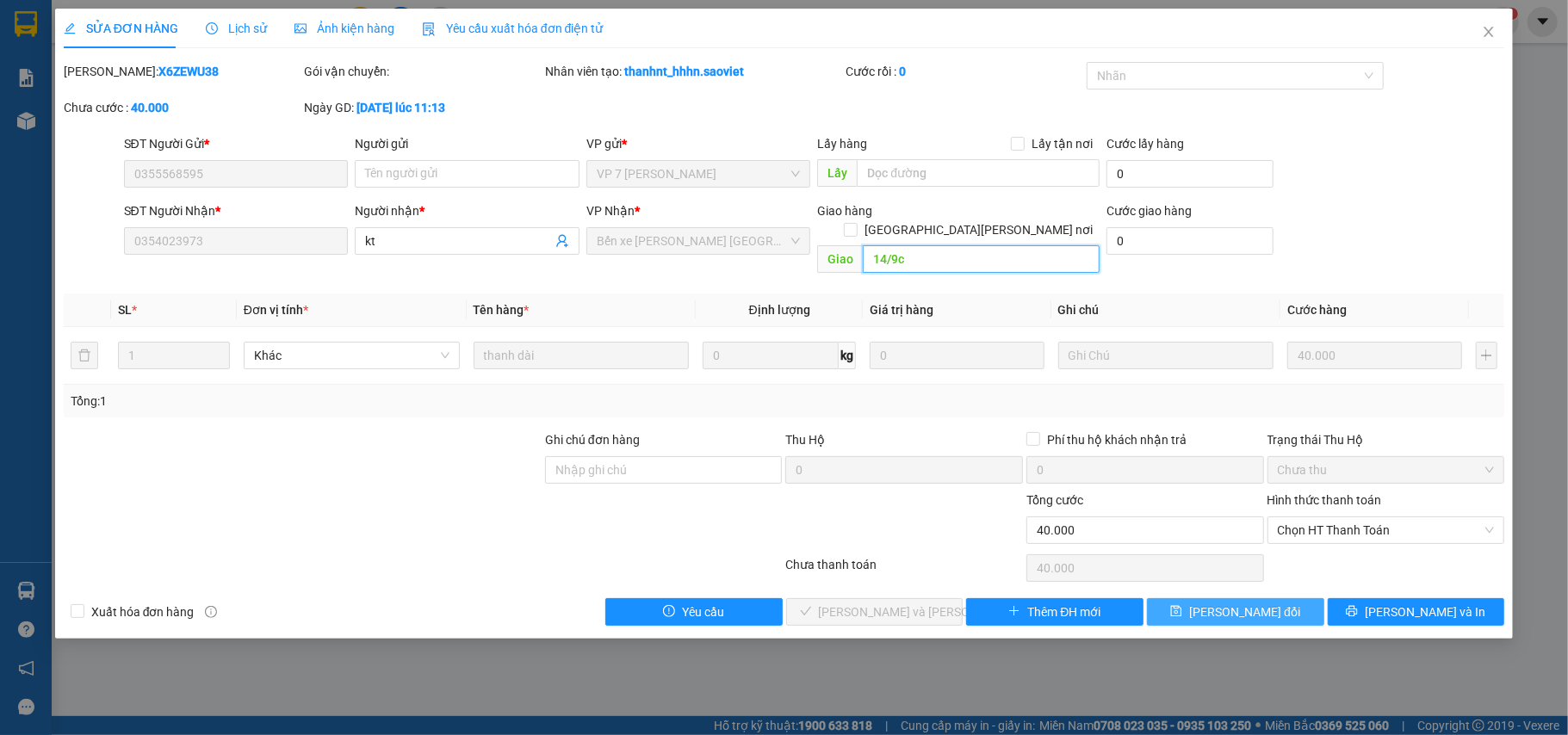
type input "14/9c"
click at [1254, 603] on span "[PERSON_NAME] thay đổi" at bounding box center [1245, 612] width 111 height 18
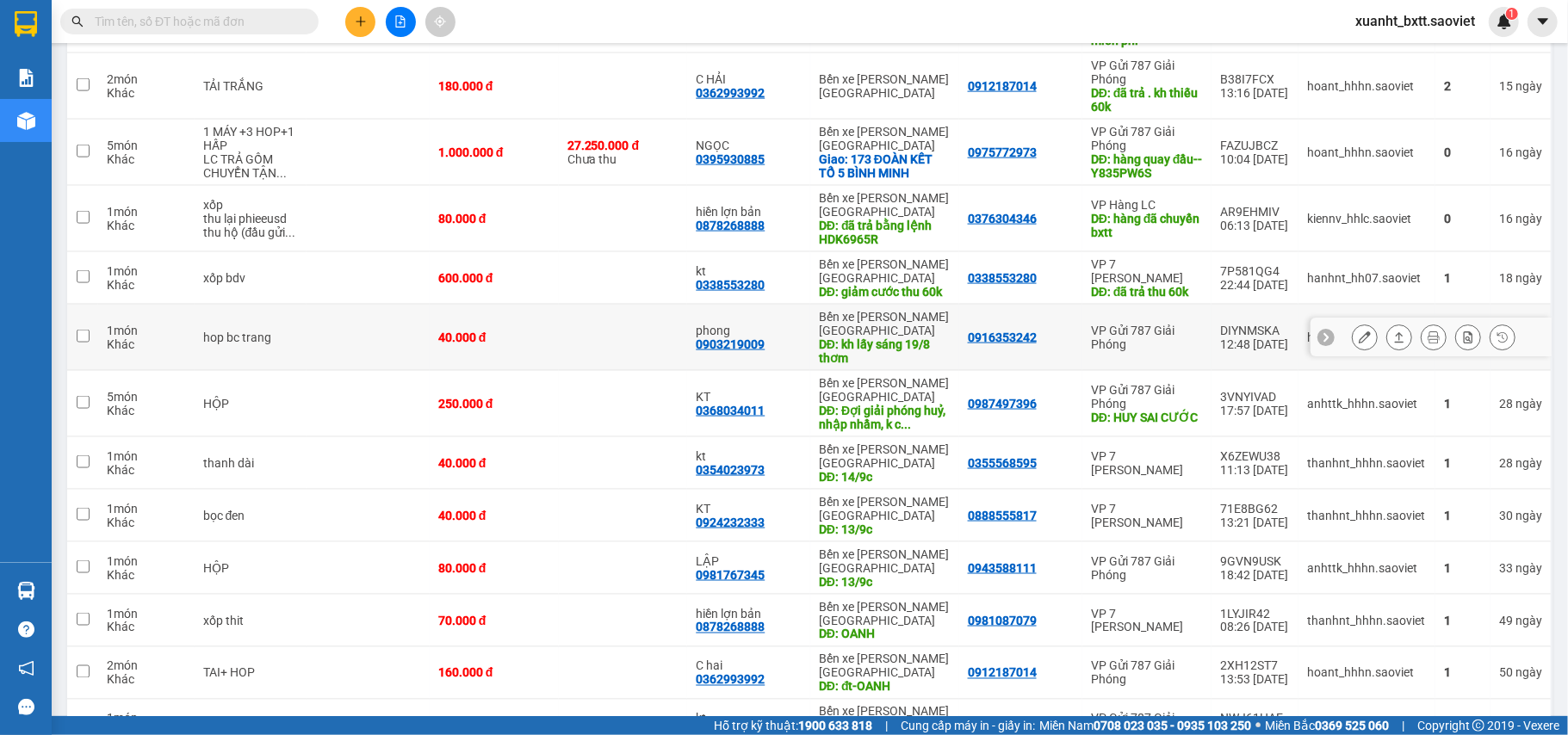
scroll to position [1837, 0]
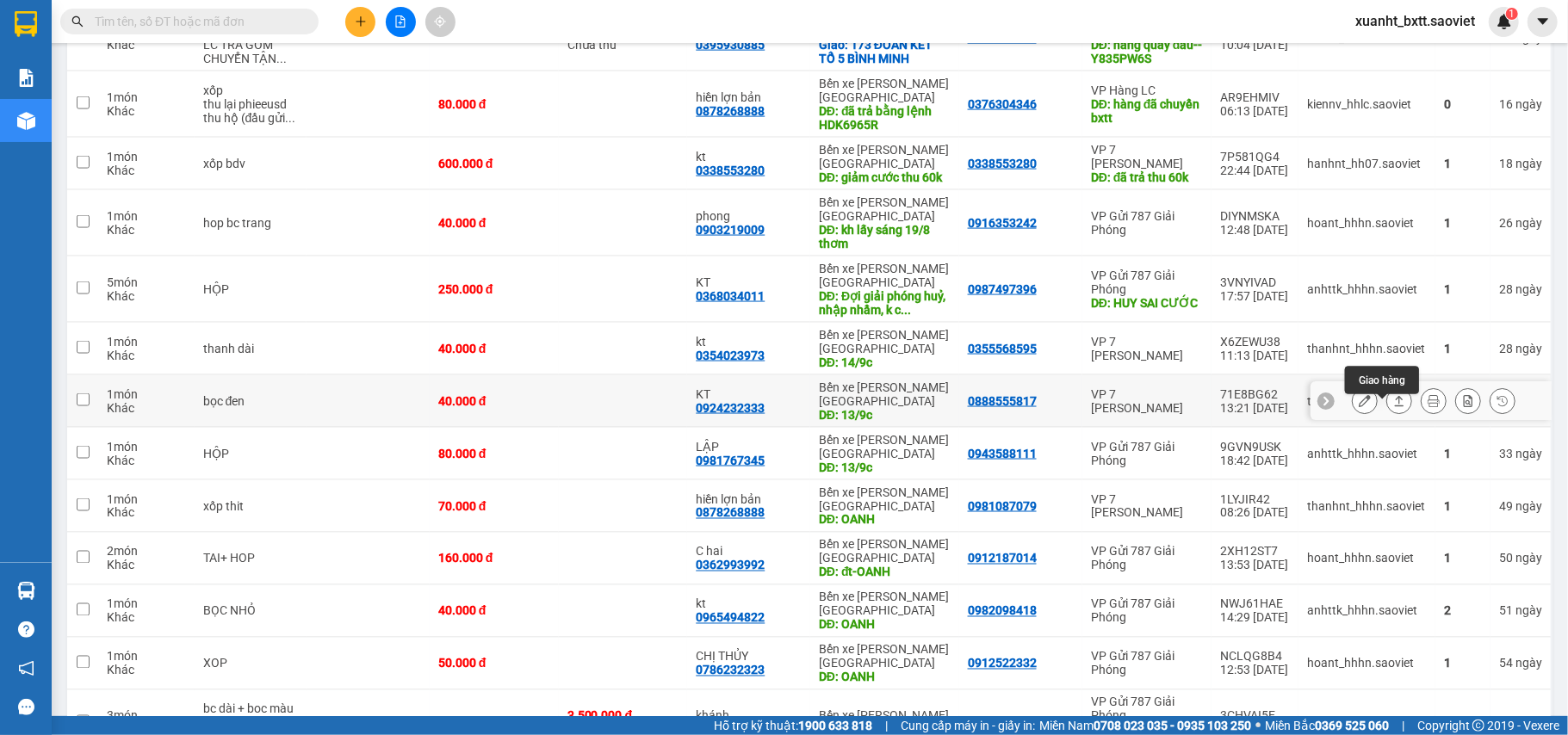
click at [1361, 413] on div at bounding box center [1365, 401] width 26 height 26
click at [1359, 407] on icon at bounding box center [1365, 401] width 12 height 12
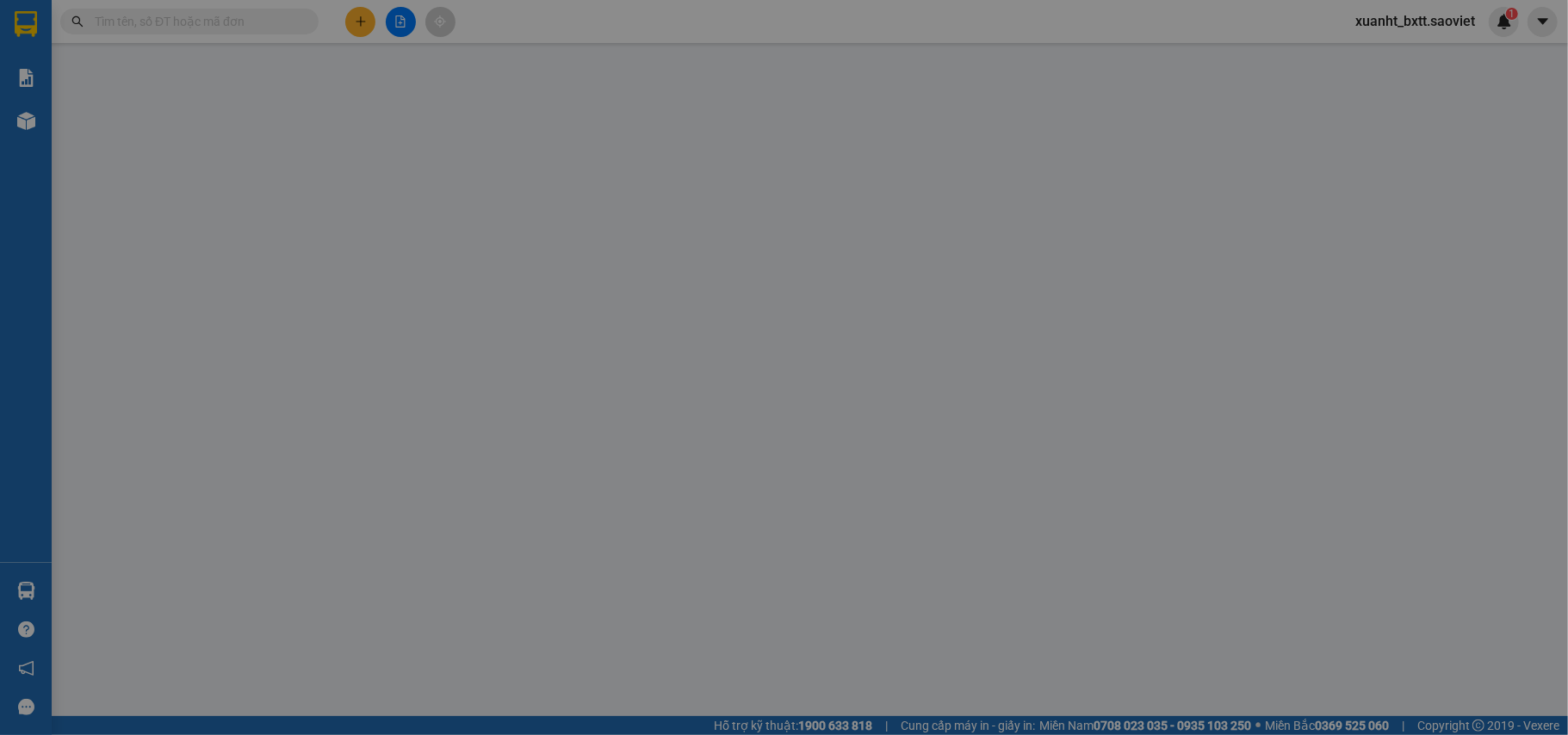
type input "0888555817"
type input "0924232333"
type input "KT"
type input "13/9c"
type input "40.000"
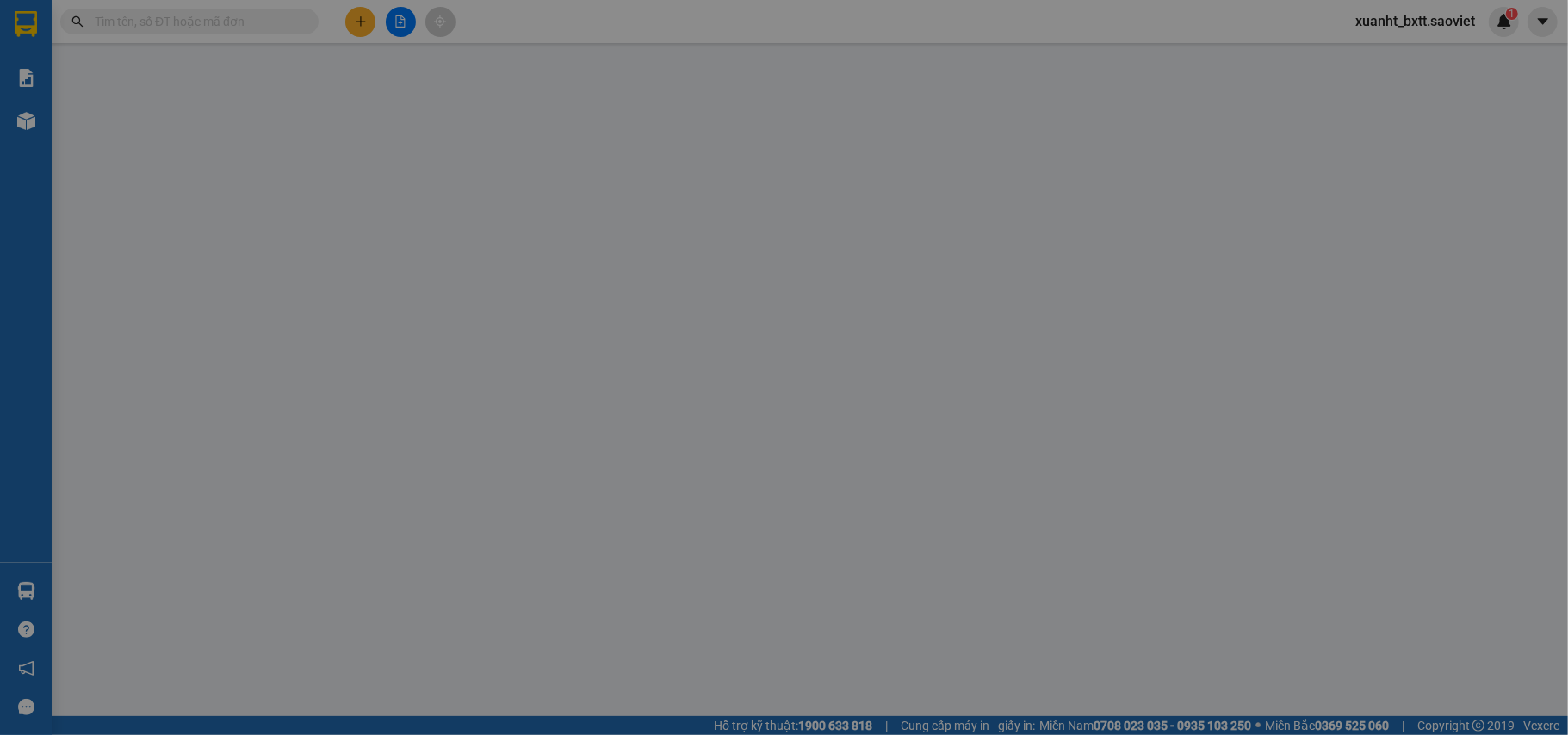
type input "40.000"
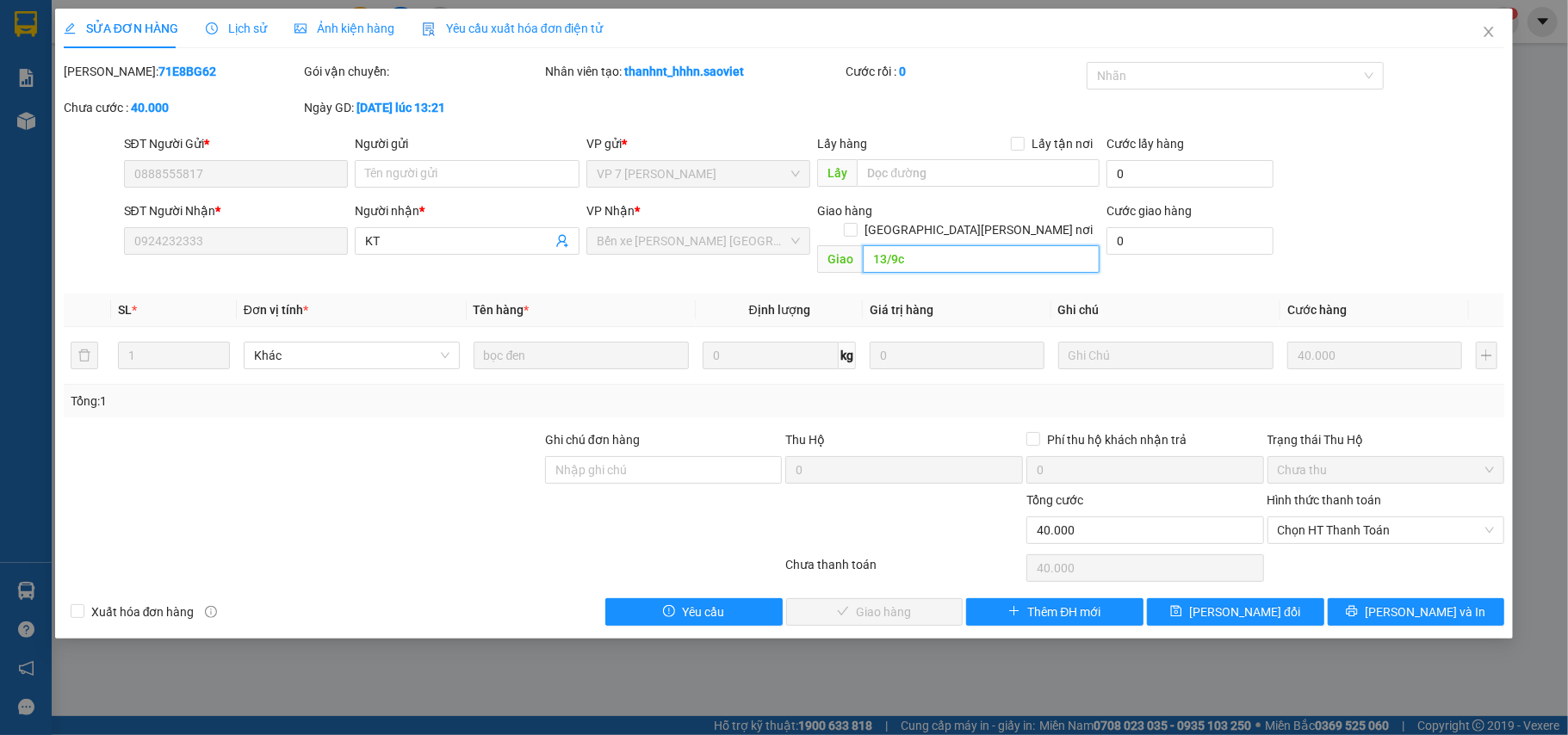
click at [954, 245] on input "13/9c" at bounding box center [981, 259] width 237 height 27
paste input "4"
type input "14/9c"
click at [1263, 603] on span "[PERSON_NAME] thay đổi" at bounding box center [1245, 612] width 111 height 18
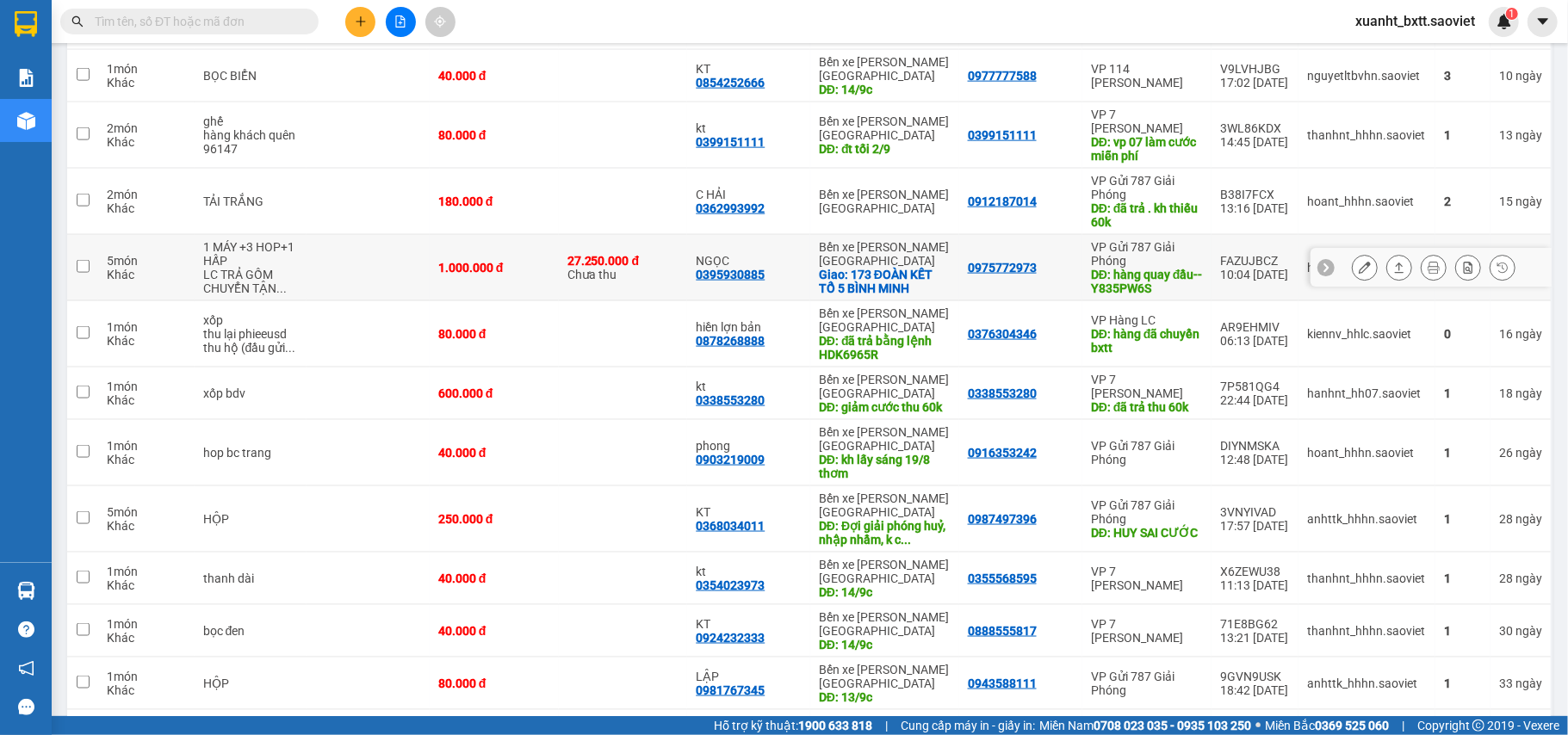
scroll to position [1837, 0]
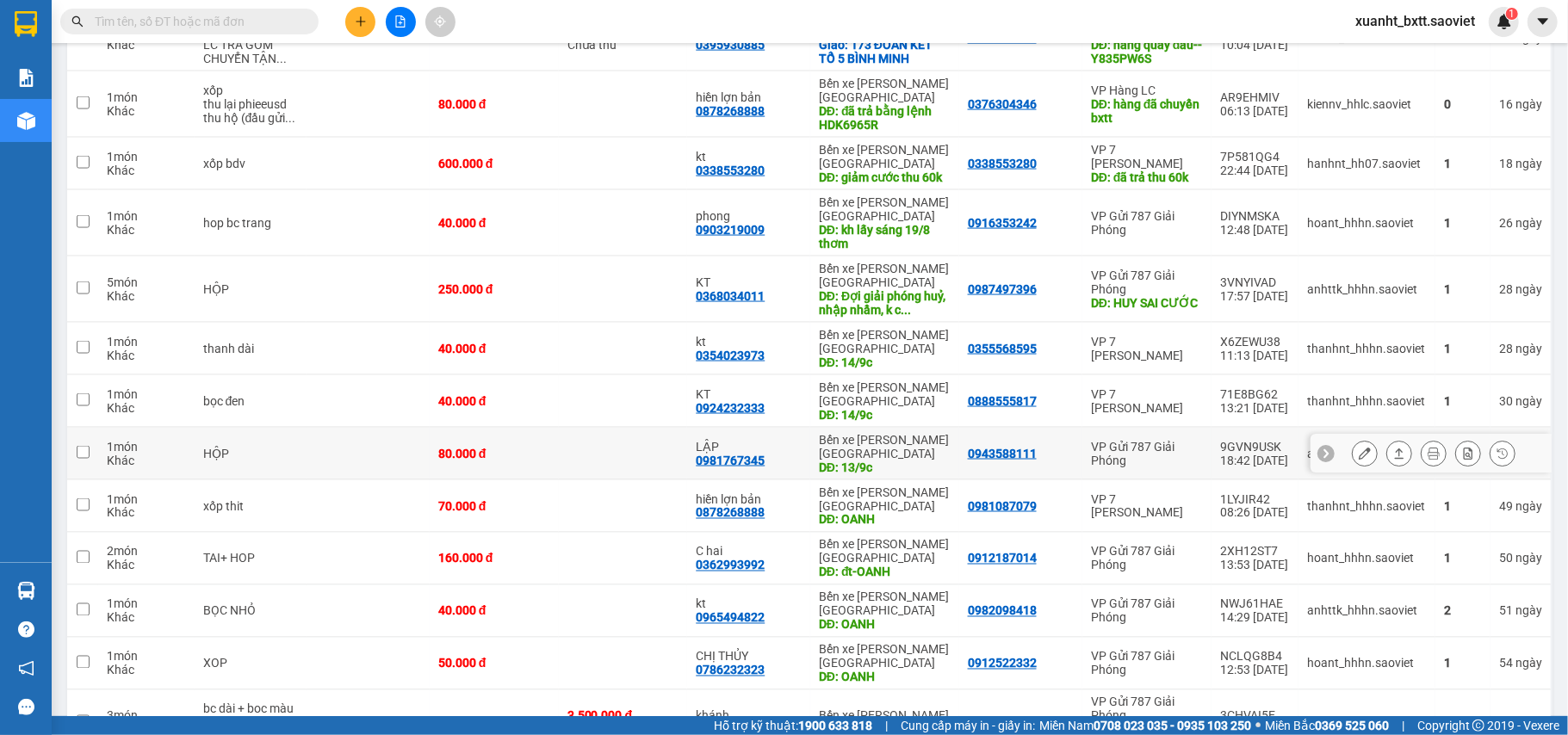
click at [1353, 470] on button at bounding box center [1365, 454] width 24 height 30
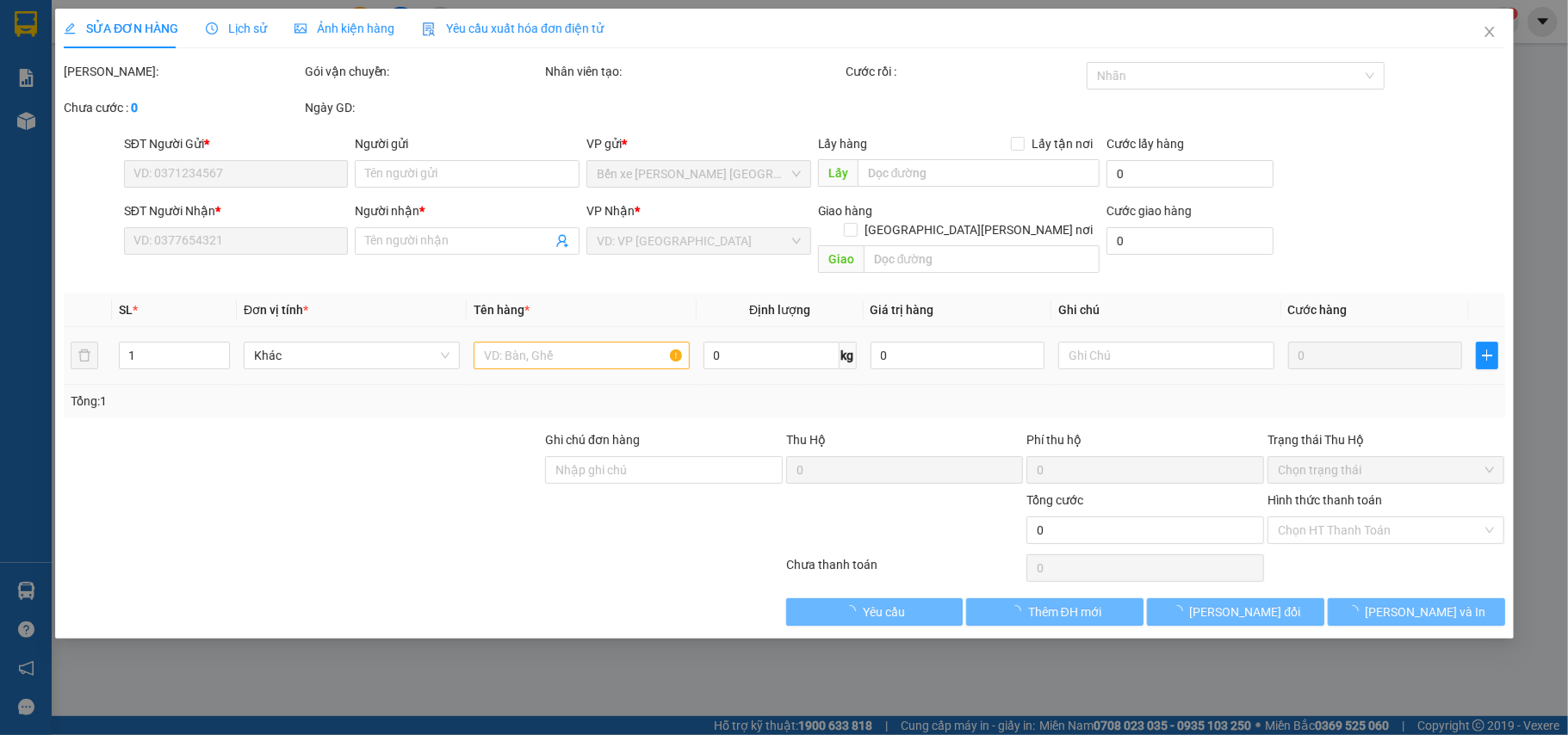
type input "0943588111"
type input "0981767345"
type input "LẬP"
type input "13/9c"
type input "80.000"
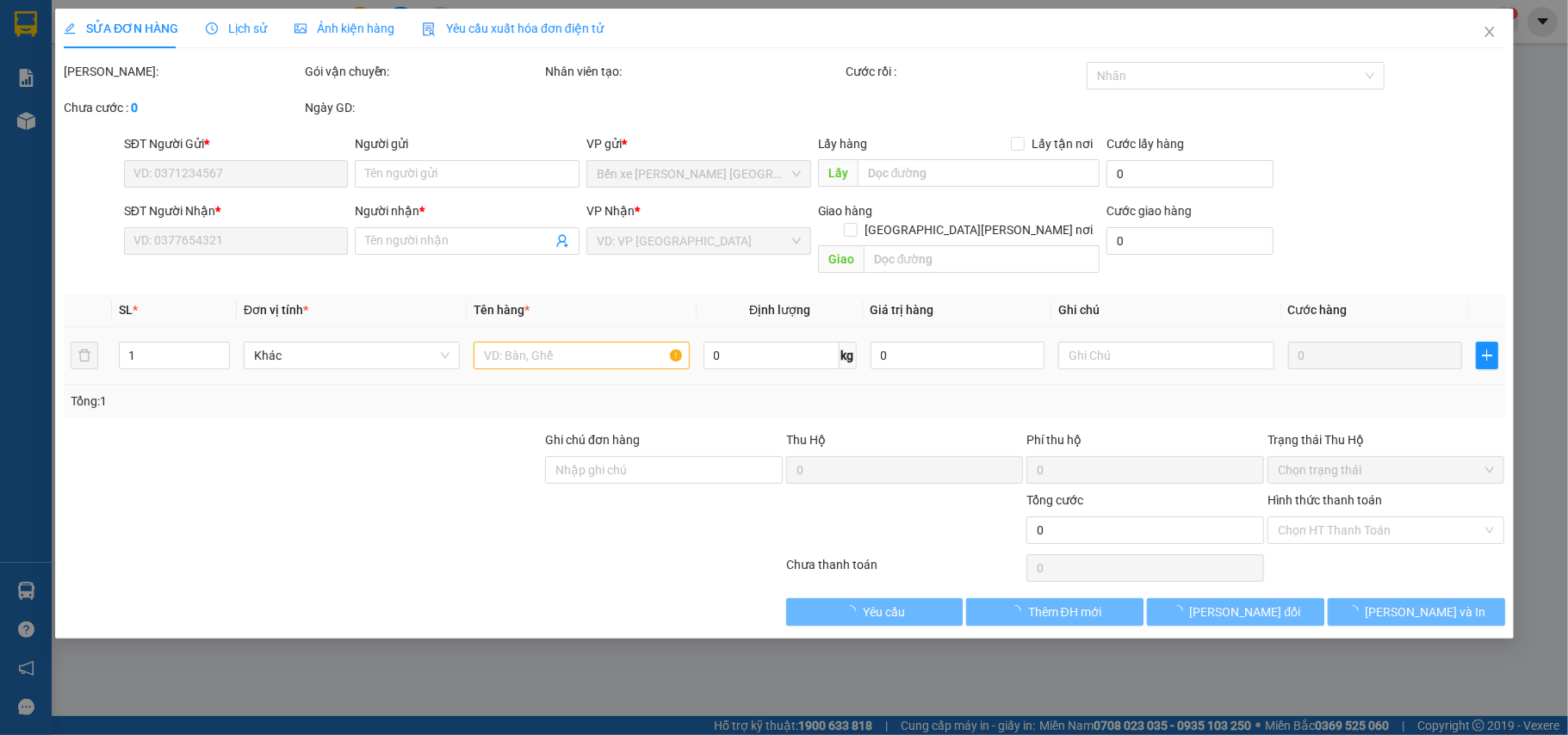
type input "80.000"
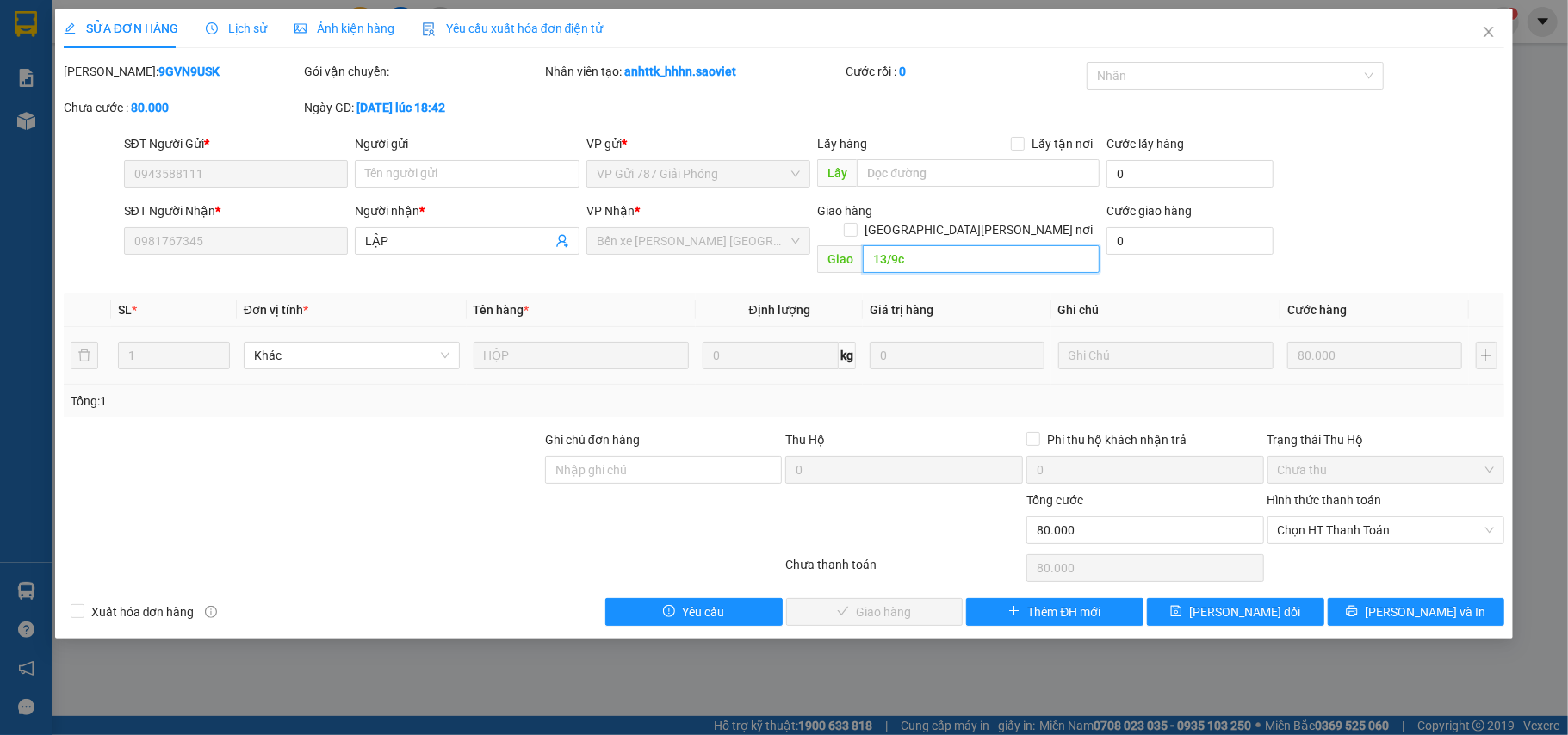
click at [897, 245] on input "13/9c" at bounding box center [981, 259] width 237 height 27
paste input "4"
type input "14/9c"
drag, startPoint x: 1223, startPoint y: 592, endPoint x: 1350, endPoint y: 331, distance: 290.3
click at [1221, 603] on span "[PERSON_NAME] thay đổi" at bounding box center [1245, 612] width 111 height 18
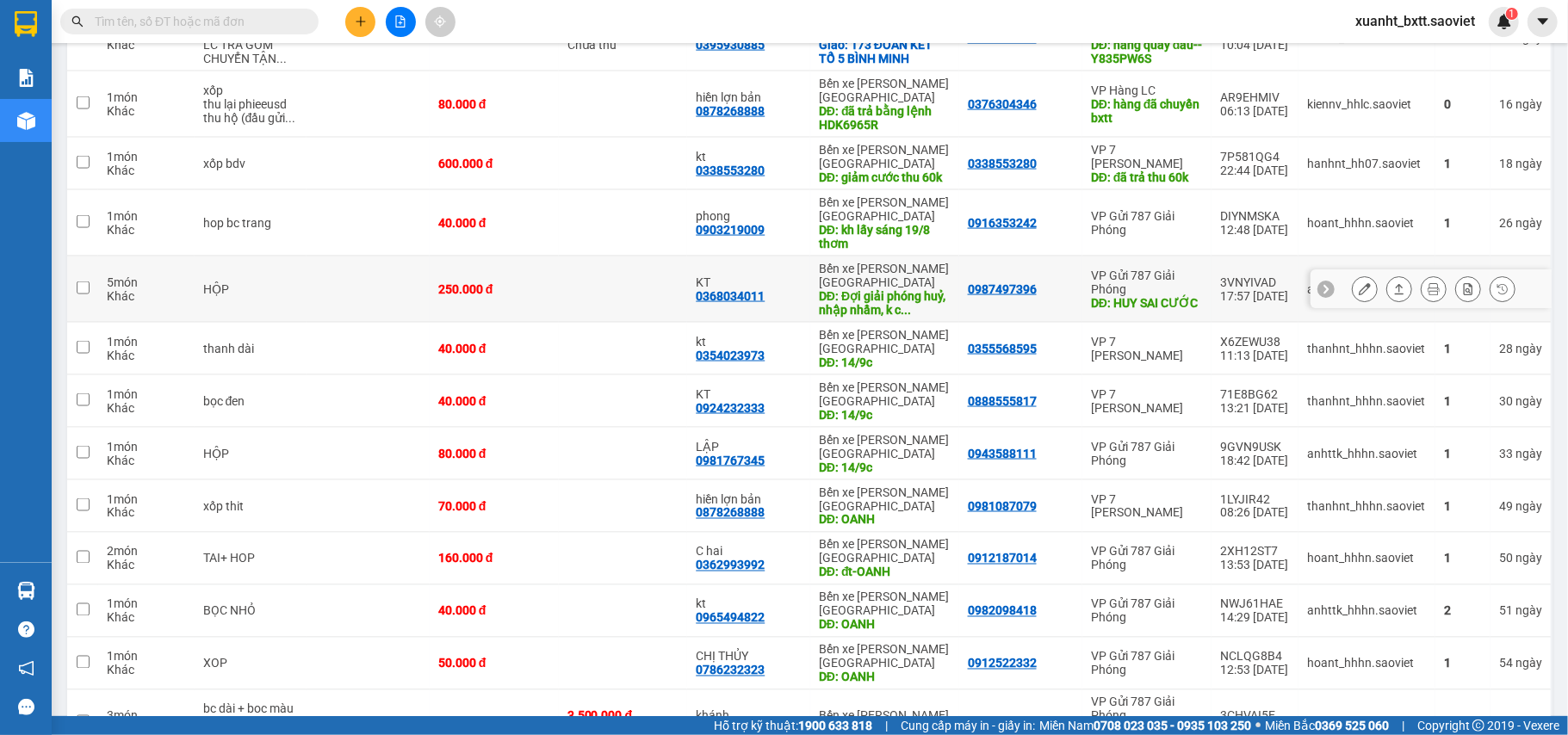
scroll to position [2012, 0]
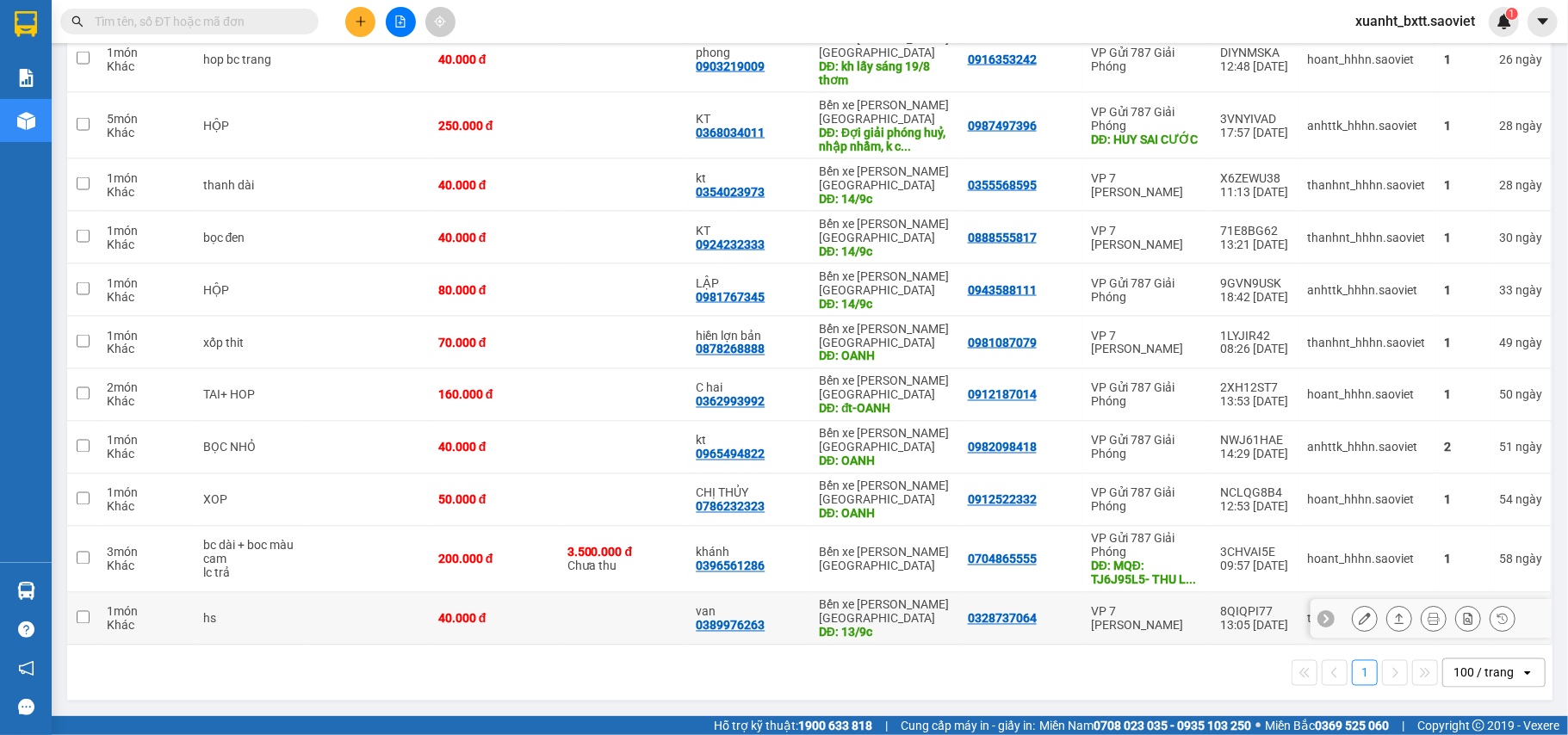
click at [1362, 620] on div at bounding box center [1434, 618] width 163 height 26
click at [1359, 614] on icon at bounding box center [1365, 618] width 12 height 12
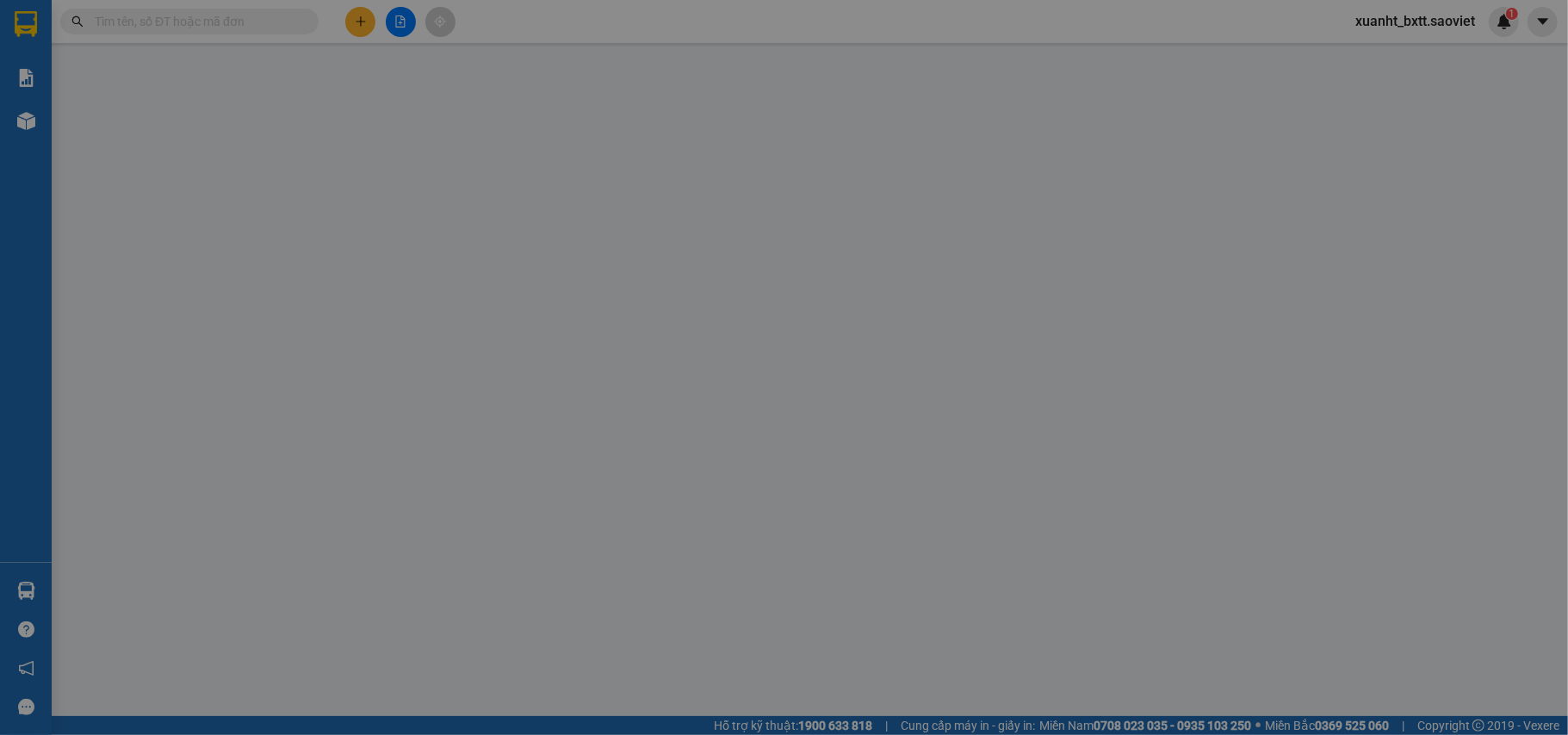
type input "0328737064"
type input "0389976263"
type input "van"
type input "13/9c"
type input "40.000"
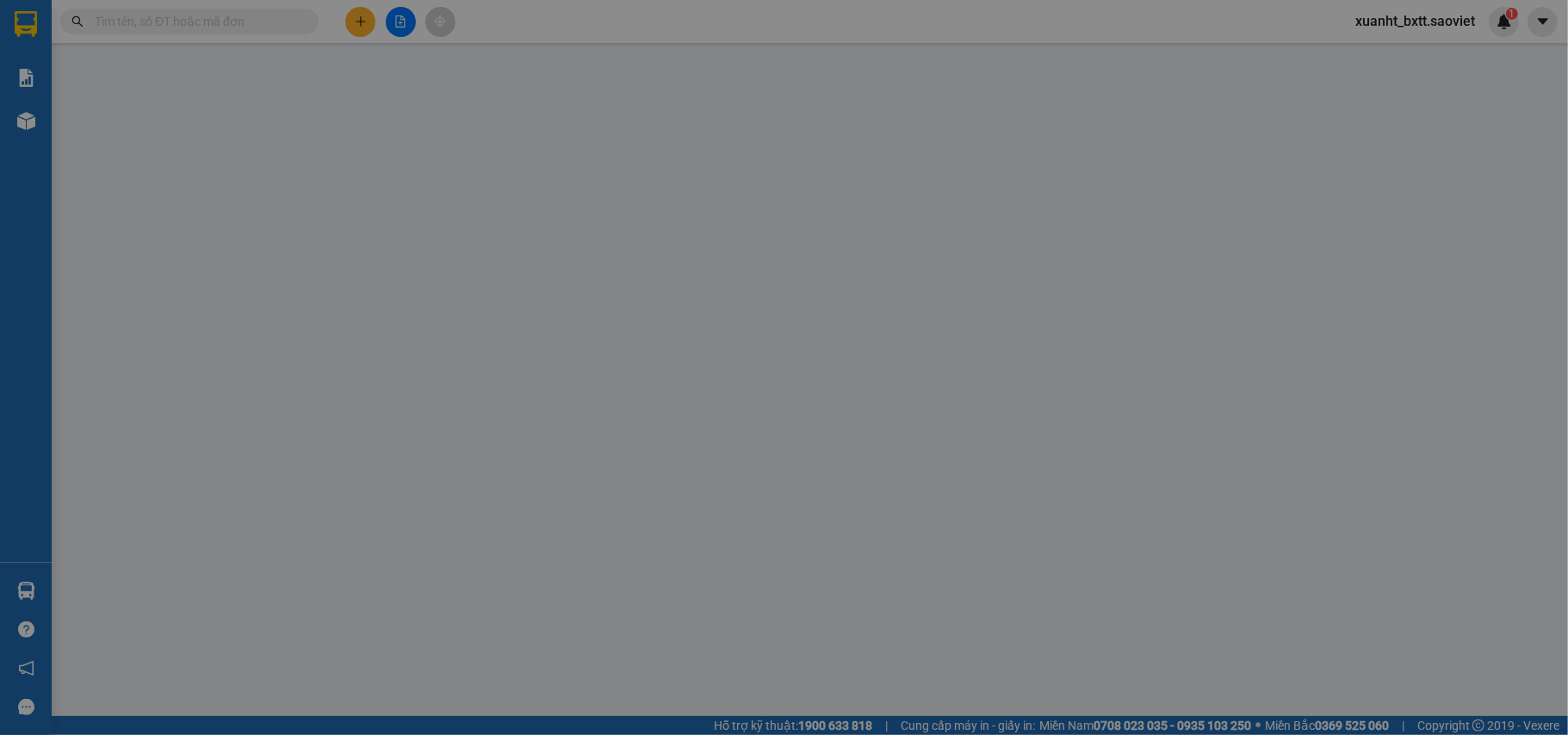
type input "40.000"
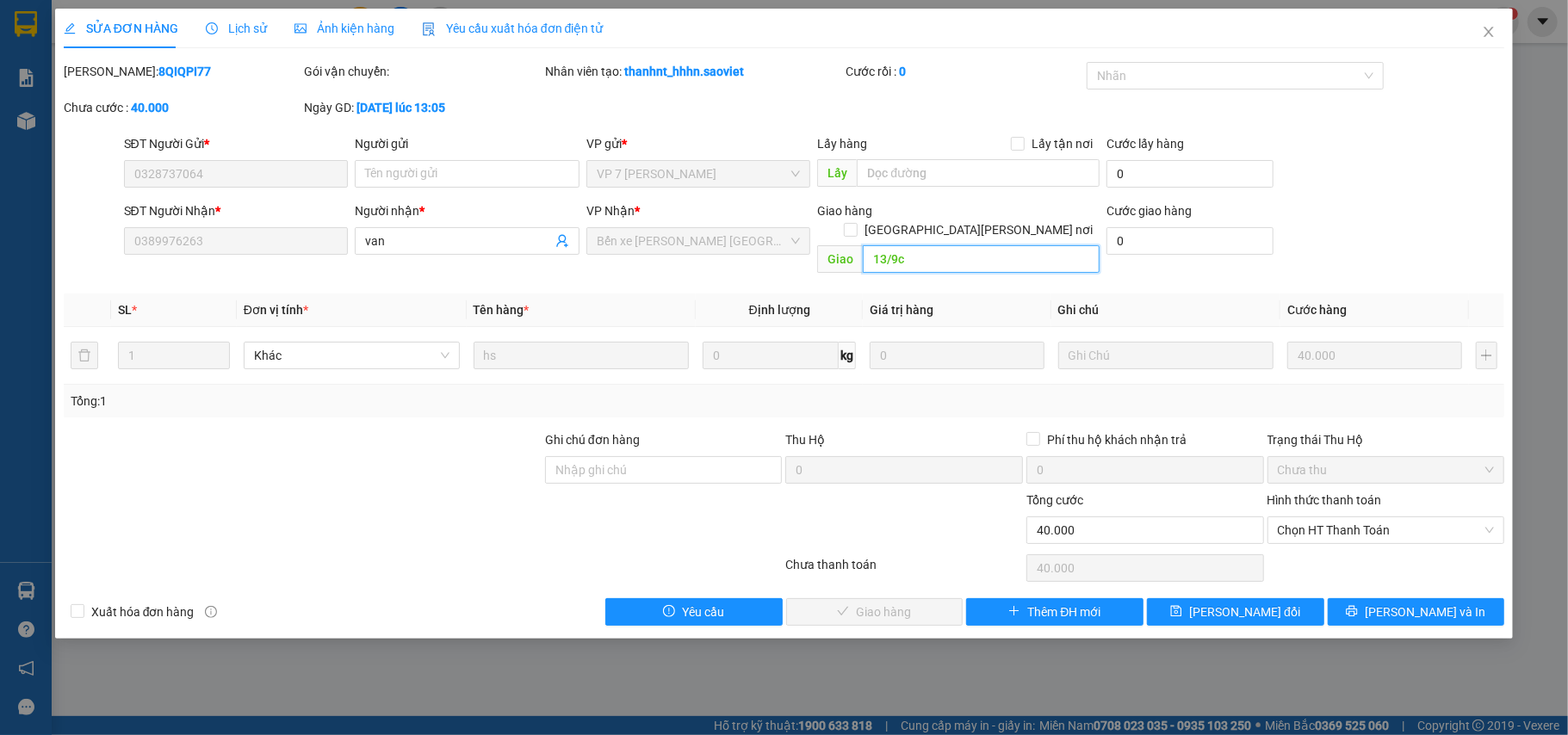
click at [899, 246] on input "13/9c" at bounding box center [981, 259] width 237 height 27
paste input "4"
type input "14/9c"
click at [1180, 598] on button "[PERSON_NAME] thay đổi" at bounding box center [1235, 612] width 177 height 27
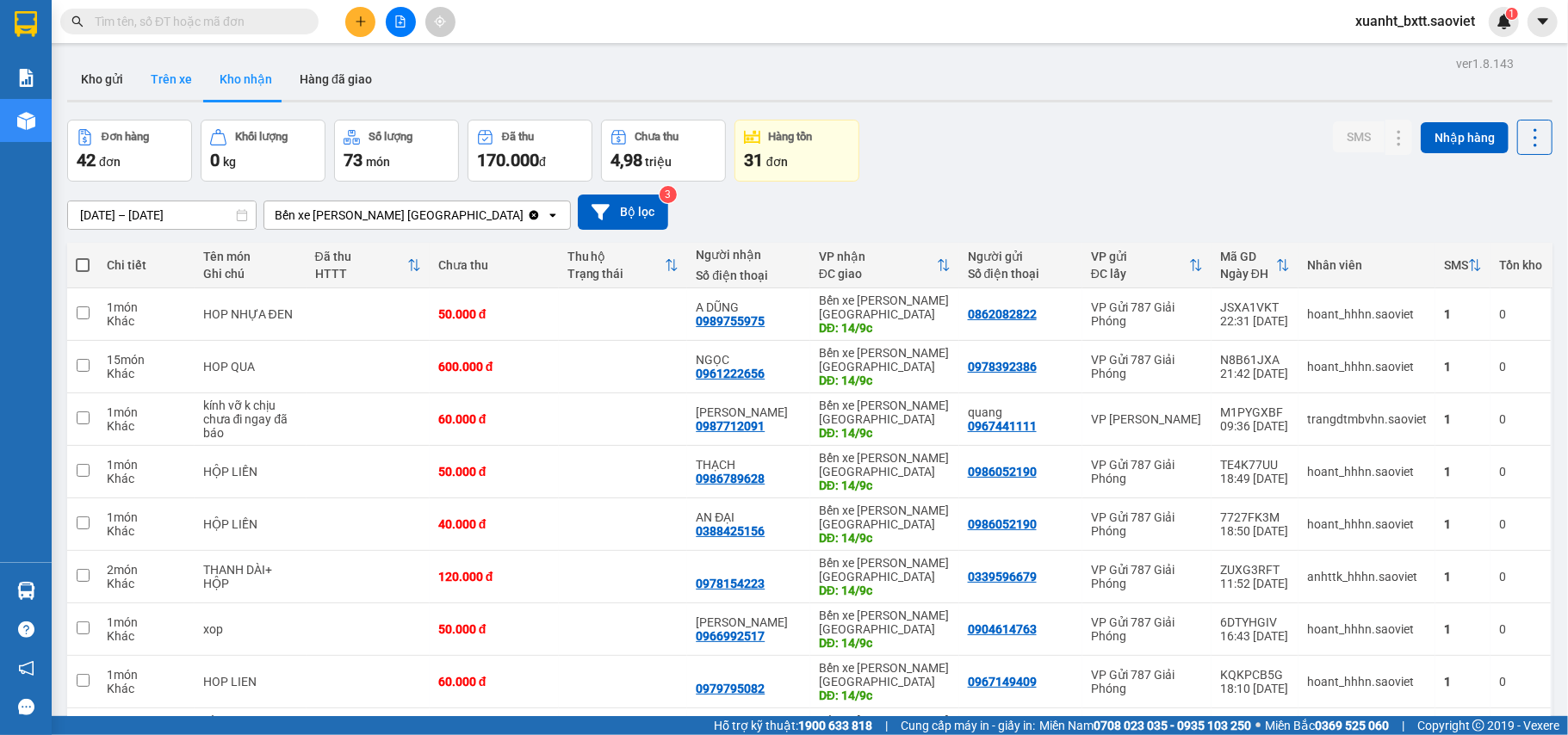
click at [184, 79] on button "Trên xe" at bounding box center [171, 79] width 69 height 42
type input "[DATE] – [DATE]"
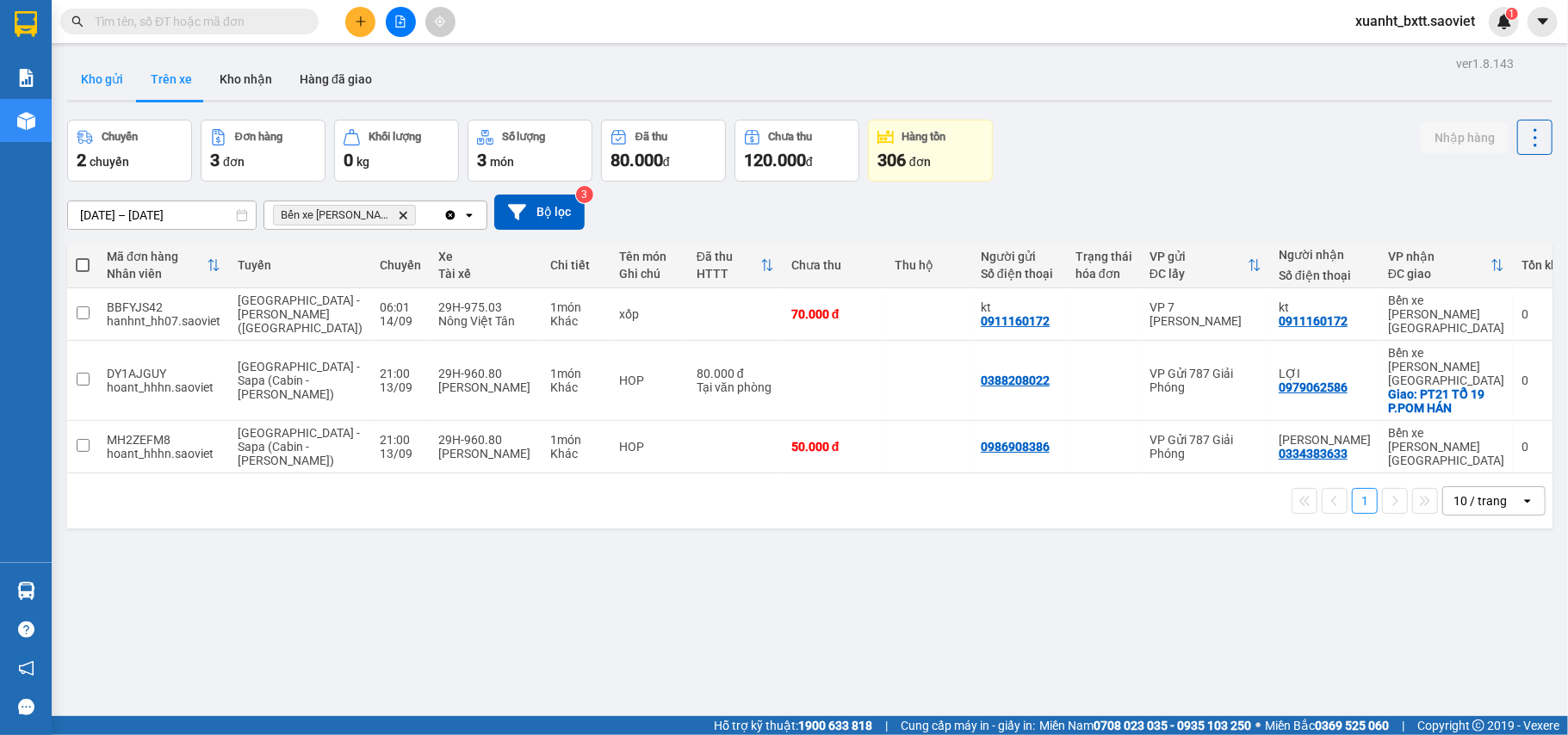
click at [101, 77] on button "Kho gửi" at bounding box center [102, 79] width 70 height 42
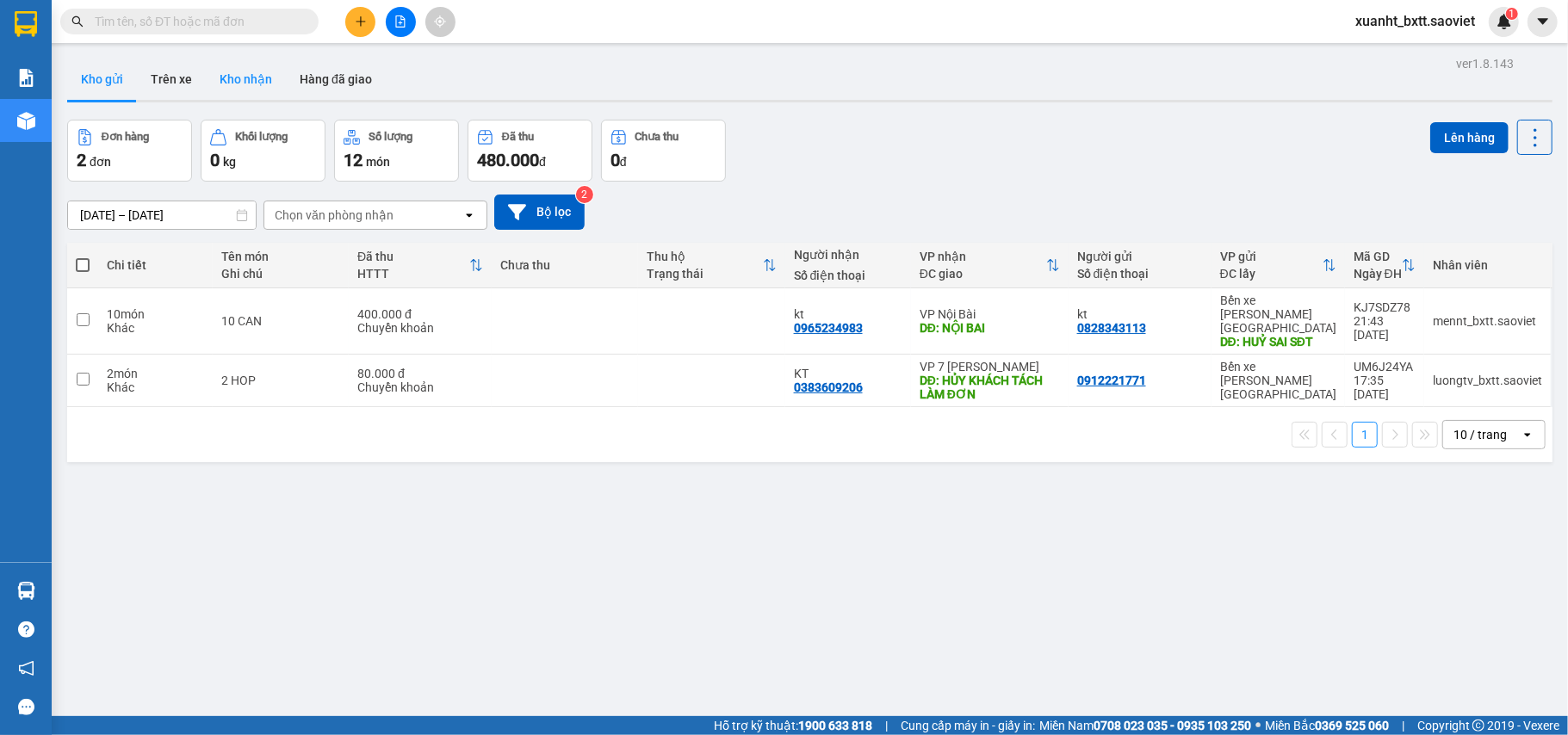
click at [255, 77] on button "Kho nhận" at bounding box center [246, 79] width 80 height 42
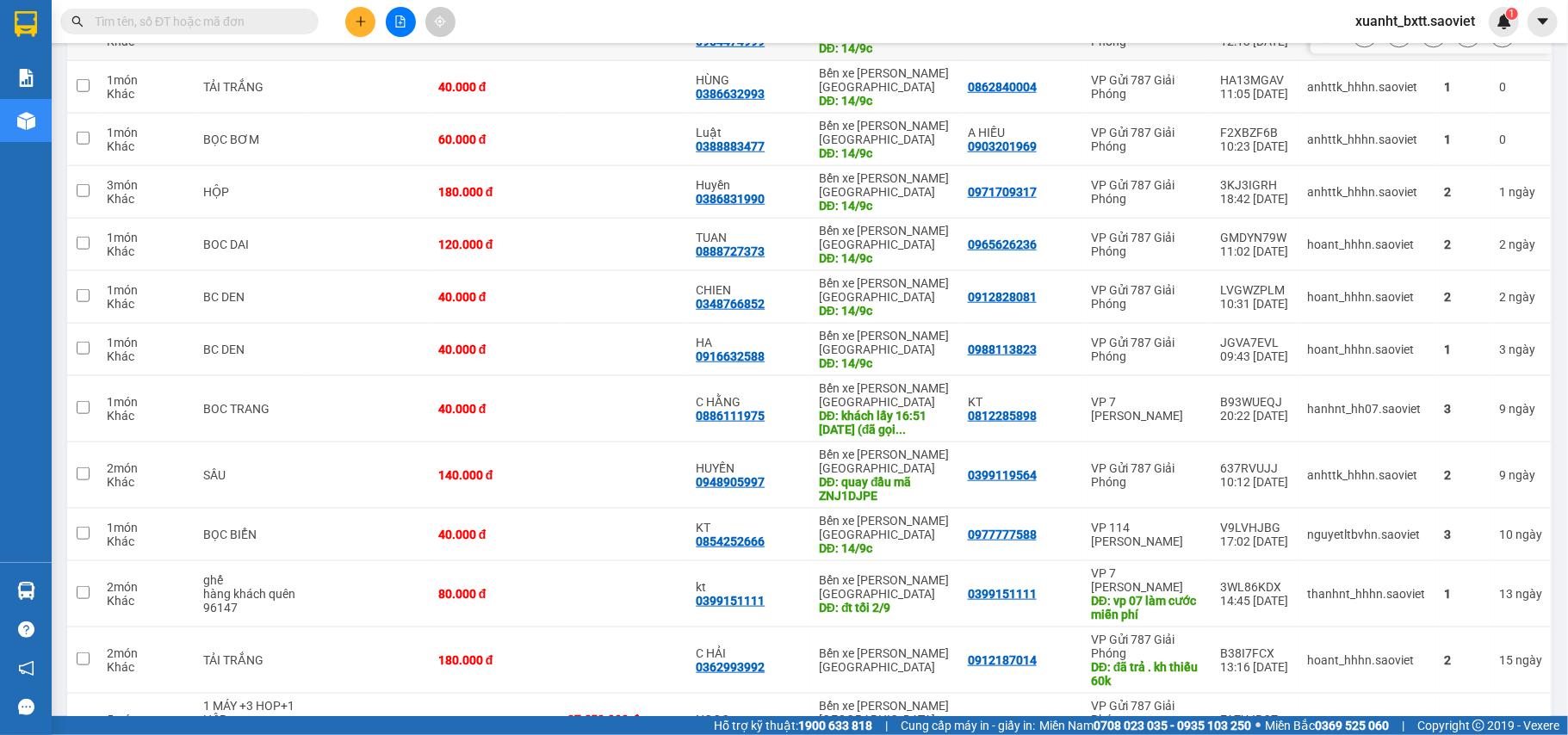
scroll to position [344, 0]
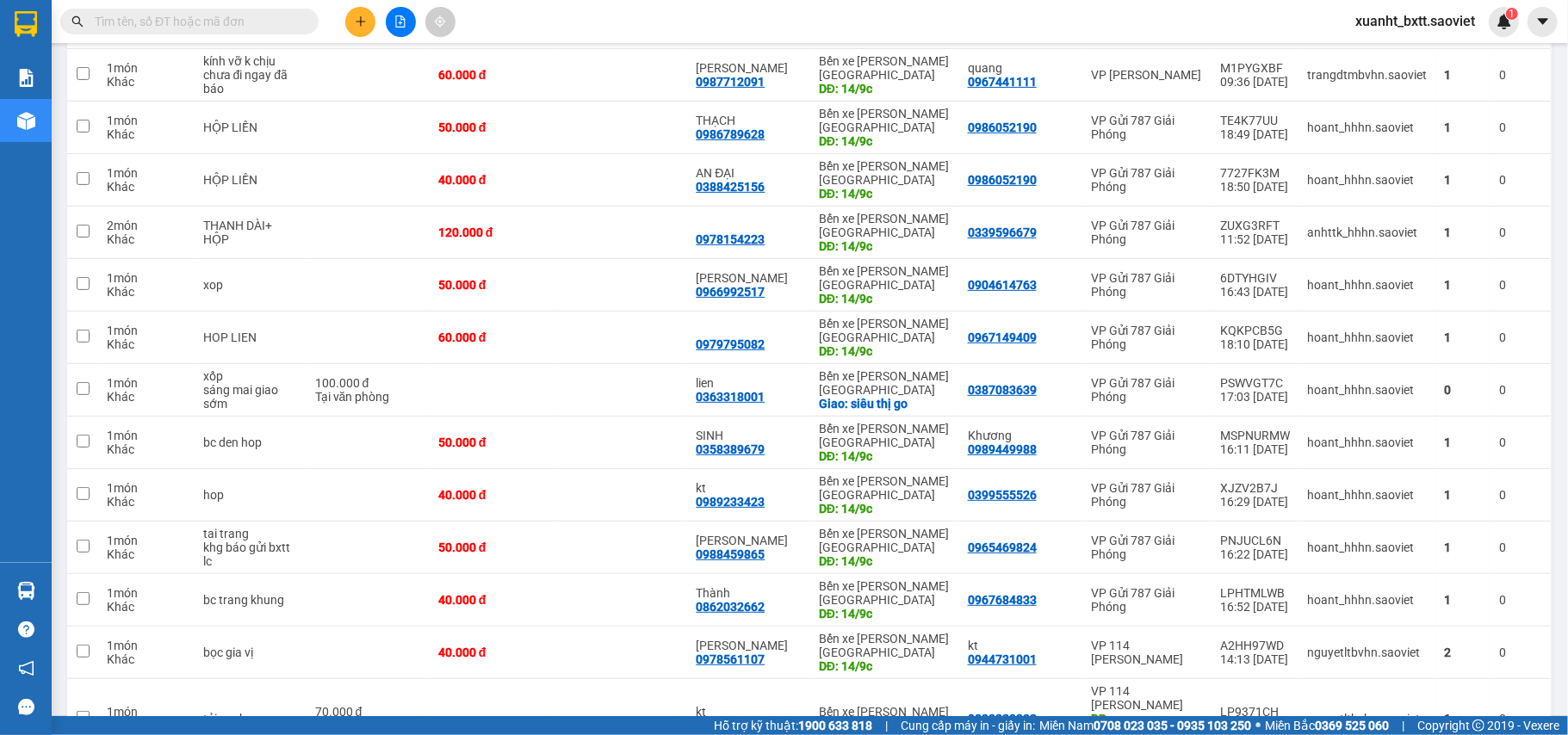
click at [348, 18] on button at bounding box center [360, 21] width 30 height 30
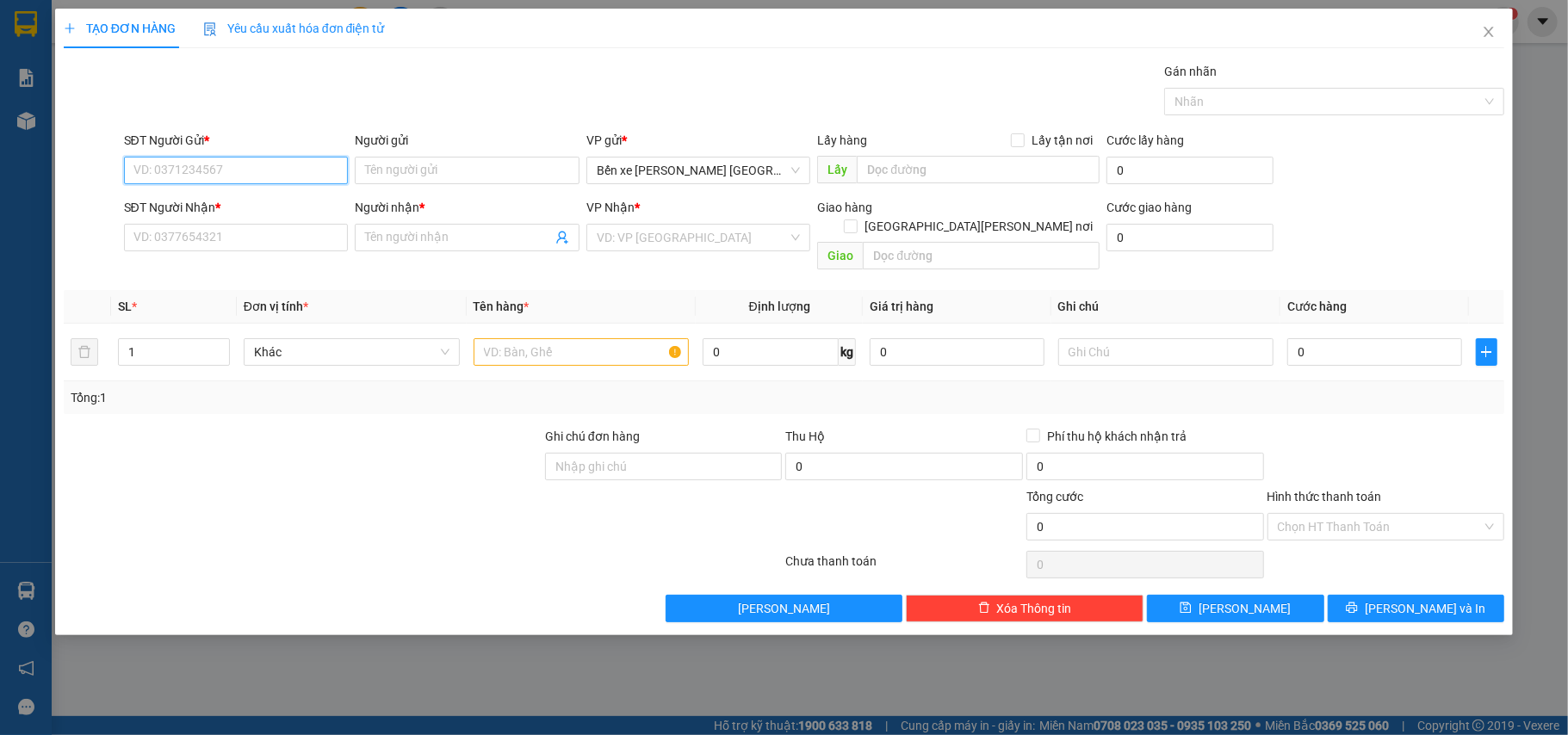
click at [257, 172] on input "SĐT Người Gửi *" at bounding box center [236, 170] width 225 height 27
click at [183, 176] on input "0359331587" at bounding box center [236, 170] width 225 height 27
click at [192, 176] on input "0359331587" at bounding box center [236, 170] width 225 height 27
click at [190, 173] on input "0359331587" at bounding box center [236, 170] width 225 height 27
type input "0359331887"
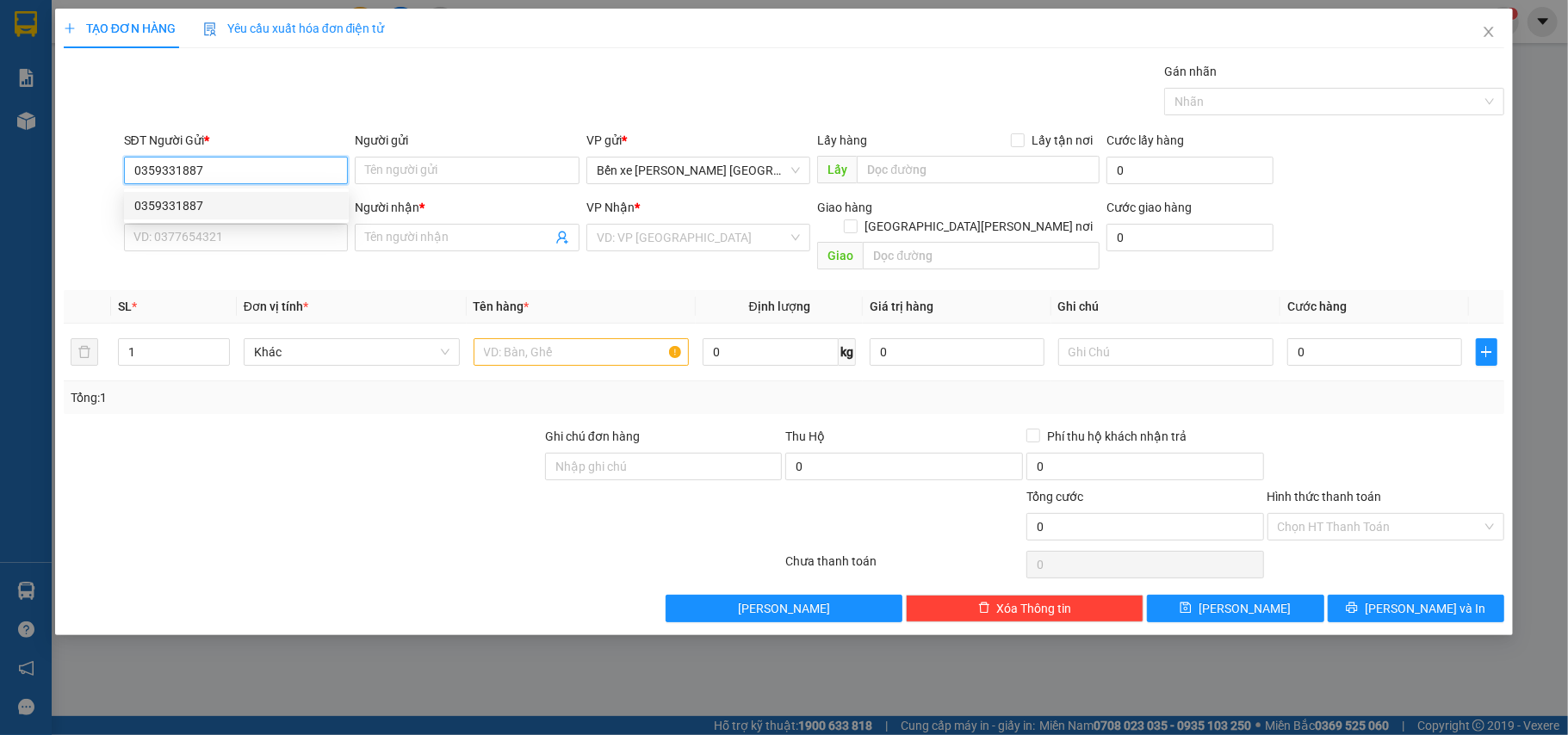
click at [231, 198] on div "0359331887" at bounding box center [236, 205] width 204 height 18
type input "0969619808"
type input "kt"
type input "ic9 goi kh tr 30p"
type input "0359331887"
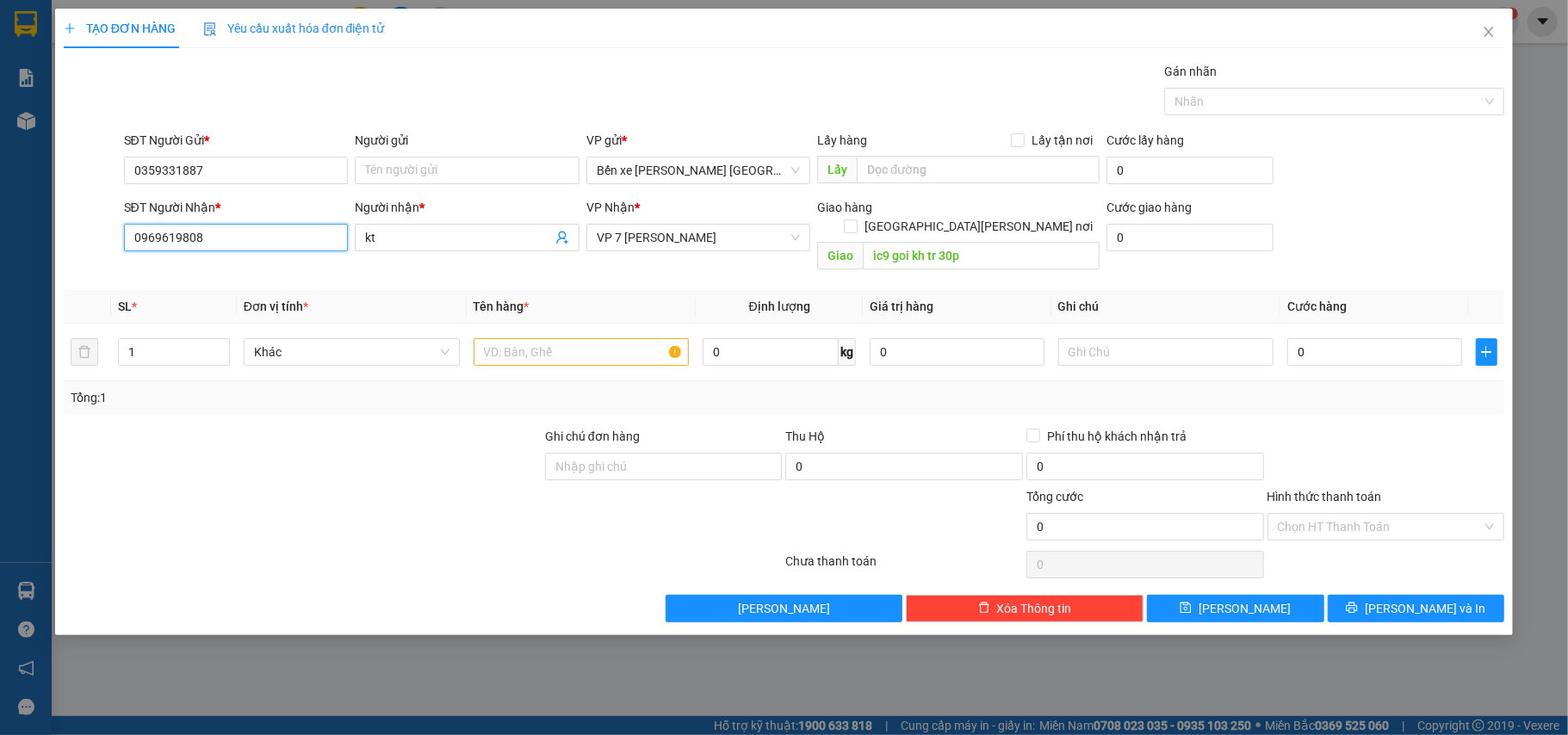
click at [242, 239] on input "0969619808" at bounding box center [236, 237] width 225 height 27
click at [589, 341] on input "text" at bounding box center [582, 352] width 216 height 27
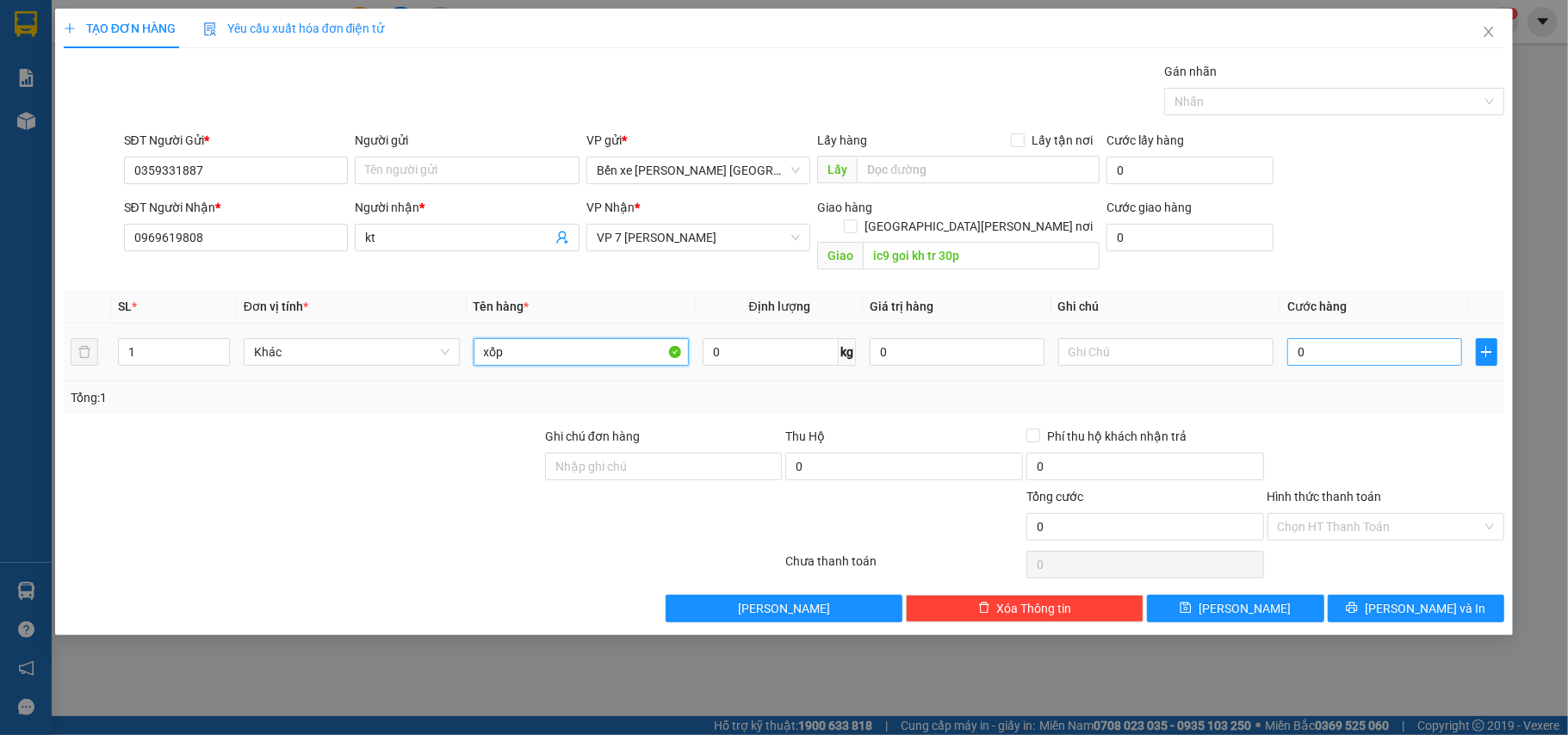
type input "xốp"
click at [1408, 339] on input "0" at bounding box center [1374, 352] width 174 height 27
type input "5"
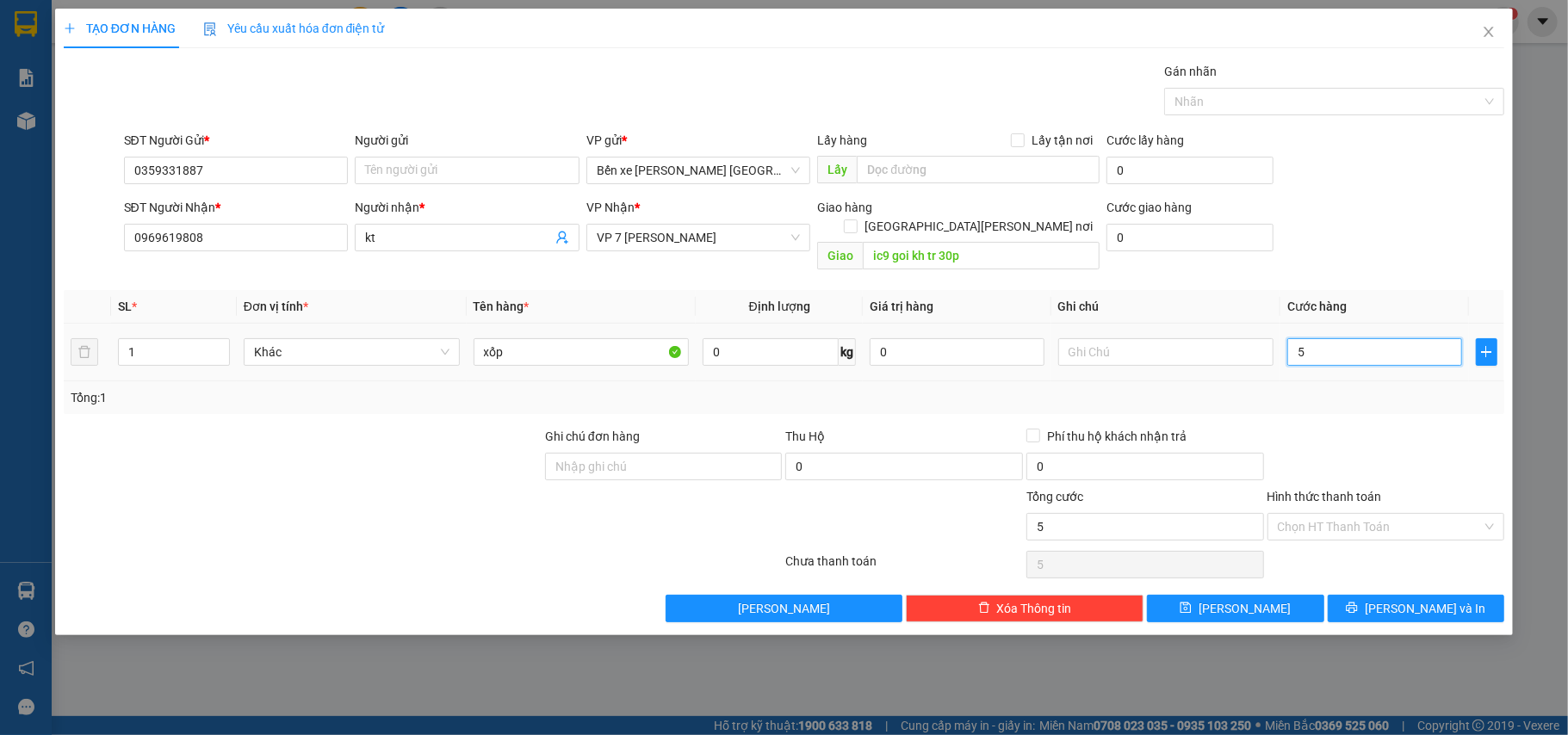
type input "50"
type input "50.000"
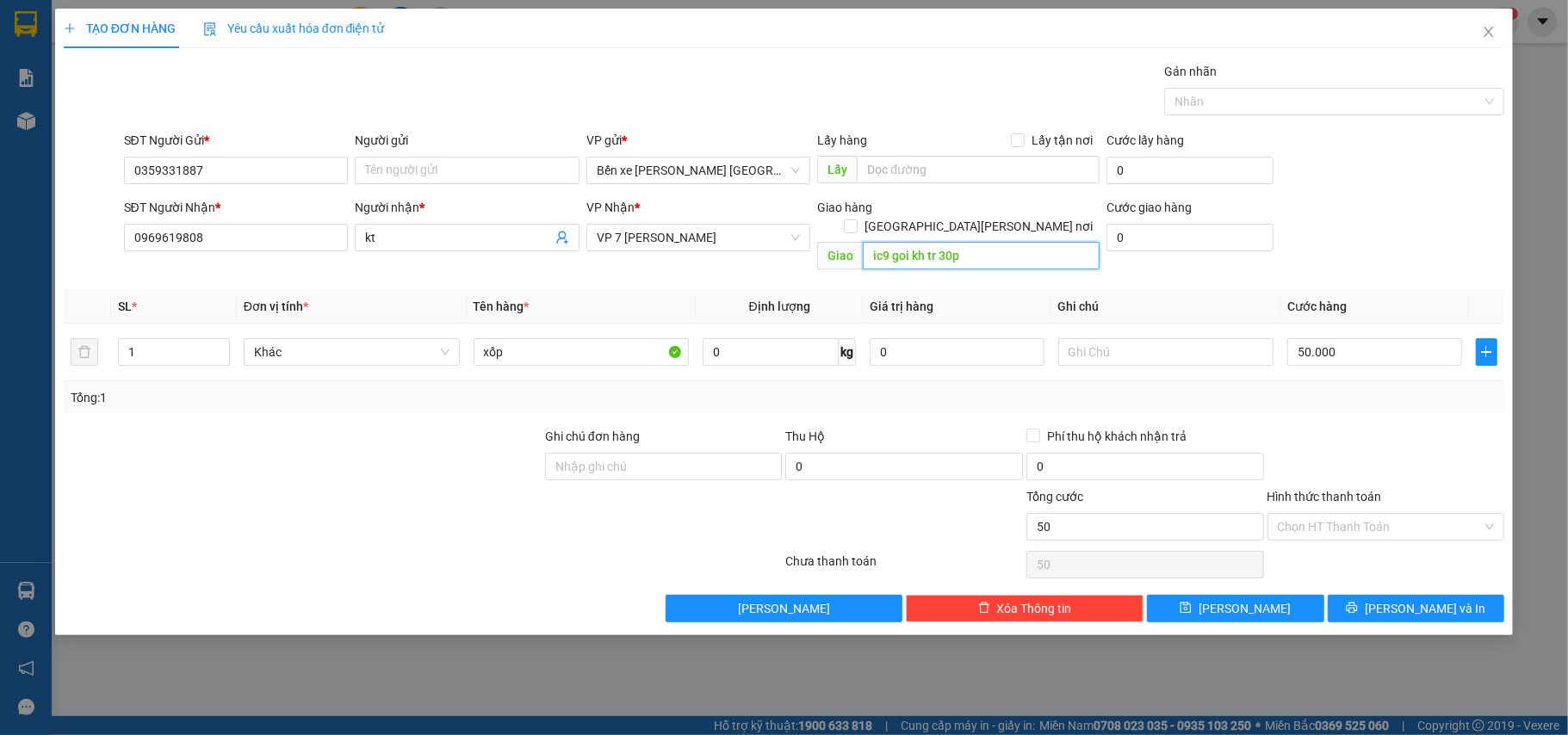
type input "50.000"
click at [974, 242] on input "ic9 goi kh tr 30p" at bounding box center [981, 256] width 237 height 27
click at [949, 243] on input "ic9 goi kh tr 30p" at bounding box center [981, 256] width 237 height 27
drag, startPoint x: 924, startPoint y: 242, endPoint x: 949, endPoint y: 236, distance: 25.7
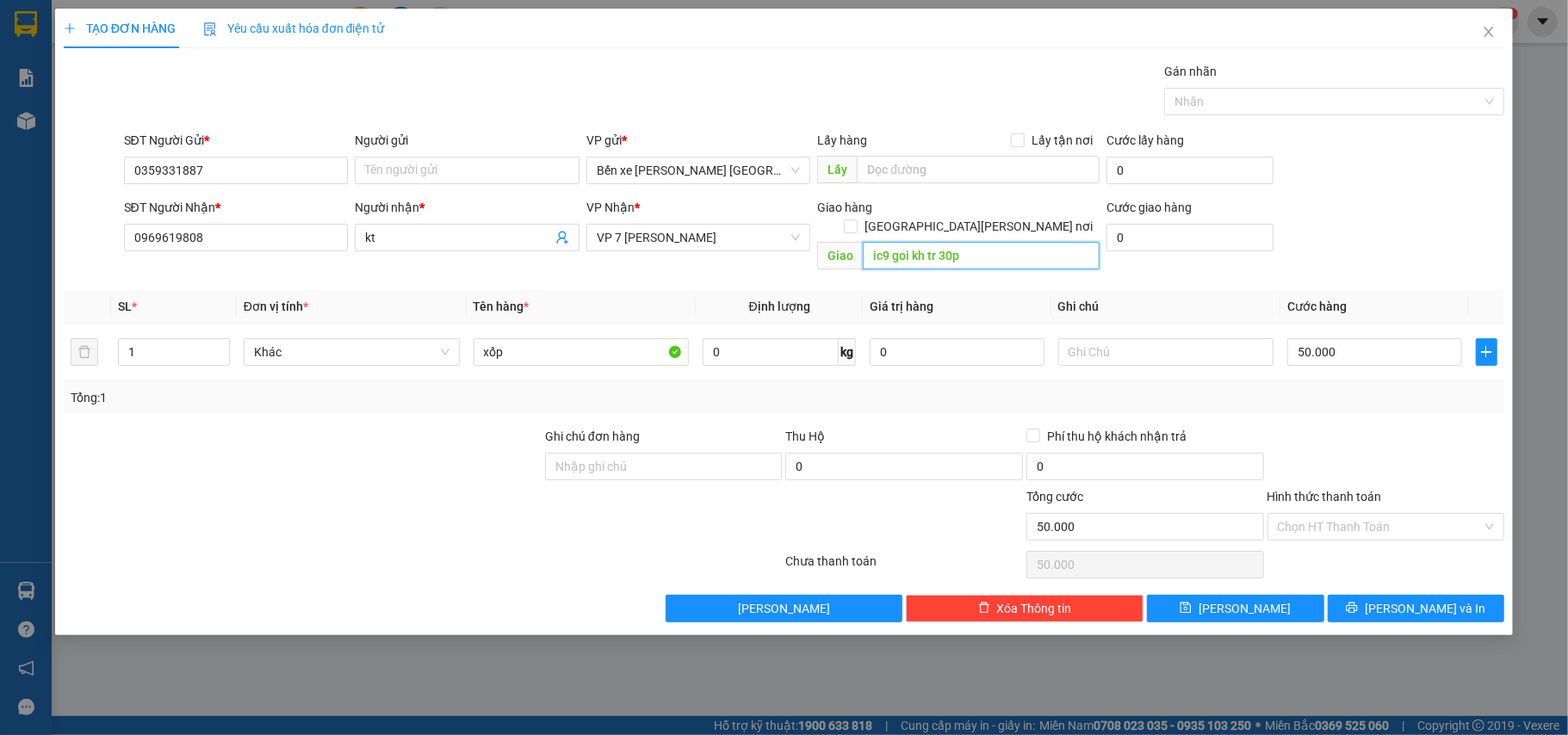
click at [938, 242] on input "ic9 goi kh tr 30p" at bounding box center [981, 256] width 237 height 27
click at [981, 244] on input "ic9 GỌI TRC 30p" at bounding box center [981, 256] width 237 height 27
click at [980, 244] on input "ic9 GỌI TRC 30P" at bounding box center [981, 256] width 237 height 27
type input "ic9 GỌI TRC 30P"
click at [1397, 514] on input "Hình thức thanh toán" at bounding box center [1380, 527] width 205 height 26
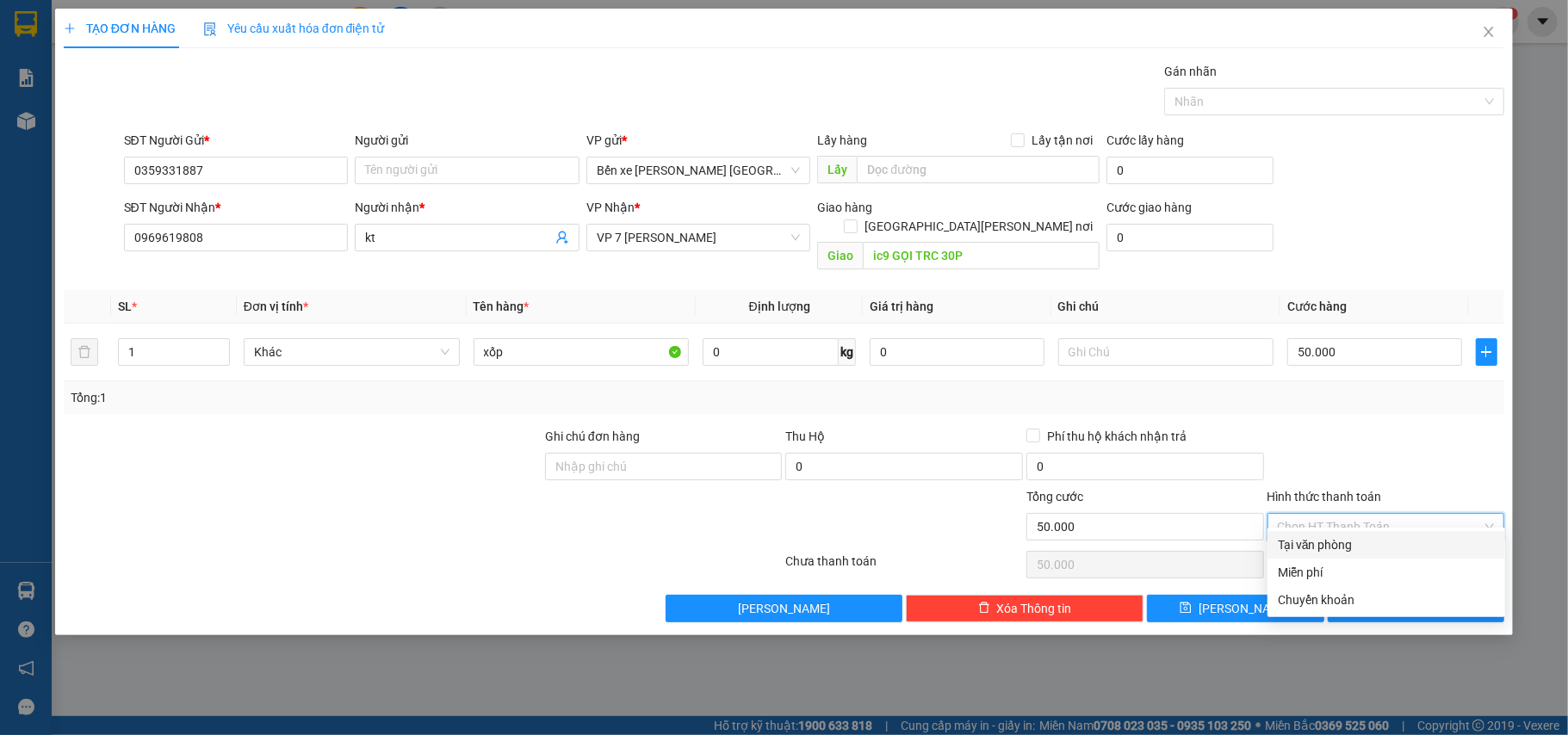
click at [1386, 544] on div "Tại văn phòng" at bounding box center [1386, 544] width 217 height 18
type input "0"
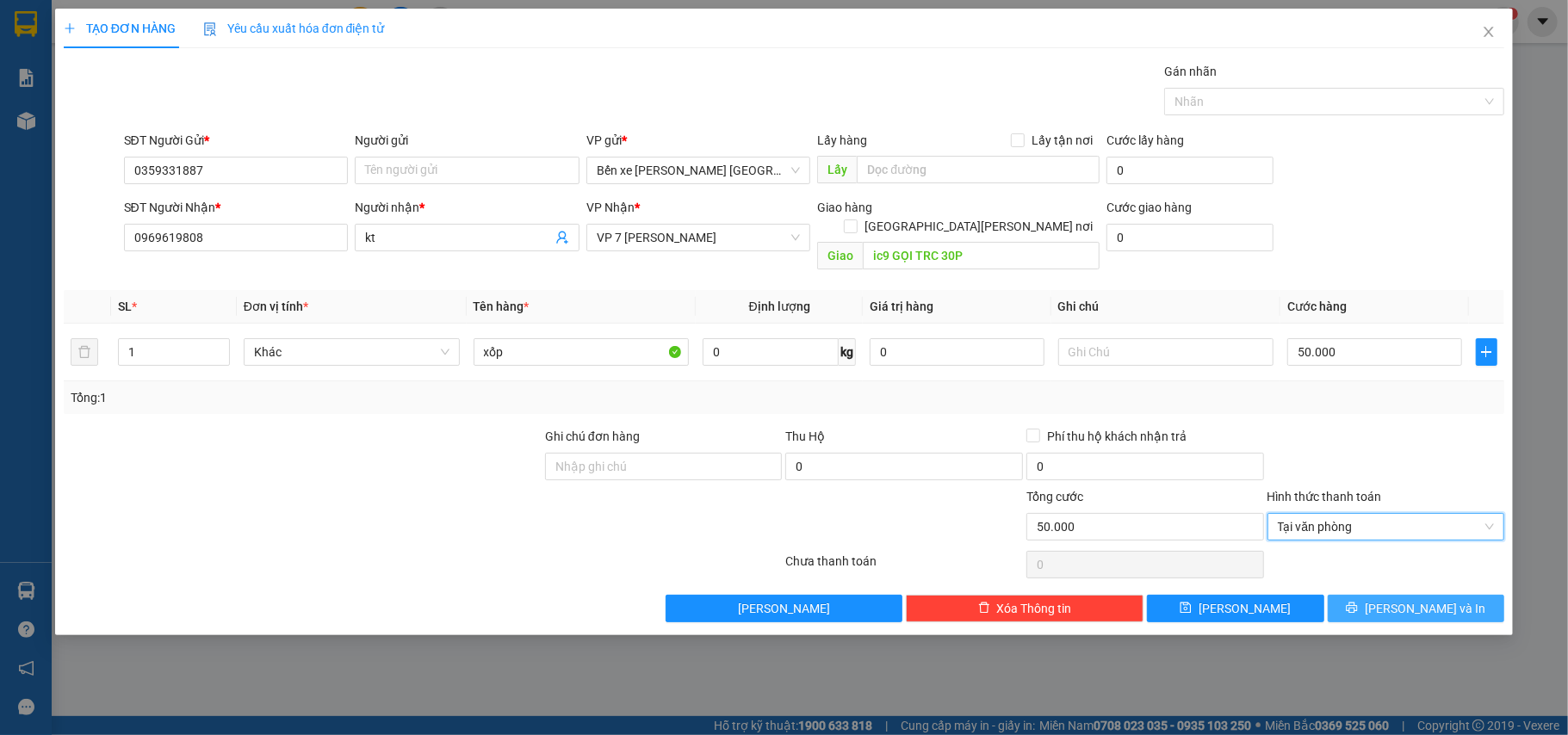
click at [1408, 599] on span "[PERSON_NAME] và In" at bounding box center [1425, 608] width 121 height 18
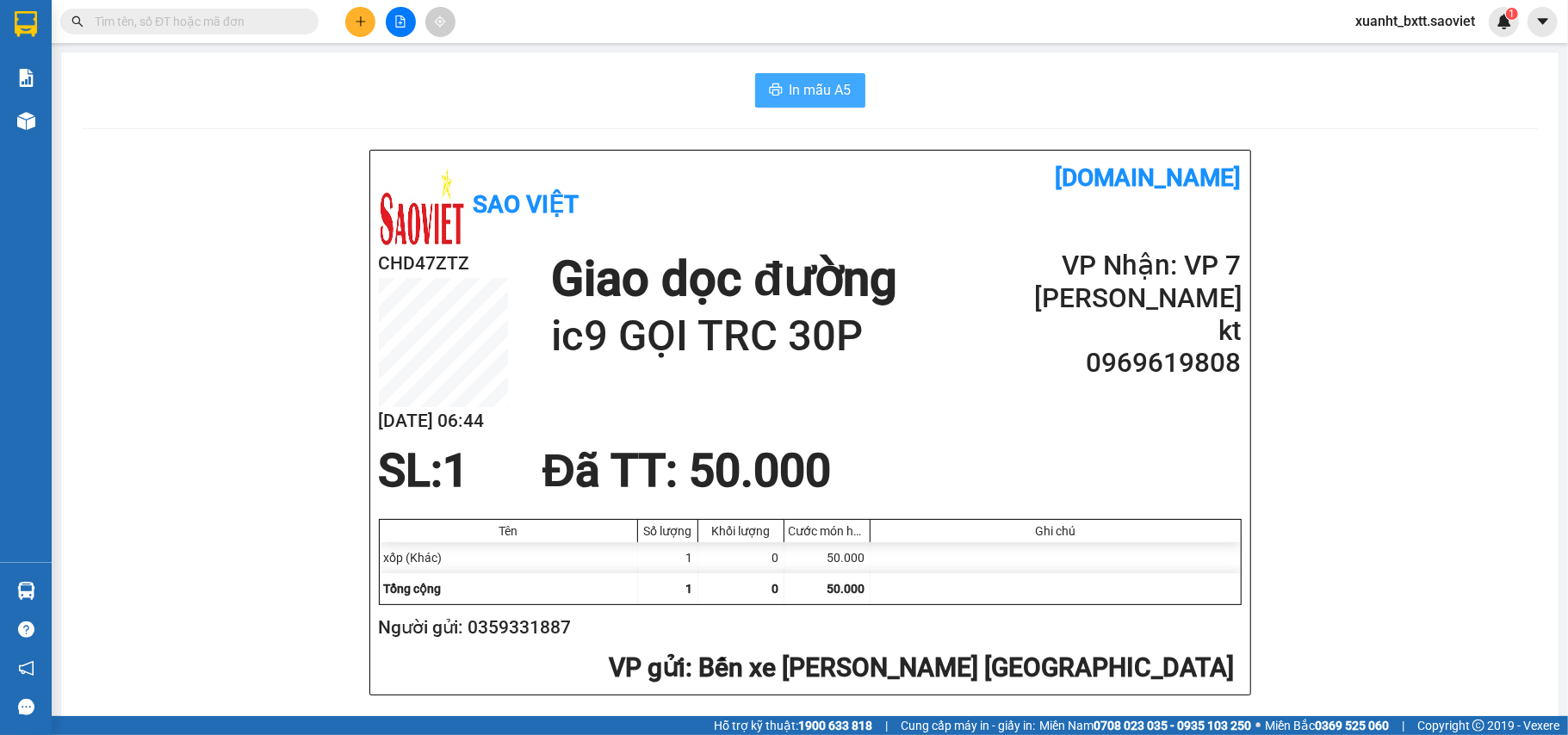
click at [809, 85] on span "In mẫu A5" at bounding box center [821, 89] width 62 height 21
click at [768, 80] on button "In mẫu A5" at bounding box center [810, 89] width 110 height 34
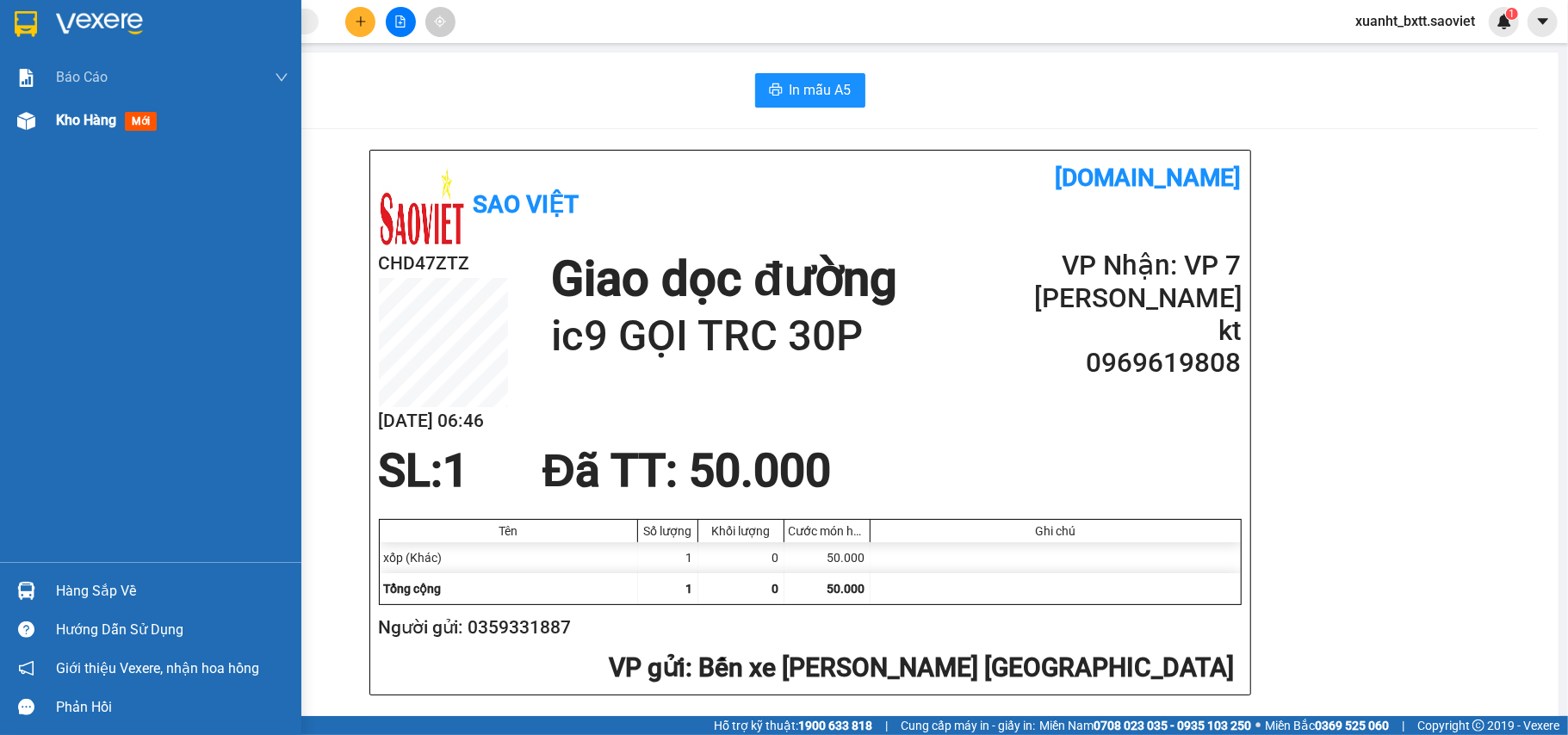
click at [53, 124] on div "Kho hàng mới" at bounding box center [151, 121] width 302 height 43
click at [77, 124] on span "Kho hàng" at bounding box center [87, 120] width 60 height 17
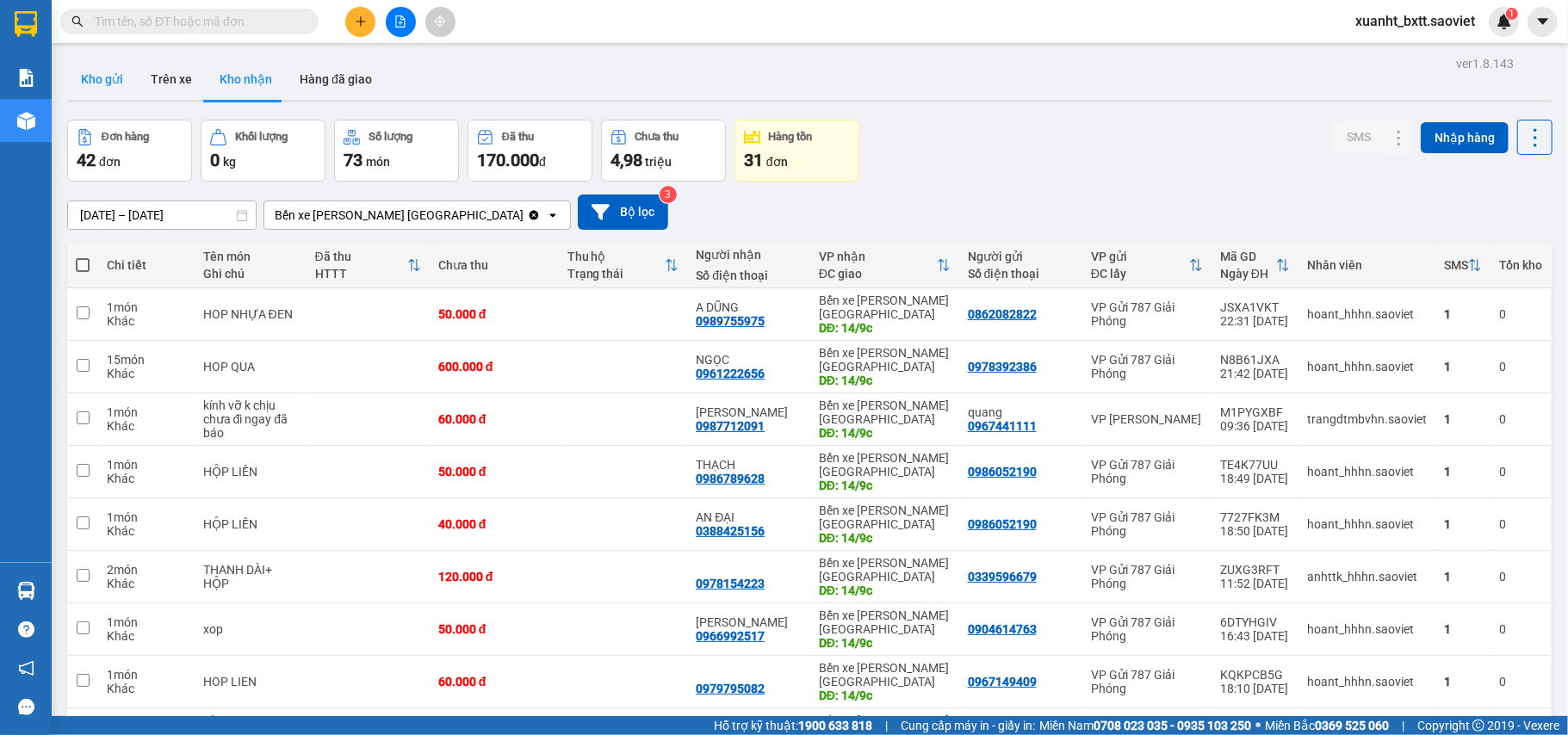
click at [100, 72] on button "Kho gửi" at bounding box center [102, 79] width 70 height 42
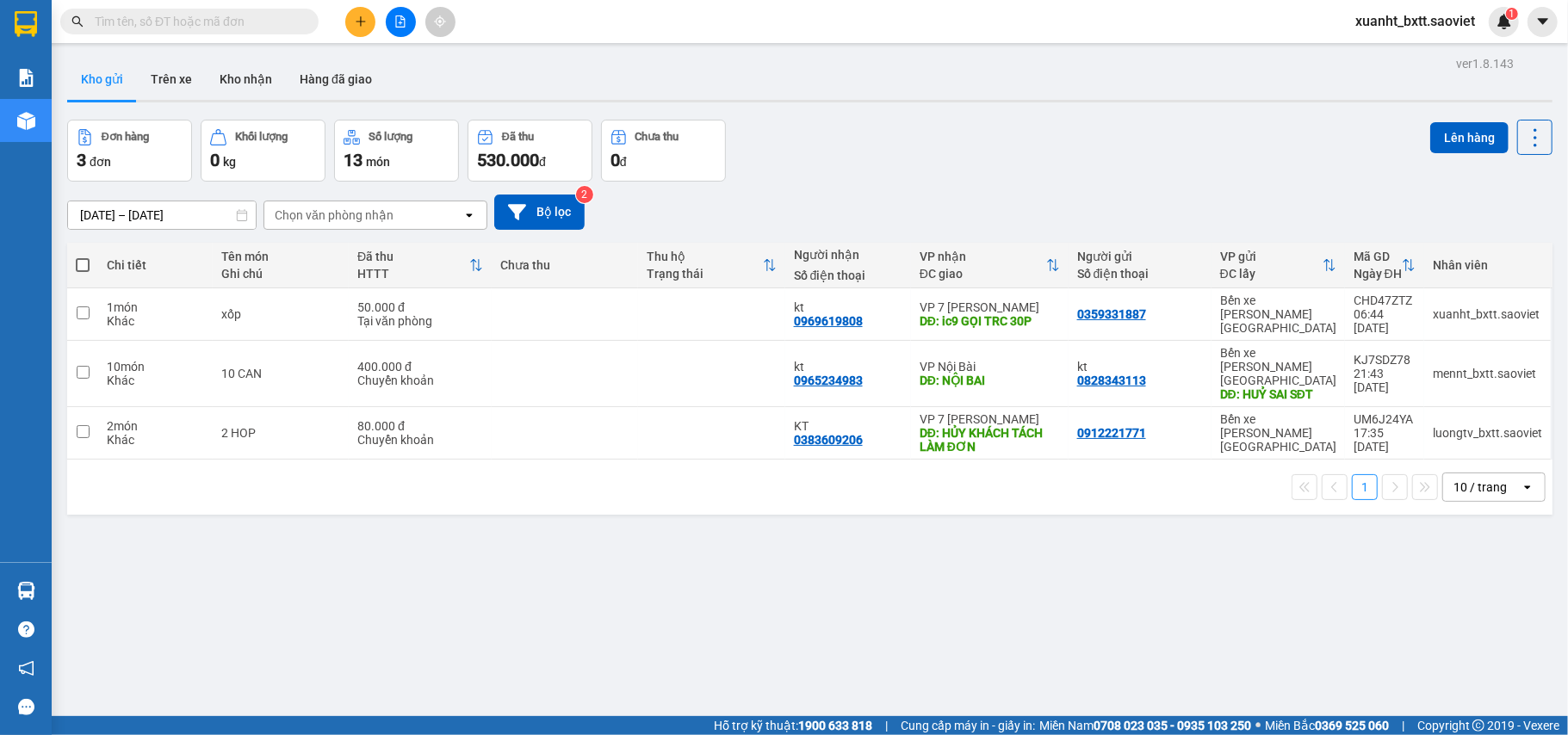
click at [147, 26] on input "text" at bounding box center [196, 20] width 203 height 18
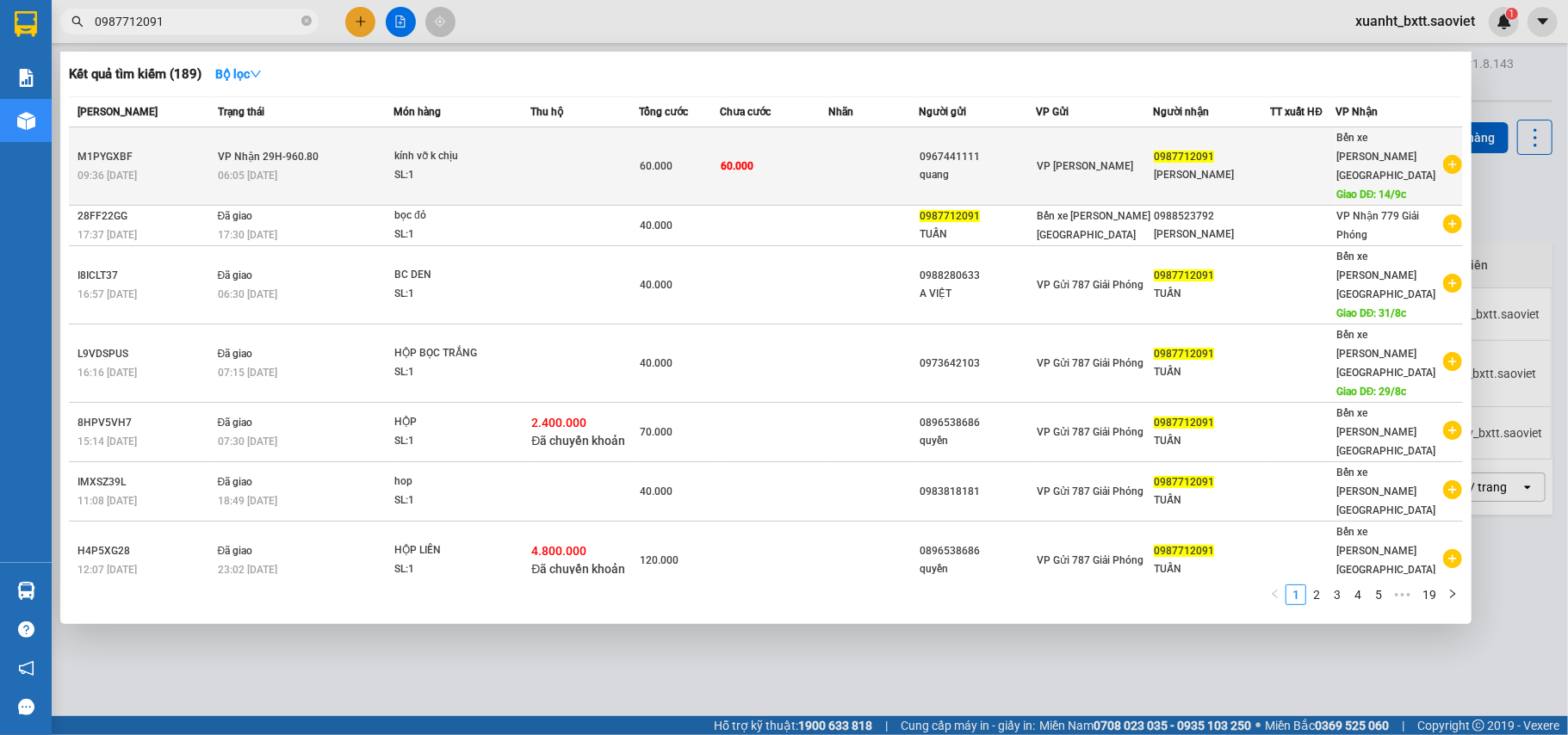
type input "0987712091"
click at [786, 154] on td "60.000" at bounding box center [775, 166] width 109 height 79
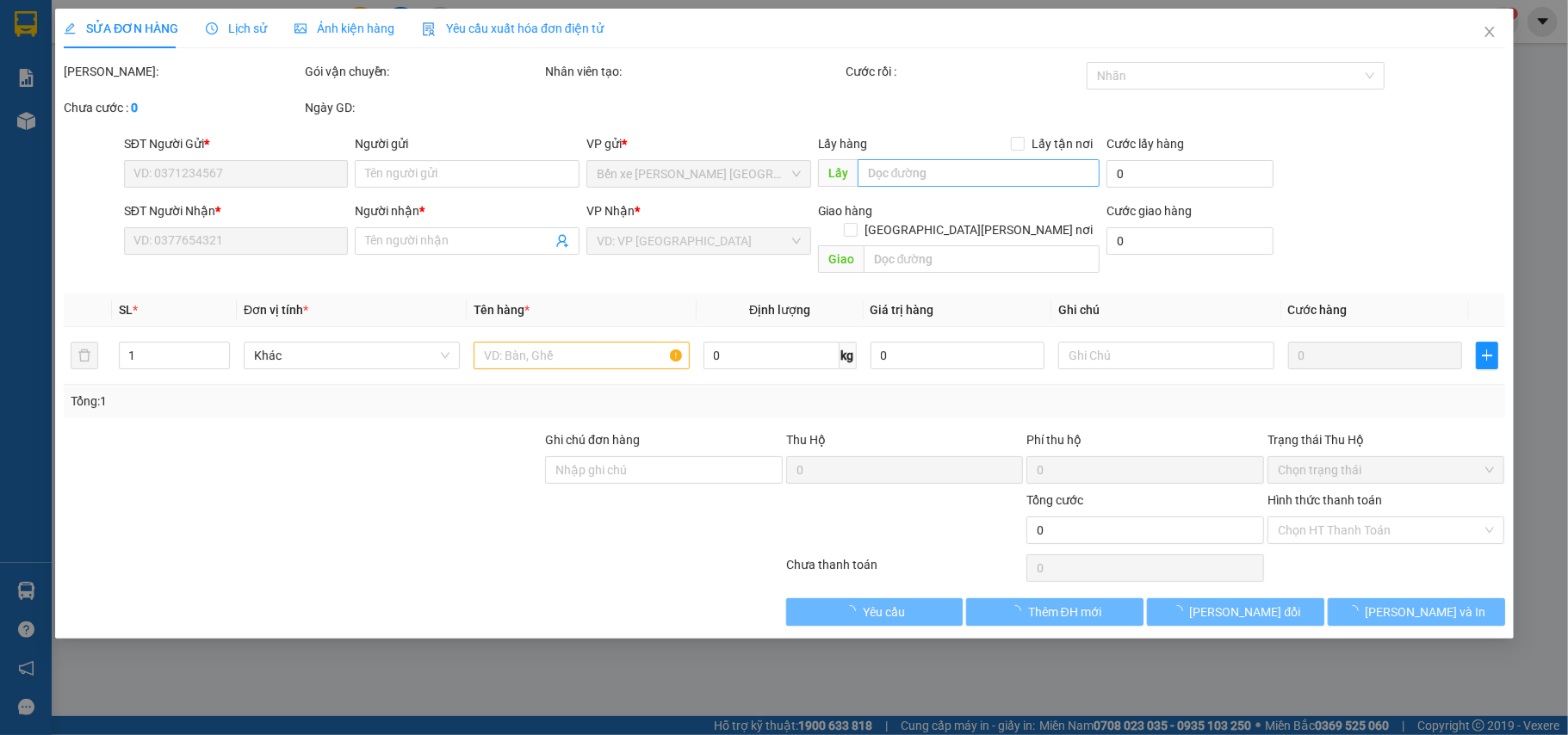
type input "0967441111"
type input "quang"
type input "0987712091"
type input "[PERSON_NAME]"
type input "14/9c"
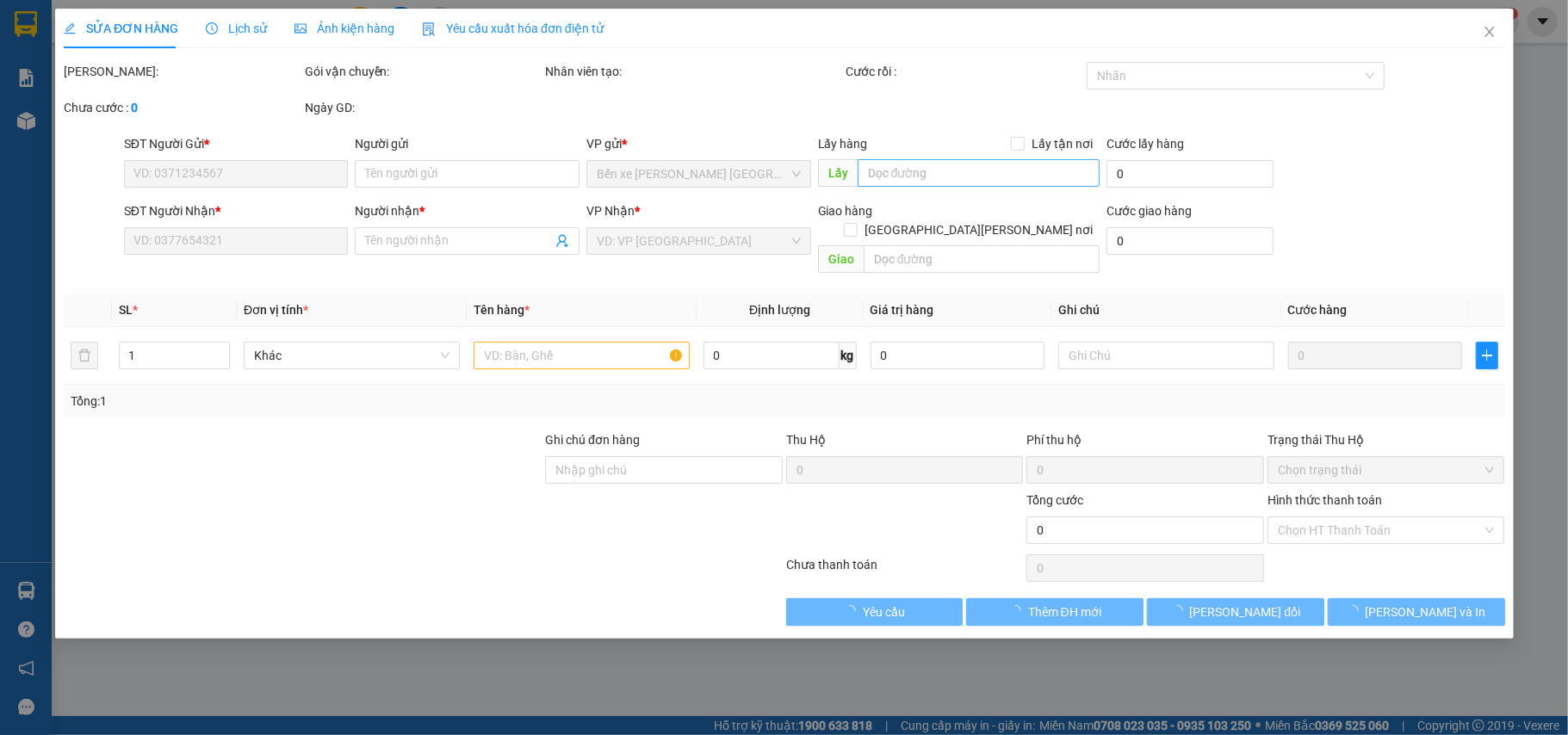
type input "60.000"
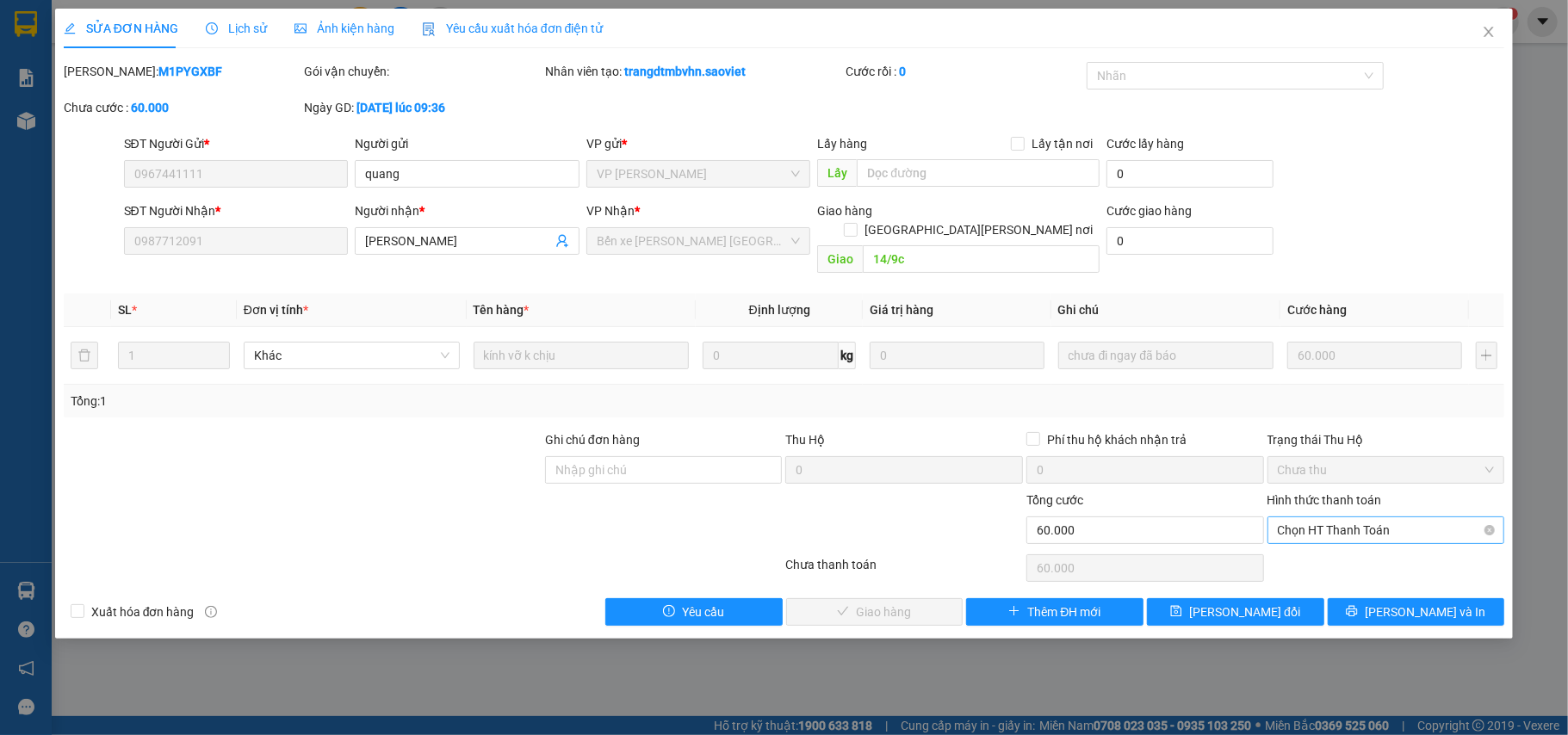
click at [1401, 517] on span "Chọn HT Thanh Toán" at bounding box center [1386, 530] width 217 height 26
click at [1356, 547] on div "Tại văn phòng" at bounding box center [1386, 546] width 217 height 18
type input "0"
click at [873, 604] on span "[PERSON_NAME] và Giao hàng" at bounding box center [935, 612] width 232 height 18
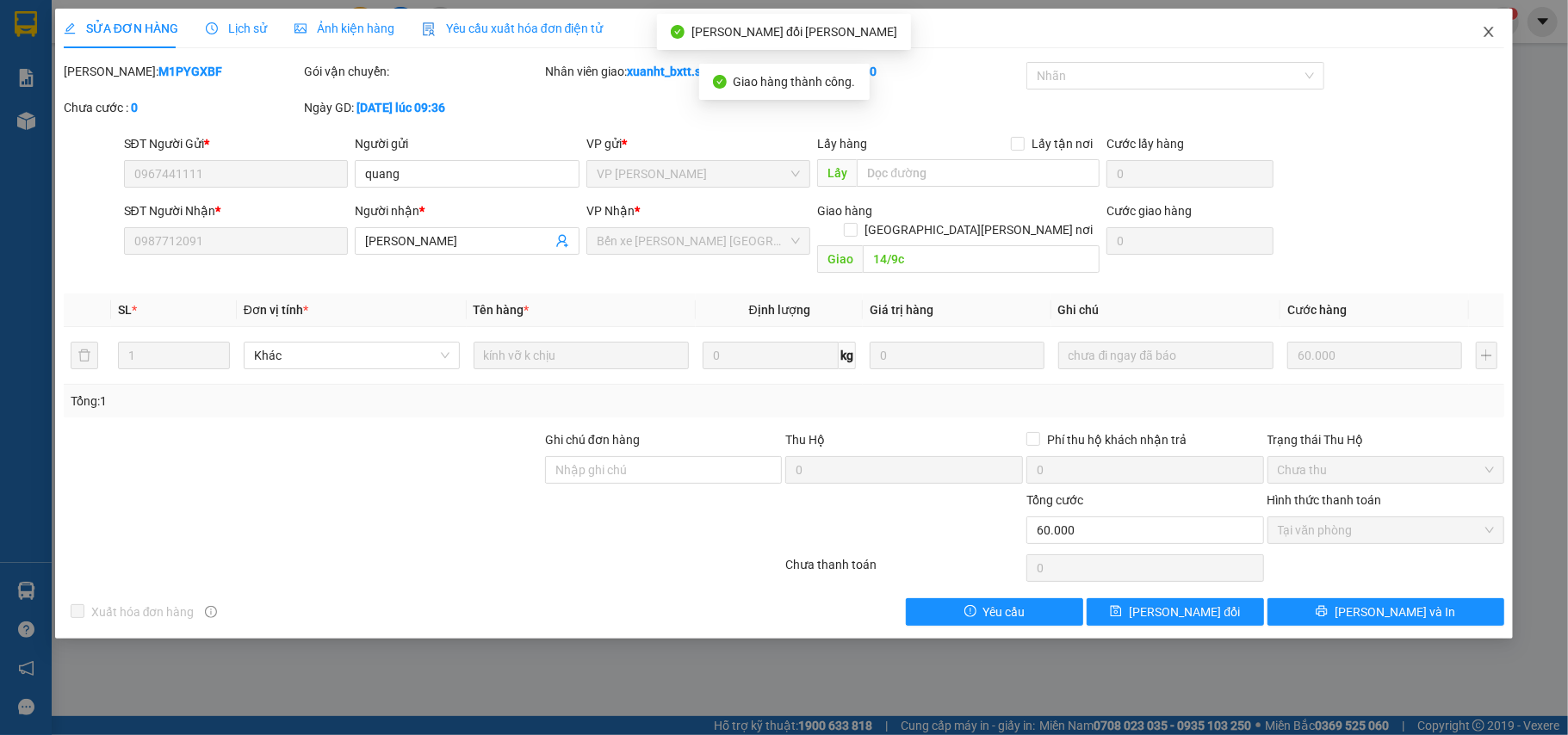
click at [1493, 29] on icon "close" at bounding box center [1489, 32] width 14 height 14
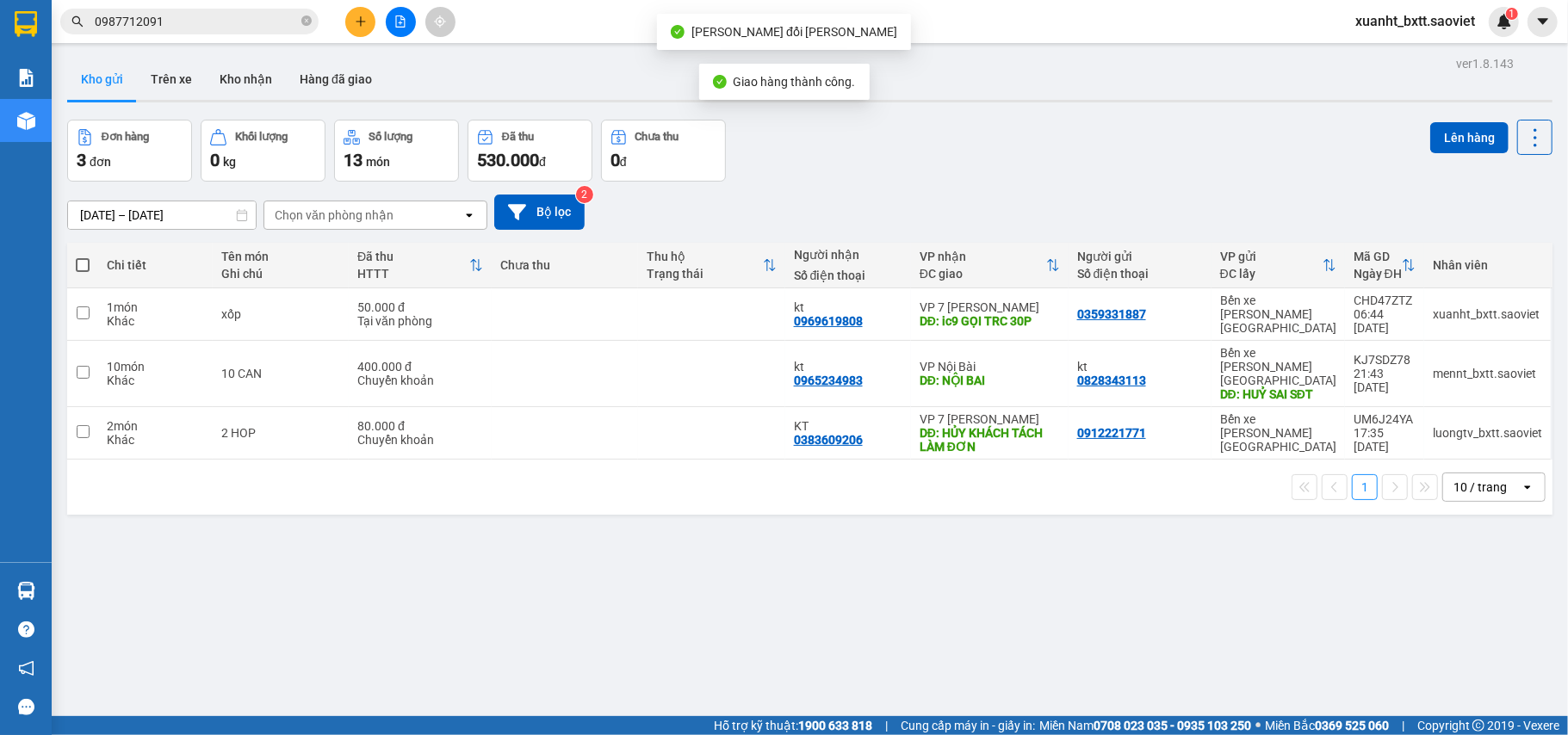
click at [231, 25] on input "0987712091" at bounding box center [196, 20] width 203 height 18
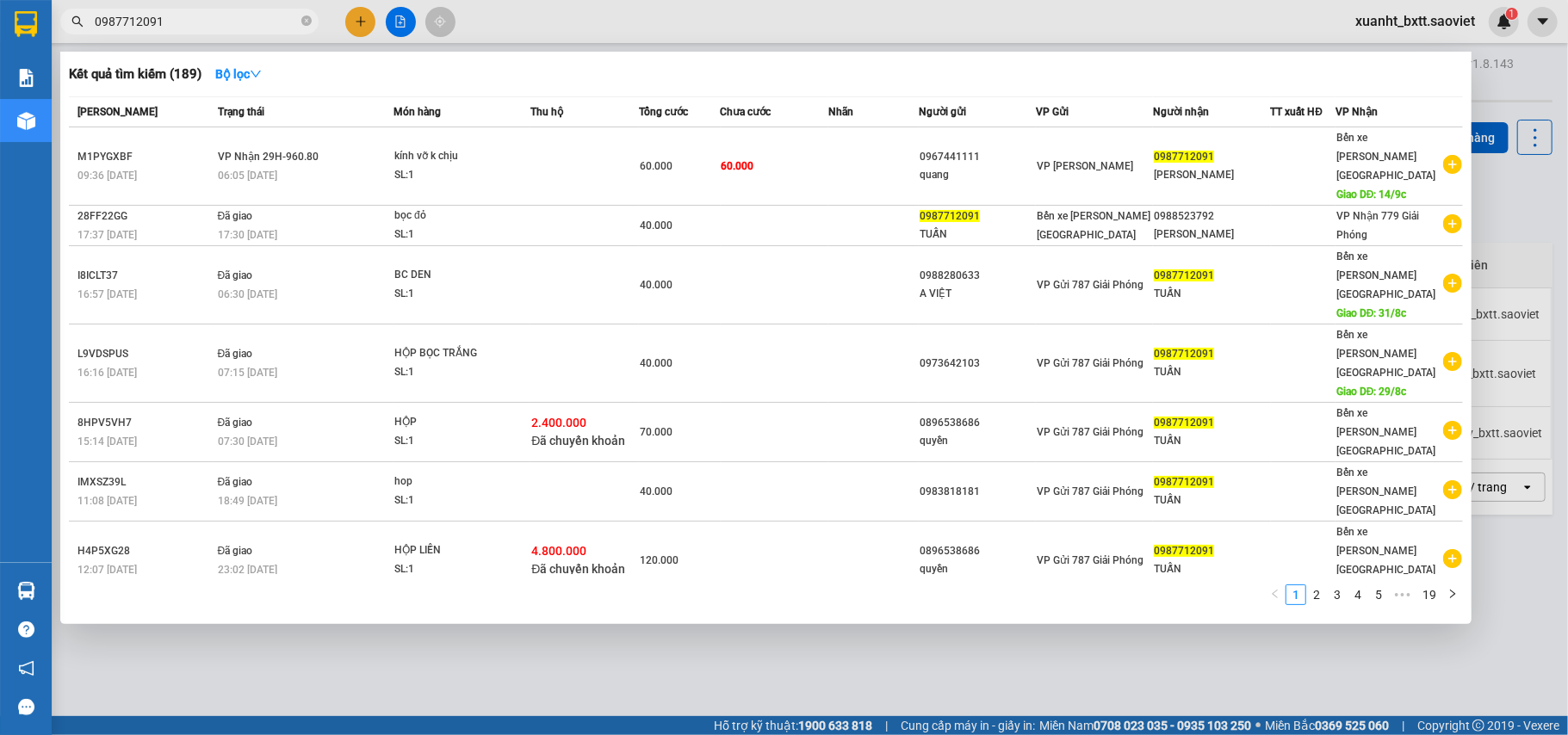
click at [231, 25] on input "0987712091" at bounding box center [196, 20] width 203 height 18
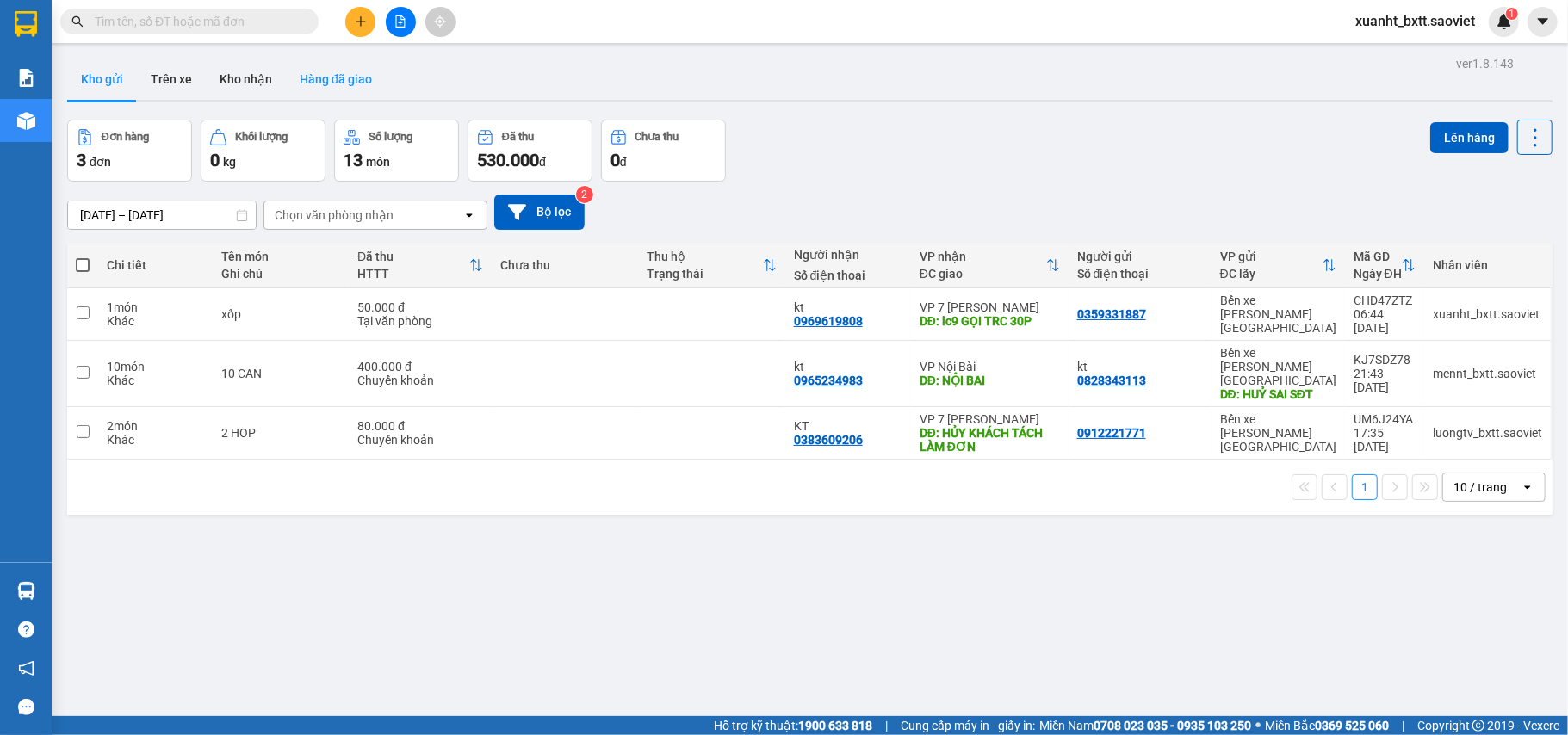
click at [359, 80] on button "Hàng đã giao" at bounding box center [336, 79] width 100 height 42
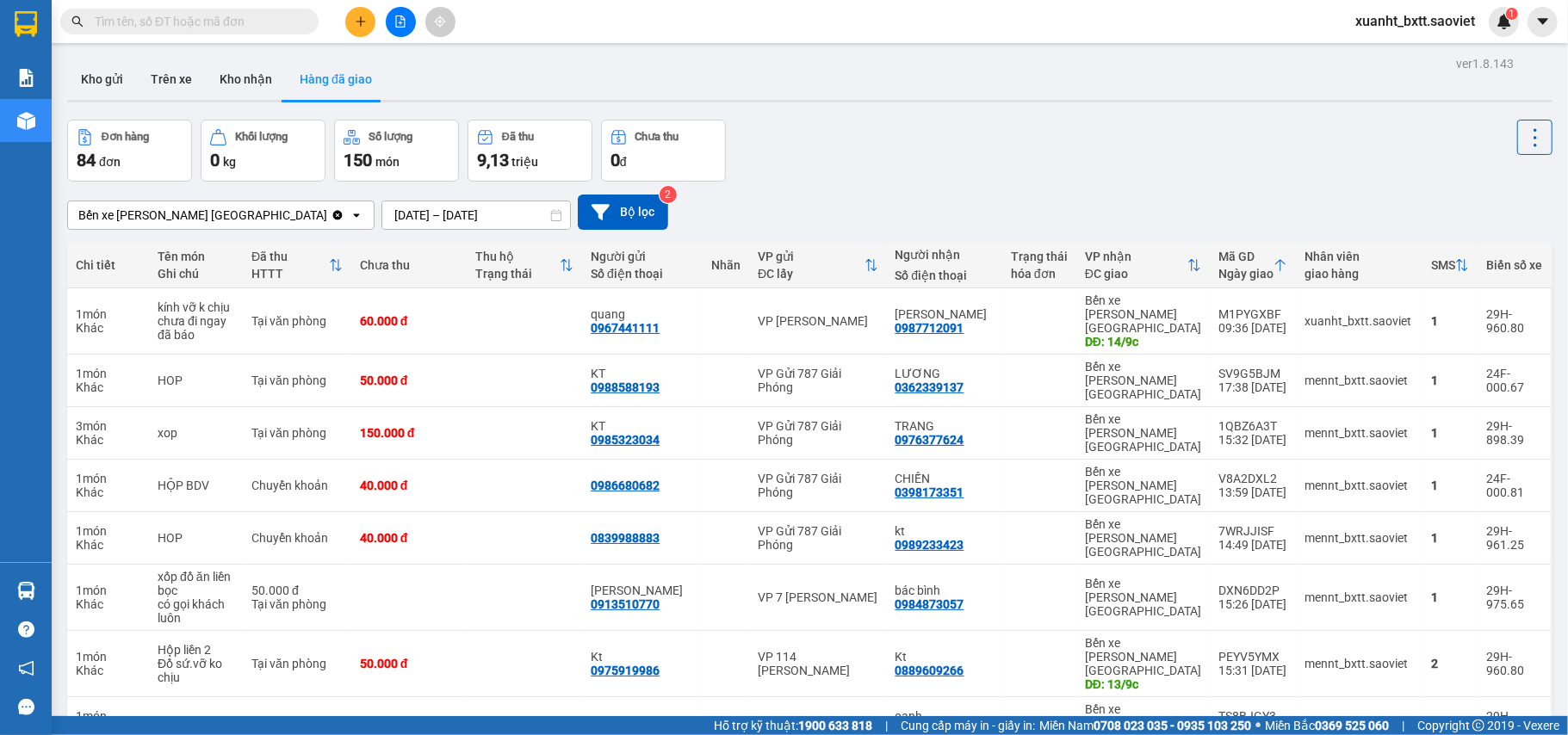
click at [212, 18] on input "text" at bounding box center [196, 20] width 203 height 18
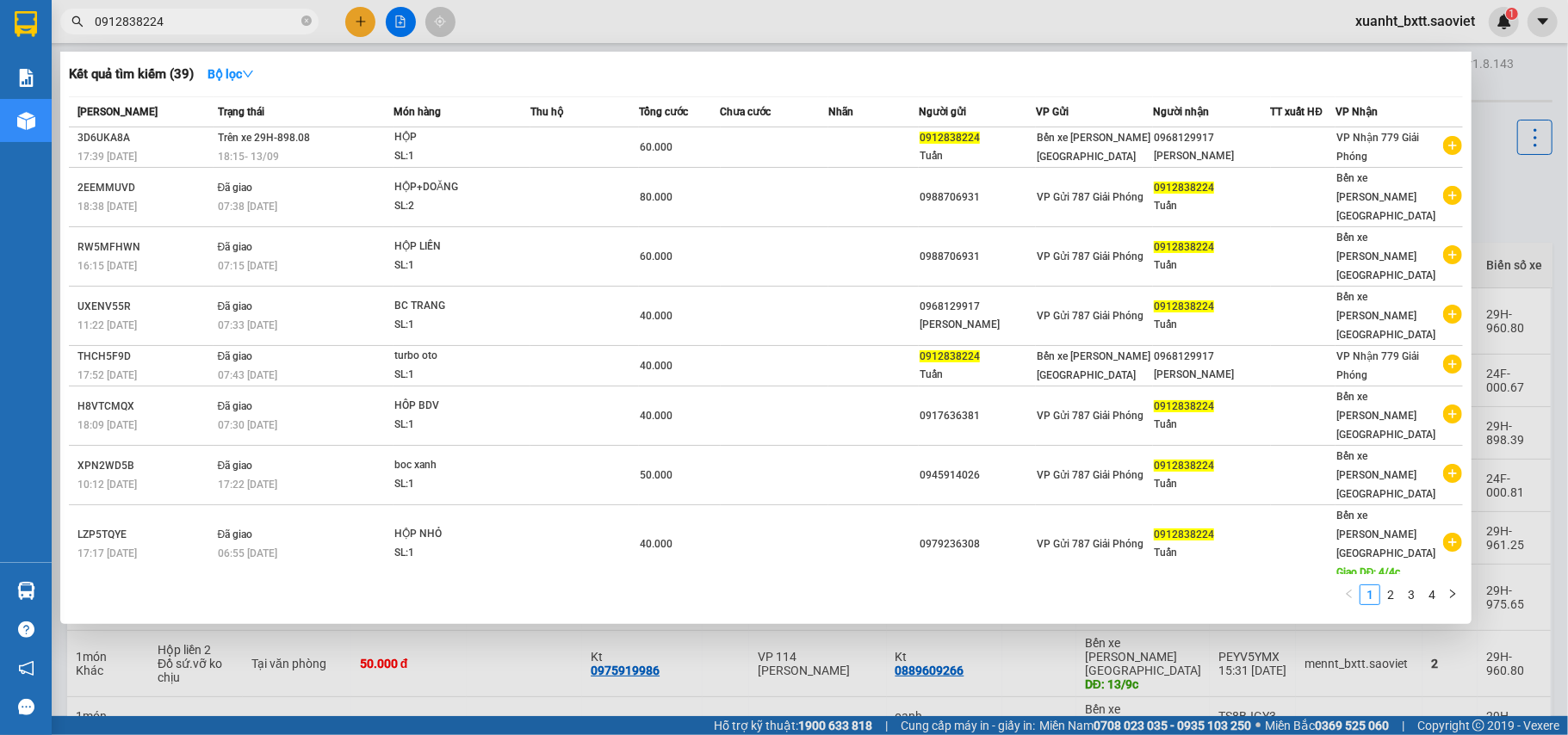
type input "0912838224"
click at [1503, 190] on div at bounding box center [784, 368] width 1568 height 735
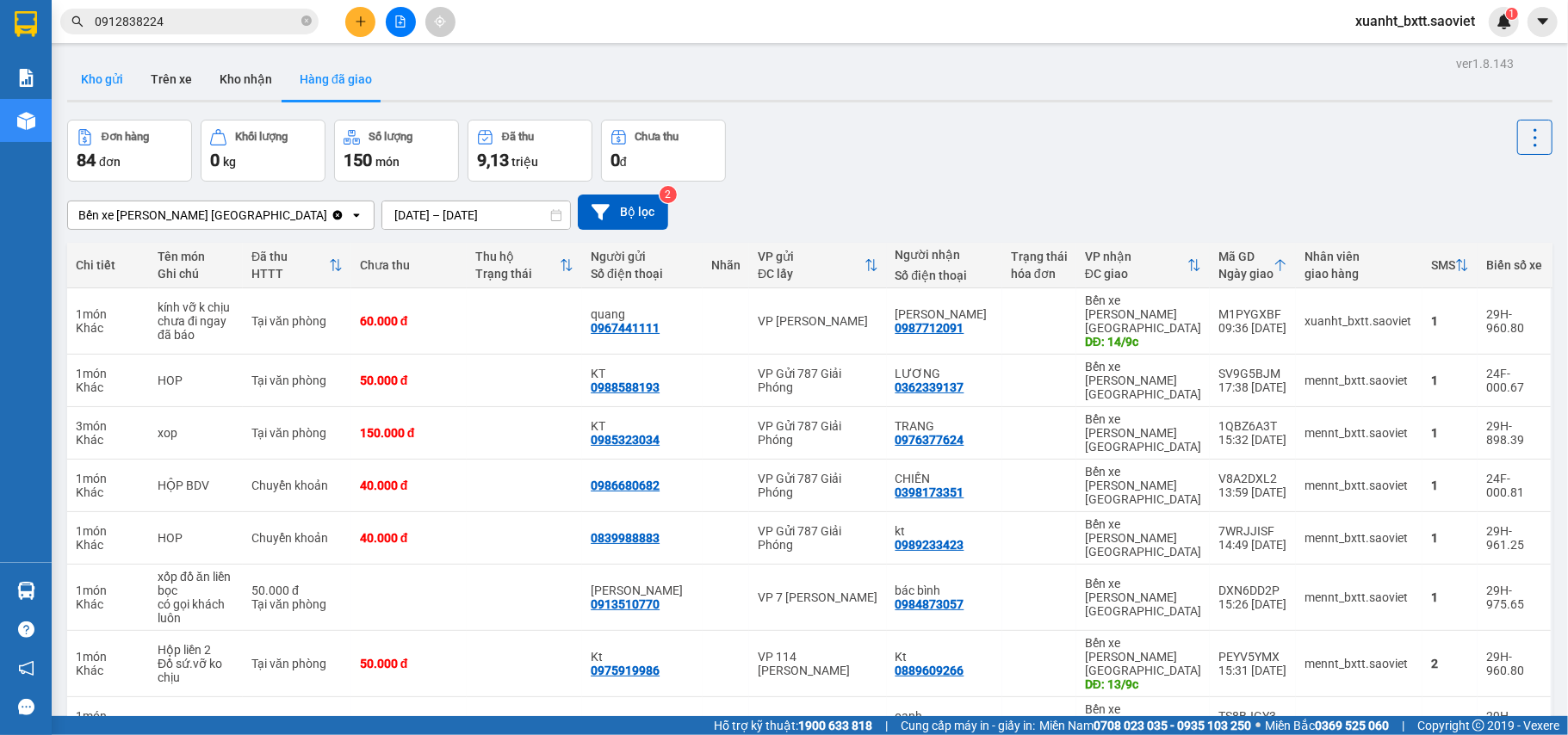
click at [91, 90] on button "Kho gửi" at bounding box center [102, 79] width 70 height 42
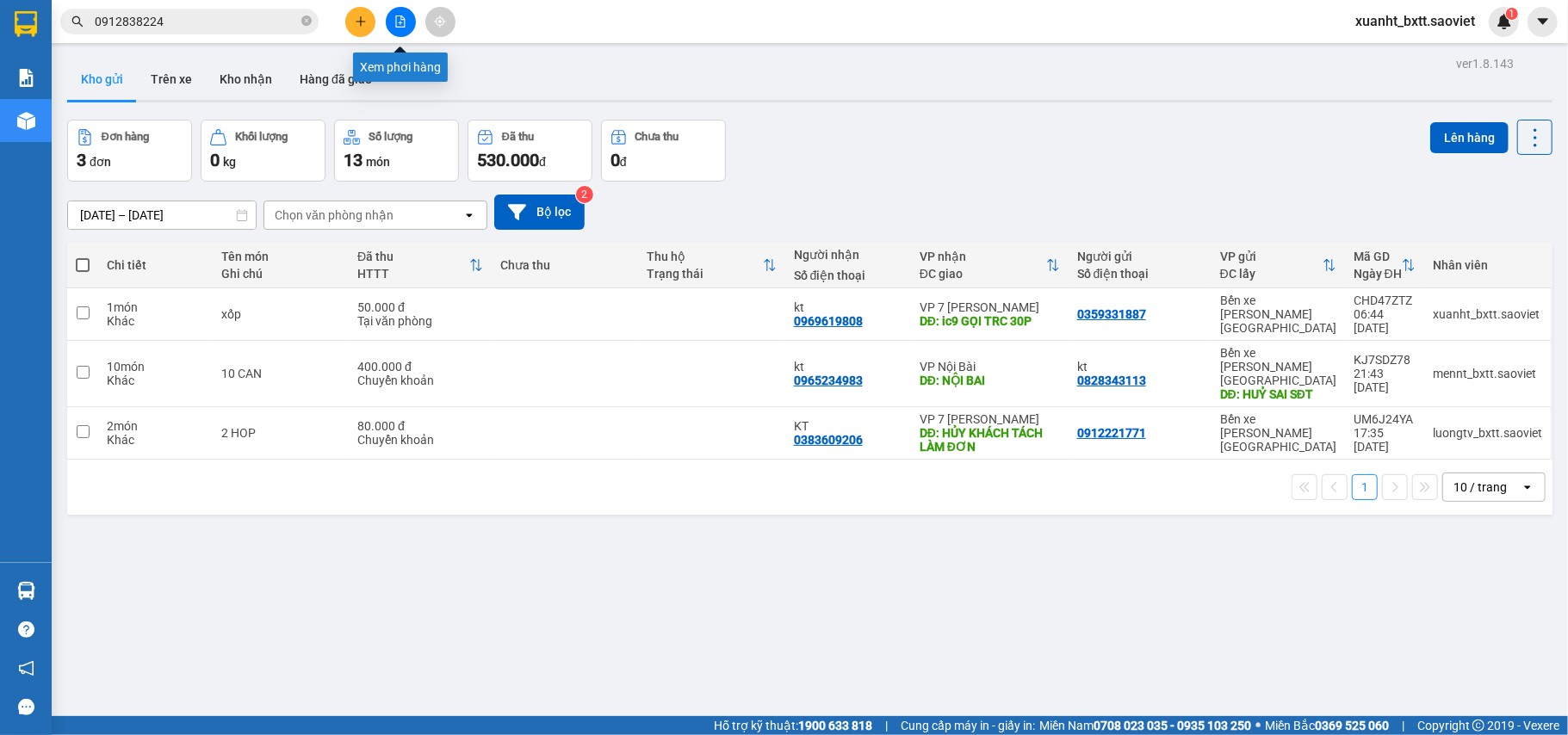
click at [405, 27] on button at bounding box center [401, 21] width 30 height 30
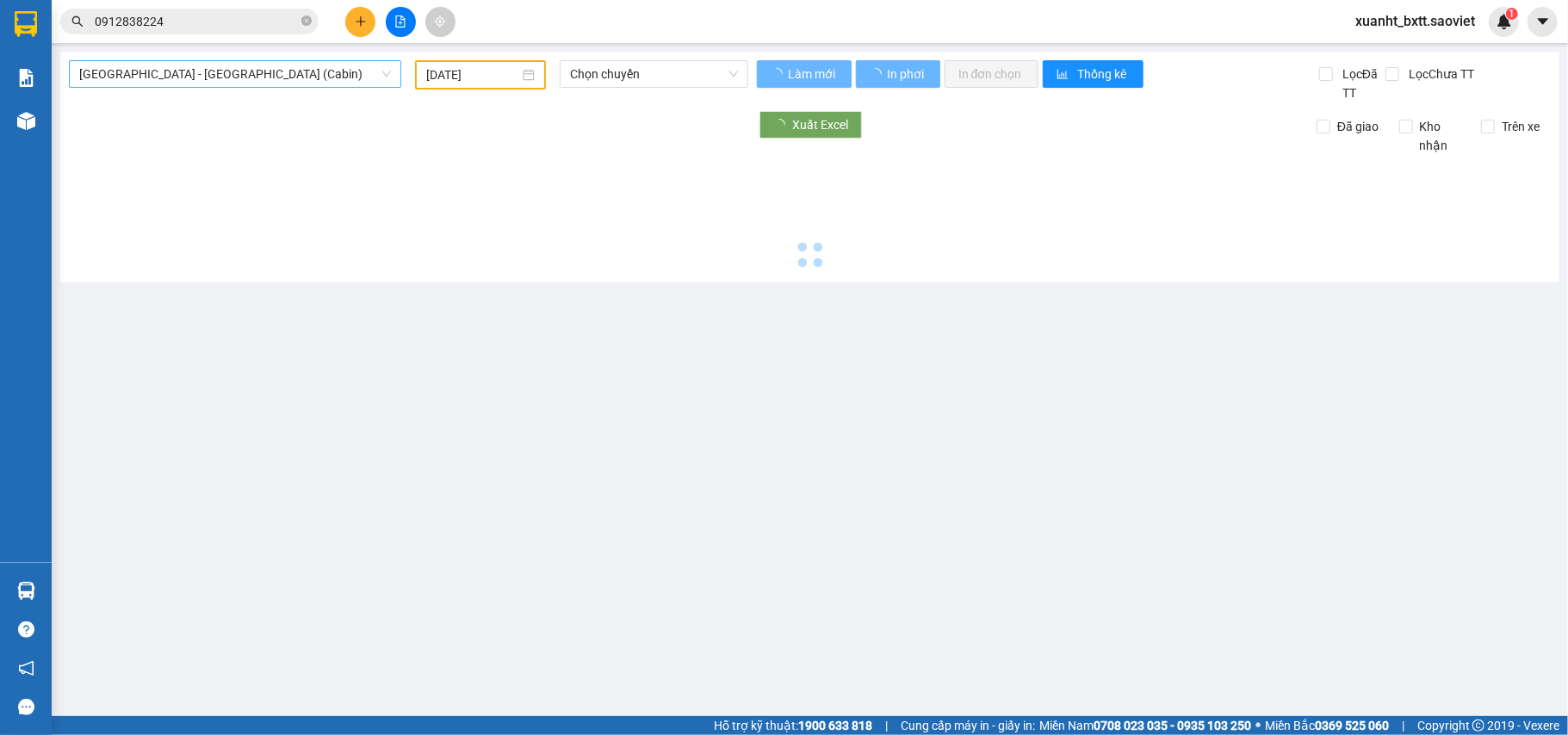
click at [301, 69] on span "Hà Nội - Lào Cai (Cabin)" at bounding box center [234, 74] width 312 height 26
type input "[DATE]"
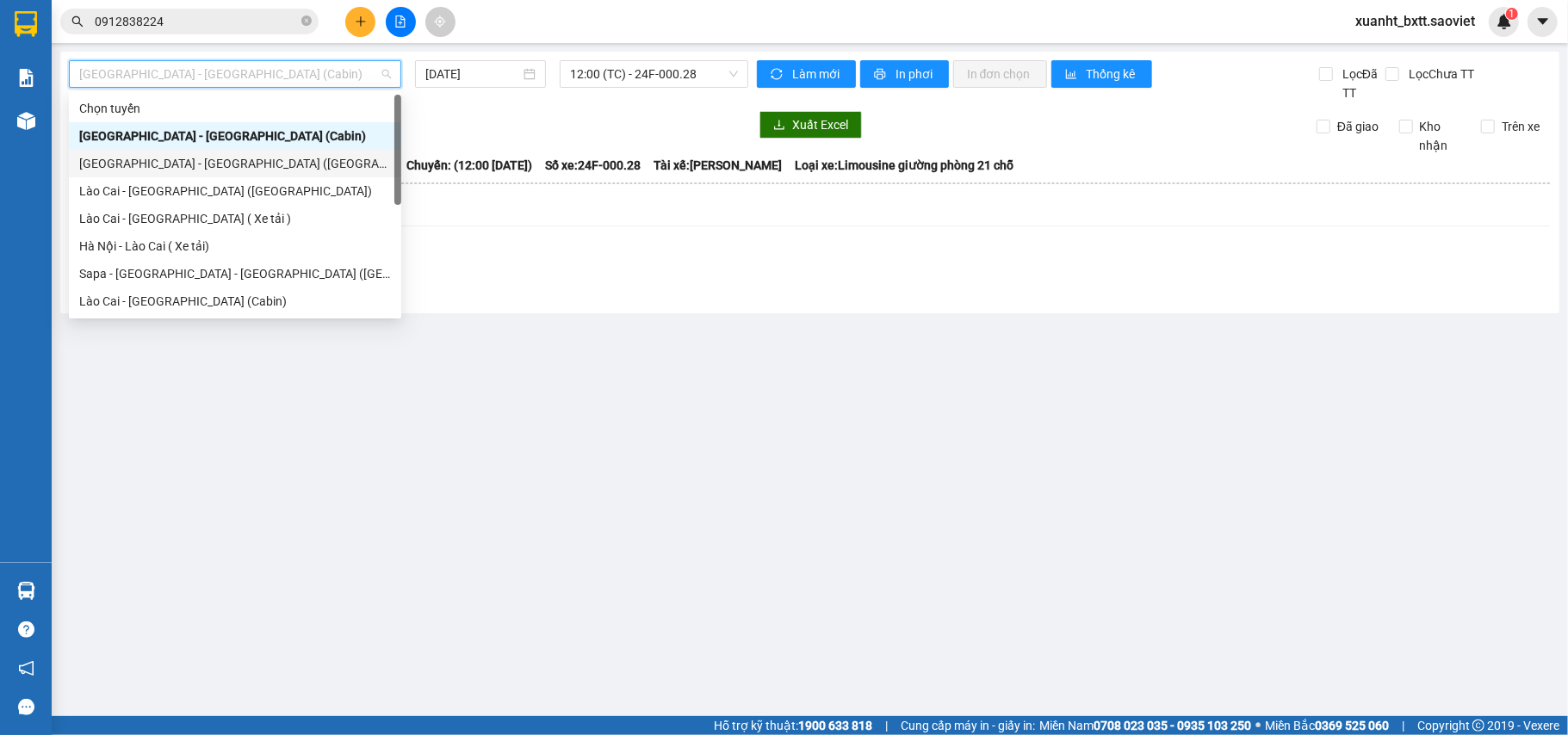
click at [218, 157] on div "Hà Nội - Lào Cai (Giường)" at bounding box center [234, 162] width 312 height 18
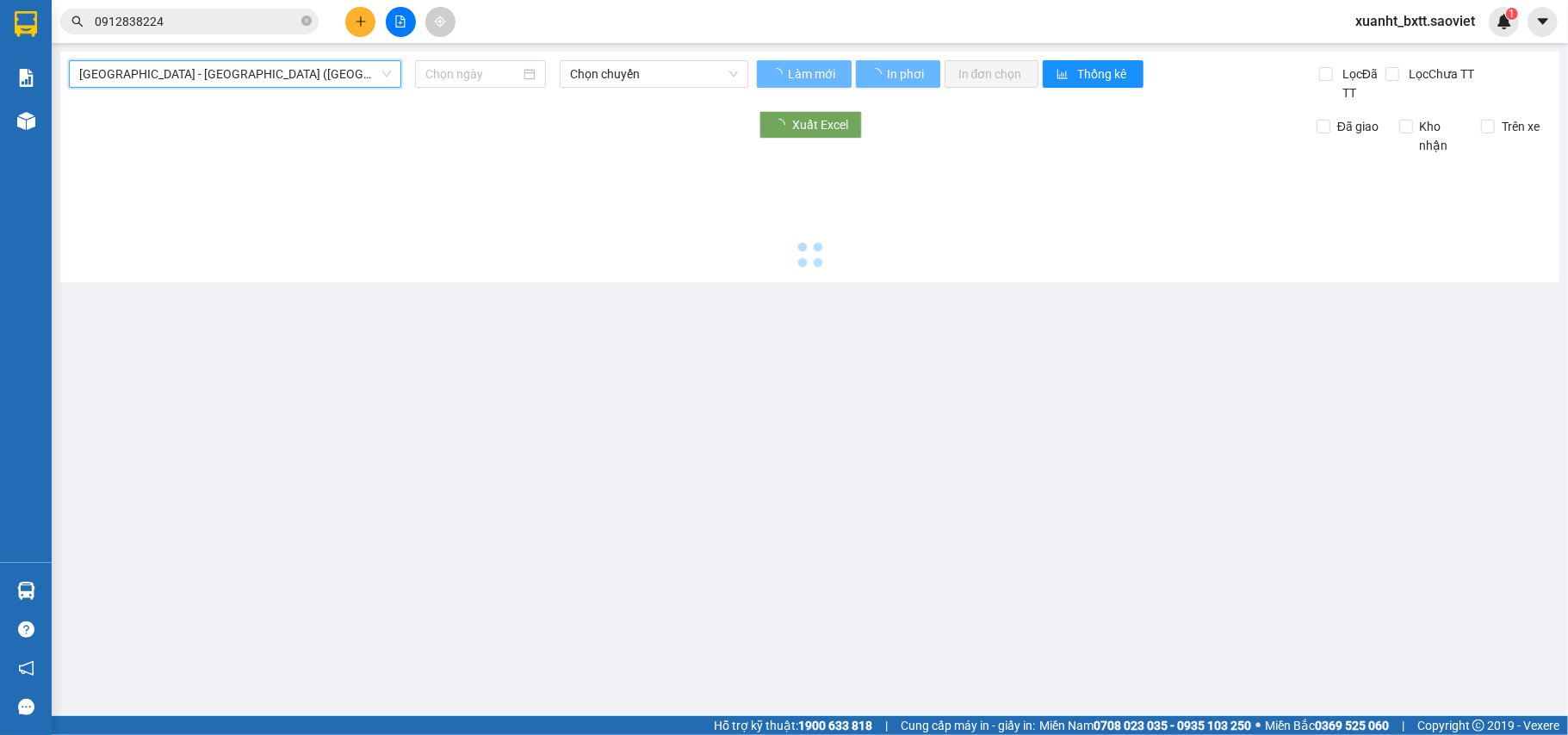
type input "[DATE]"
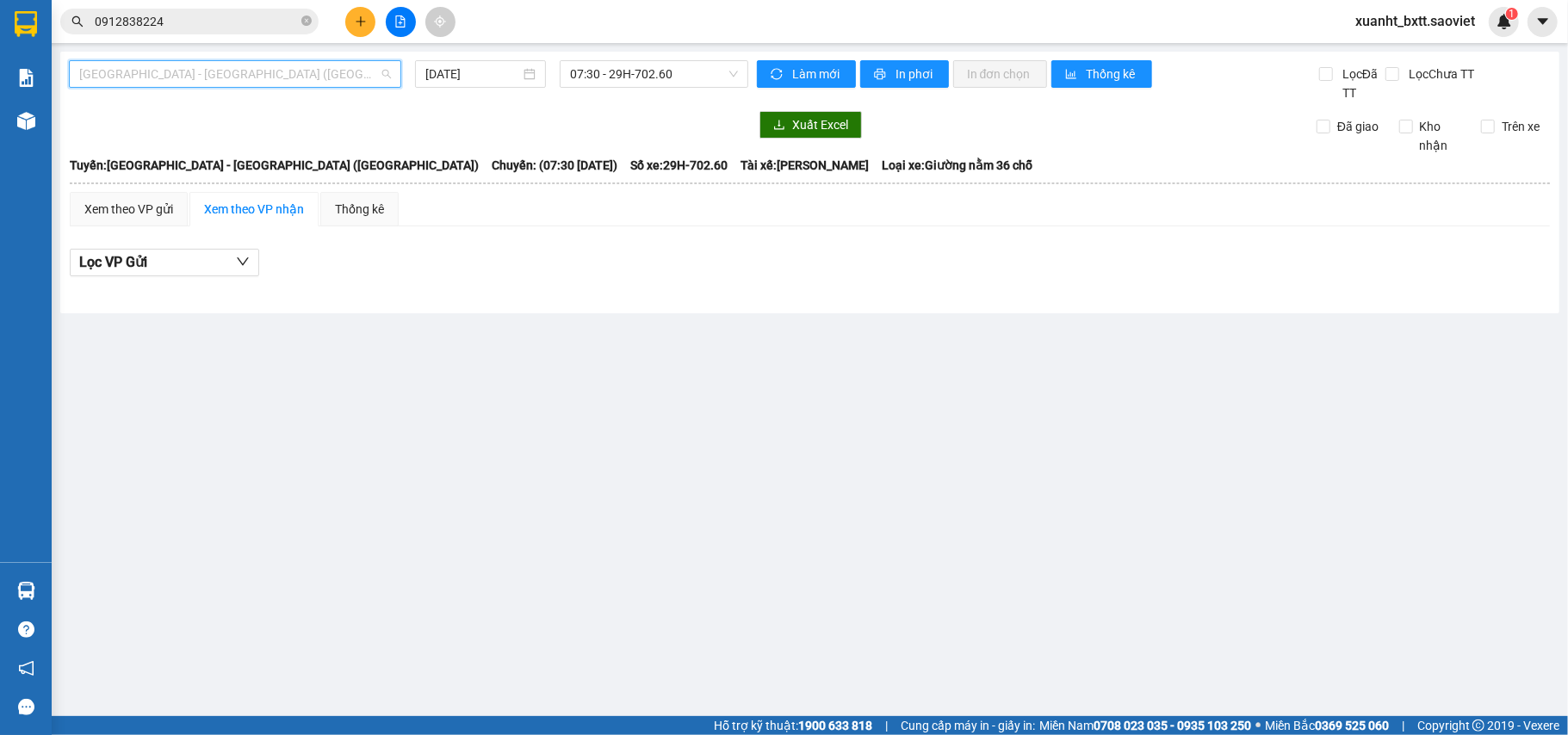
click at [221, 77] on span "Hà Nội - Lào Cai (Giường)" at bounding box center [234, 74] width 312 height 26
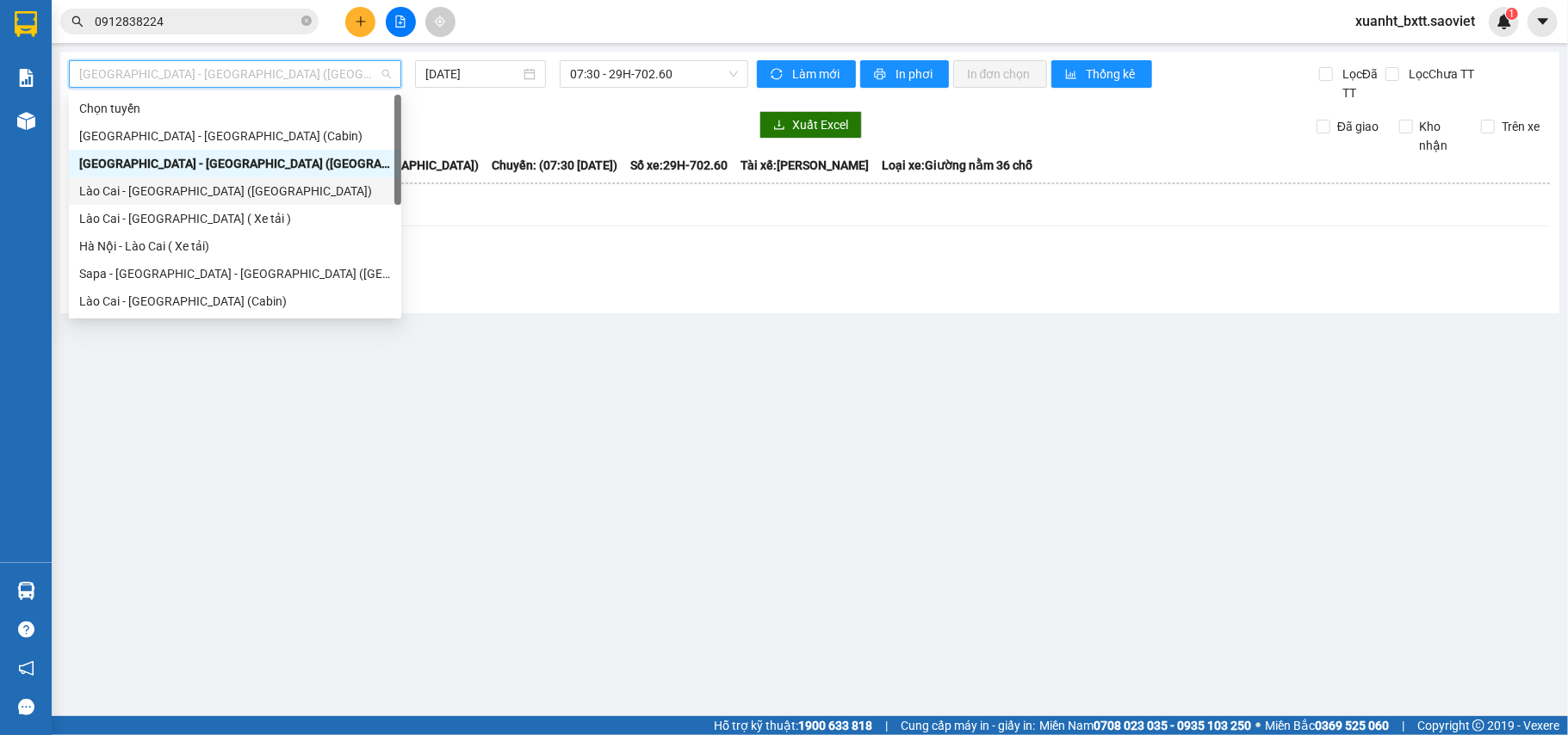
click at [195, 184] on div "Lào Cai - Hà Nội (Giường)" at bounding box center [234, 191] width 312 height 18
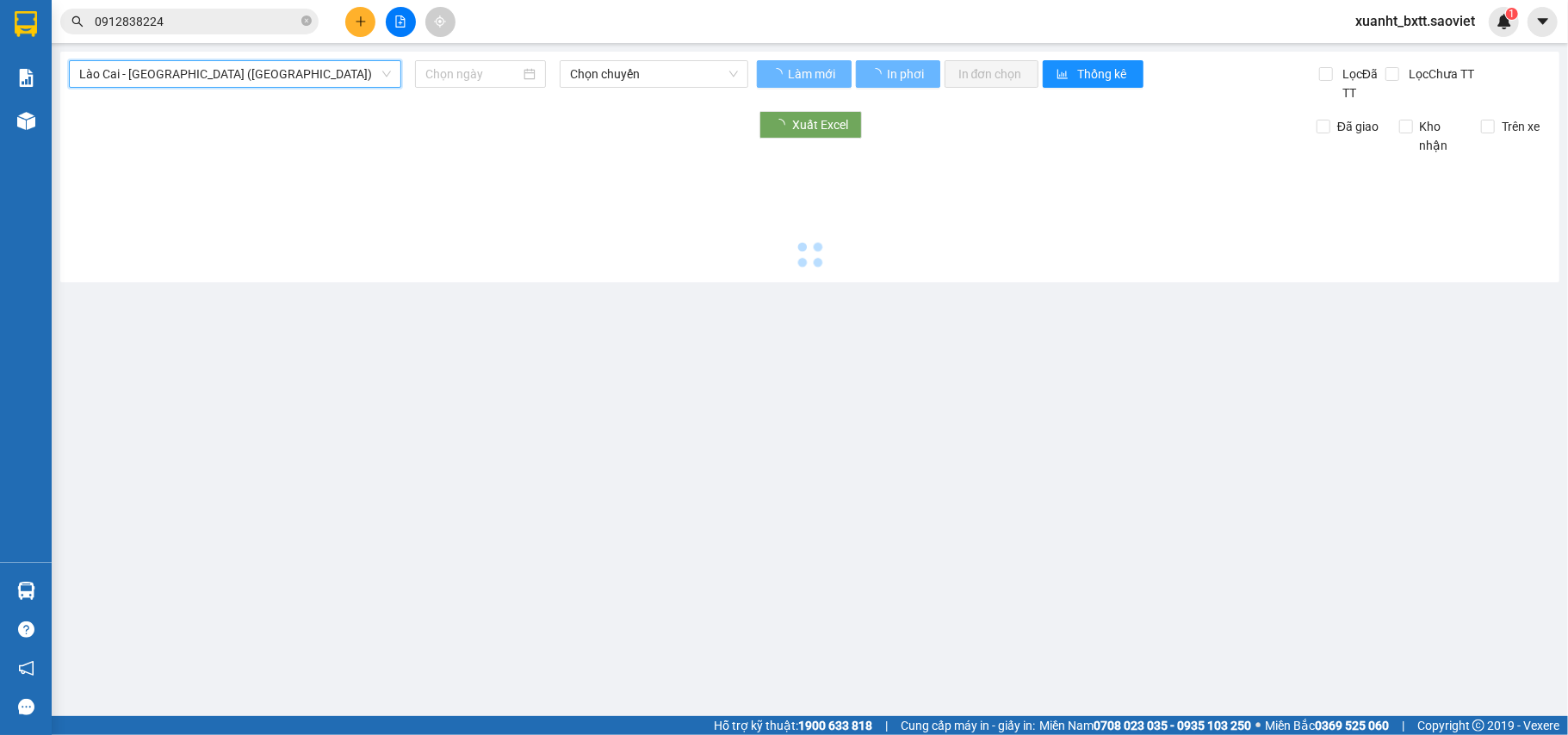
type input "[DATE]"
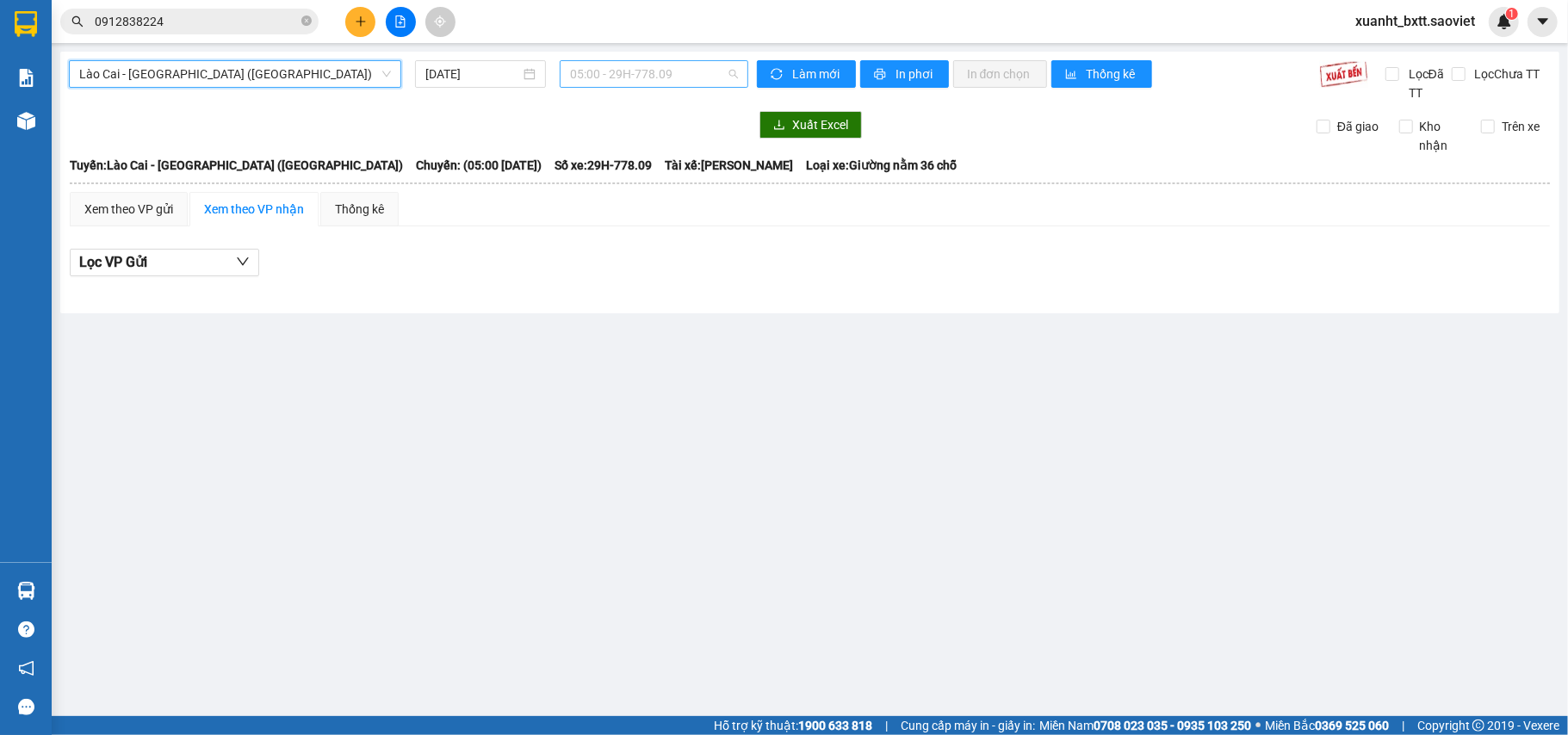
click at [621, 72] on span "05:00 - 29H-778.09" at bounding box center [654, 74] width 168 height 26
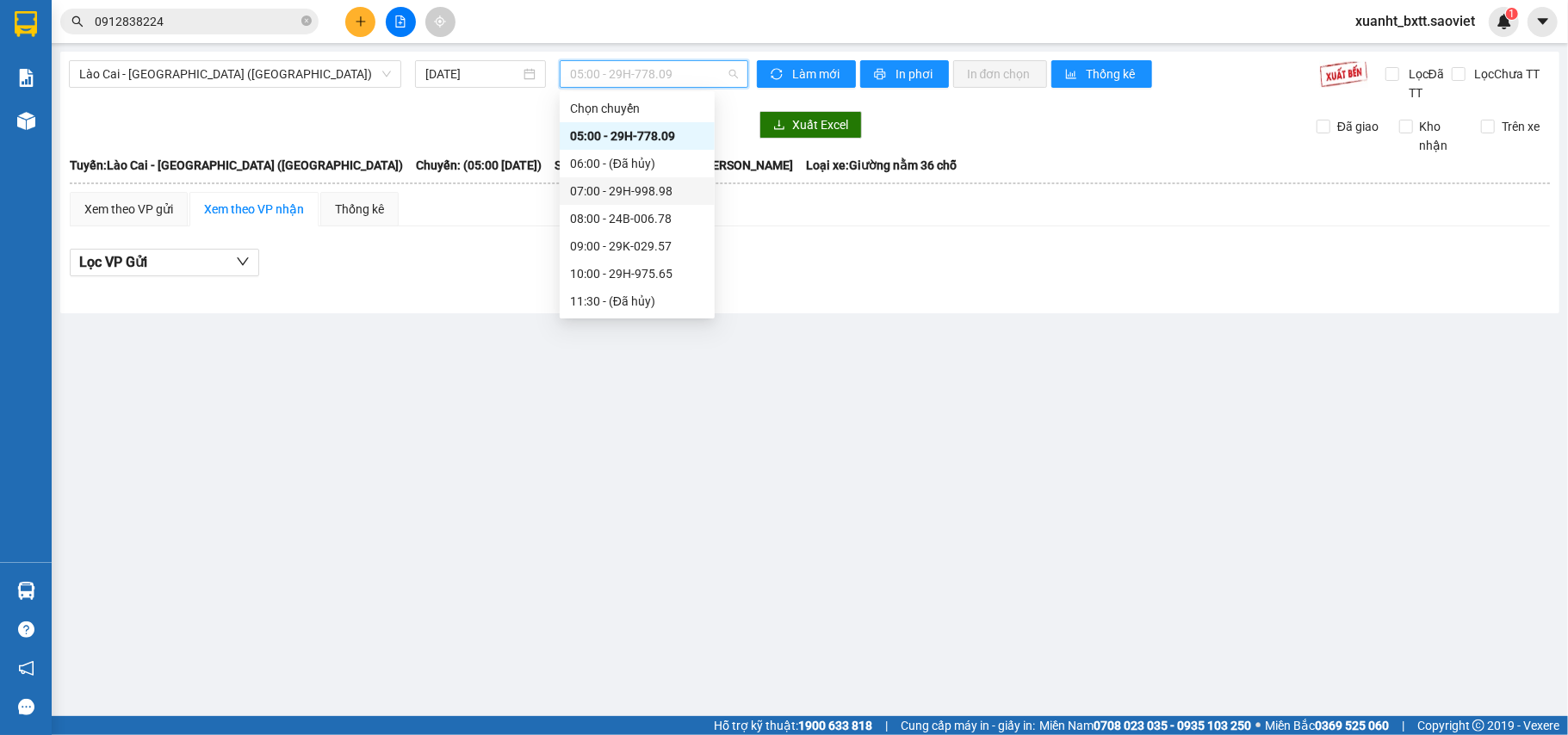
click at [673, 186] on div "07:00 - 29H-998.98" at bounding box center [637, 191] width 134 height 18
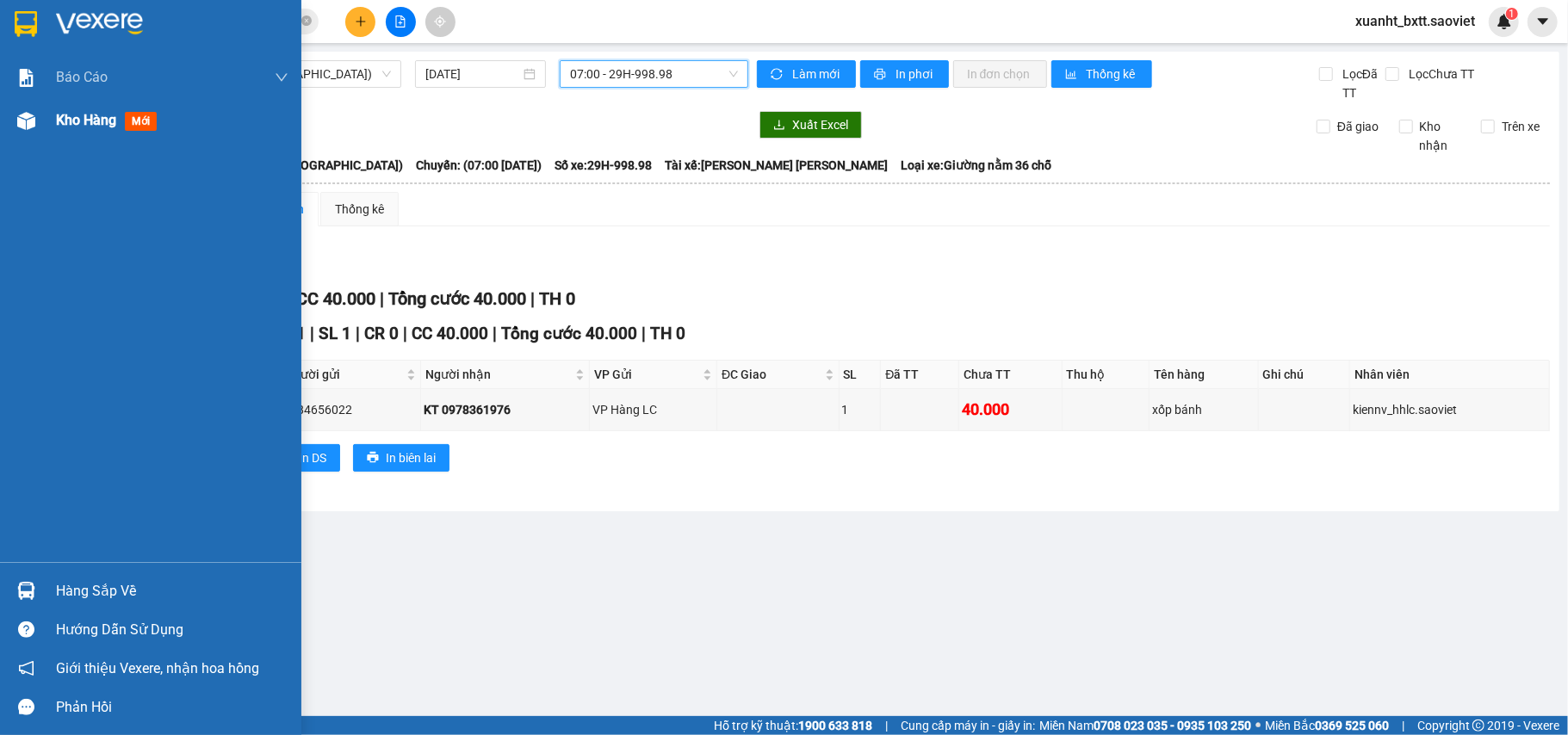
click at [63, 112] on span "Kho hàng" at bounding box center [87, 120] width 60 height 17
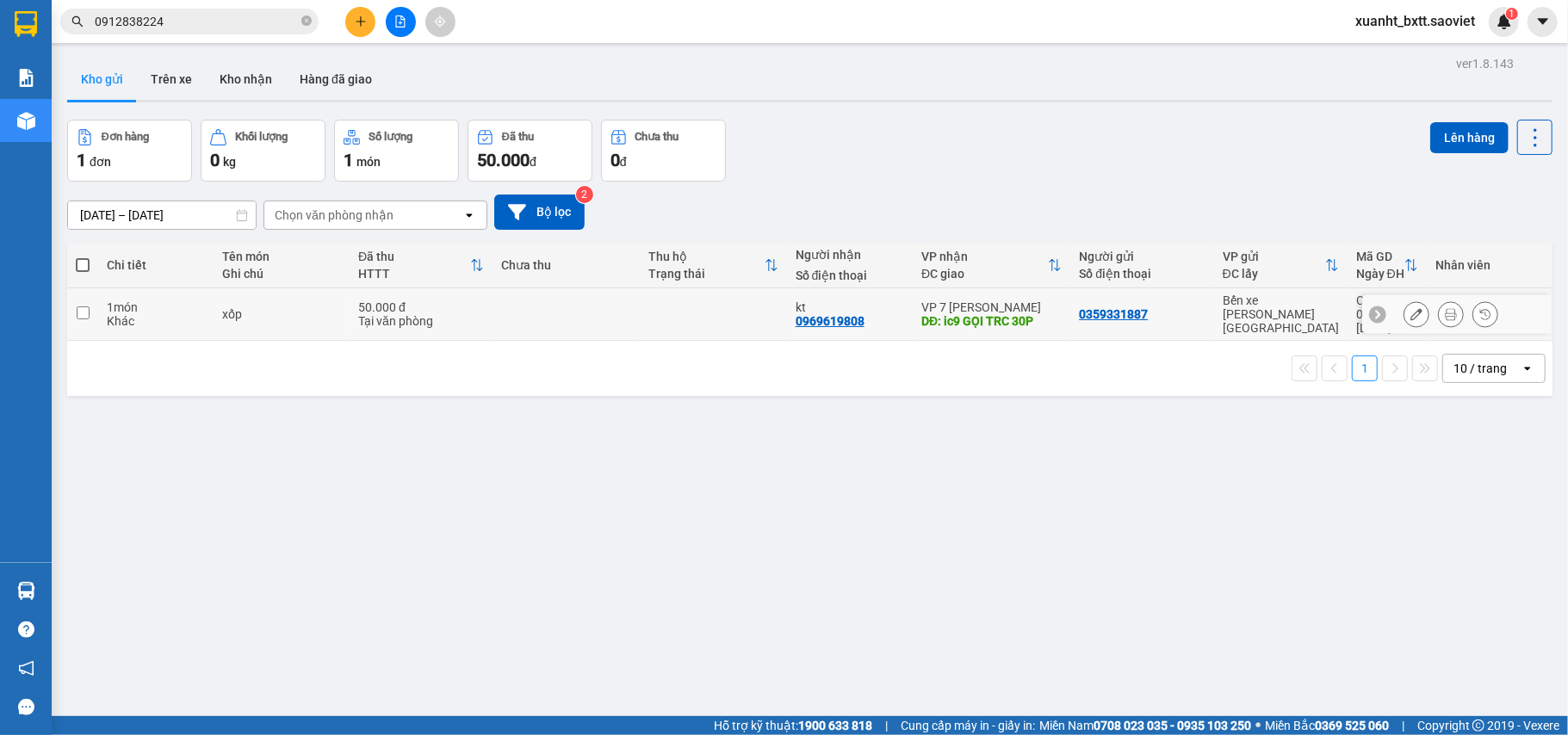
click at [887, 301] on div "kt" at bounding box center [850, 307] width 109 height 14
checkbox input "true"
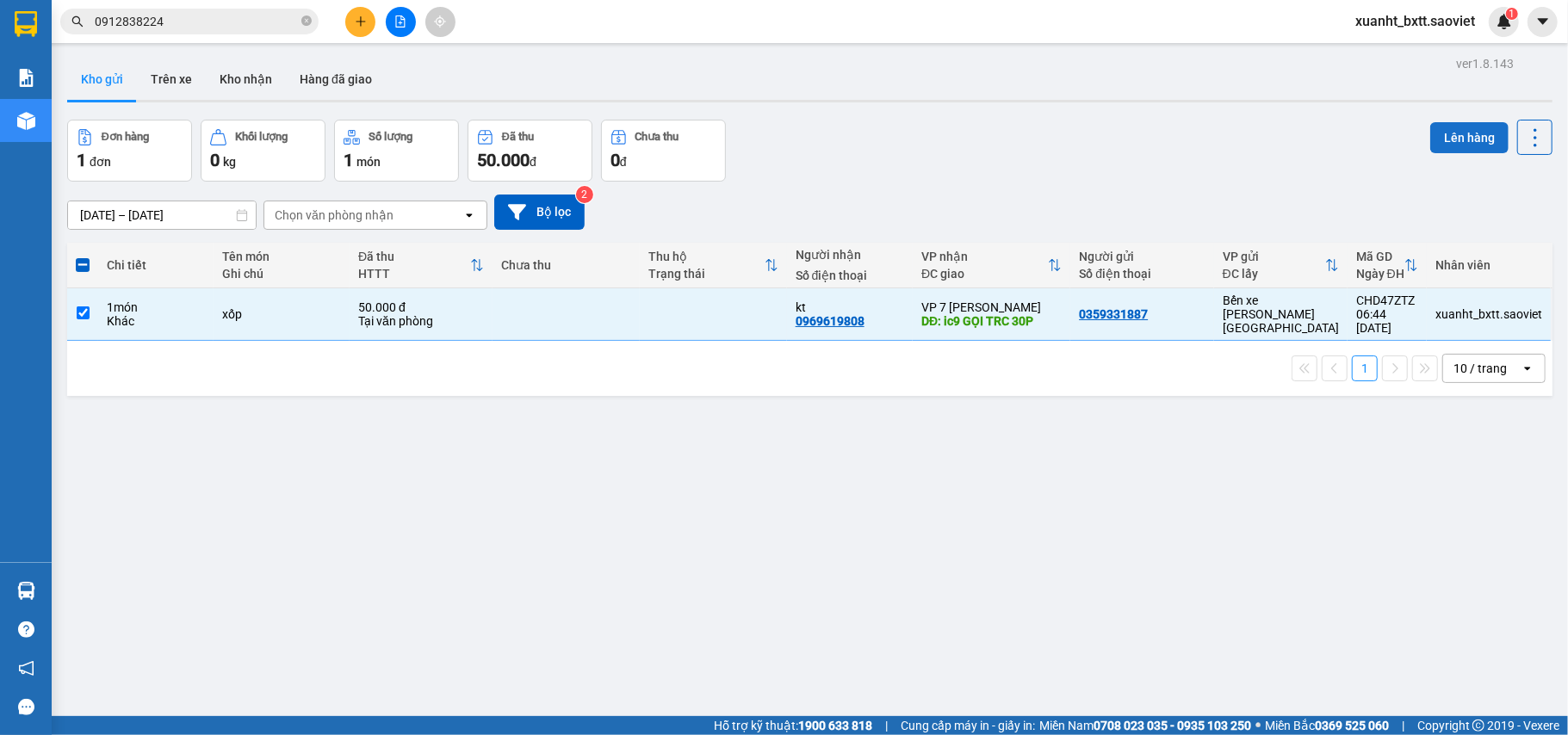
click at [1463, 132] on button "Lên hàng" at bounding box center [1470, 138] width 79 height 31
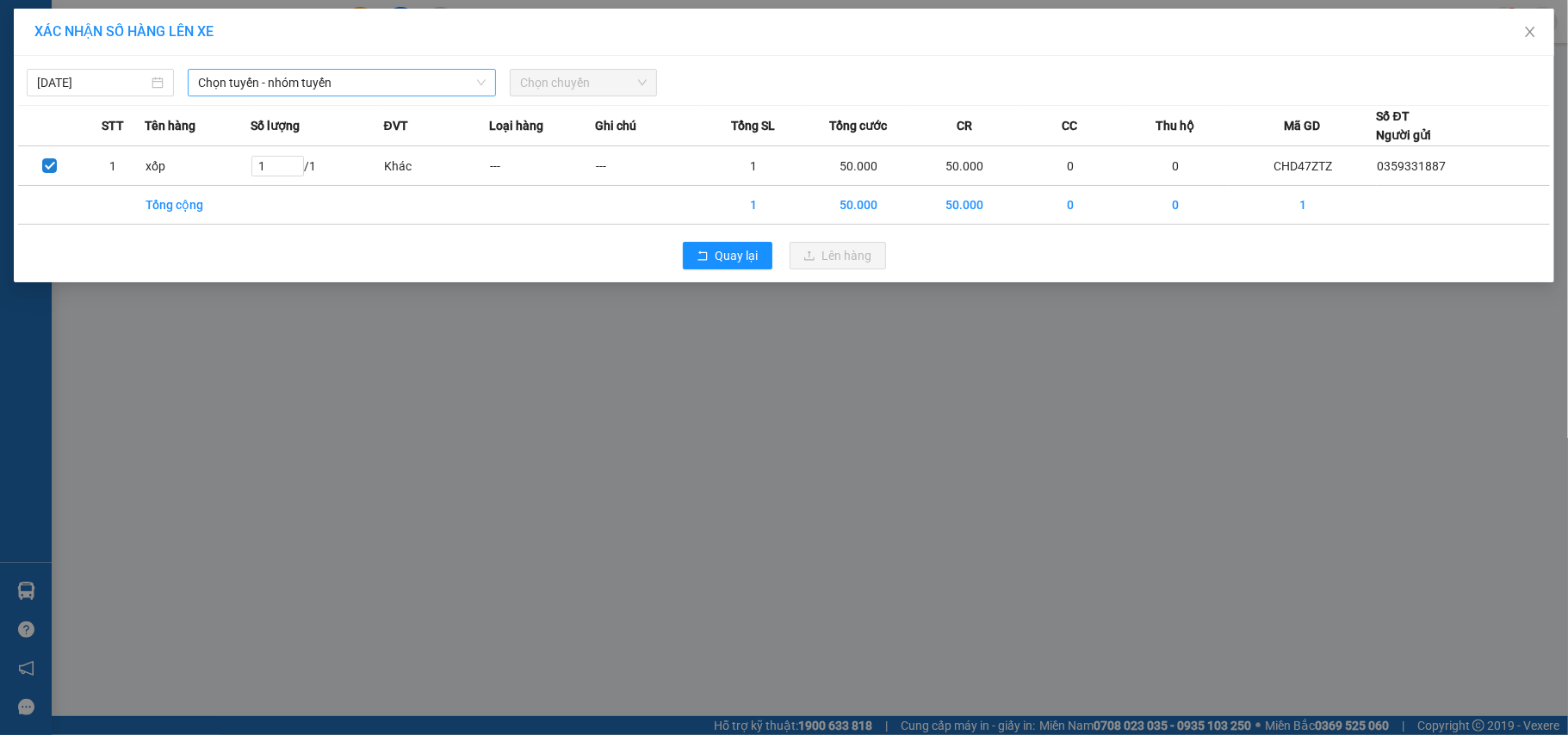
click at [382, 94] on span "Chọn tuyến - nhóm tuyến" at bounding box center [342, 83] width 288 height 26
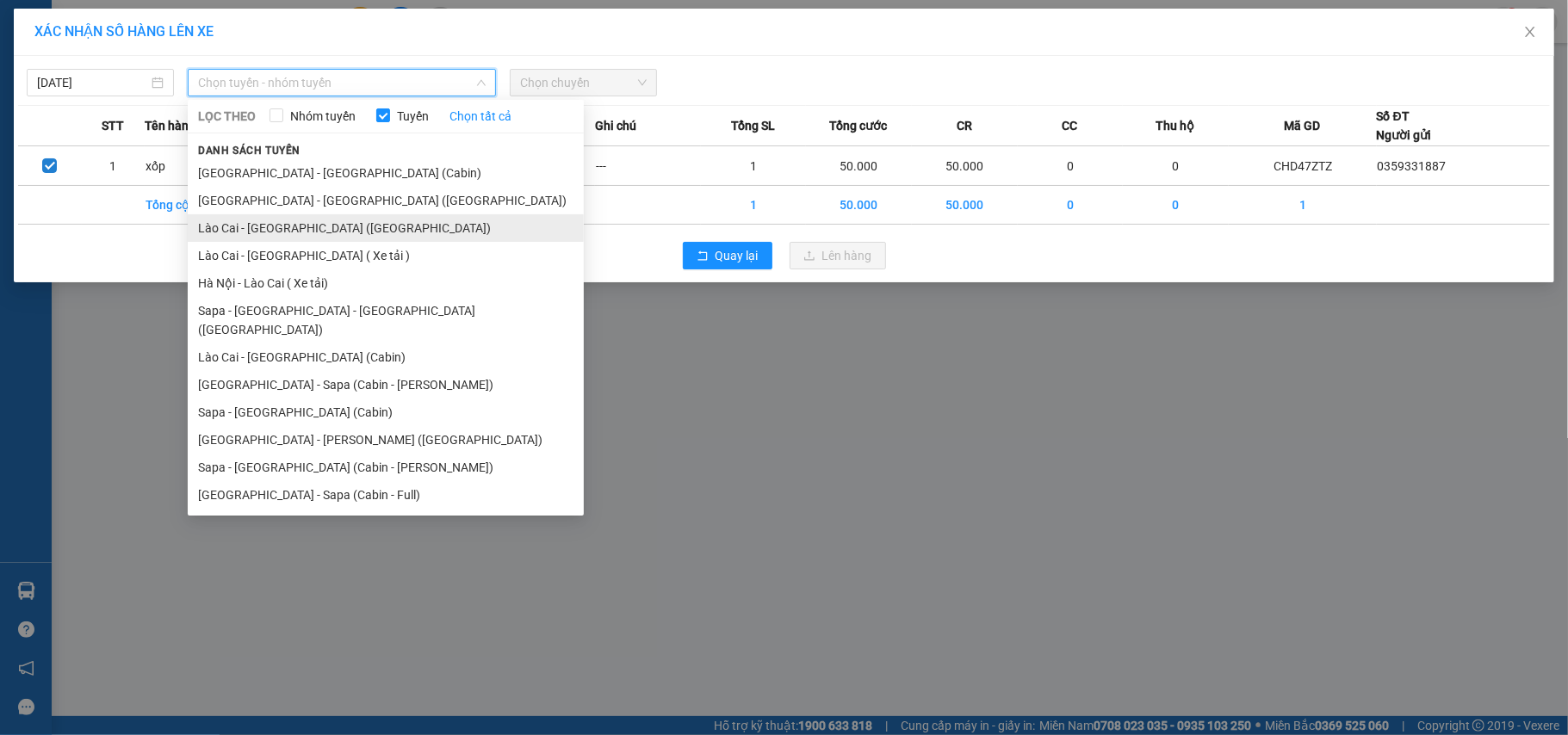
click at [341, 228] on li "Lào Cai - Hà Nội (Giường)" at bounding box center [385, 228] width 396 height 27
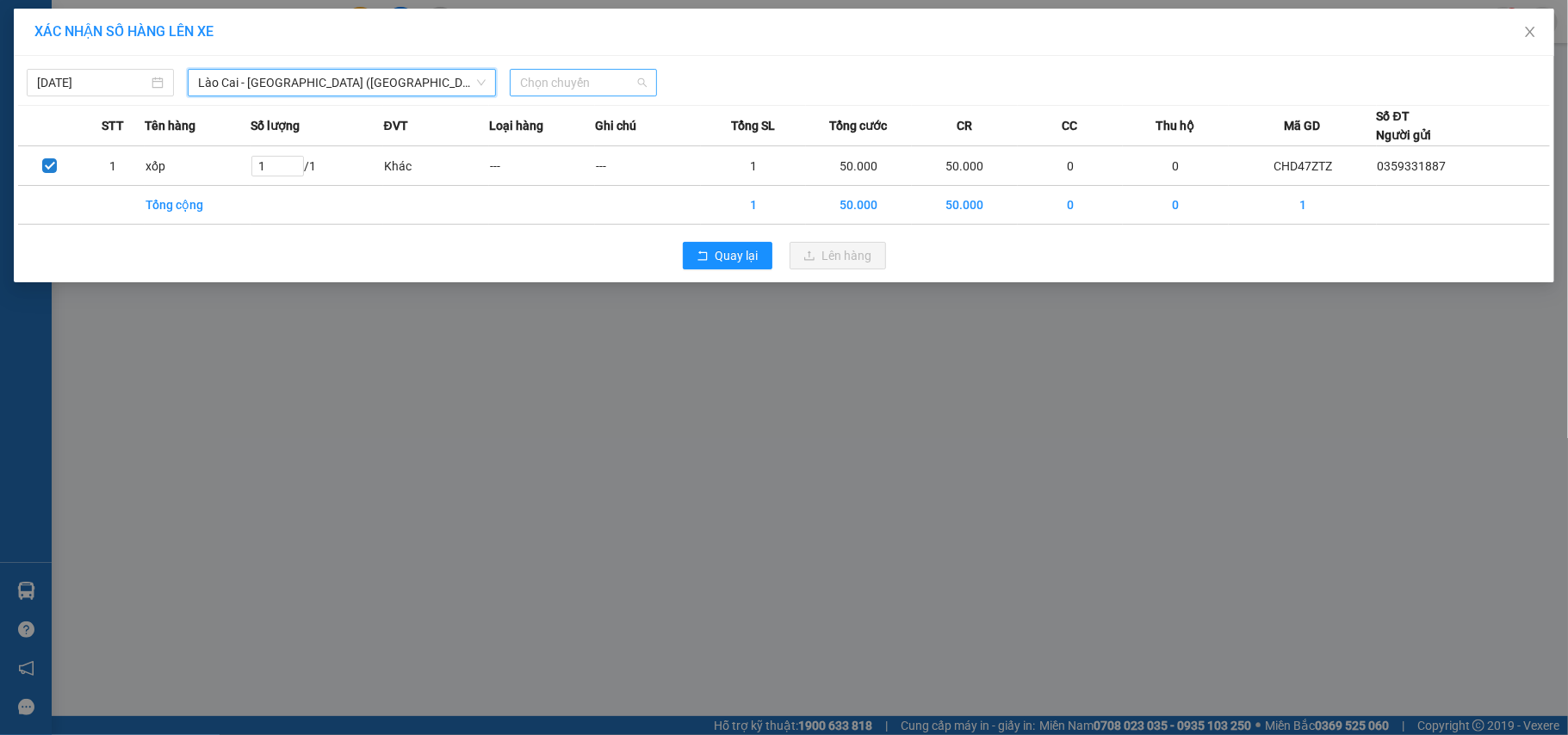
click at [573, 87] on span "Chọn chuyến" at bounding box center [584, 83] width 126 height 26
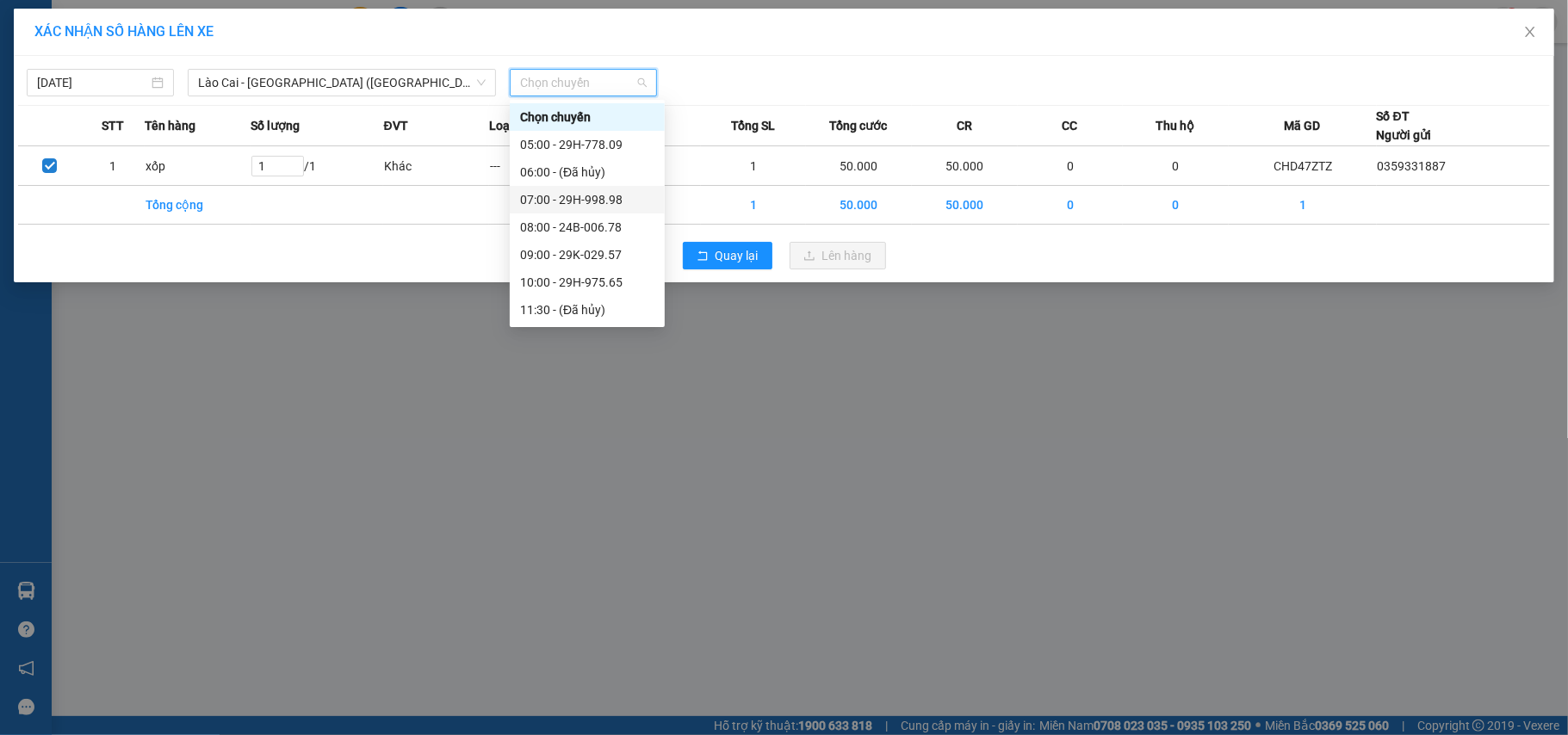
click at [592, 193] on div "07:00 - 29H-998.98" at bounding box center [588, 199] width 134 height 18
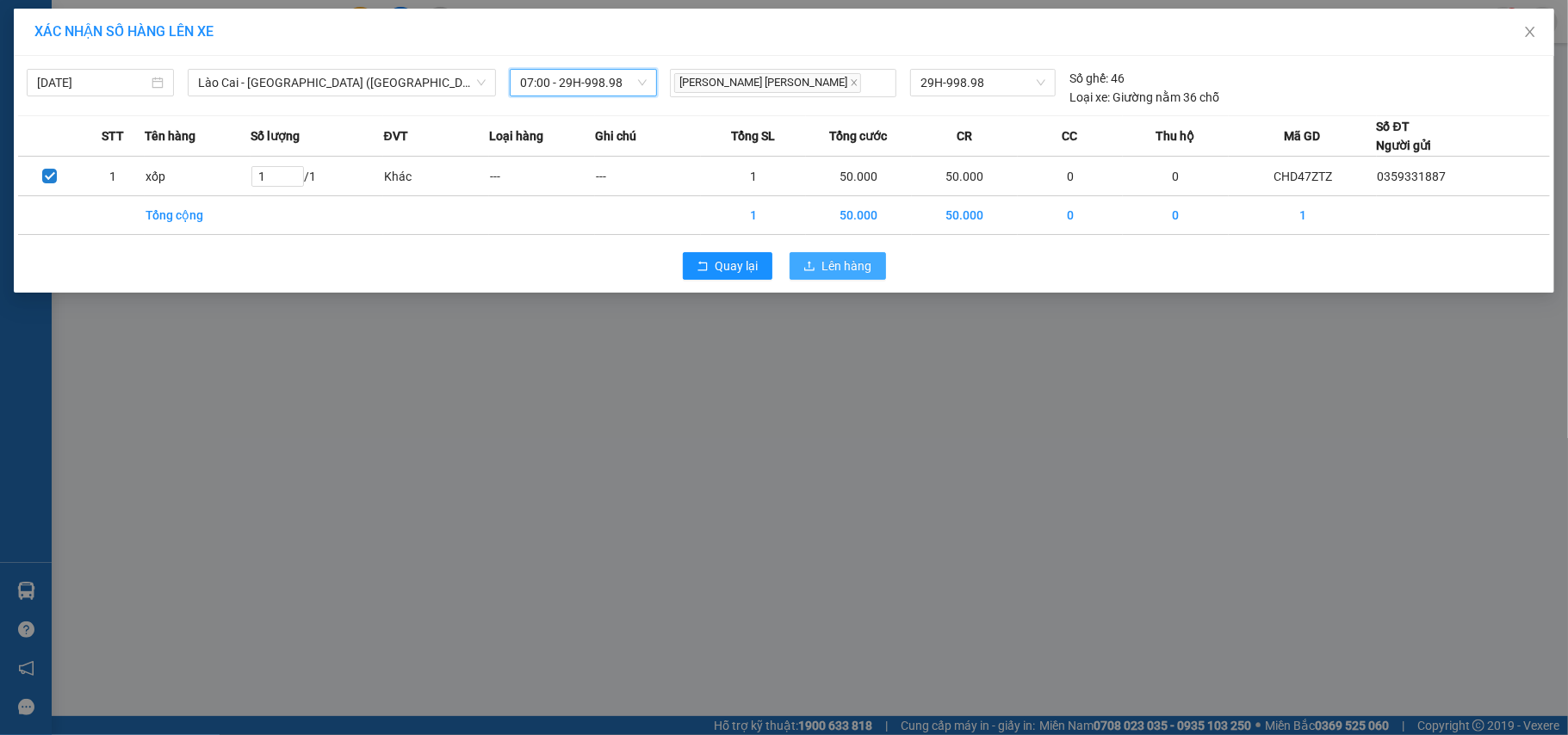
click at [815, 272] on icon "upload" at bounding box center [809, 265] width 12 height 12
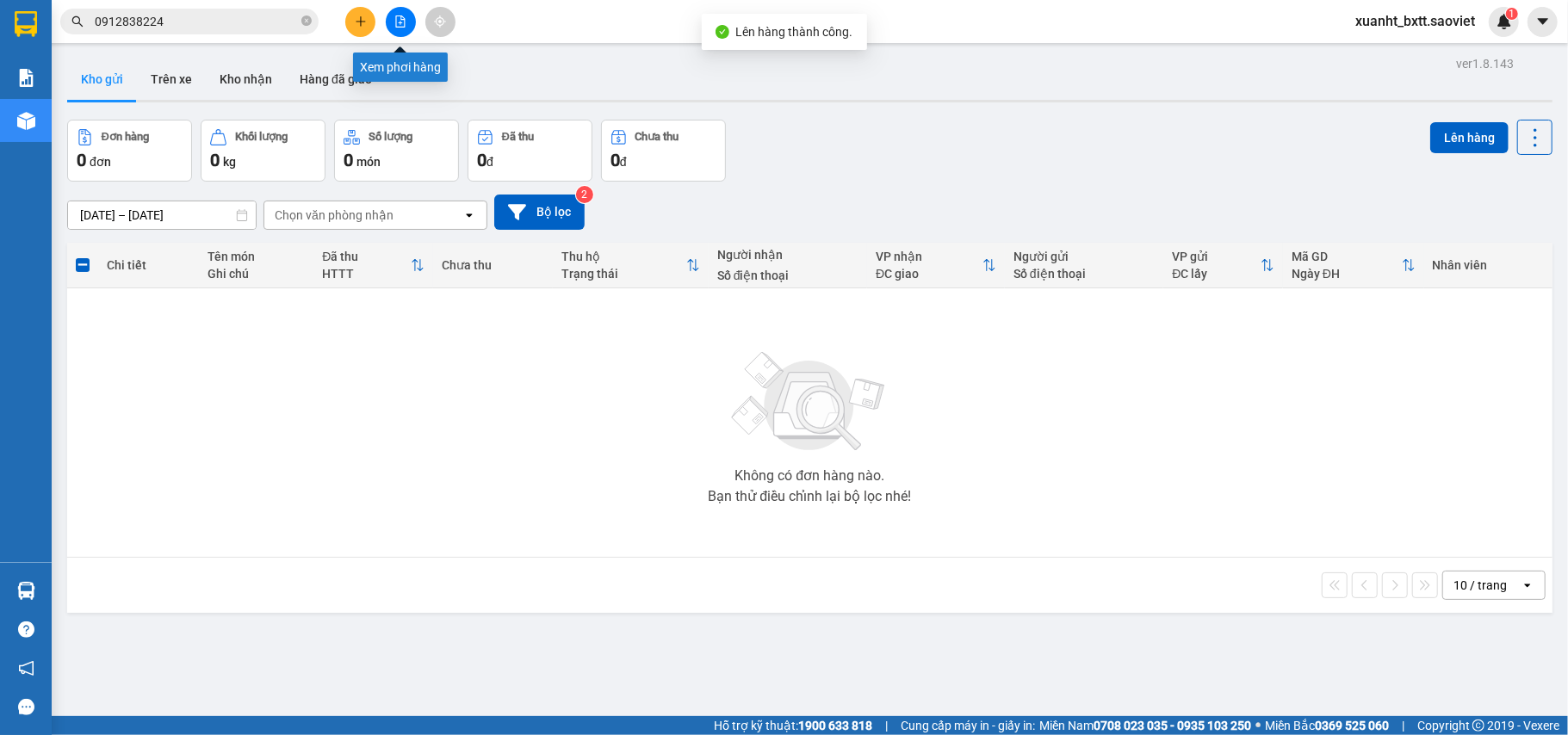
click at [398, 22] on icon "file-add" at bounding box center [401, 21] width 12 height 12
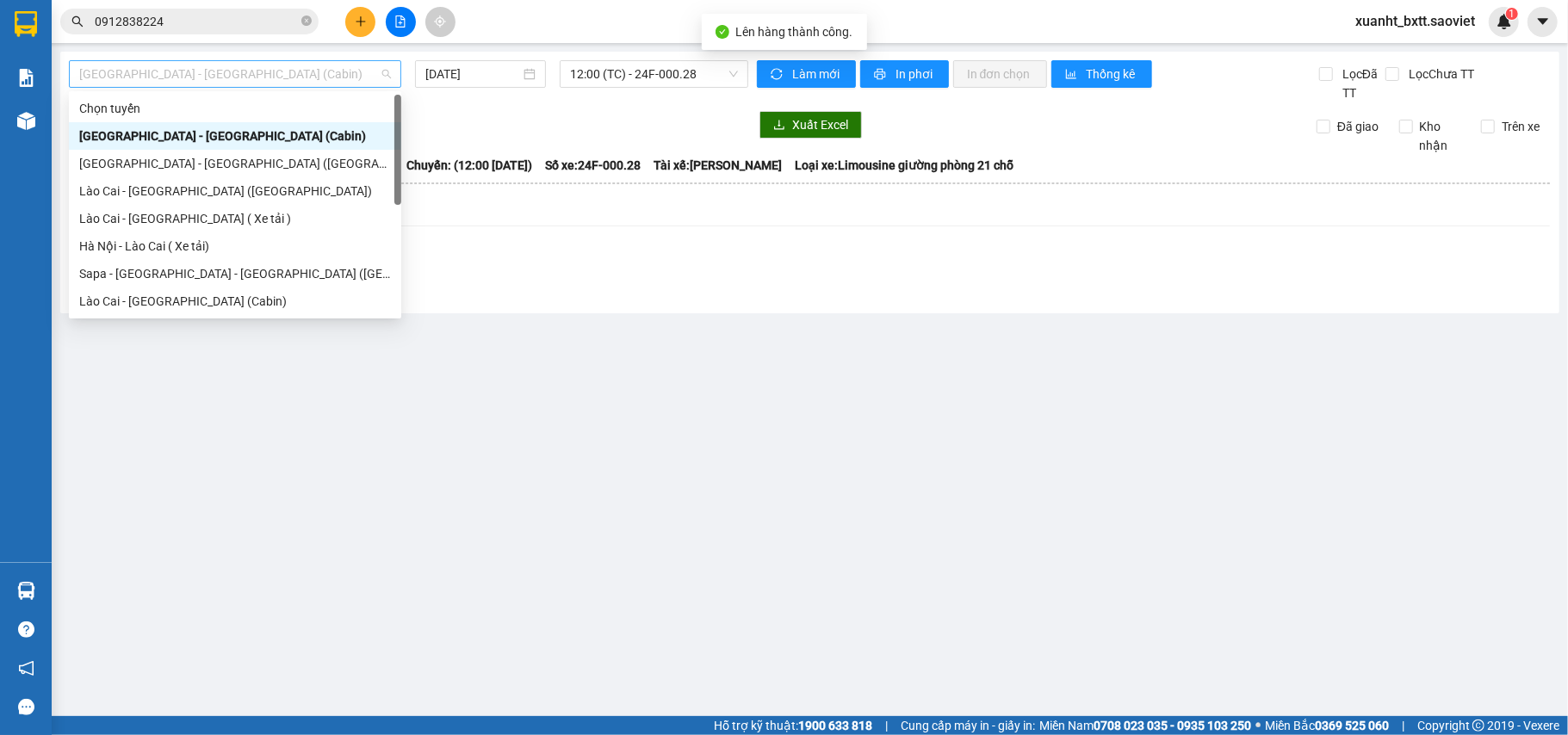
click at [369, 71] on span "Hà Nội - Lào Cai (Cabin)" at bounding box center [234, 74] width 312 height 26
click at [325, 198] on div "Lào Cai - Hà Nội (Giường)" at bounding box center [234, 191] width 312 height 18
type input "[DATE]"
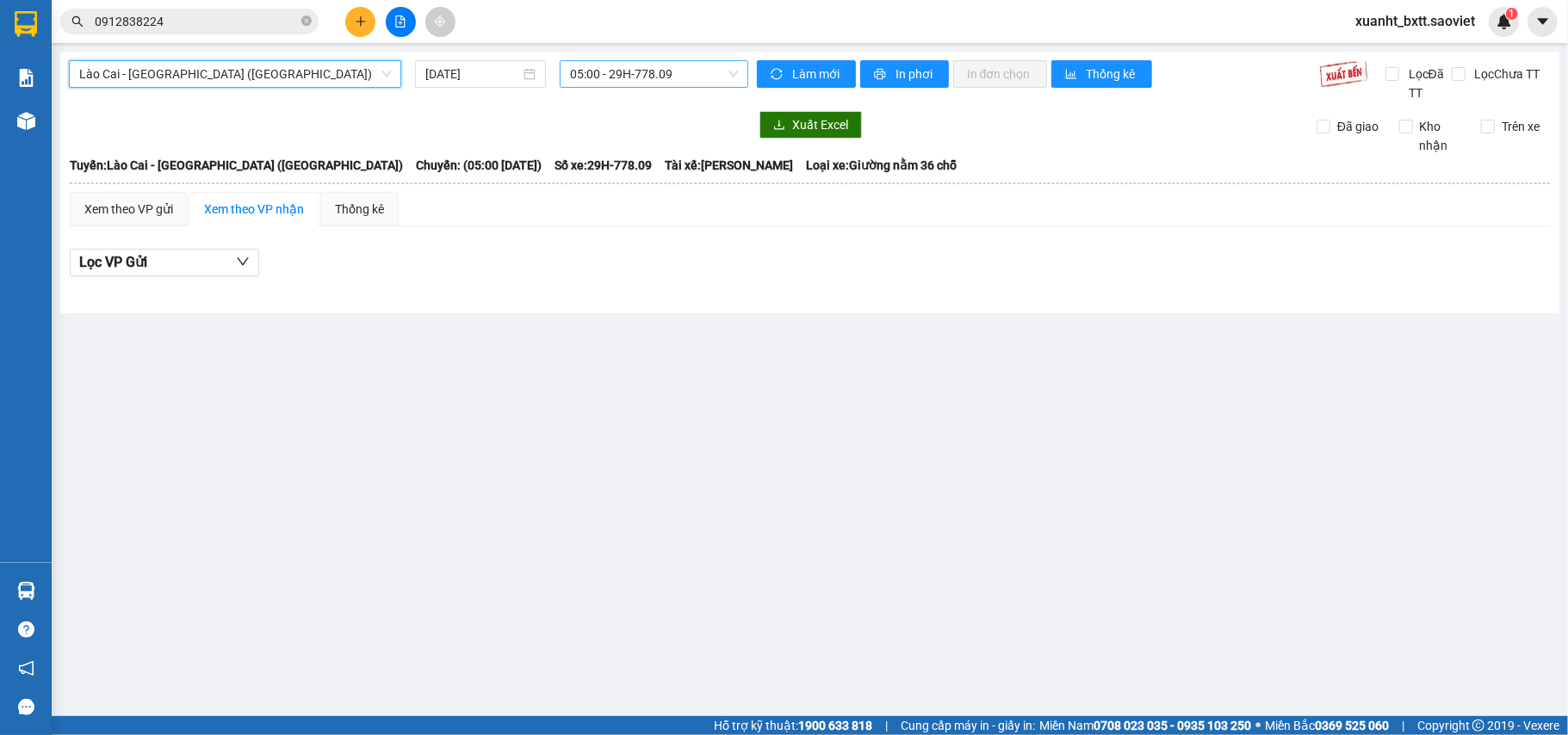
click at [646, 79] on span "05:00 - 29H-778.09" at bounding box center [654, 74] width 168 height 26
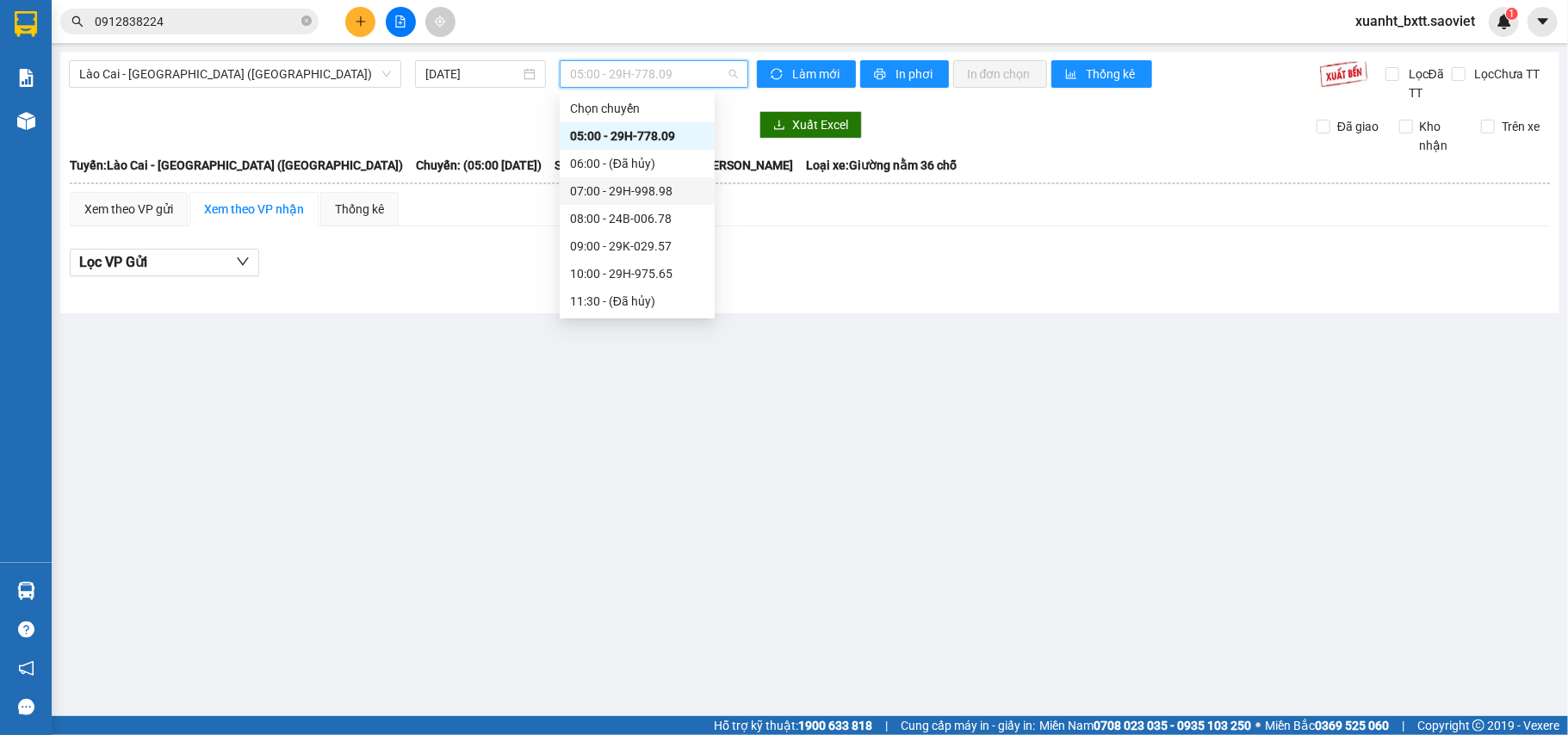
click at [684, 194] on div "07:00 - 29H-998.98" at bounding box center [637, 191] width 134 height 18
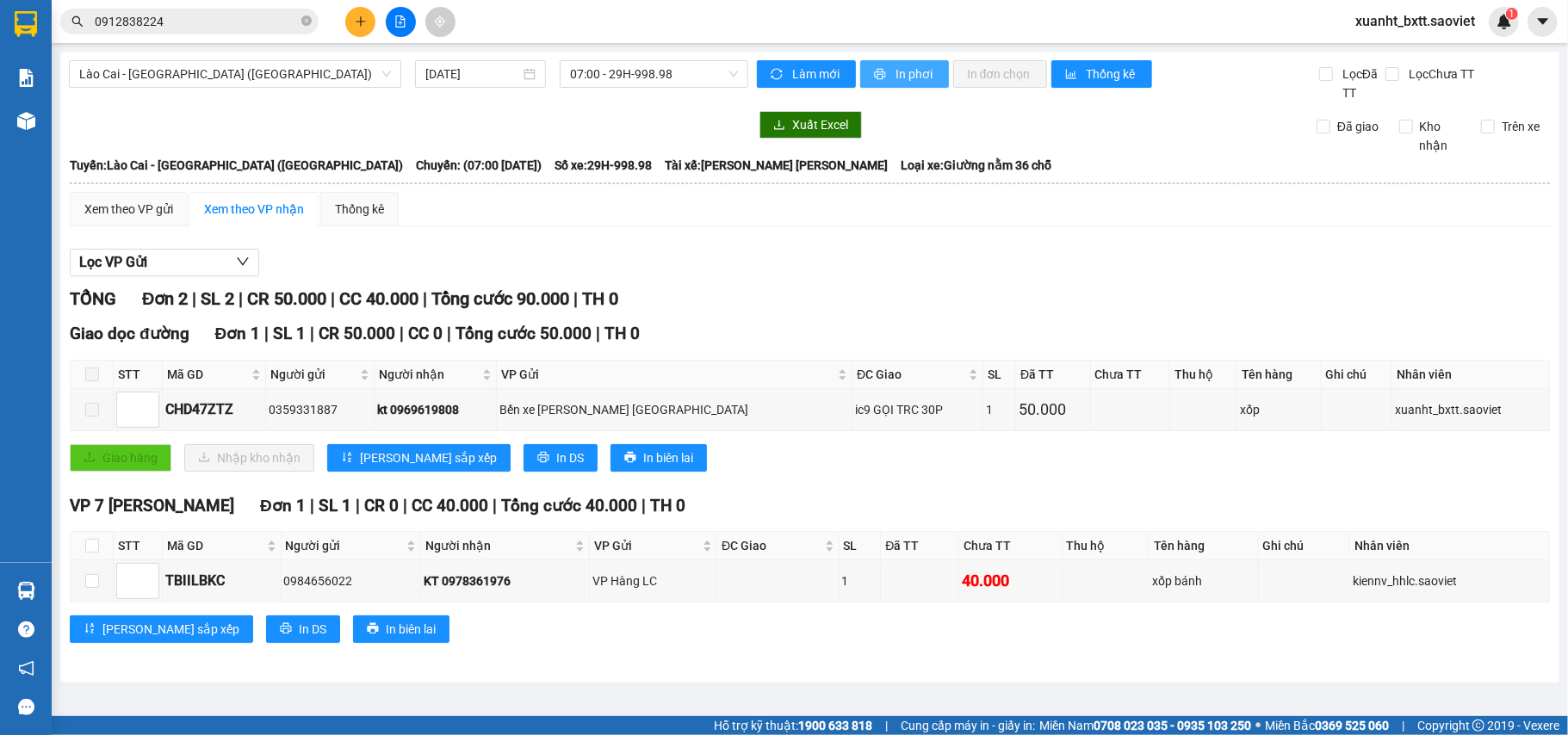
click at [901, 76] on span "In phơi" at bounding box center [915, 73] width 40 height 18
click at [167, 18] on input "0912838224" at bounding box center [196, 20] width 203 height 18
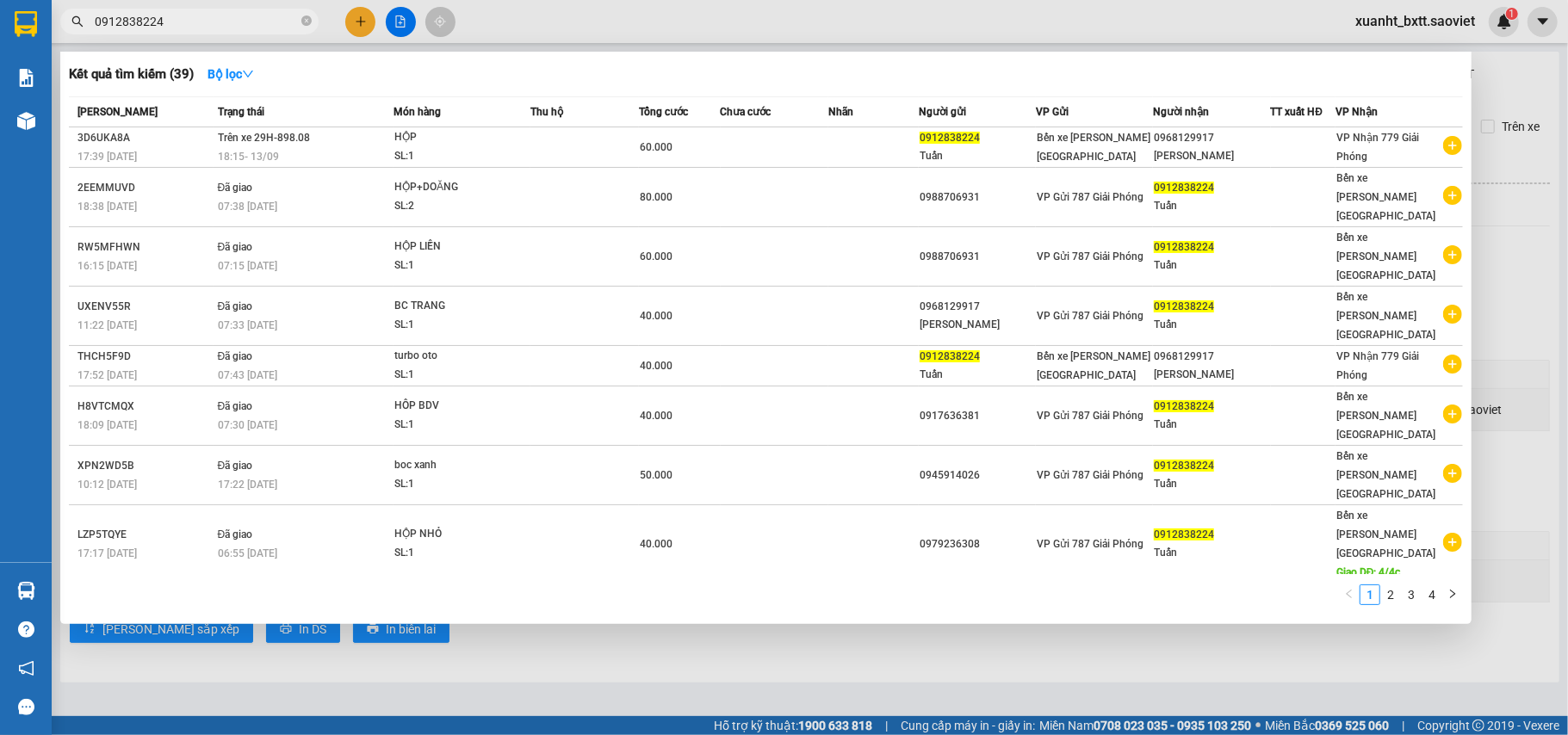
click at [167, 18] on input "0912838224" at bounding box center [196, 20] width 203 height 18
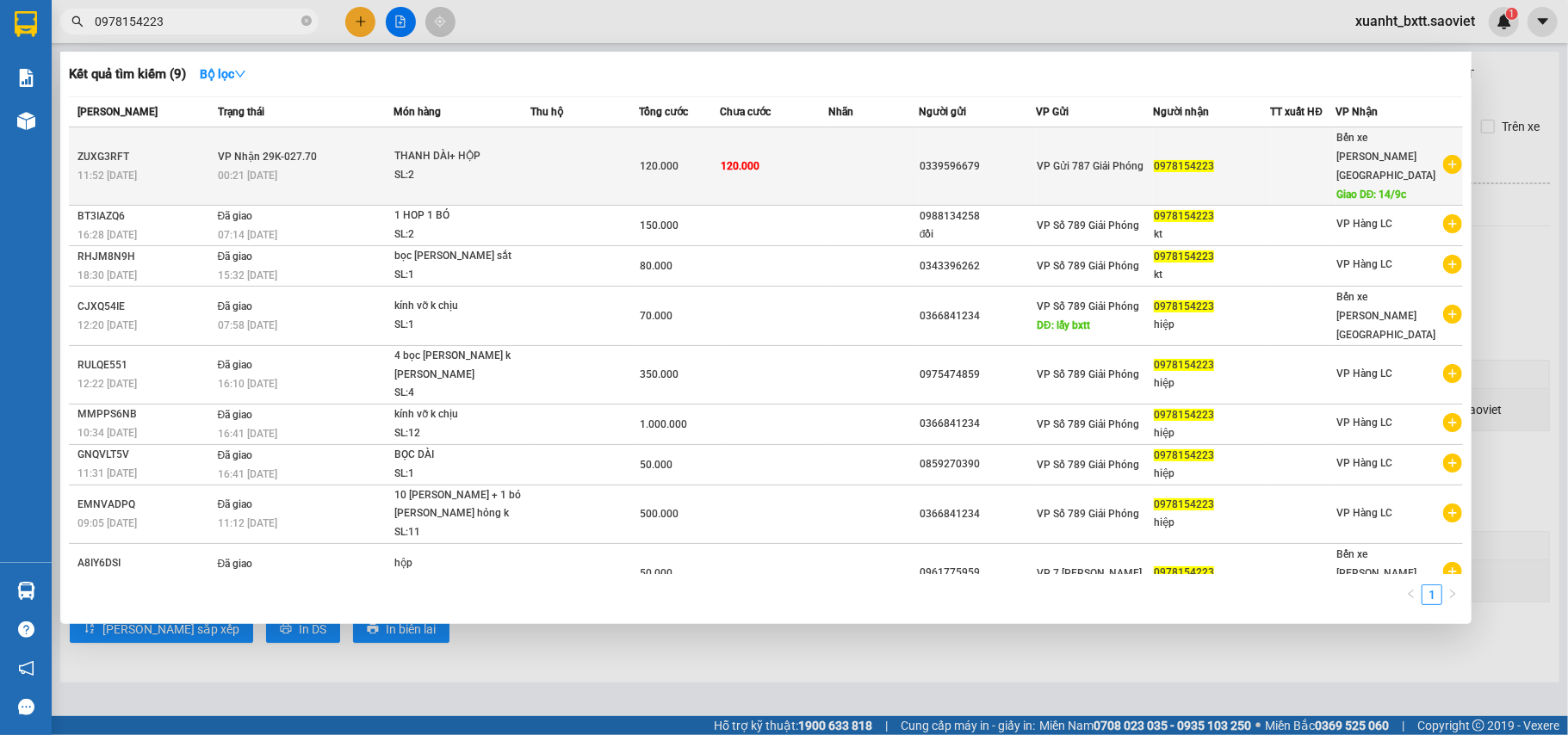
type input "0978154223"
click at [658, 161] on div "120.000" at bounding box center [679, 165] width 79 height 18
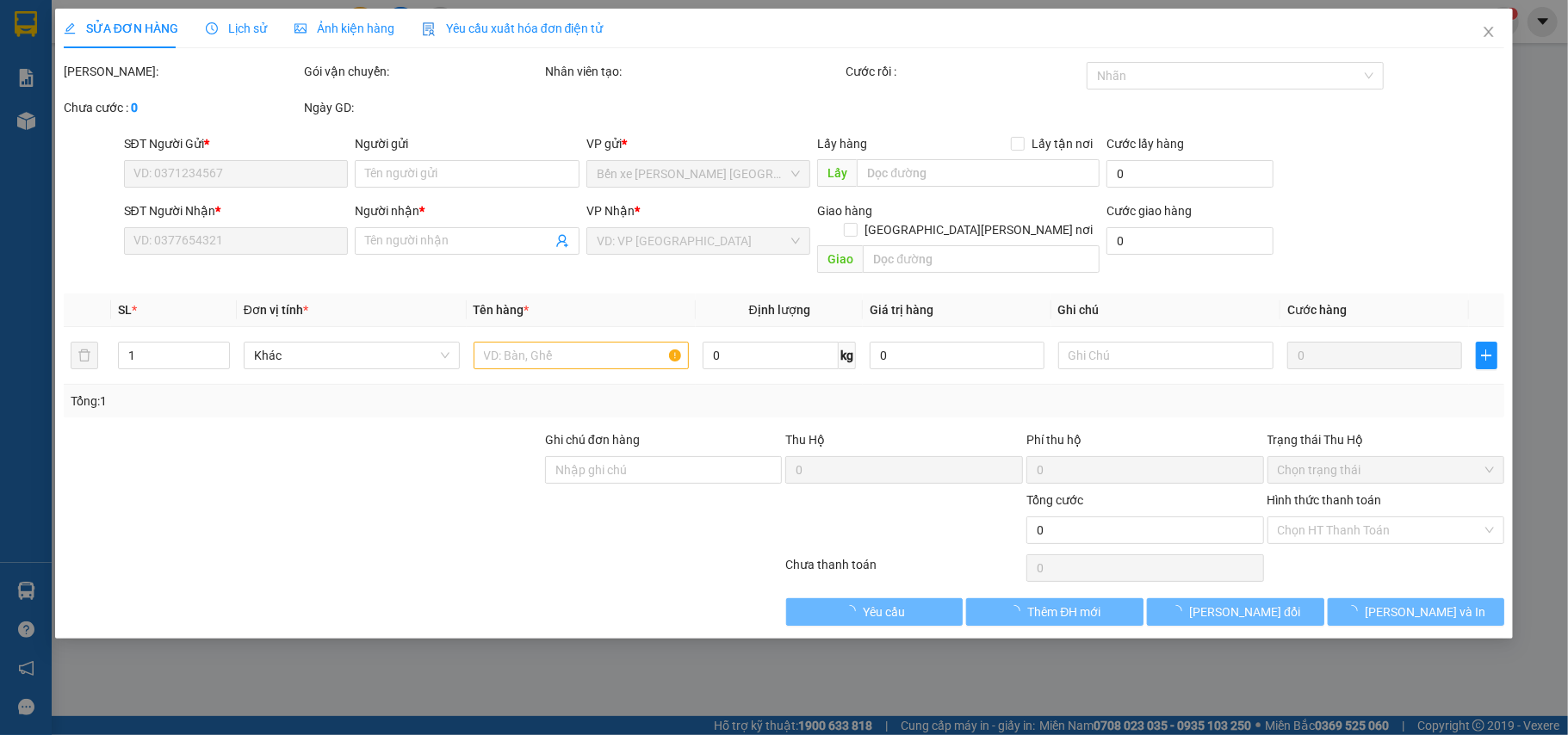
type input "0339596679"
type input "0978154223"
type input "14/9c"
type input "120.000"
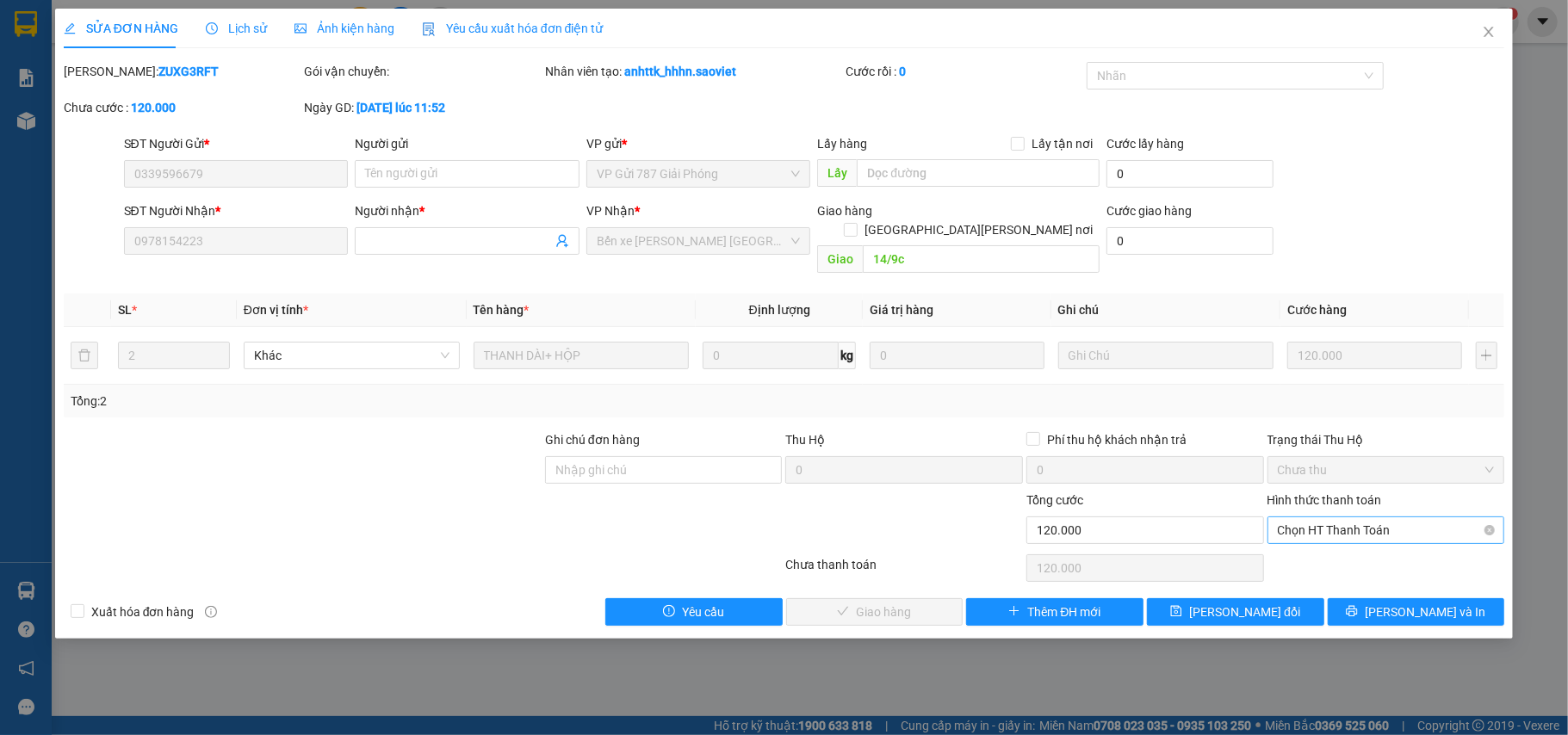
click at [1368, 517] on span "Chọn HT Thanh Toán" at bounding box center [1386, 530] width 217 height 26
click at [1347, 570] on div "Chuyển khoản" at bounding box center [1386, 575] width 217 height 18
type input "0"
click at [907, 603] on span "[PERSON_NAME] và Giao hàng" at bounding box center [935, 612] width 232 height 18
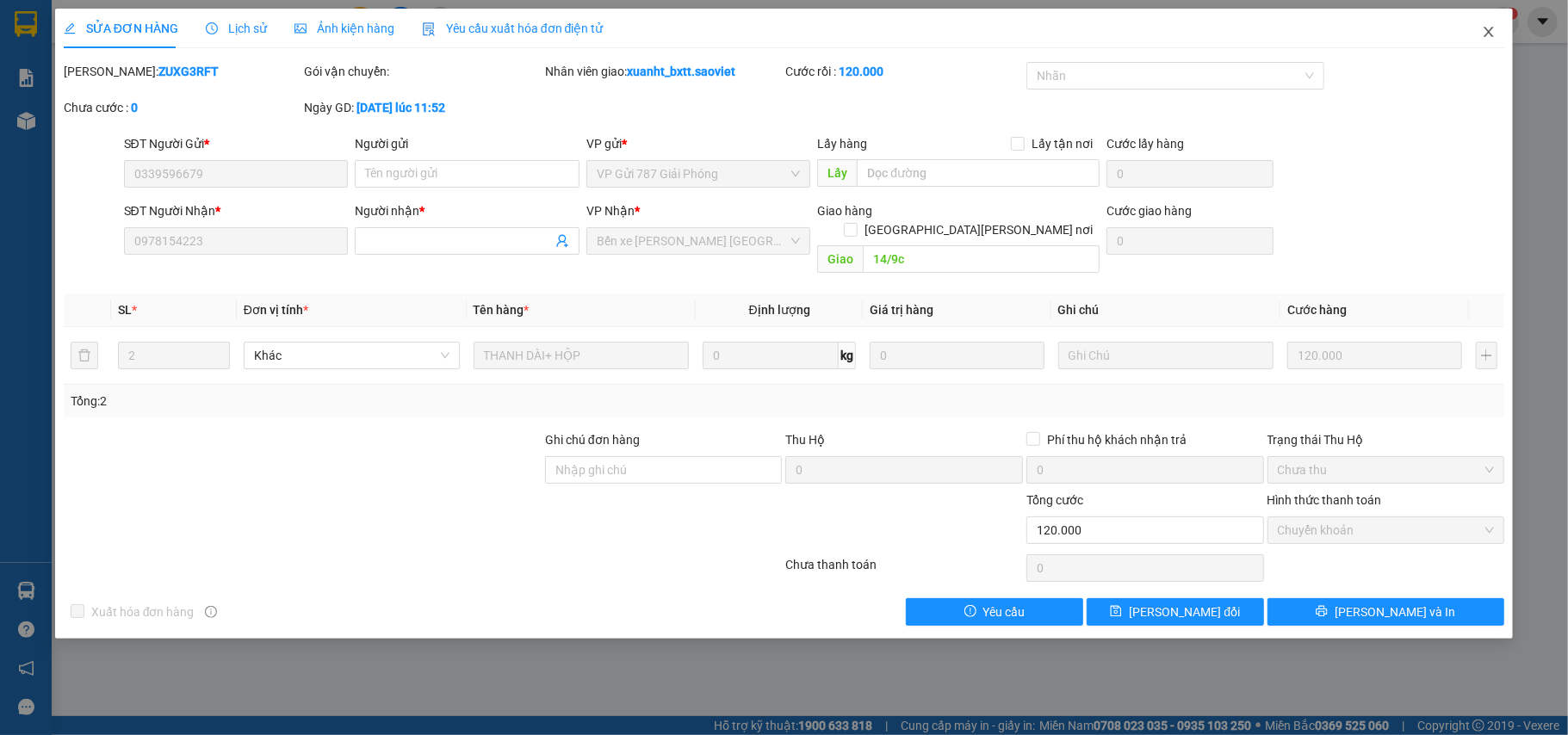
click at [1492, 33] on icon "close" at bounding box center [1489, 32] width 14 height 14
click at [1492, 33] on div "xuanht_bxtt.saoviet 1" at bounding box center [1431, 21] width 177 height 30
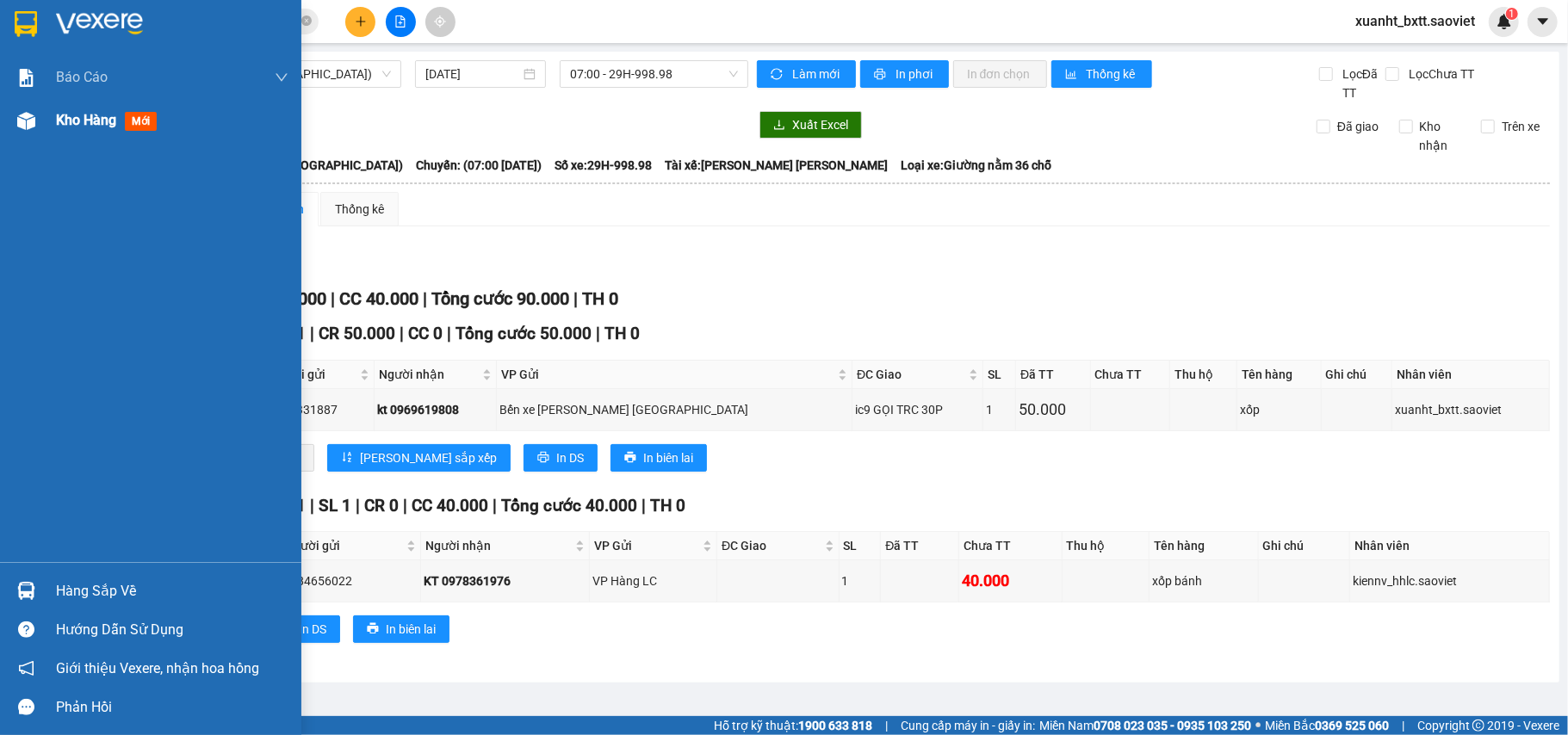
click at [31, 117] on img at bounding box center [26, 121] width 18 height 18
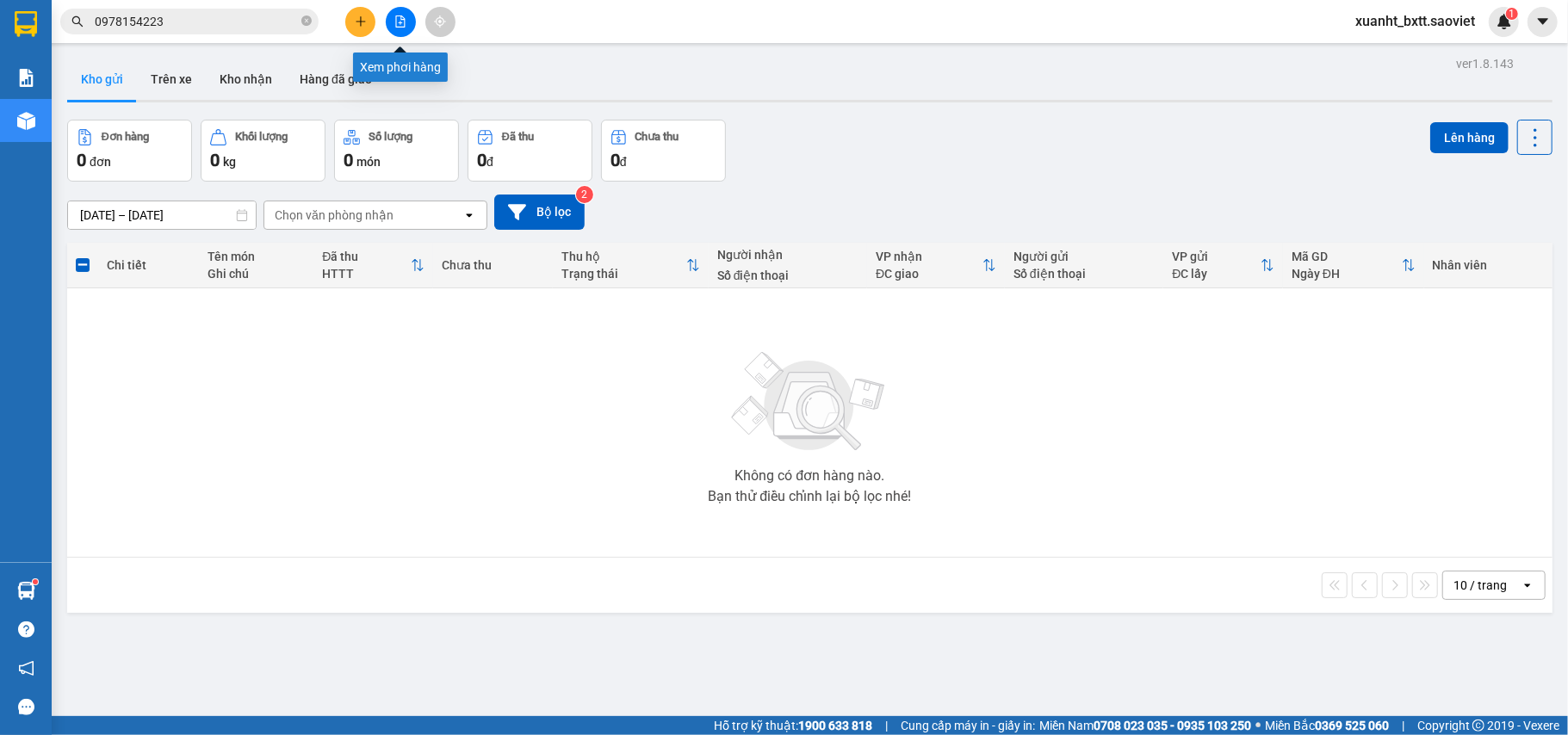
click at [405, 21] on icon "file-add" at bounding box center [401, 21] width 12 height 12
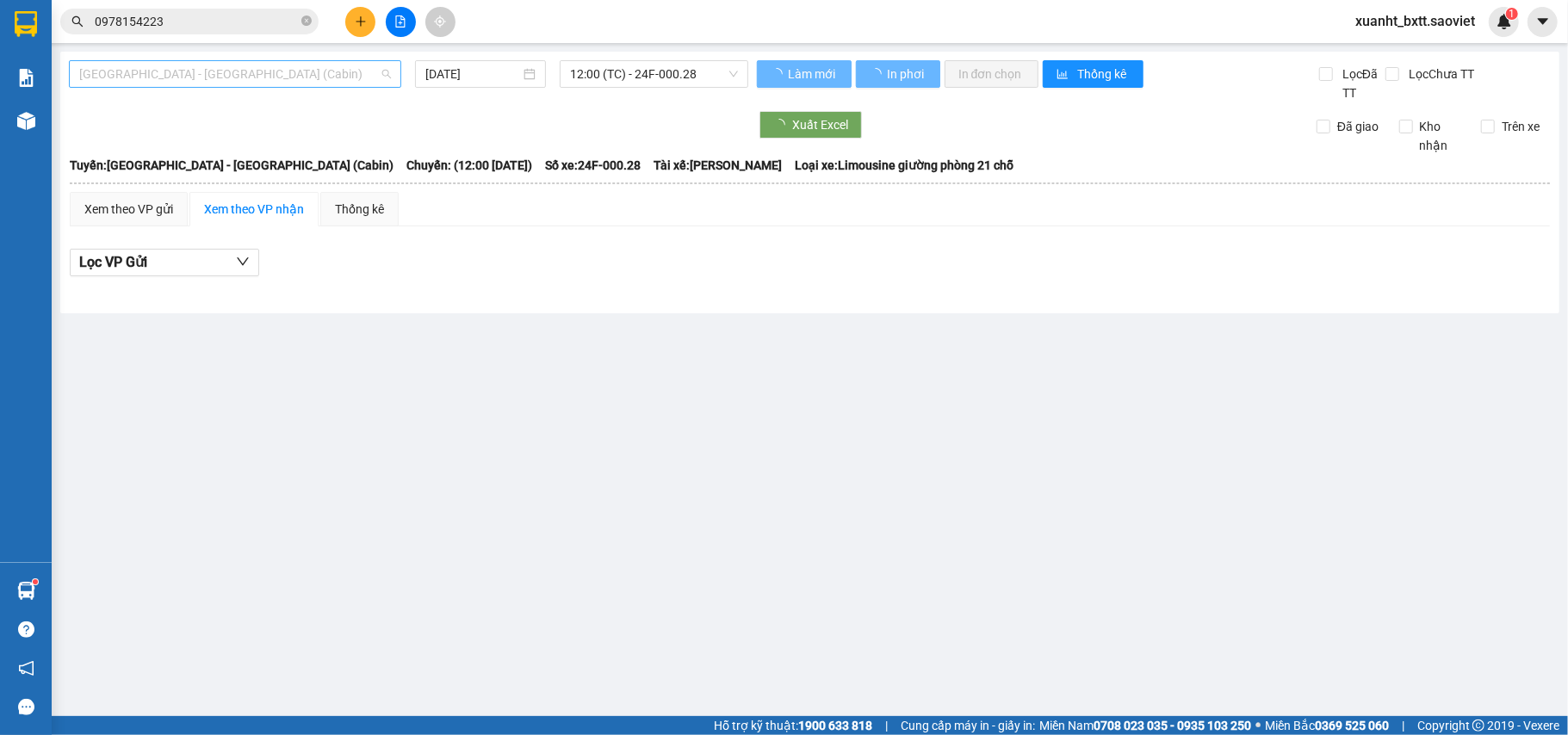
click at [262, 69] on span "Hà Nội - Lào Cai (Cabin)" at bounding box center [234, 74] width 312 height 26
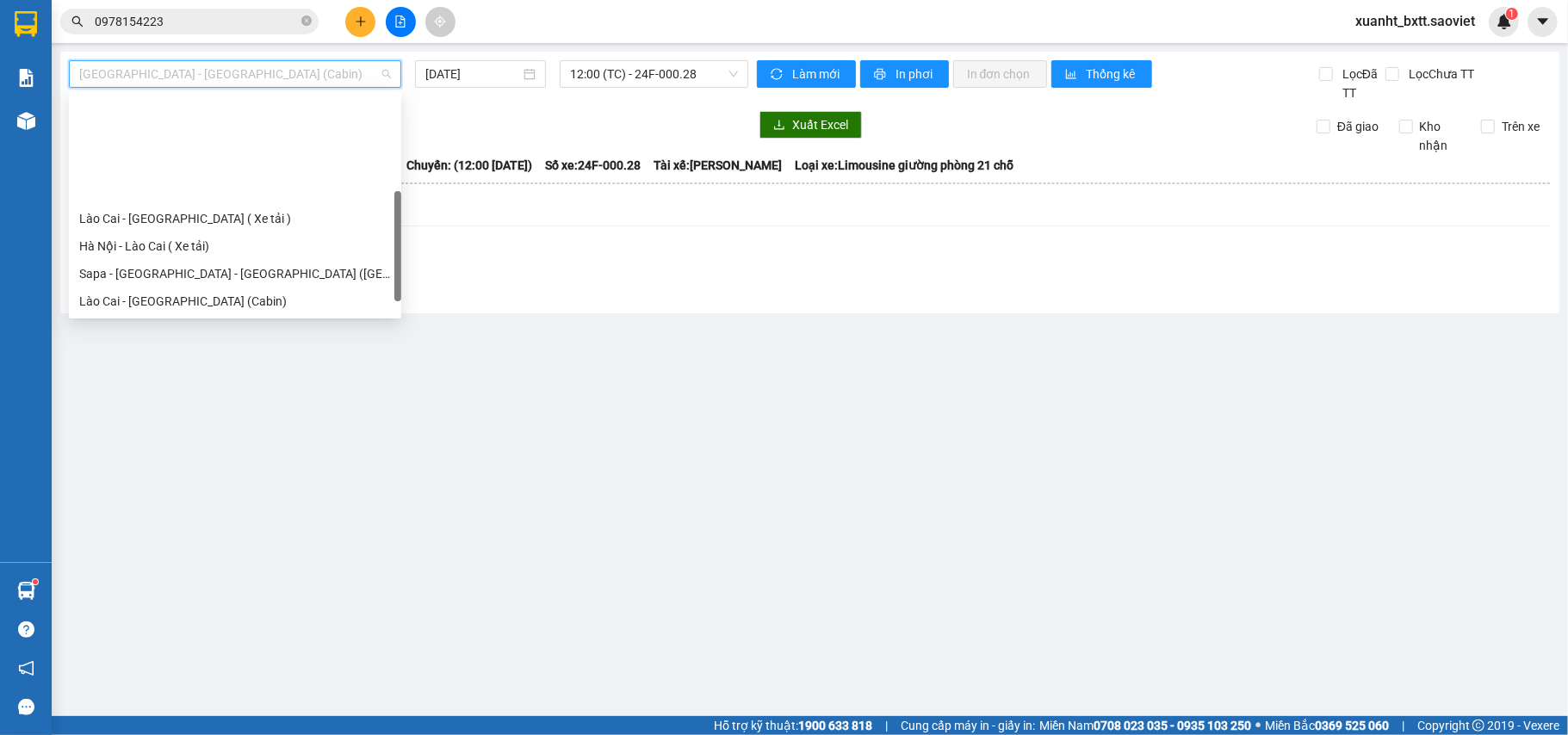
scroll to position [138, 0]
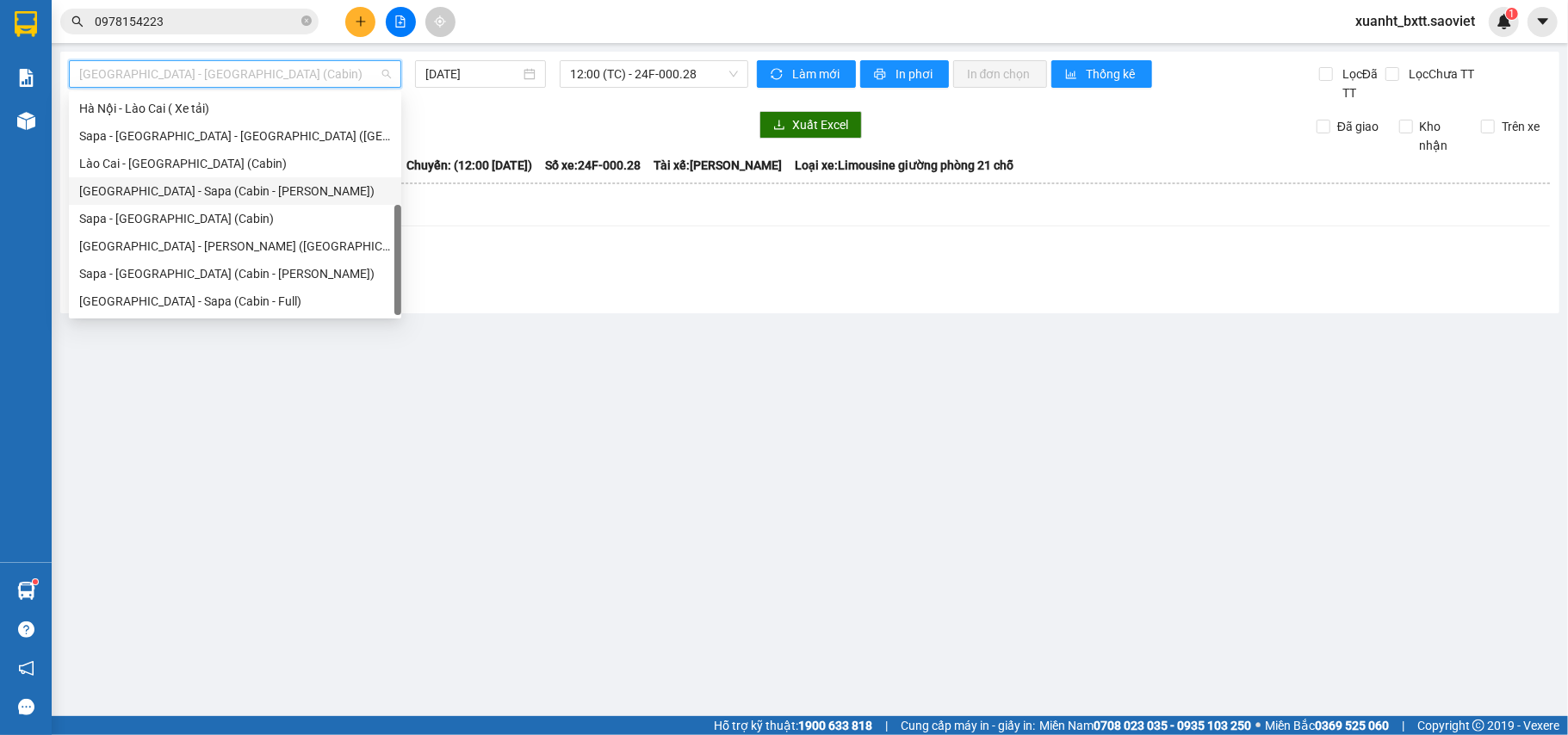
click at [234, 214] on div "Sapa - Hà Nội (Cabin)" at bounding box center [234, 218] width 312 height 18
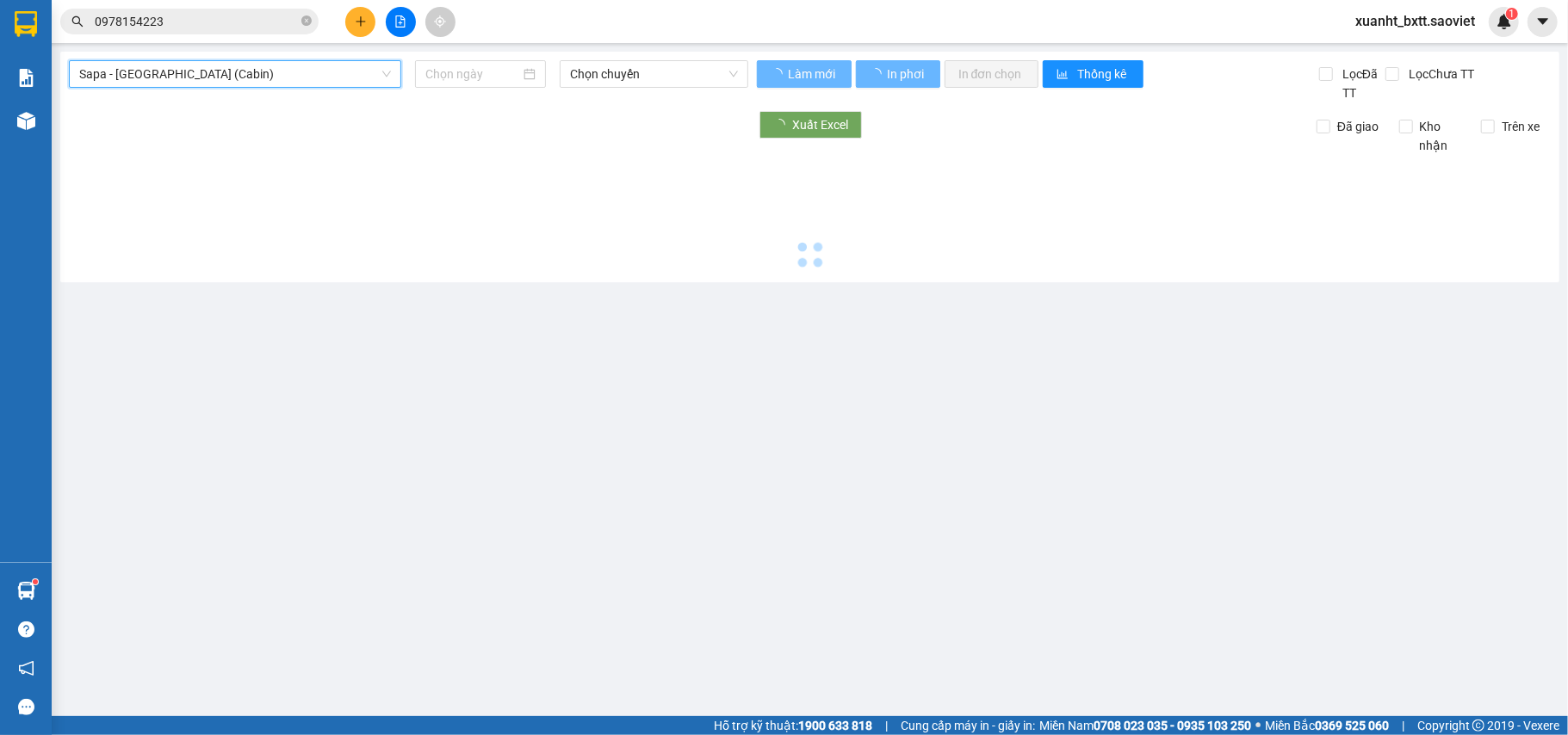
type input "[DATE]"
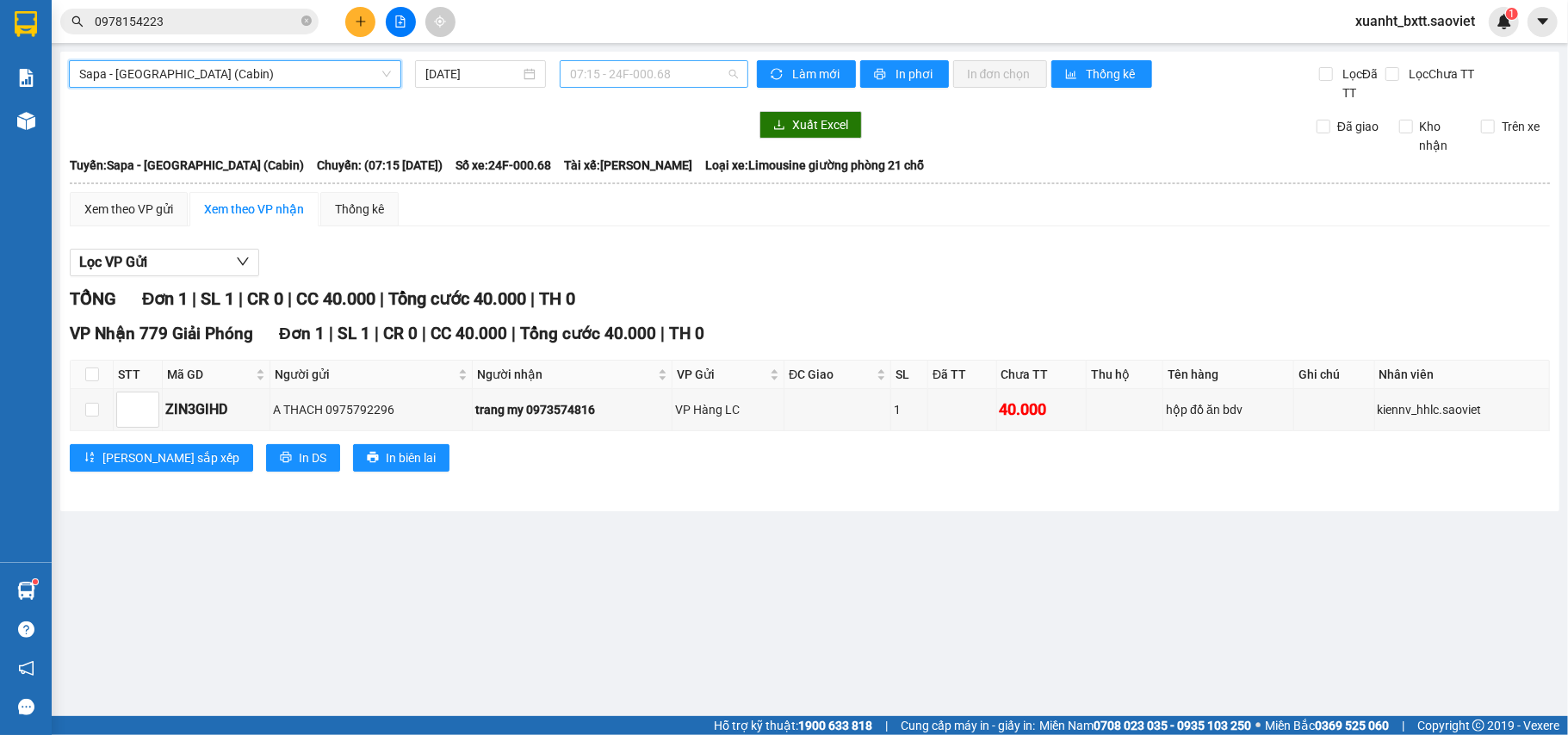
click at [607, 80] on span "07:15 - 24F-000.68" at bounding box center [654, 74] width 168 height 26
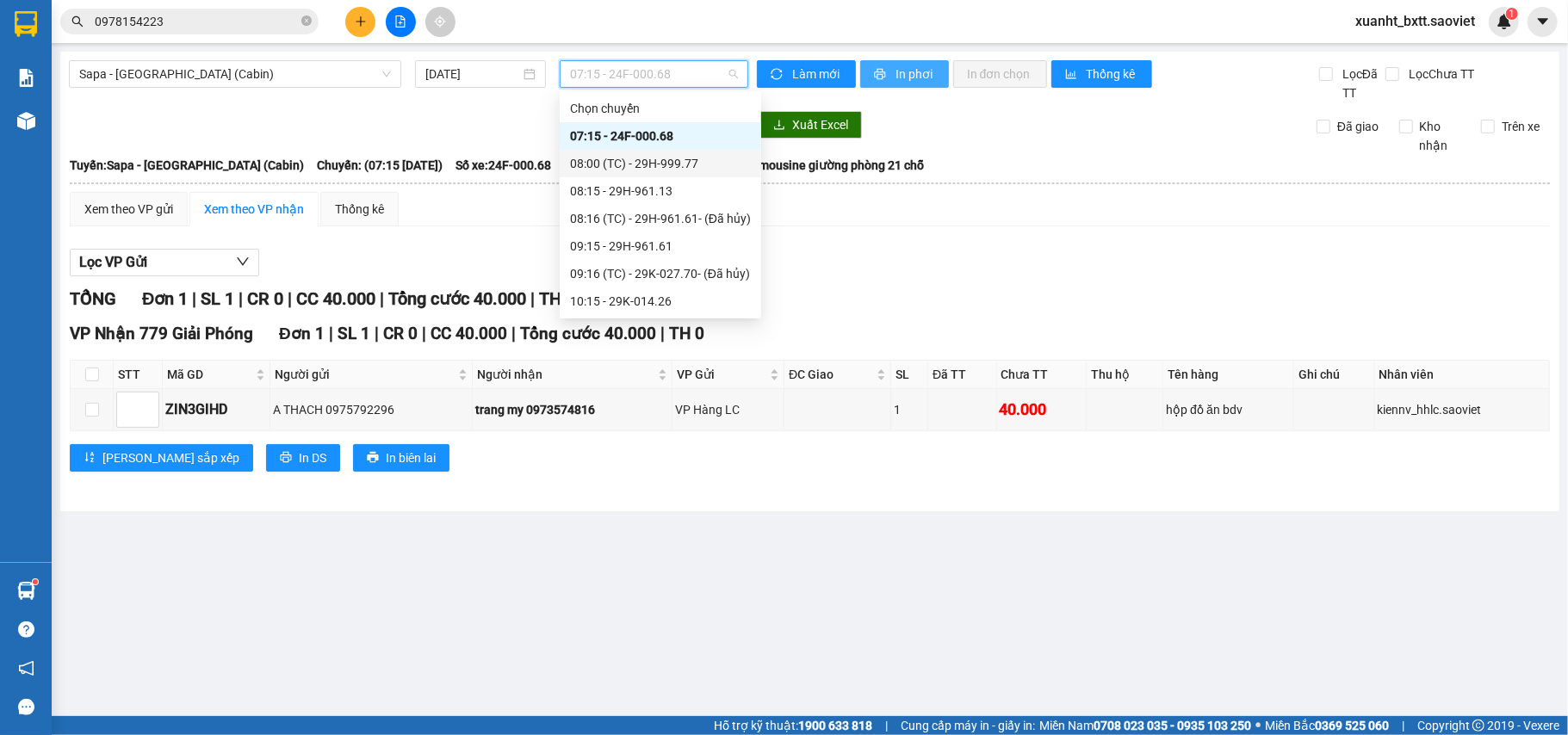
click at [927, 64] on span "In phơi" at bounding box center [915, 73] width 40 height 18
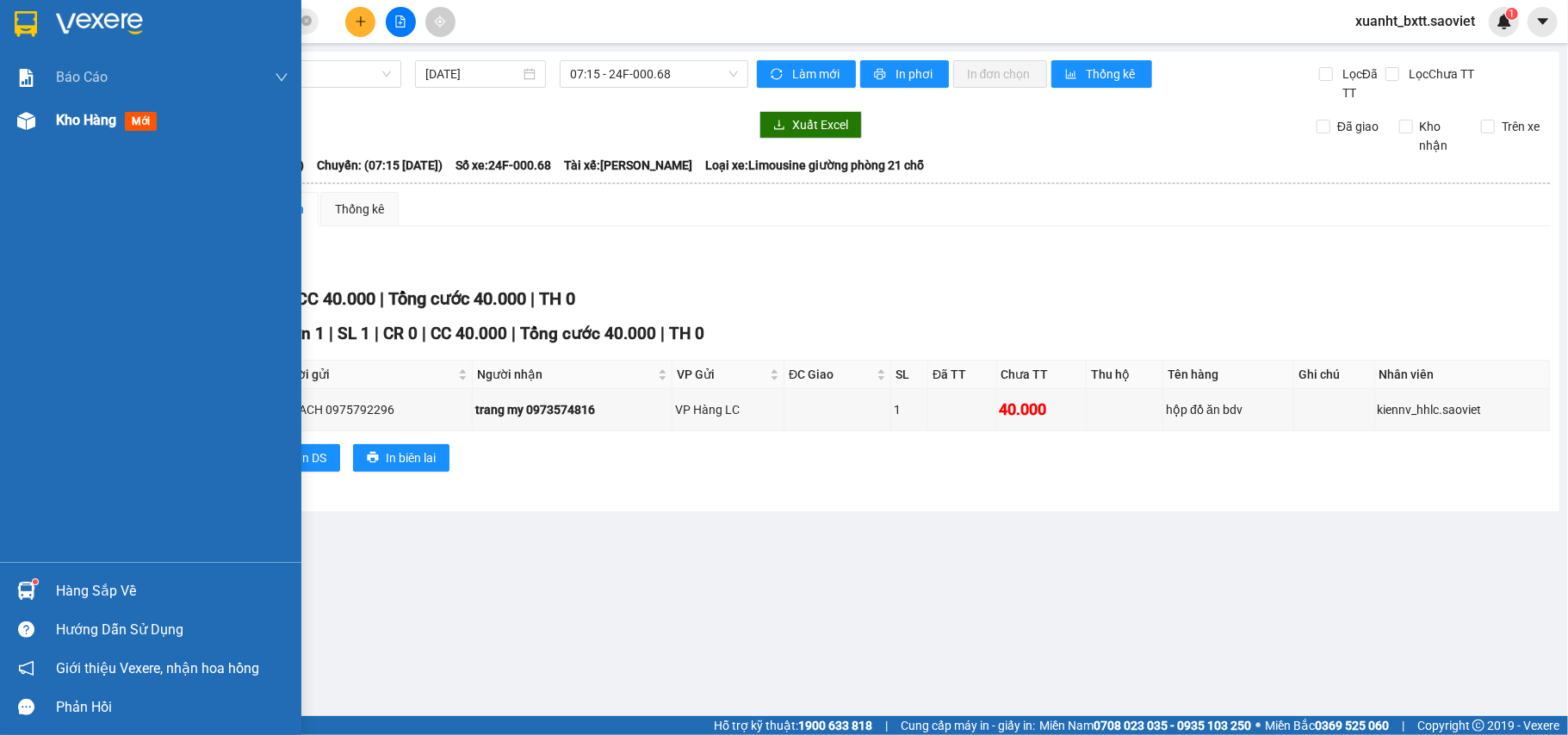
click at [73, 119] on span "Kho hàng" at bounding box center [87, 120] width 60 height 17
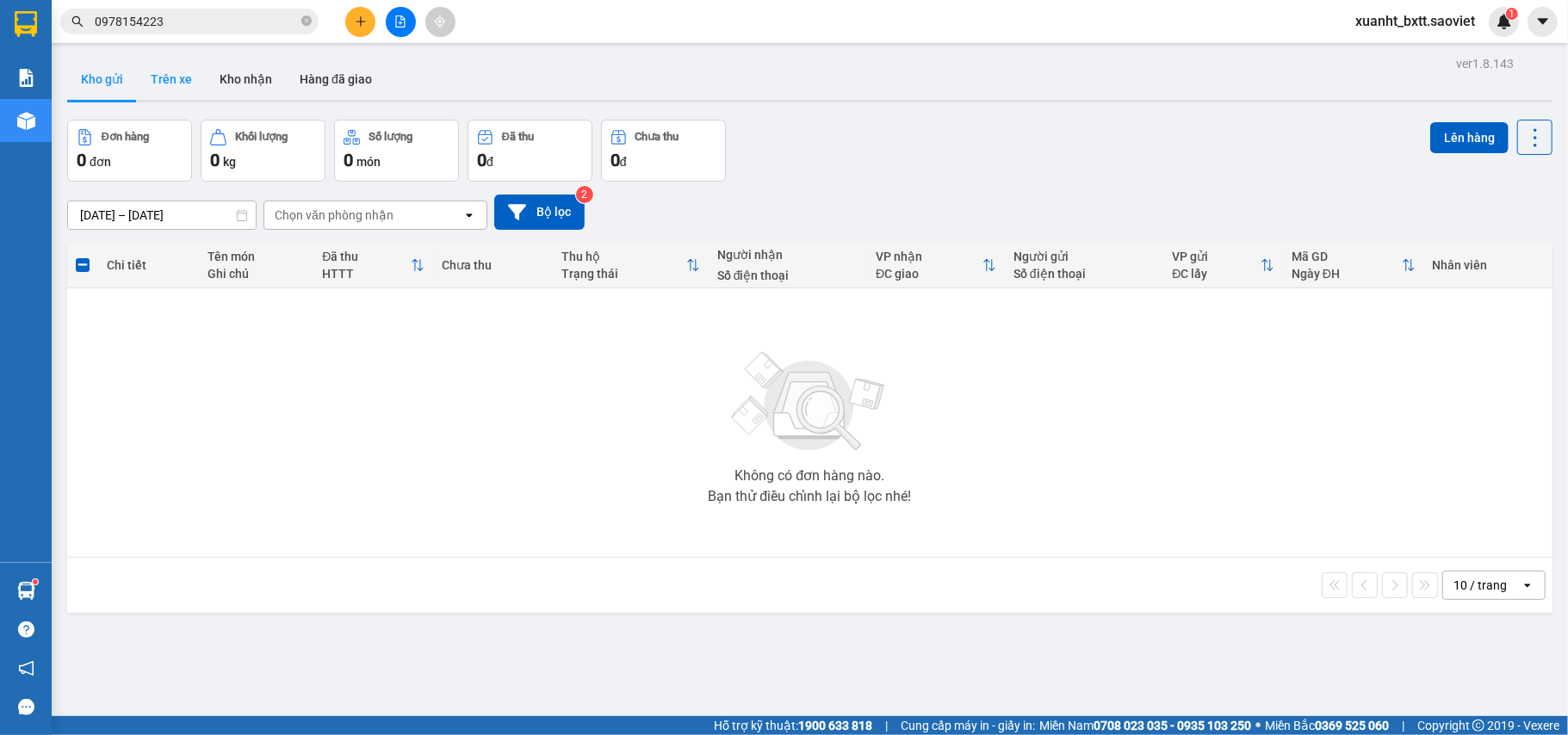
click at [162, 87] on button "Trên xe" at bounding box center [171, 79] width 69 height 42
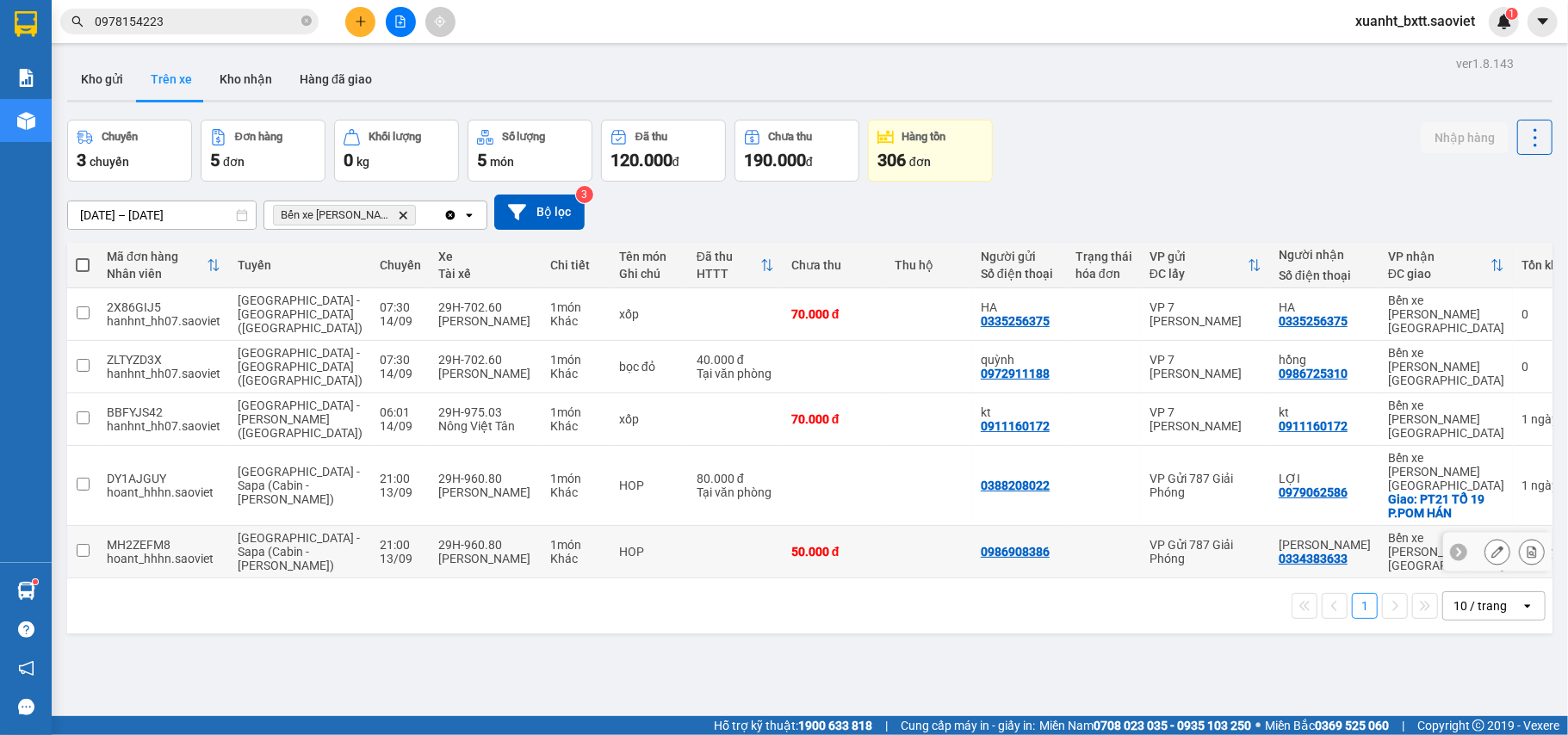
click at [836, 526] on td "50.000 đ" at bounding box center [835, 552] width 103 height 52
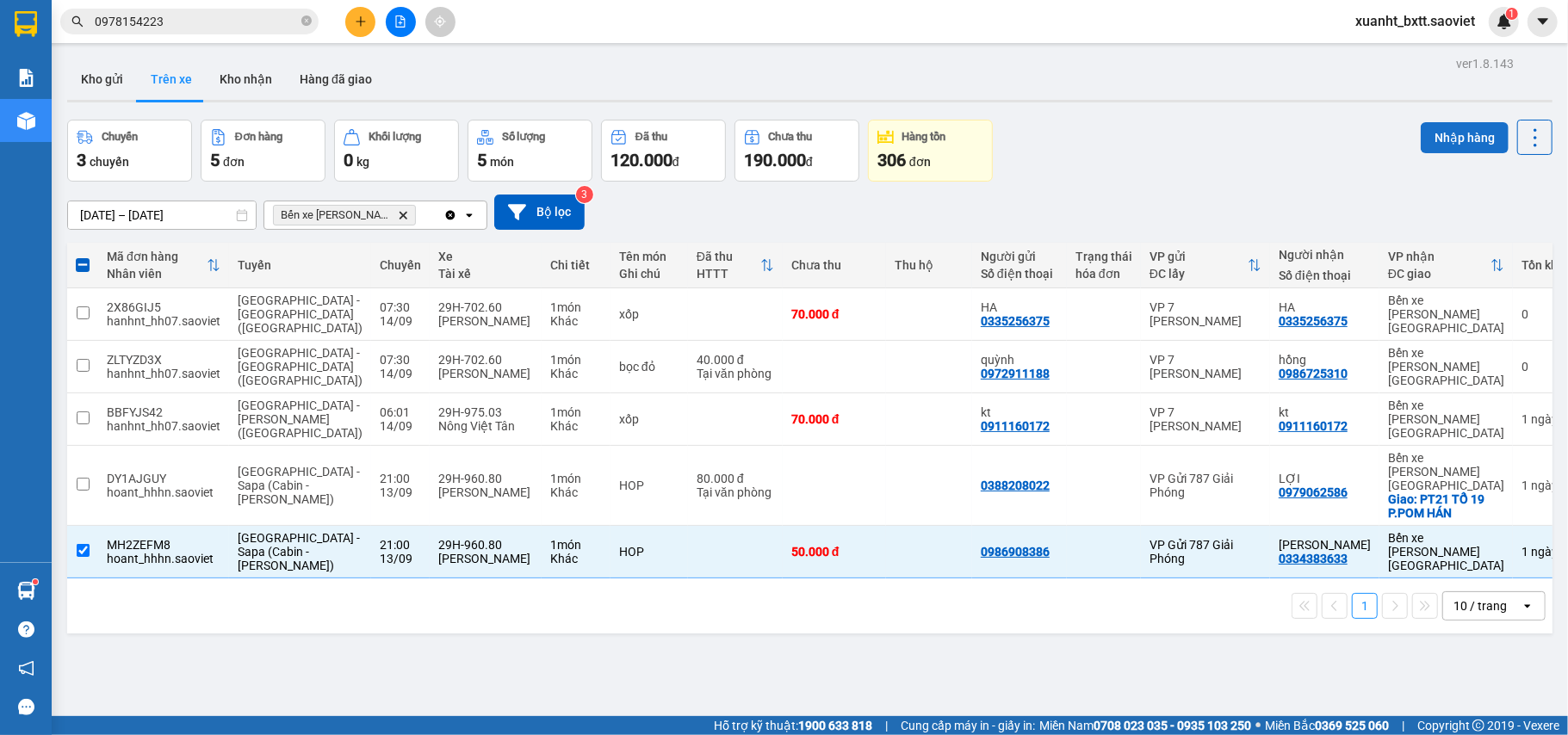
click at [1437, 129] on button "Nhập hàng" at bounding box center [1465, 138] width 88 height 31
checkbox input "false"
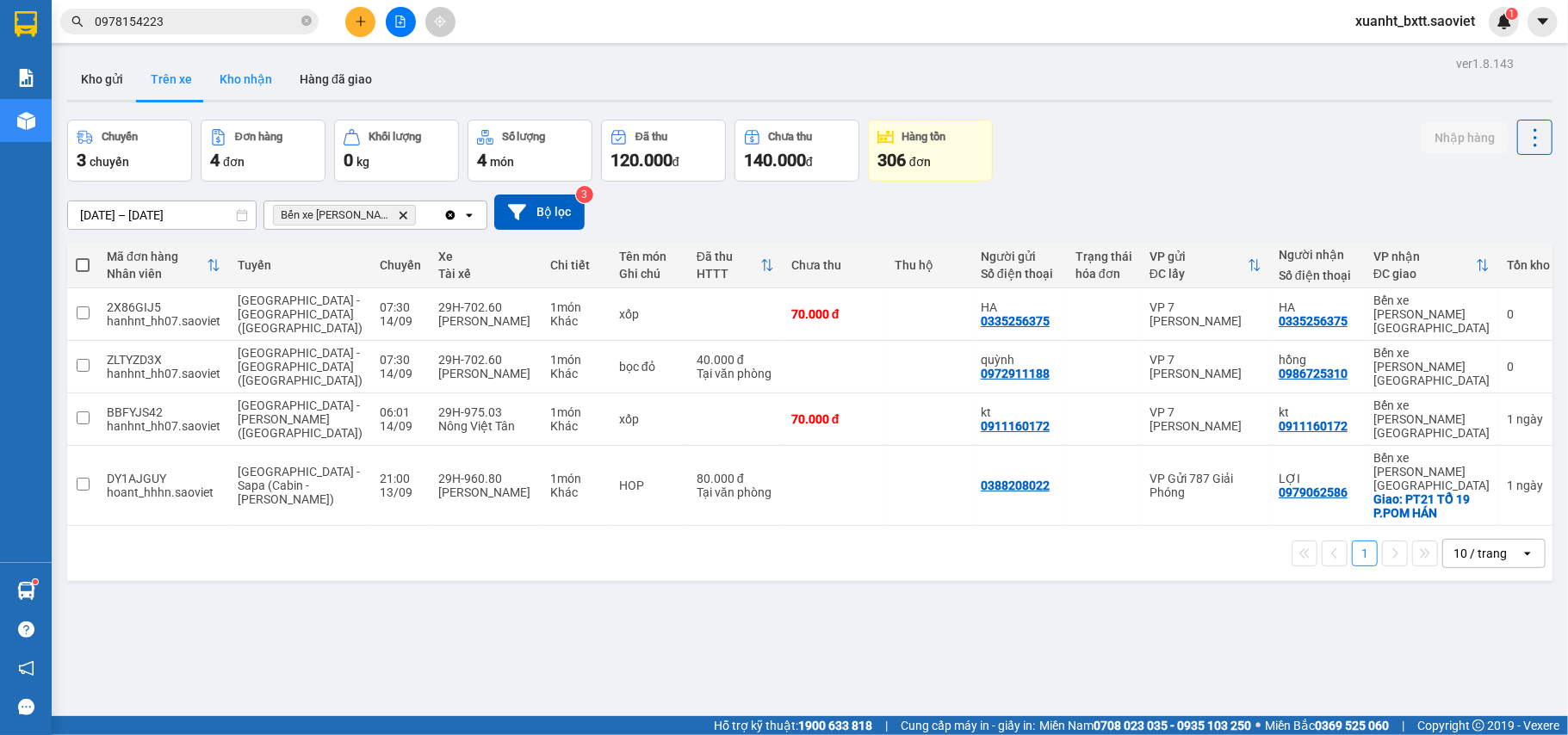
click at [252, 84] on button "Kho nhận" at bounding box center [246, 79] width 80 height 42
type input "[DATE] – [DATE]"
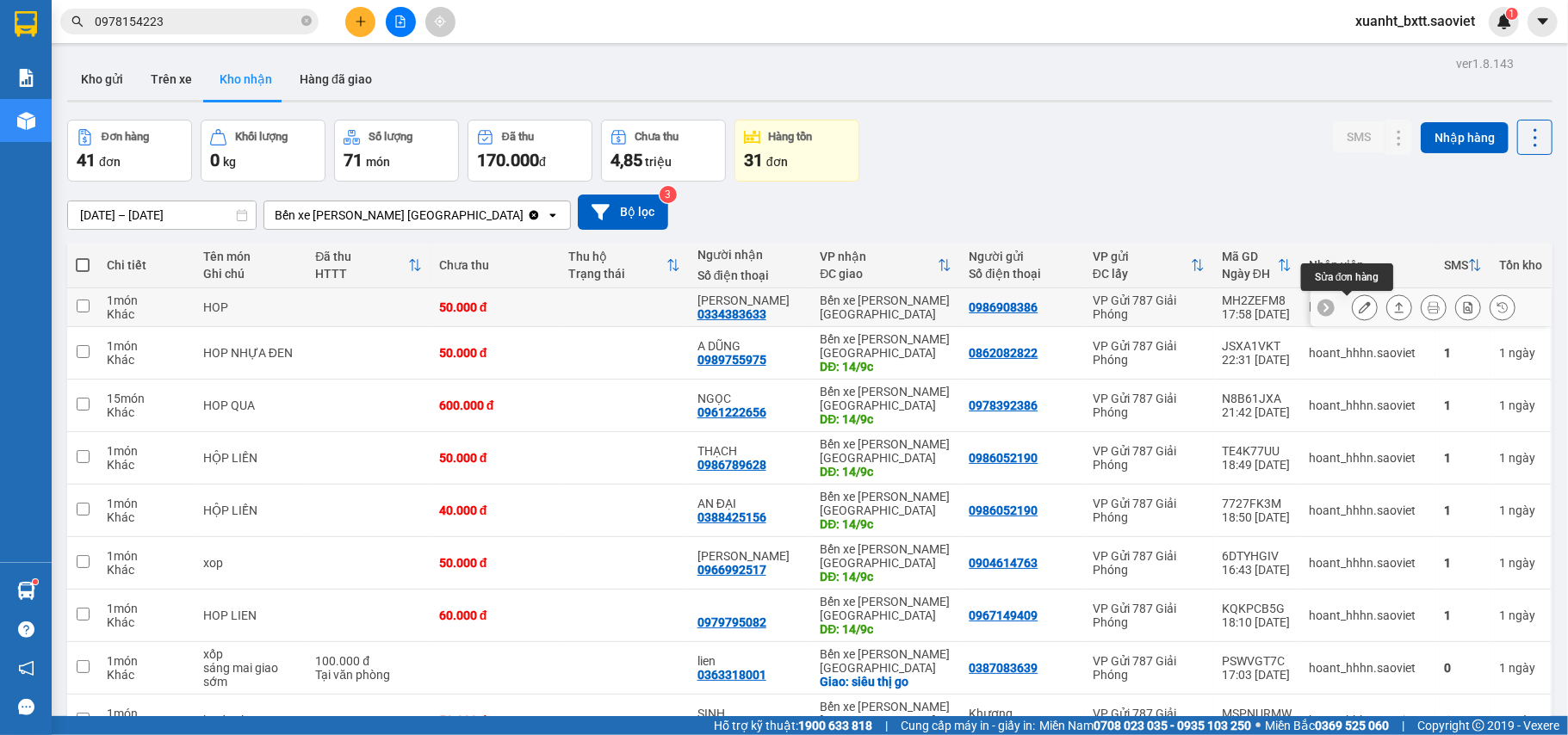
click at [1359, 304] on icon at bounding box center [1365, 307] width 12 height 12
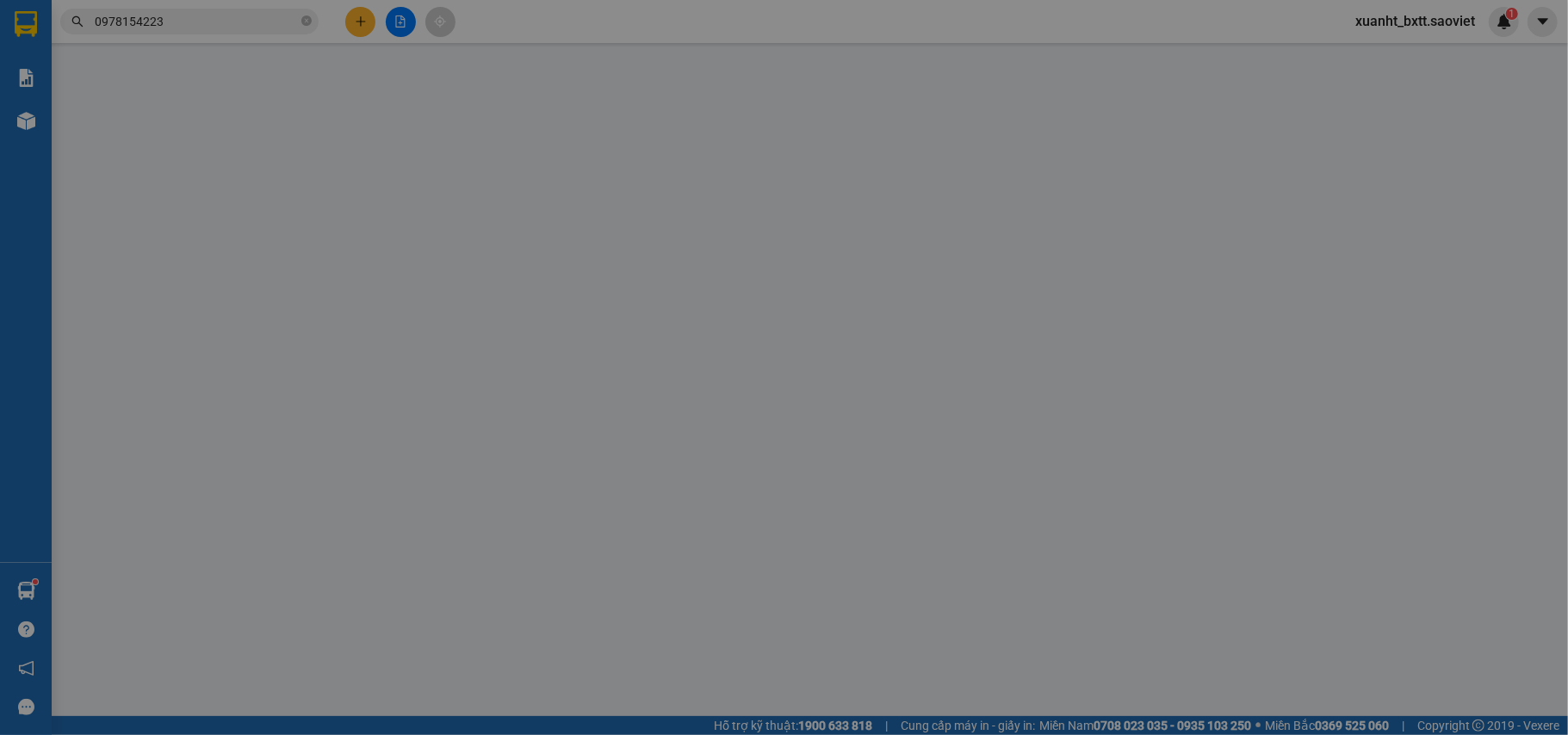
type input "0986908386"
type input "0334383633"
type input "[PERSON_NAME]"
type input "50.000"
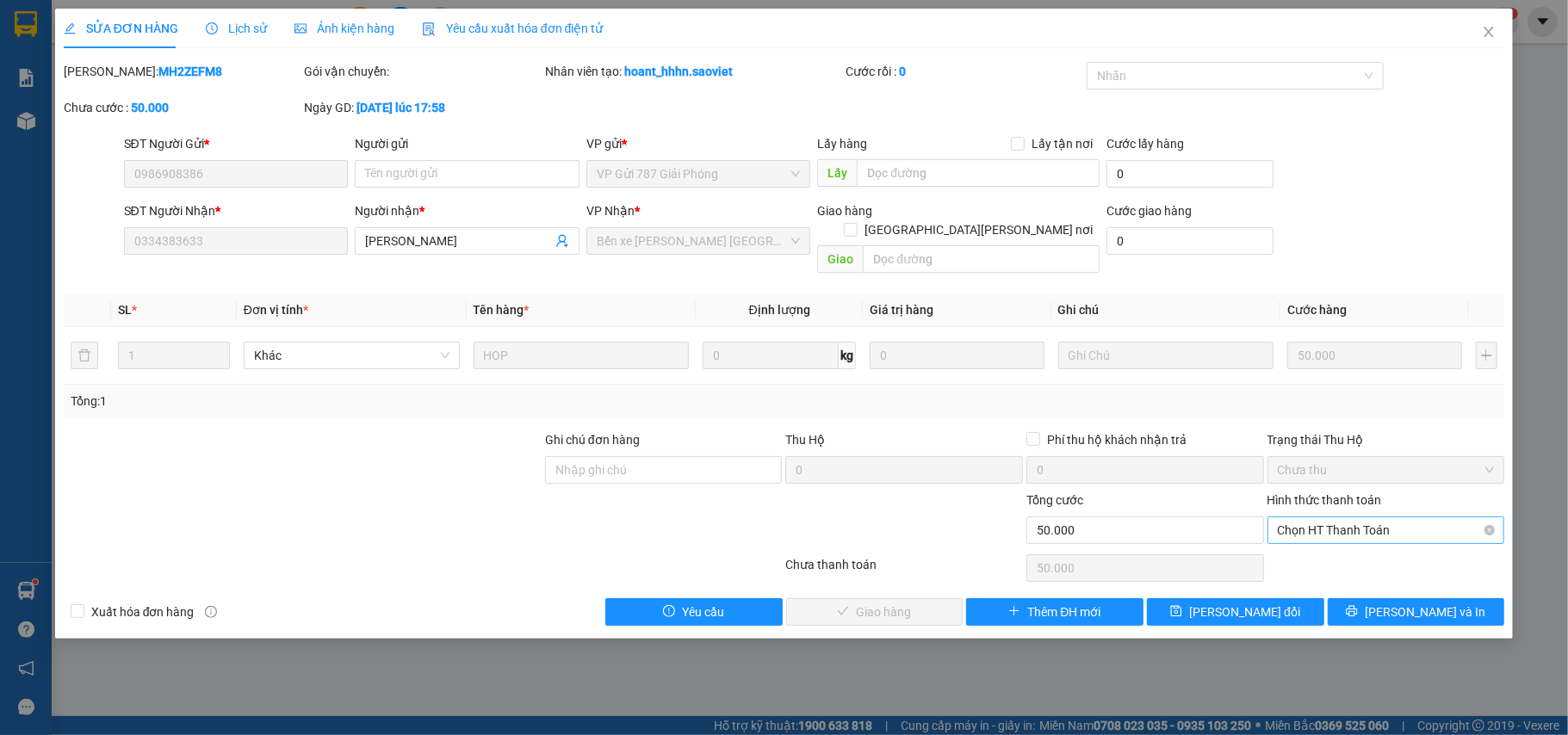
click at [1336, 517] on span "Chọn HT Thanh Toán" at bounding box center [1386, 530] width 217 height 26
click at [1314, 570] on div "Chuyển khoản" at bounding box center [1386, 575] width 217 height 18
type input "0"
click at [851, 603] on span "[PERSON_NAME] và Giao hàng" at bounding box center [935, 612] width 232 height 18
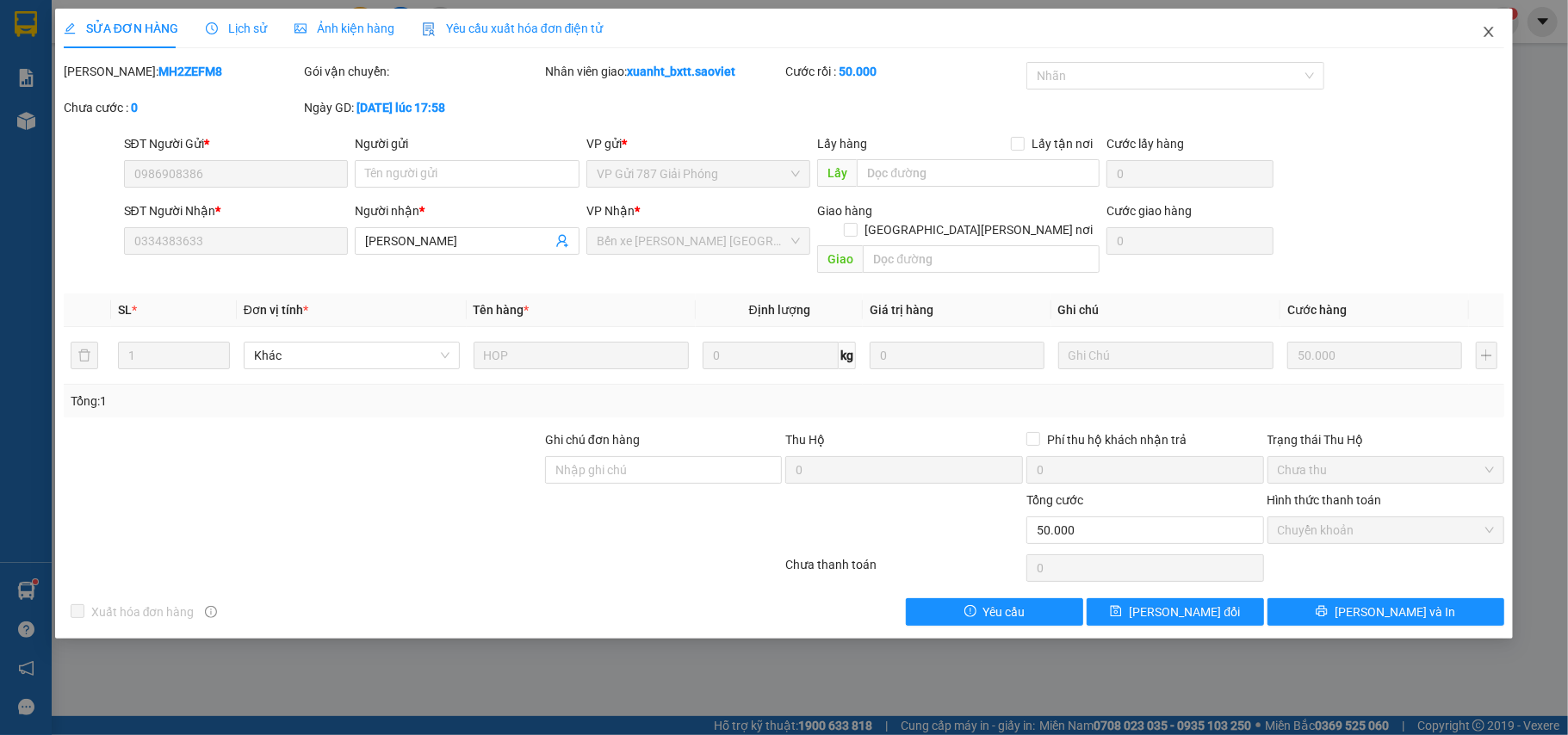
click at [1492, 28] on icon "close" at bounding box center [1489, 32] width 14 height 14
click at [1492, 28] on div "1" at bounding box center [1504, 21] width 30 height 30
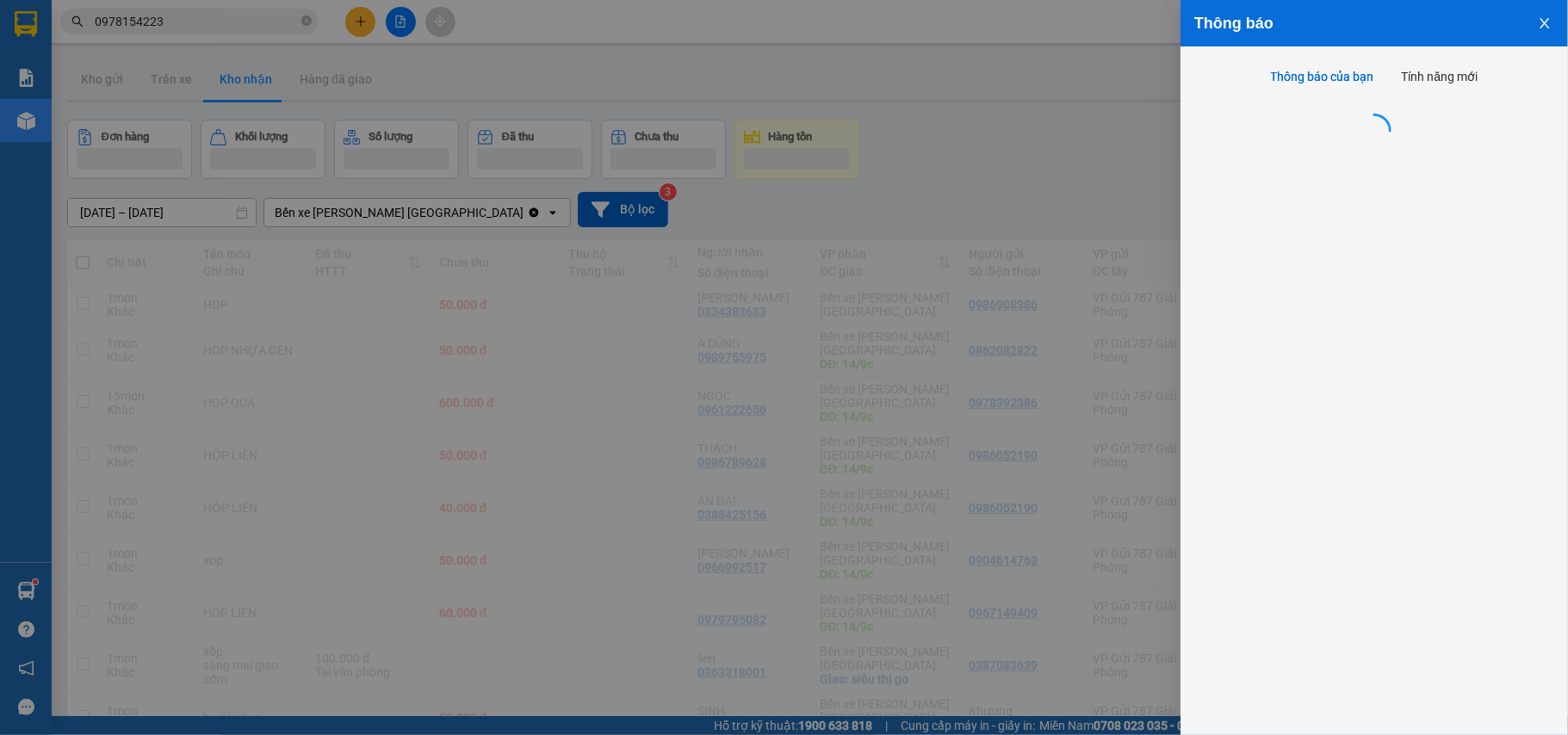
click at [1490, 27] on div at bounding box center [784, 368] width 1568 height 735
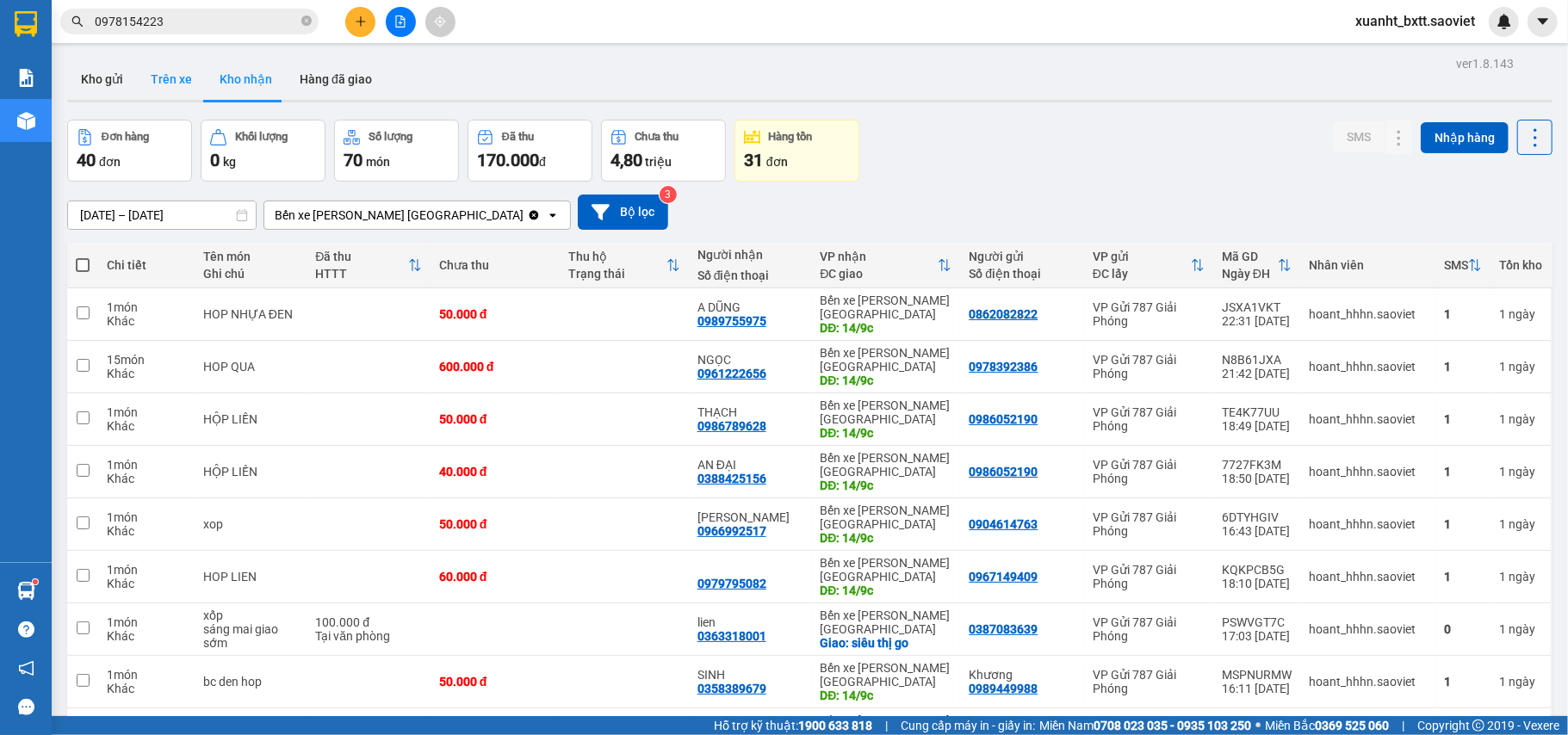
click at [184, 79] on button "Trên xe" at bounding box center [171, 79] width 69 height 42
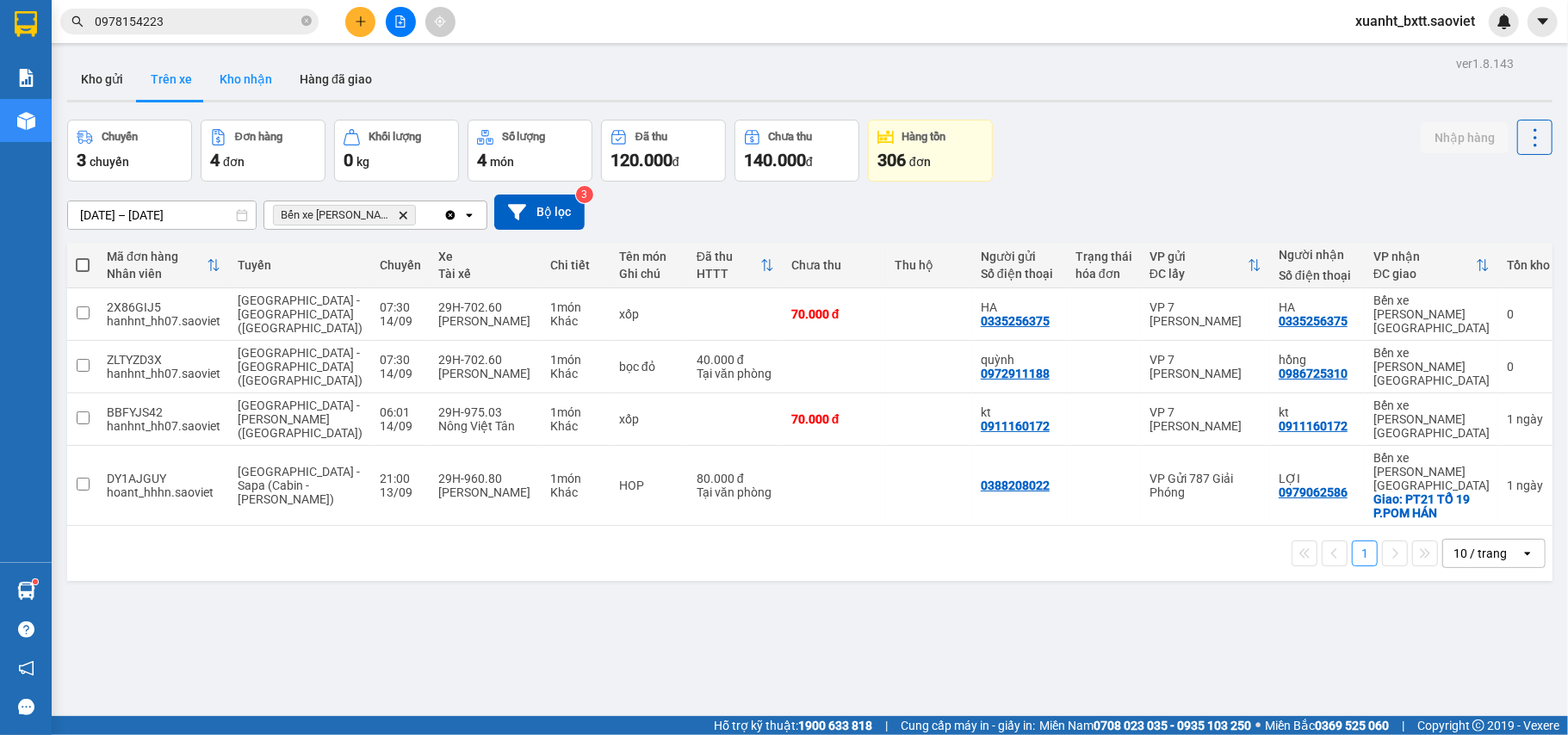
click at [252, 72] on button "Kho nhận" at bounding box center [246, 79] width 80 height 42
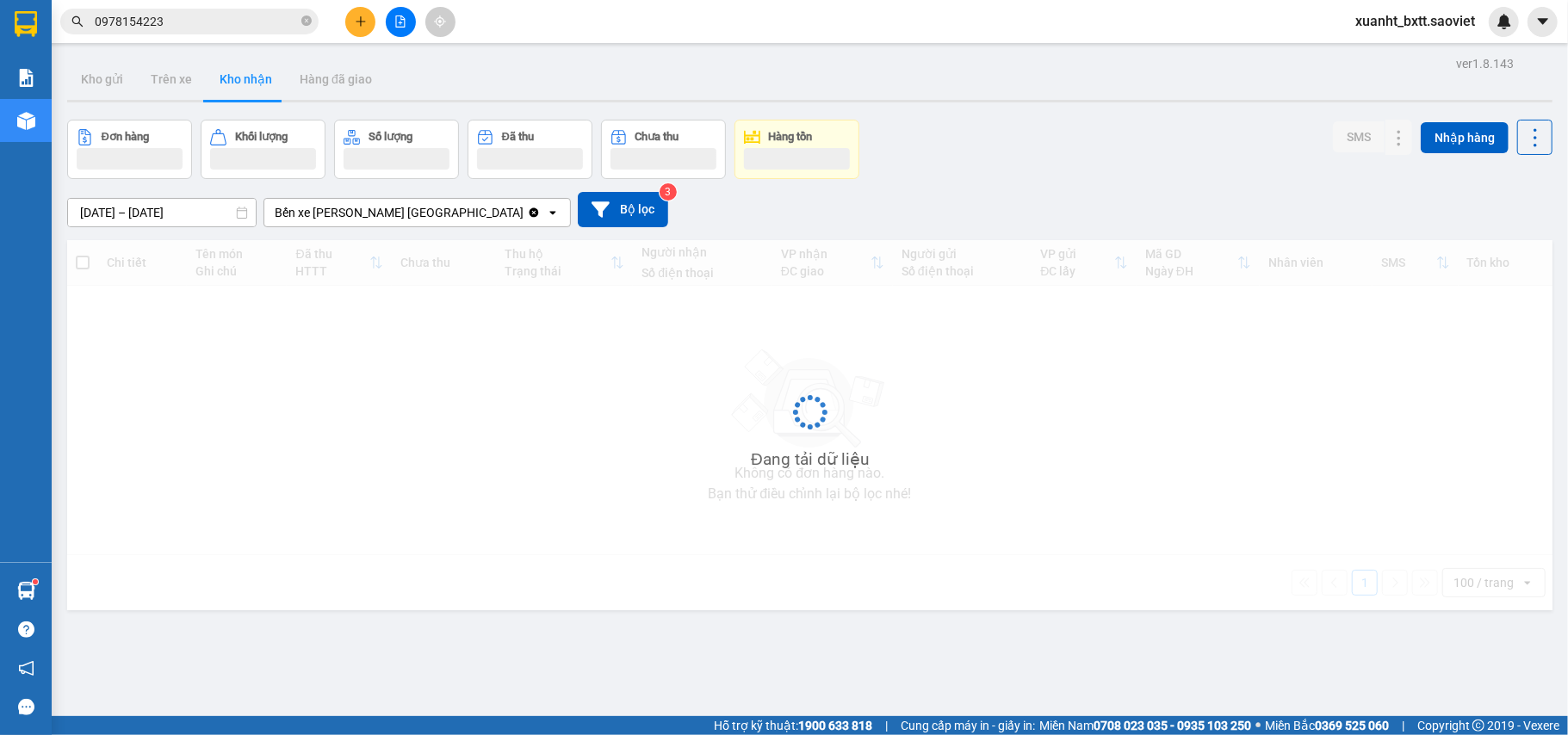
type input "[DATE] – [DATE]"
